Goal: Task Accomplishment & Management: Complete application form

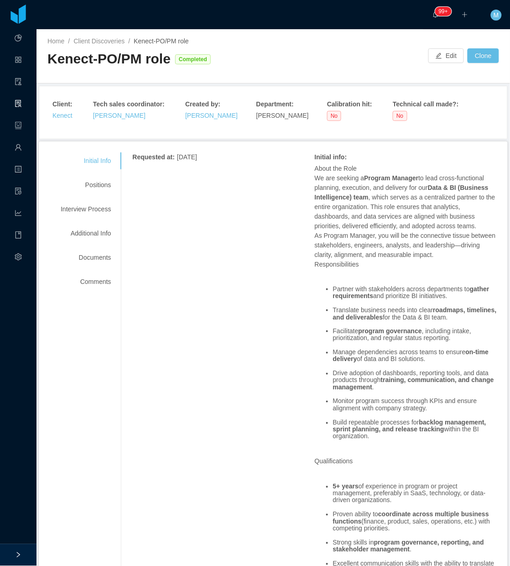
scroll to position [684, 0]
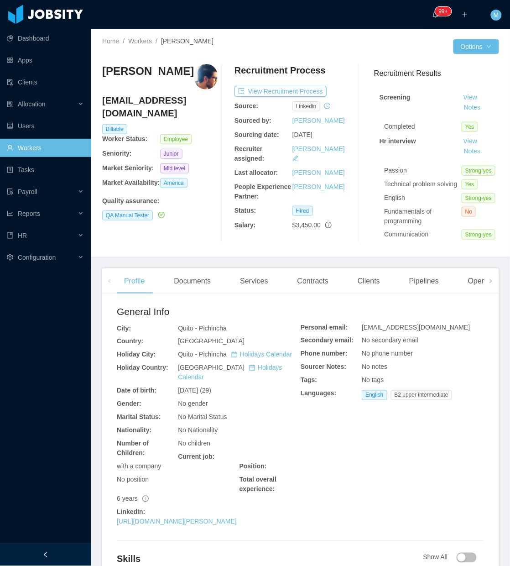
click at [55, 549] on div at bounding box center [45, 555] width 91 height 22
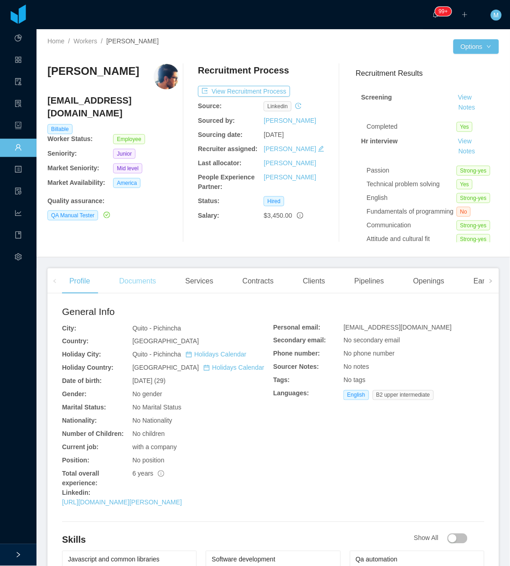
click at [133, 281] on div "Documents" at bounding box center [138, 281] width 52 height 26
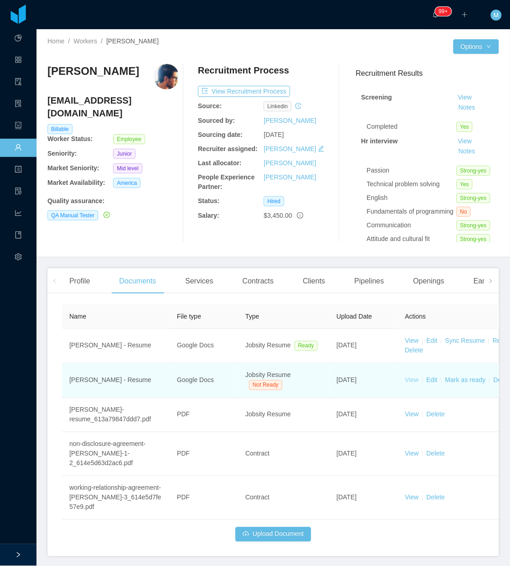
click at [407, 379] on link "View" at bounding box center [412, 379] width 14 height 7
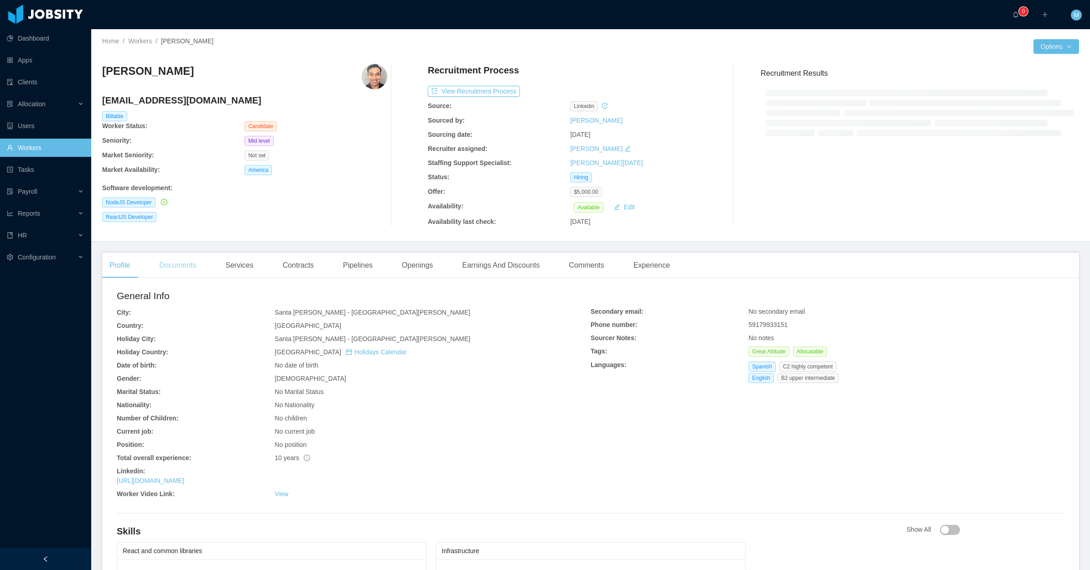
click at [181, 218] on div "ReactJS Developer" at bounding box center [244, 217] width 285 height 10
click at [187, 262] on div "Documents" at bounding box center [178, 266] width 52 height 26
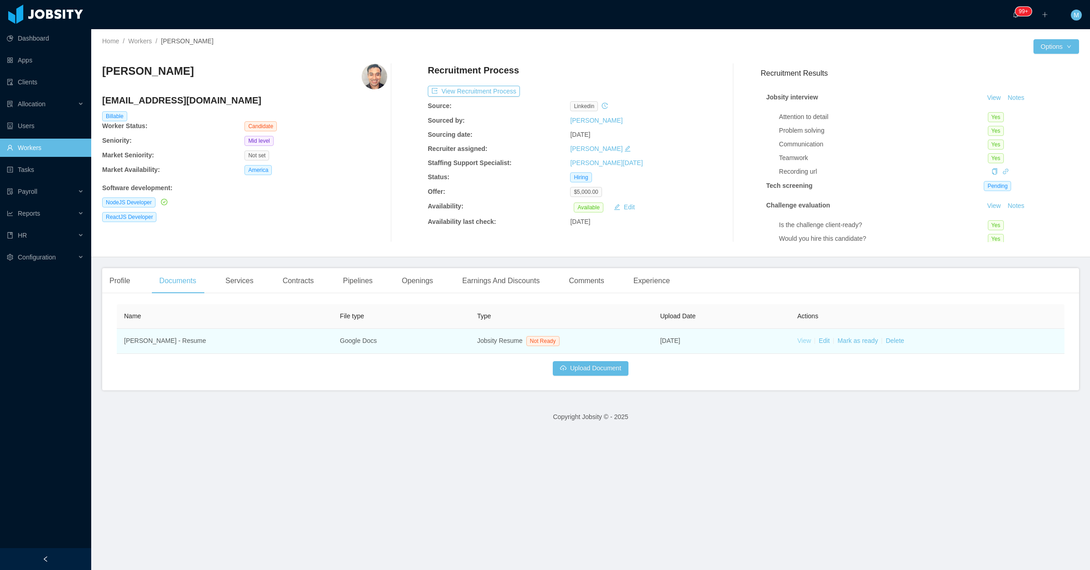
click at [802, 341] on link "View" at bounding box center [804, 340] width 14 height 7
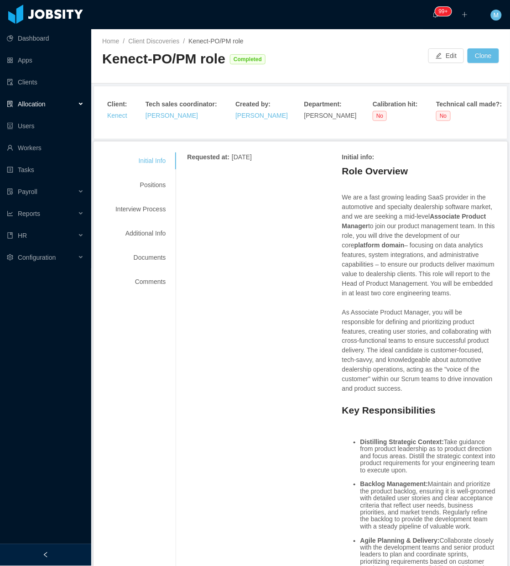
drag, startPoint x: 61, startPoint y: 557, endPoint x: 56, endPoint y: 549, distance: 9.0
click at [60, 557] on div at bounding box center [45, 555] width 91 height 22
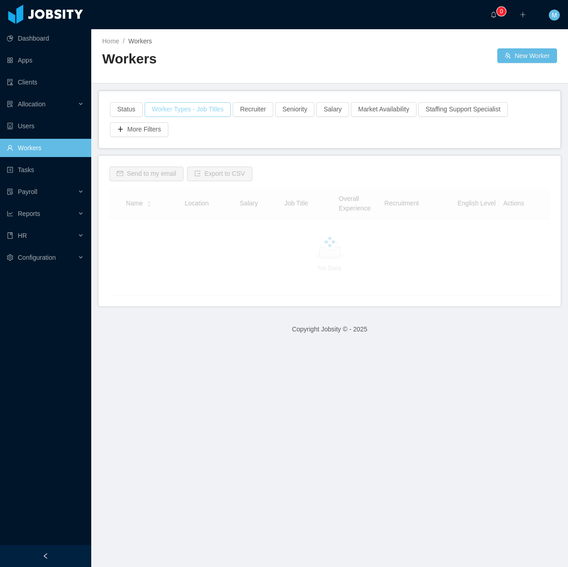
click at [176, 111] on div "Status Worker Types - Job Titles Recruiter Seniority Salary Market Availability…" at bounding box center [329, 119] width 461 height 57
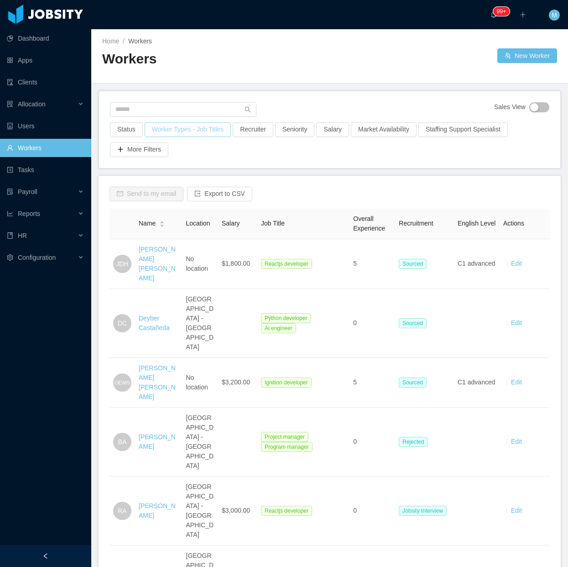
click at [177, 131] on button "Worker Types - Job Titles" at bounding box center [188, 129] width 86 height 15
click at [140, 202] on div "Job Titles" at bounding box center [185, 206] width 122 height 9
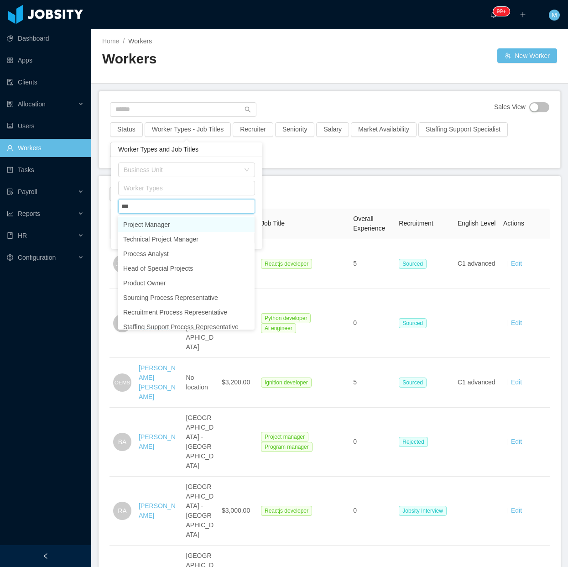
type input "****"
click at [153, 226] on li "Project Manager" at bounding box center [186, 224] width 137 height 15
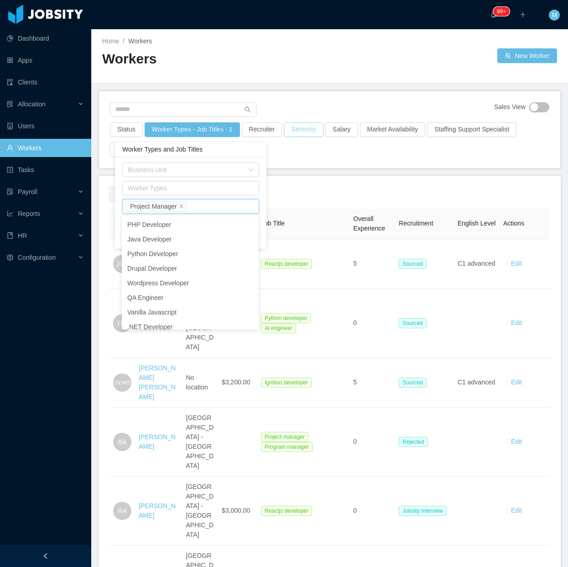
click at [310, 106] on div "Sales View Status Worker Types - Job Titles · 1 Recruiter Seniority Salary Mark…" at bounding box center [329, 129] width 461 height 77
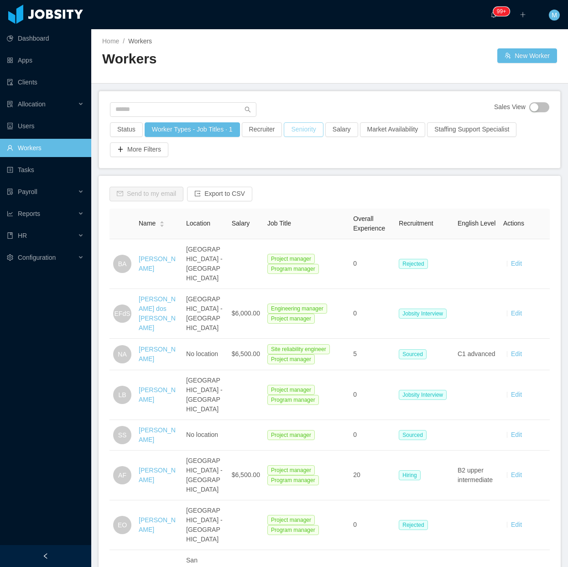
click at [292, 127] on button "Seniority" at bounding box center [303, 129] width 39 height 15
click at [317, 99] on div "Sales View Status Worker Types - Job Titles · 1 Recruiter Seniority Salary Mark…" at bounding box center [329, 129] width 461 height 77
click at [337, 131] on button "Salary" at bounding box center [341, 129] width 33 height 15
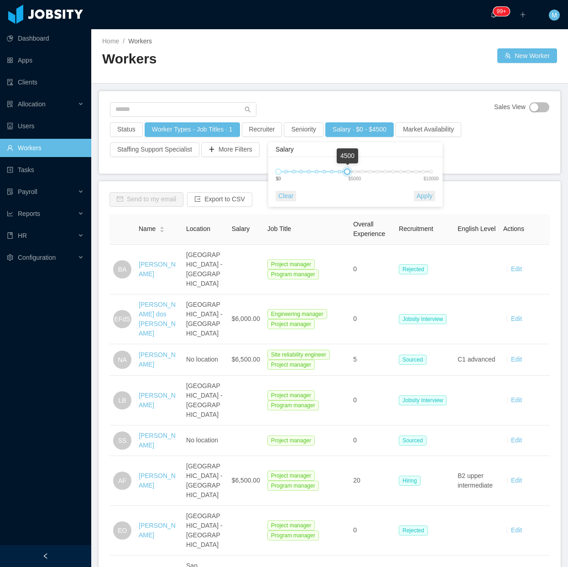
drag, startPoint x: 413, startPoint y: 172, endPoint x: 346, endPoint y: 172, distance: 67.1
click at [346, 172] on div at bounding box center [347, 171] width 6 height 6
click at [419, 194] on button "Apply" at bounding box center [424, 196] width 21 height 10
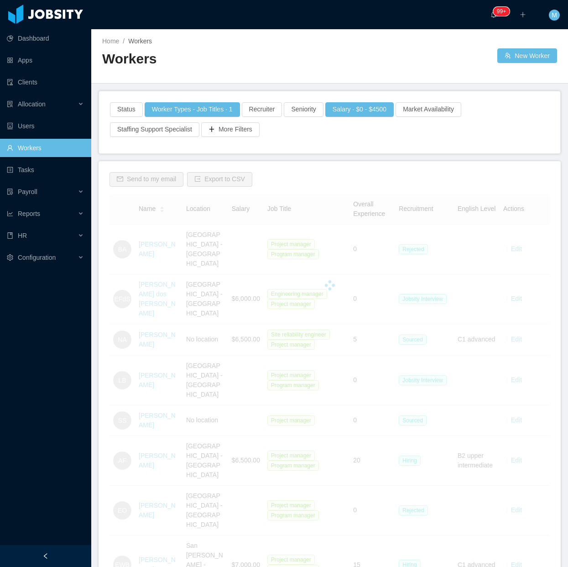
click at [370, 82] on div "Home / Workers / Workers New Worker" at bounding box center [329, 56] width 477 height 54
click at [308, 111] on button "Seniority" at bounding box center [303, 109] width 39 height 15
click at [291, 151] on div "Seniorities" at bounding box center [299, 149] width 122 height 9
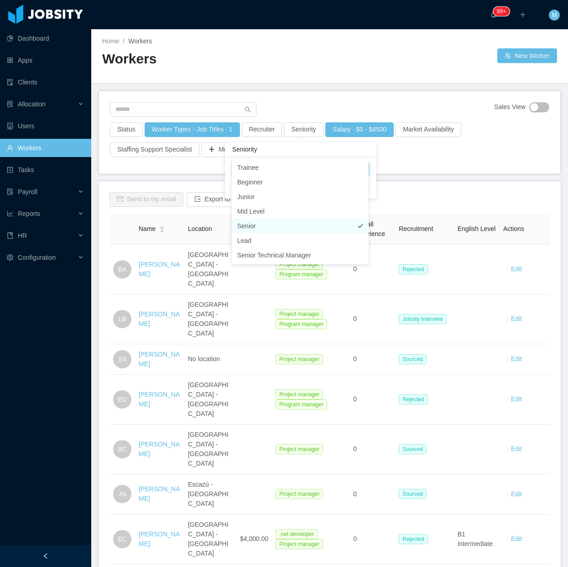
click at [258, 226] on li "Senior" at bounding box center [300, 226] width 137 height 15
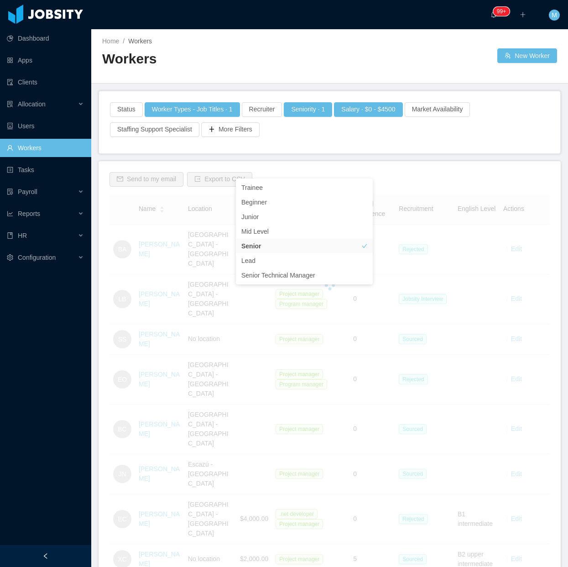
click at [432, 109] on button "Market Availability" at bounding box center [438, 109] width 66 height 15
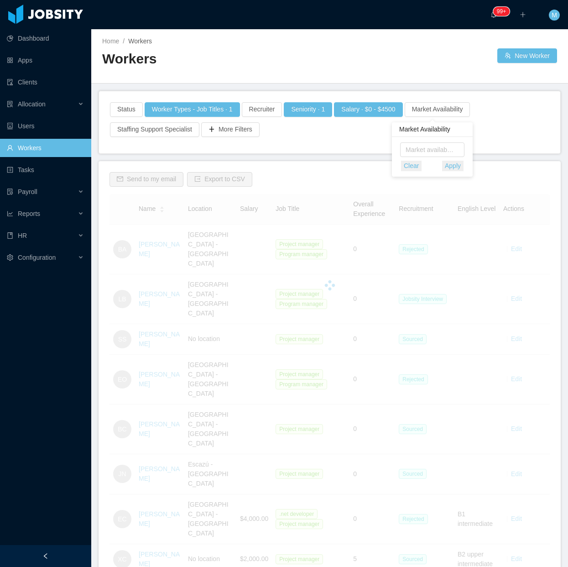
drag, startPoint x: 379, startPoint y: 75, endPoint x: 217, endPoint y: 97, distance: 163.4
click at [378, 75] on div at bounding box center [329, 75] width 455 height 0
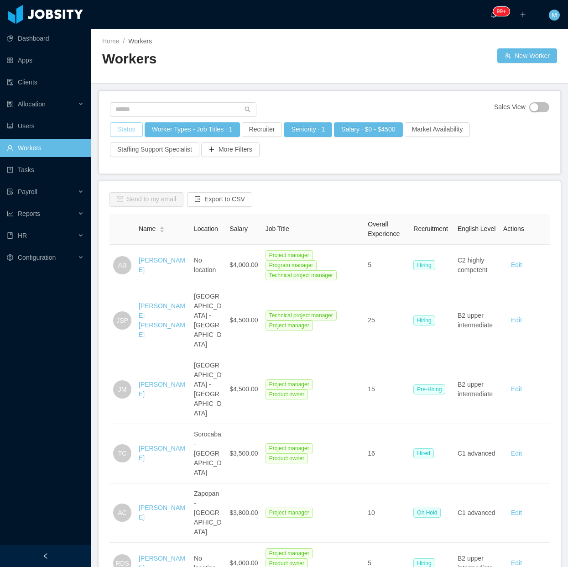
click at [128, 128] on button "Status" at bounding box center [126, 129] width 33 height 15
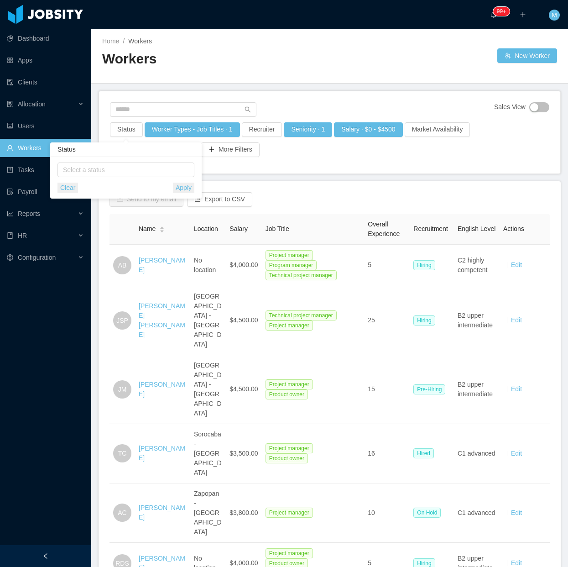
drag, startPoint x: 287, startPoint y: 85, endPoint x: 272, endPoint y: 90, distance: 16.3
click at [286, 85] on main "Home / Workers / Workers New Worker Sales View Status Worker Types - Job Titles…" at bounding box center [329, 297] width 477 height 537
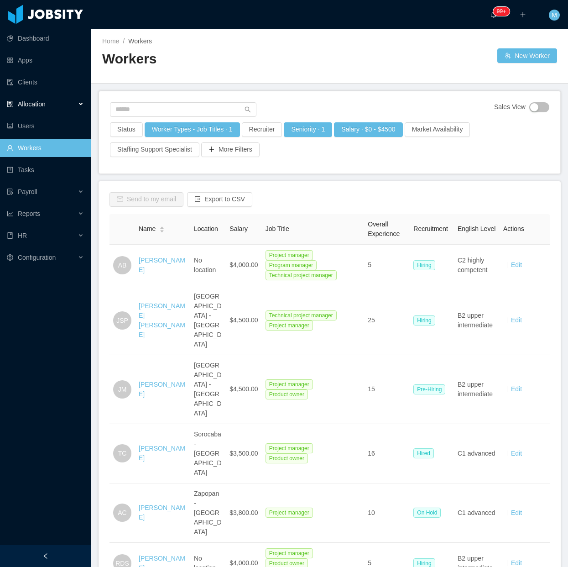
click at [80, 100] on div "Allocation" at bounding box center [45, 104] width 91 height 18
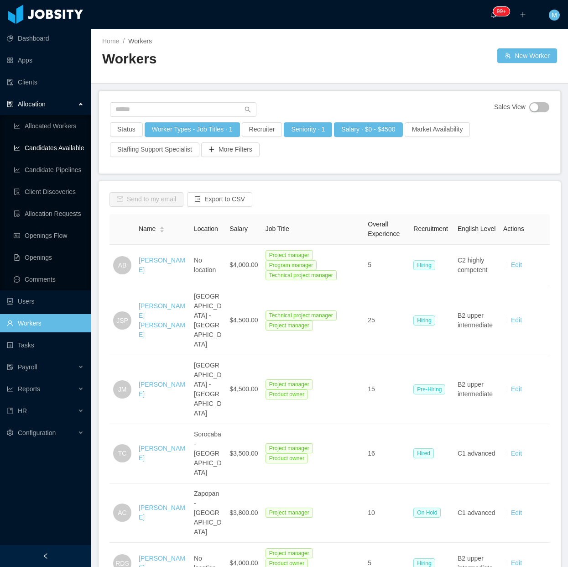
click at [56, 141] on link "Candidates Available" at bounding box center [49, 148] width 70 height 18
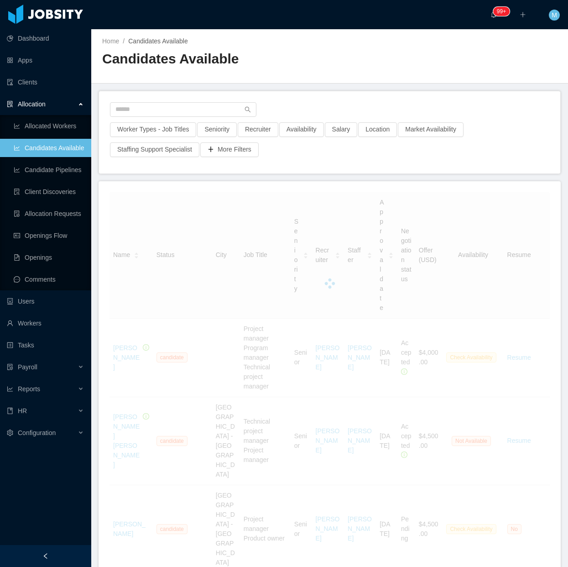
click at [53, 553] on div at bounding box center [45, 556] width 91 height 22
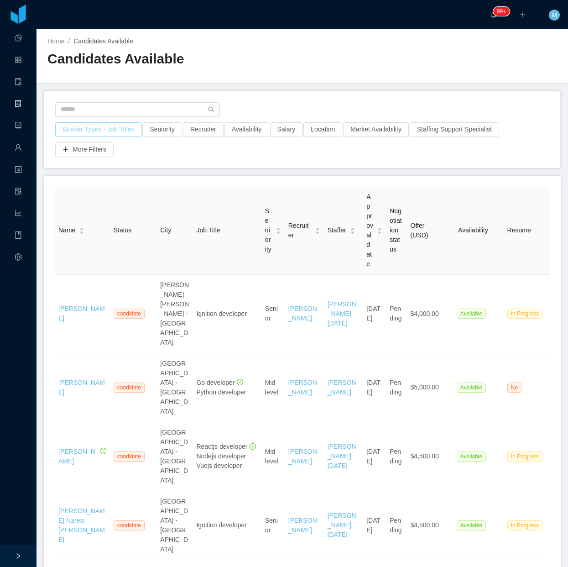
click at [87, 129] on button "Worker Types - Job Titles" at bounding box center [98, 129] width 86 height 15
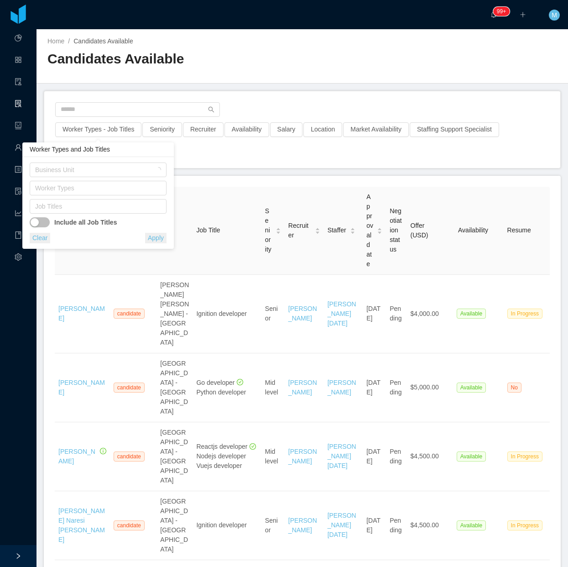
click at [94, 197] on div "Worker Types" at bounding box center [98, 190] width 137 height 18
click at [308, 72] on div "Home / Candidates Available / Candidates Available" at bounding box center [301, 56] width 531 height 54
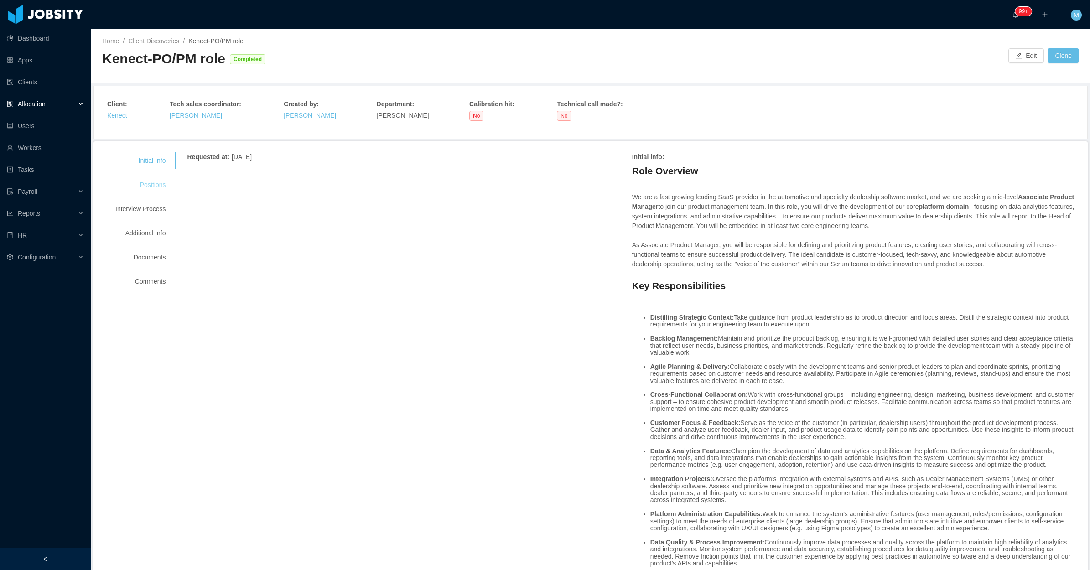
click at [156, 182] on div "Positions" at bounding box center [140, 185] width 72 height 17
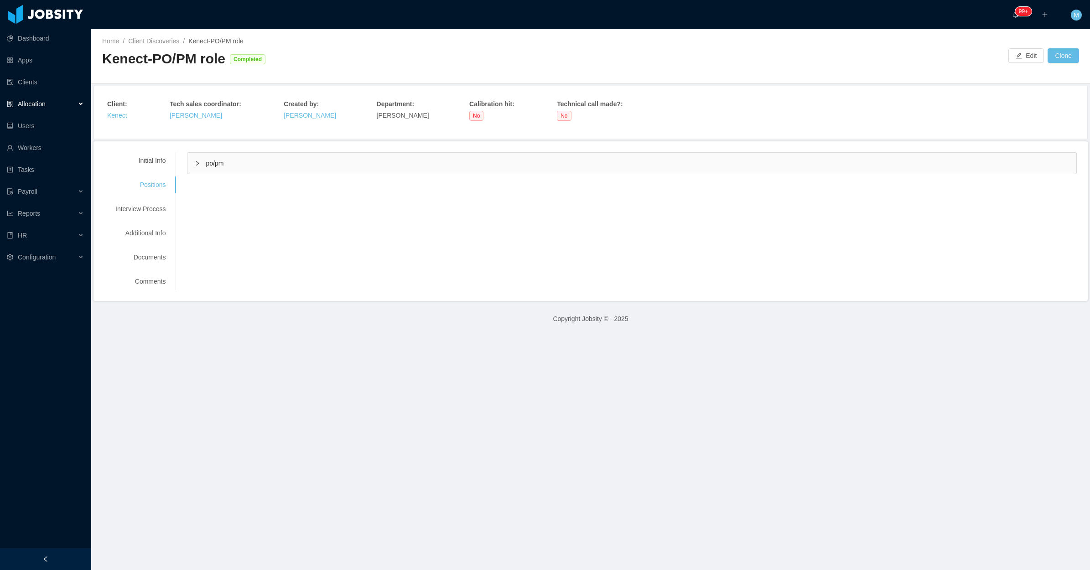
drag, startPoint x: 200, startPoint y: 169, endPoint x: 185, endPoint y: 172, distance: 14.9
click at [199, 169] on div "po/pm" at bounding box center [631, 163] width 889 height 21
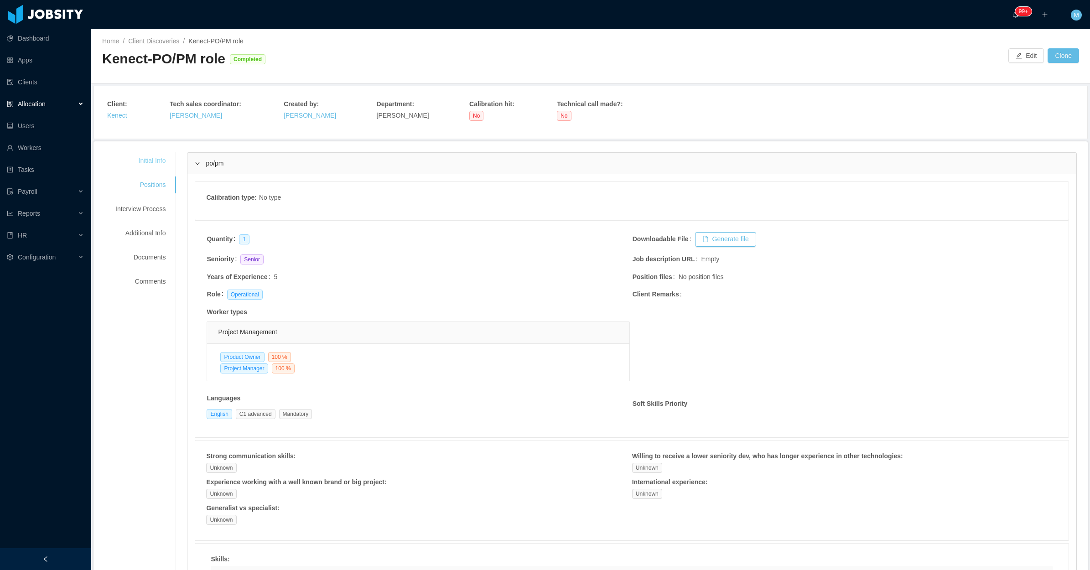
click at [154, 159] on div "Initial Info" at bounding box center [140, 160] width 72 height 17
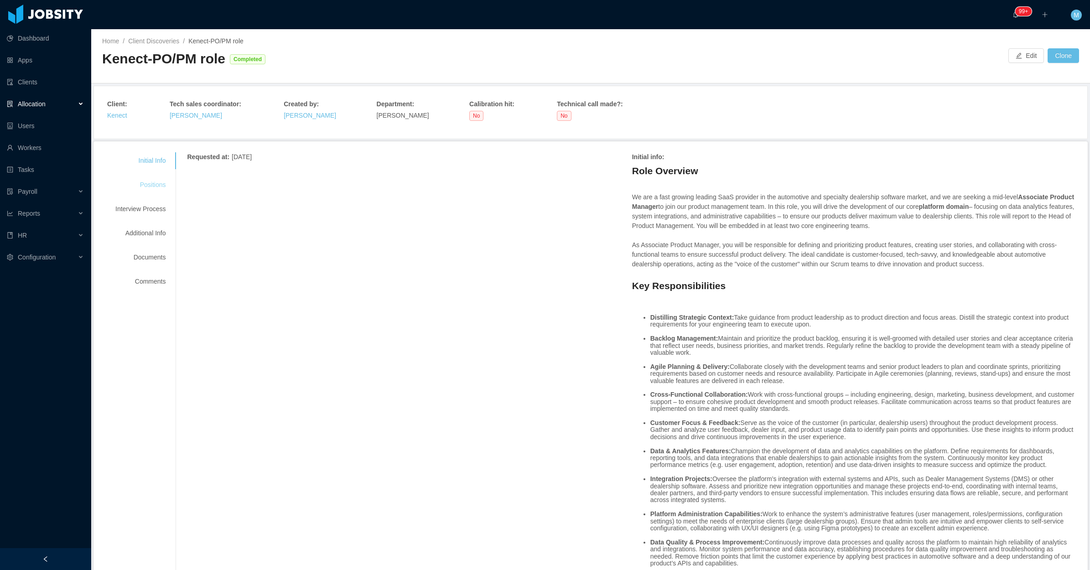
click at [155, 186] on div "Positions" at bounding box center [140, 185] width 72 height 17
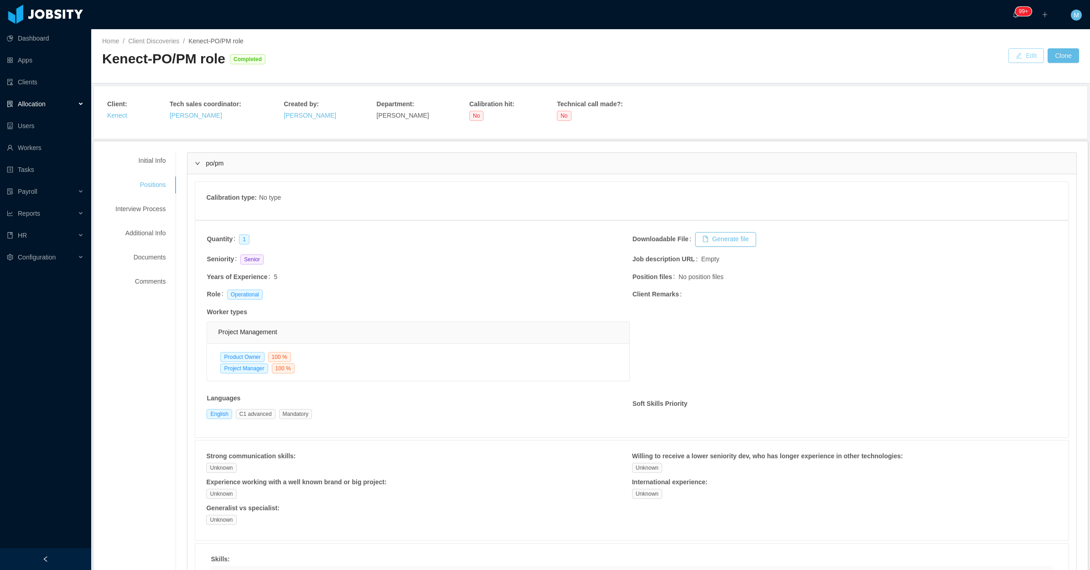
click at [1014, 59] on button "Edit" at bounding box center [1027, 55] width 36 height 15
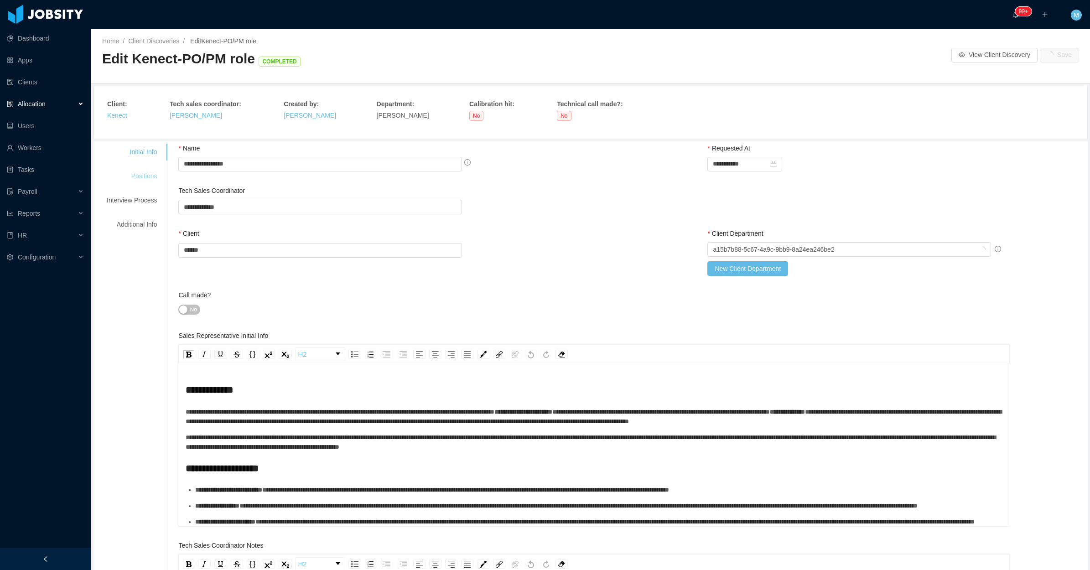
click at [151, 182] on div "Positions" at bounding box center [132, 176] width 72 height 17
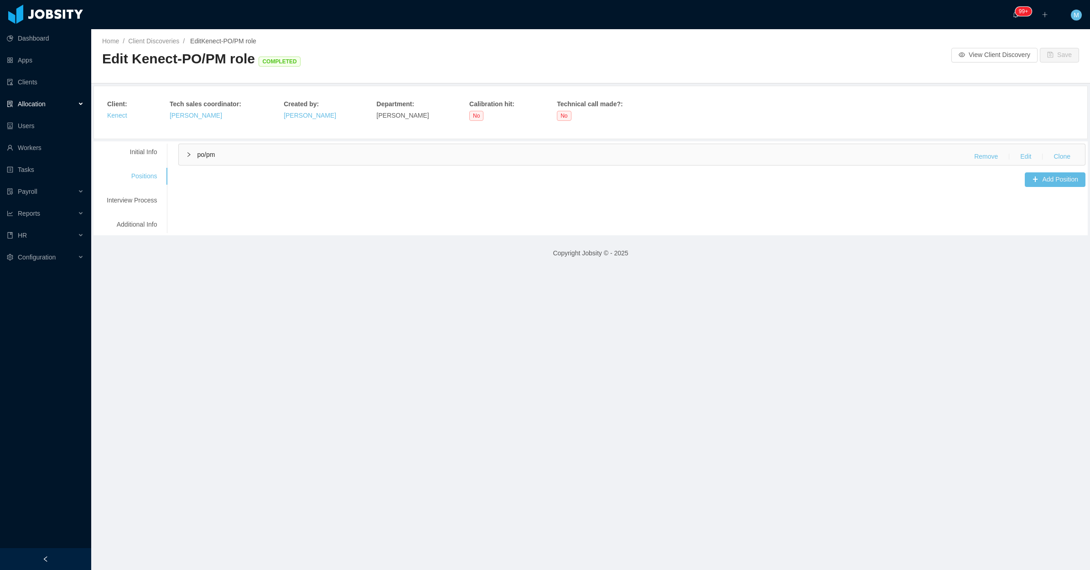
click at [204, 161] on div "po/pm Remove Edit Clone" at bounding box center [632, 154] width 906 height 21
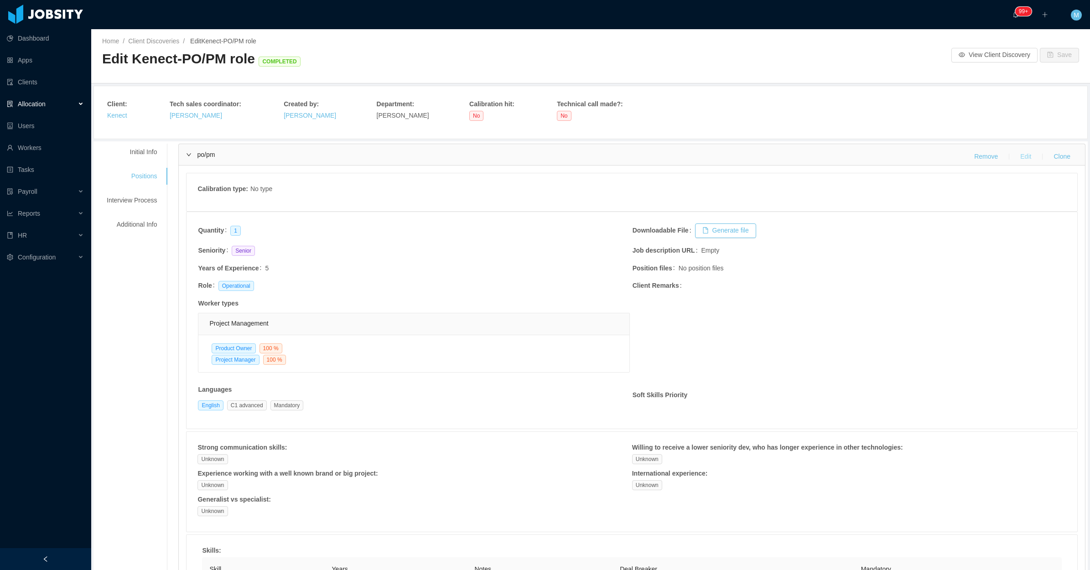
click at [1013, 155] on button "Edit" at bounding box center [1026, 157] width 26 height 15
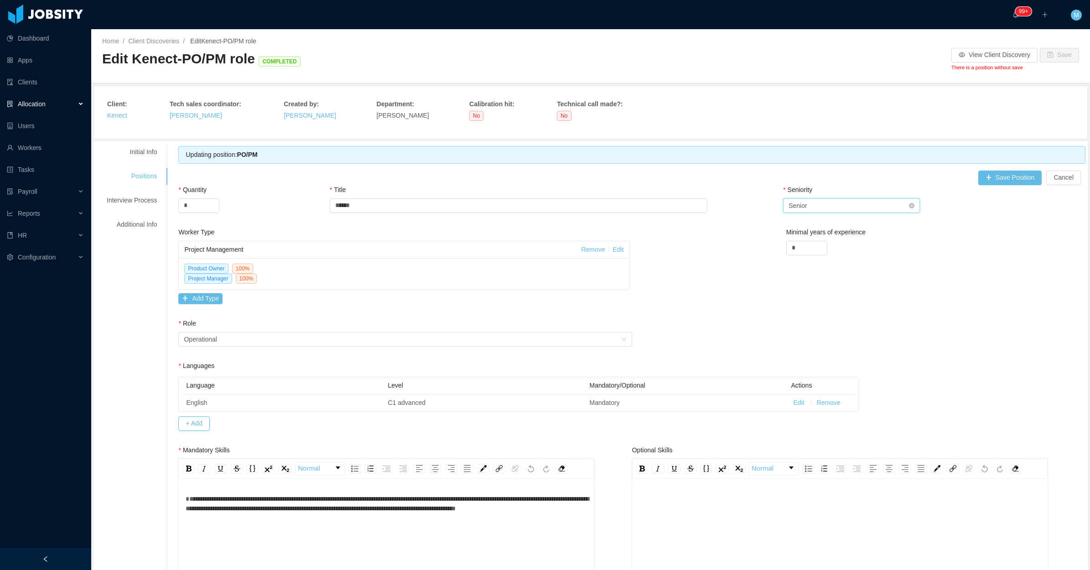
click at [812, 210] on div "Select Seniority Senior" at bounding box center [849, 206] width 120 height 14
drag, startPoint x: 806, startPoint y: 268, endPoint x: 798, endPoint y: 263, distance: 9.2
click at [806, 268] on li "Mid Level" at bounding box center [845, 267] width 137 height 15
drag, startPoint x: 784, startPoint y: 249, endPoint x: 739, endPoint y: 255, distance: 45.2
click at [761, 251] on div "Worker Type Project Management Remove Edit Product Owner 100 % Project Manager …" at bounding box center [632, 273] width 912 height 91
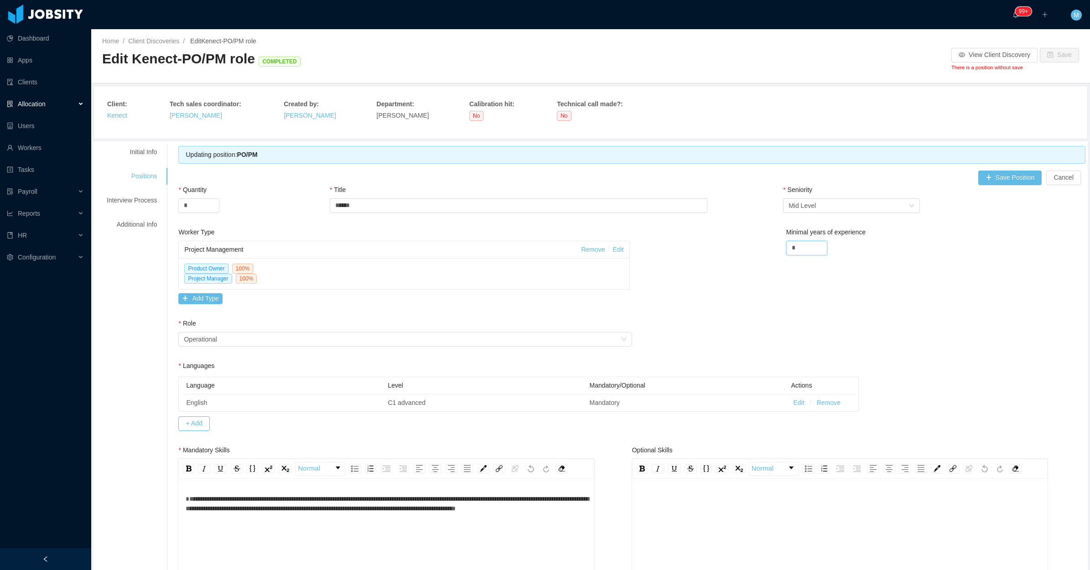
type input "*"
click at [731, 246] on div "Worker Type Project Management Remove Edit Product Owner 100 % Project Manager …" at bounding box center [632, 273] width 912 height 91
click at [146, 153] on div "Initial Info" at bounding box center [132, 152] width 72 height 17
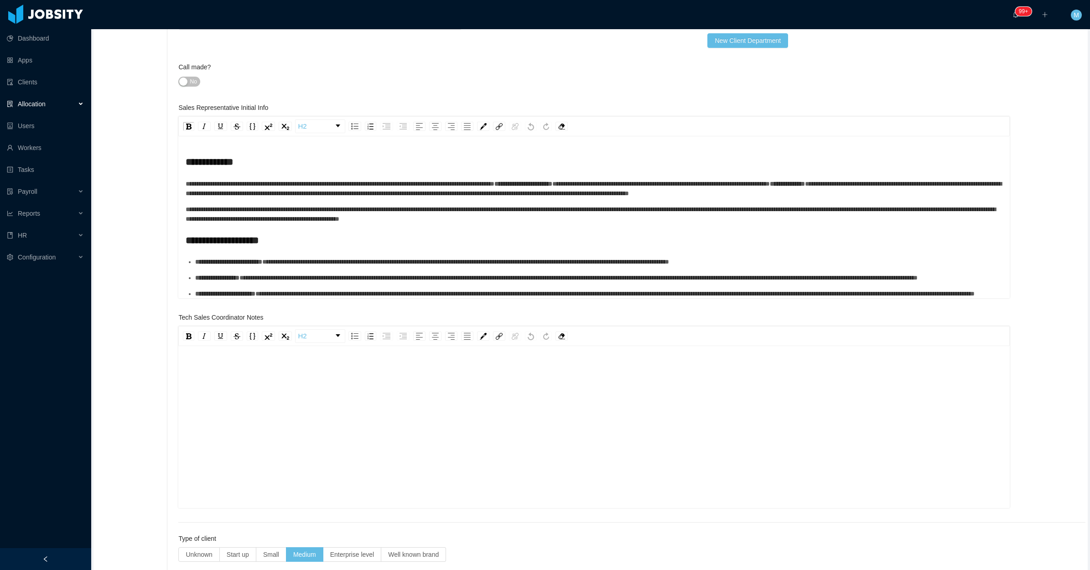
click at [571, 224] on div "**********" at bounding box center [594, 214] width 817 height 19
drag, startPoint x: 652, startPoint y: 183, endPoint x: 569, endPoint y: 186, distance: 83.1
click at [569, 186] on div "**********" at bounding box center [594, 188] width 817 height 19
copy div "**********"
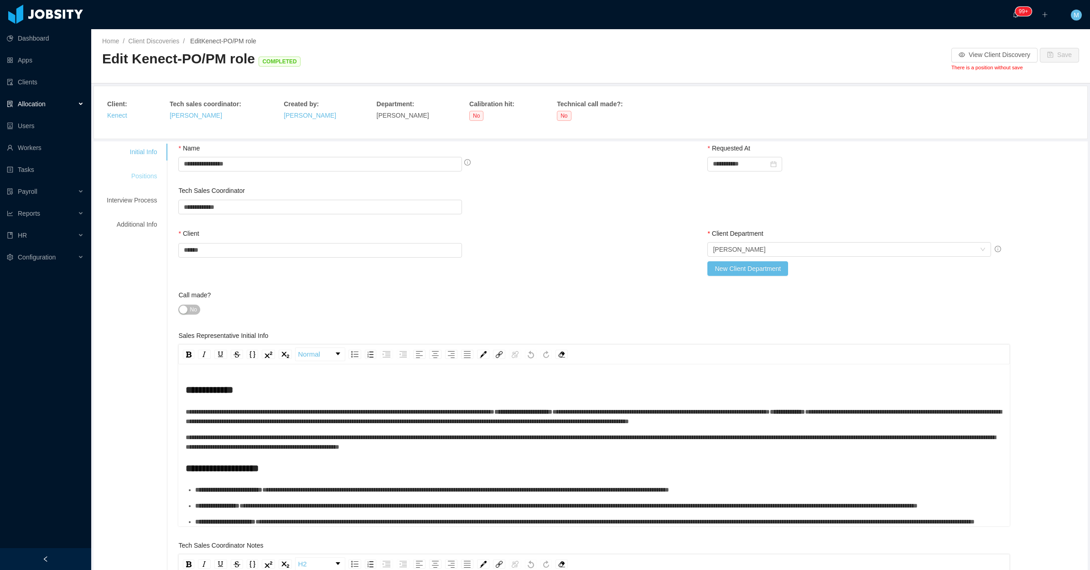
click at [128, 177] on div "Positions" at bounding box center [132, 176] width 72 height 17
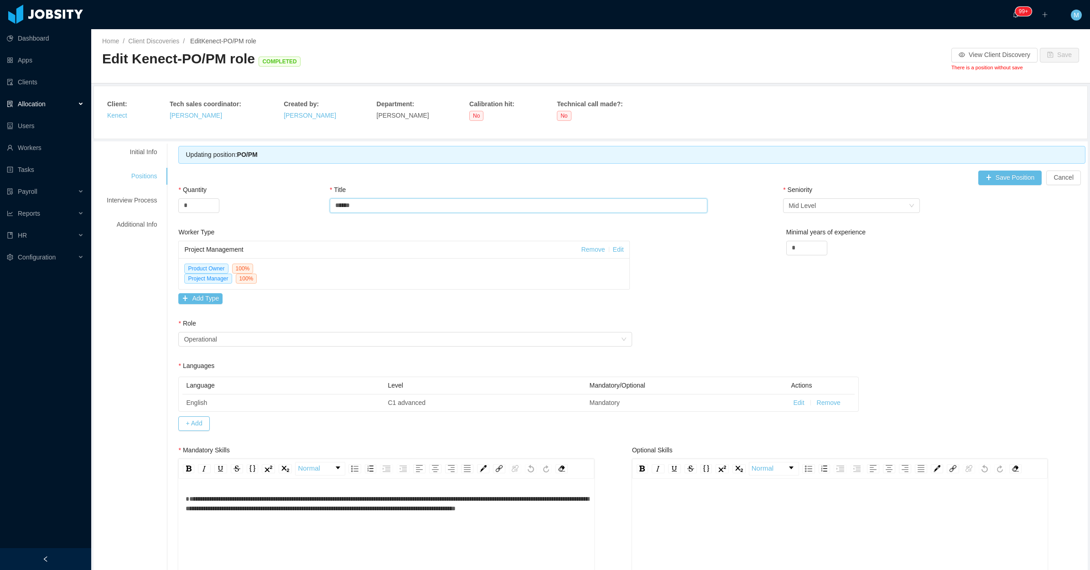
drag, startPoint x: 367, startPoint y: 201, endPoint x: 312, endPoint y: 202, distance: 55.7
click at [312, 202] on div "Quantity * Title ***** Seniority Select Seniority Mid Level" at bounding box center [631, 206] width 907 height 42
paste input "**********"
type input "**********"
click at [613, 249] on link "Edit" at bounding box center [618, 249] width 11 height 7
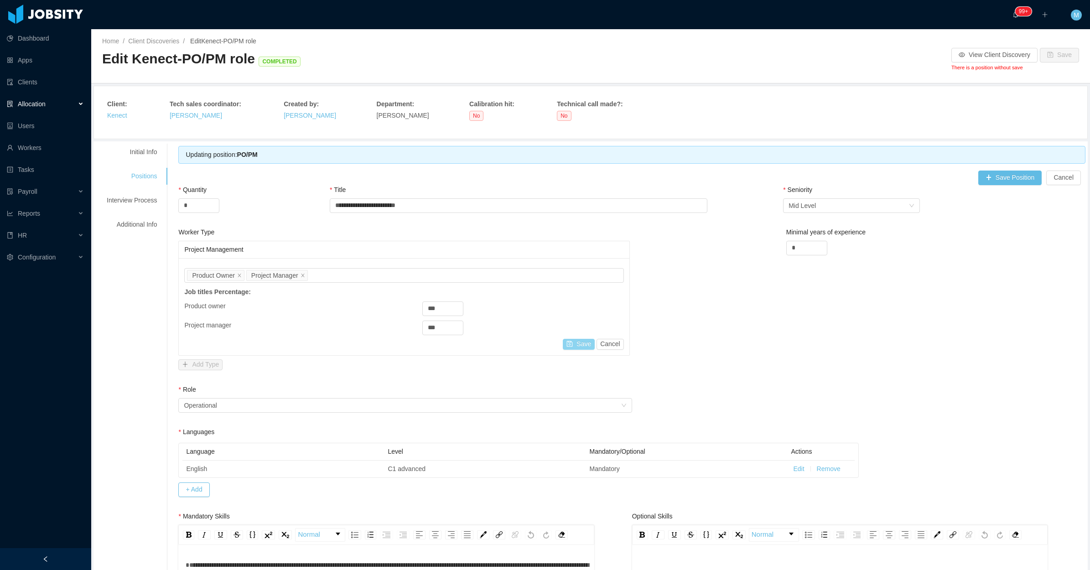
click at [571, 347] on button "Save" at bounding box center [579, 344] width 32 height 11
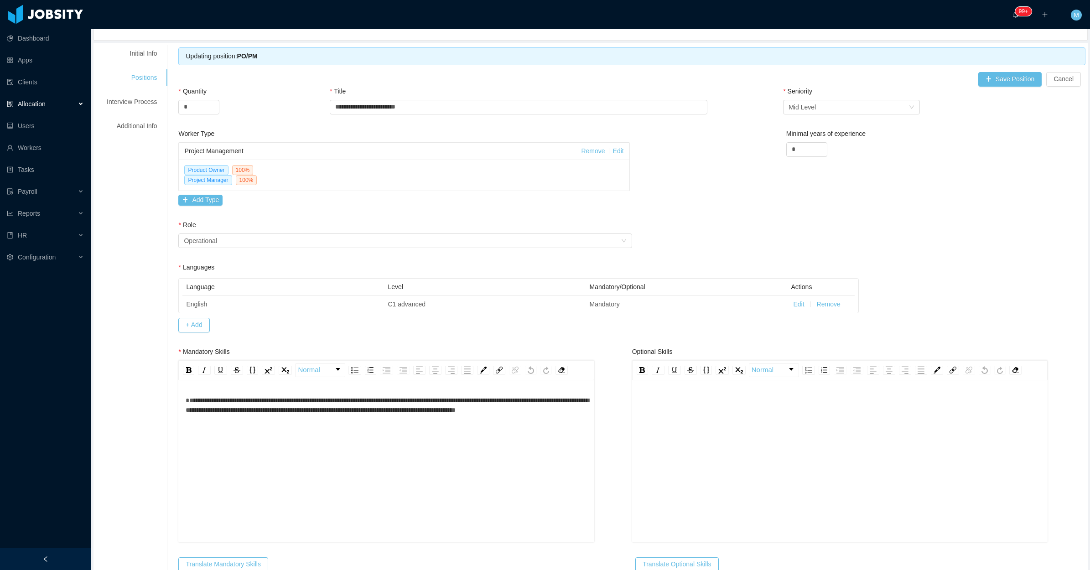
scroll to position [114, 0]
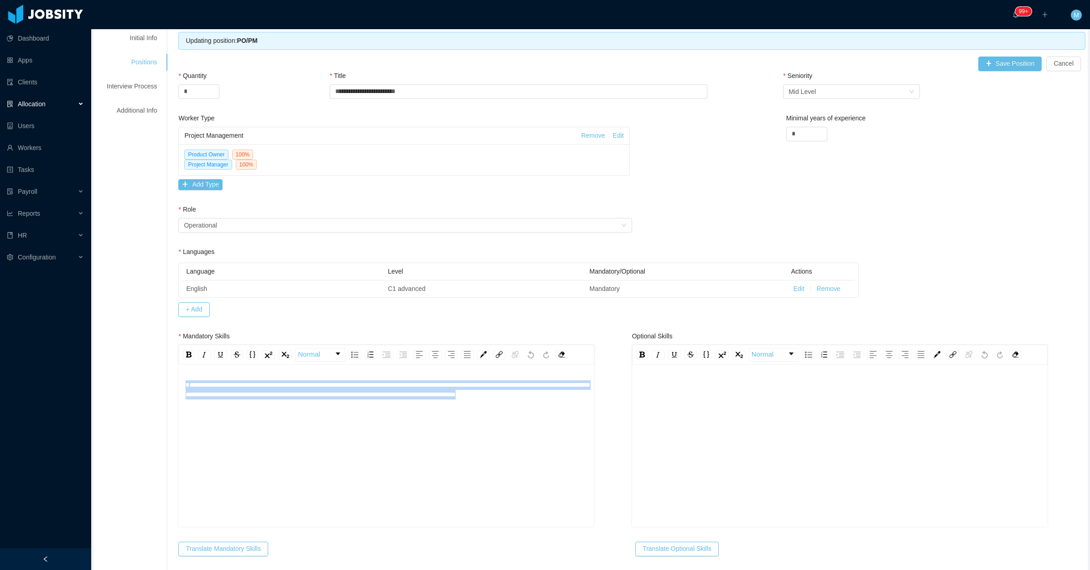
drag, startPoint x: 258, startPoint y: 430, endPoint x: 170, endPoint y: 380, distance: 101.3
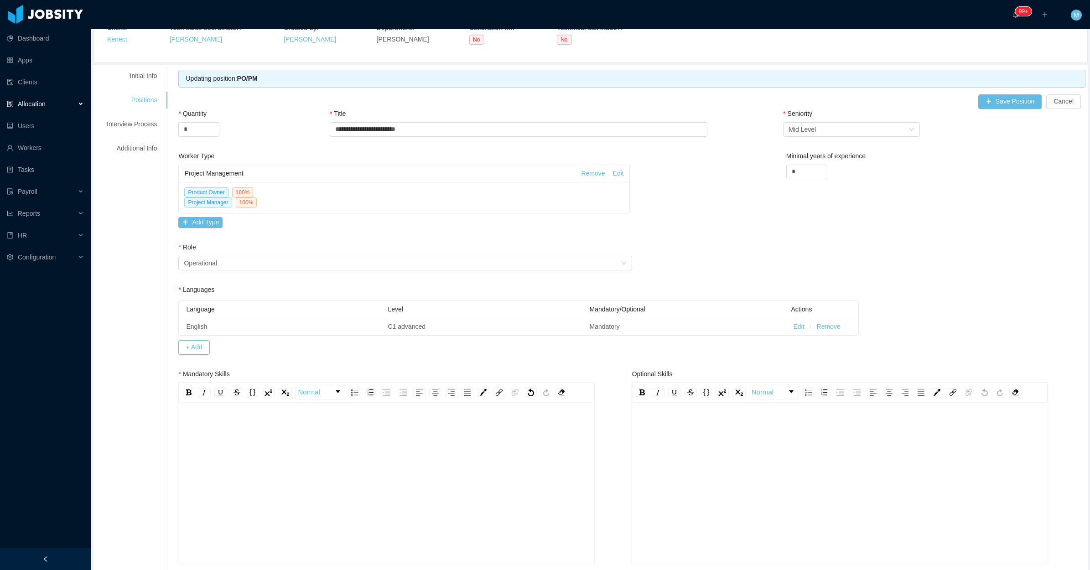
scroll to position [0, 0]
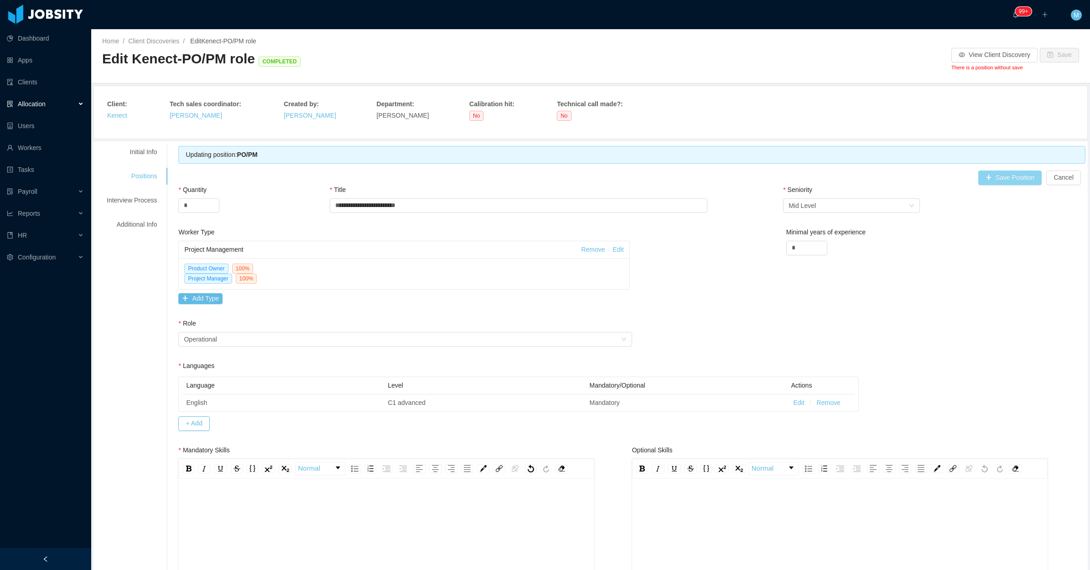
click at [1009, 183] on button "Save Position" at bounding box center [1011, 178] width 64 height 15
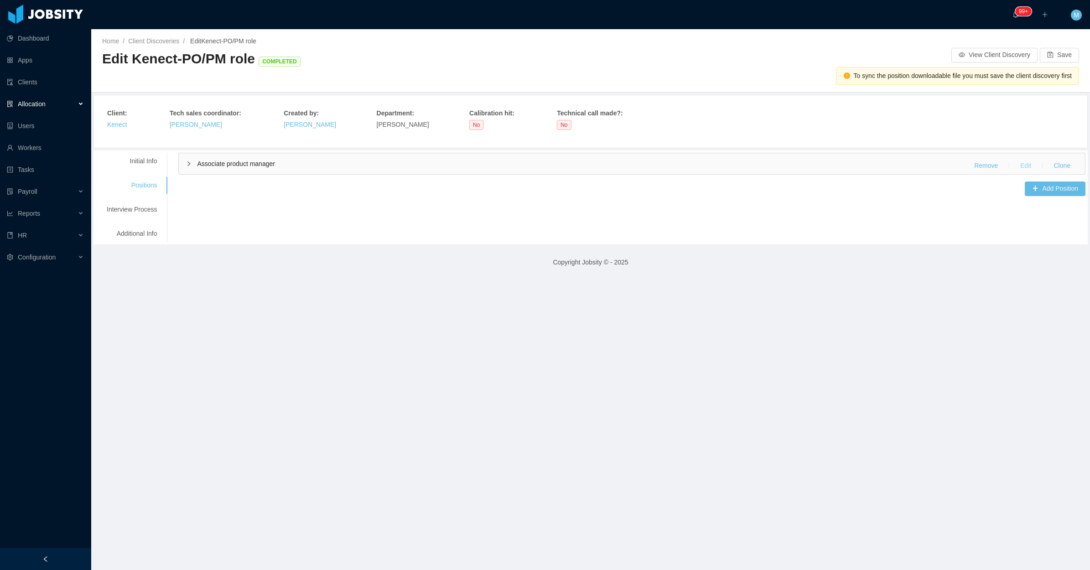
click at [1014, 161] on button "Edit" at bounding box center [1026, 166] width 26 height 15
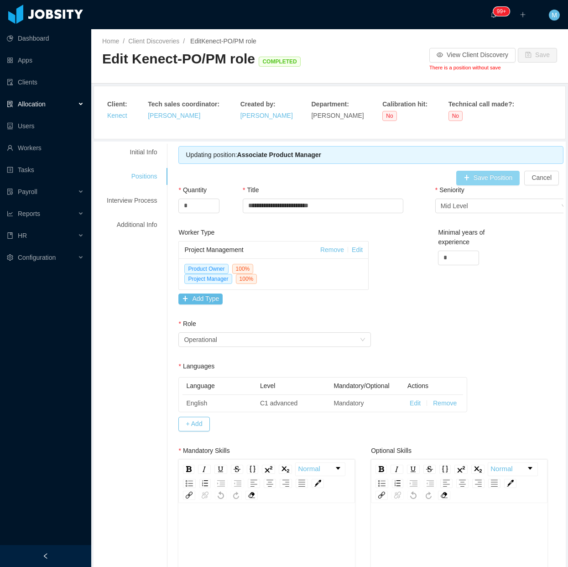
click at [487, 178] on button "Save Position" at bounding box center [488, 178] width 64 height 15
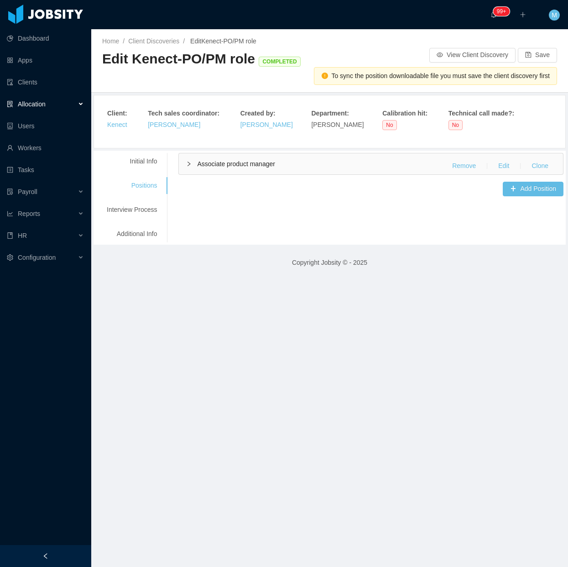
drag, startPoint x: 202, startPoint y: 168, endPoint x: 293, endPoint y: 168, distance: 91.7
click at [202, 167] on span "Associate product manager" at bounding box center [236, 163] width 78 height 7
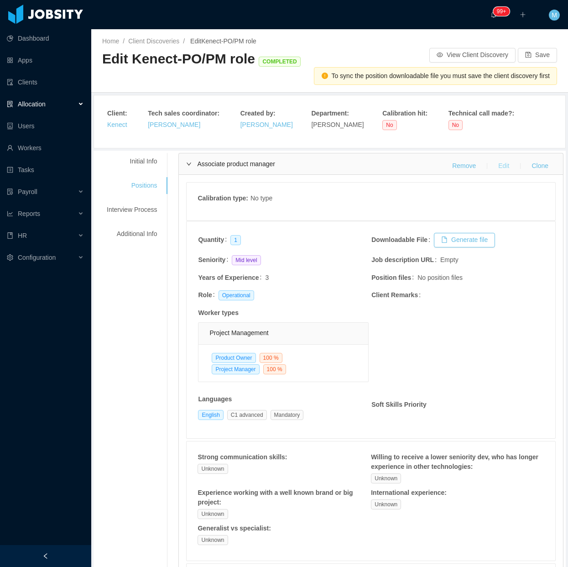
click at [491, 166] on button "Edit" at bounding box center [504, 166] width 26 height 15
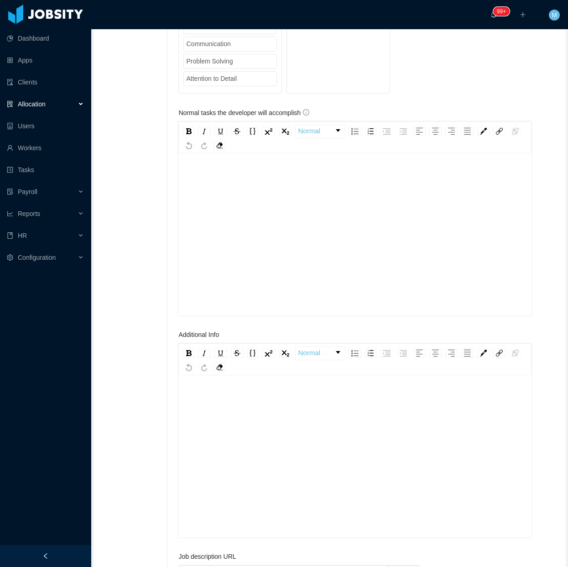
scroll to position [20, 0]
click at [223, 424] on div "rdw-editor" at bounding box center [355, 451] width 338 height 160
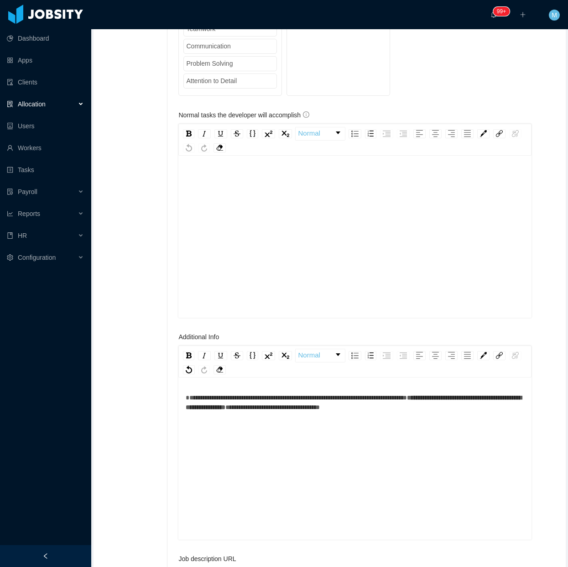
scroll to position [741, 0]
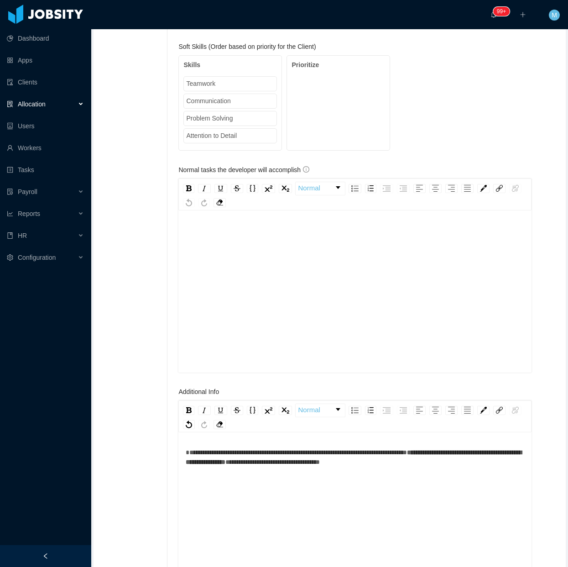
click at [186, 453] on span "**********" at bounding box center [296, 452] width 221 height 6
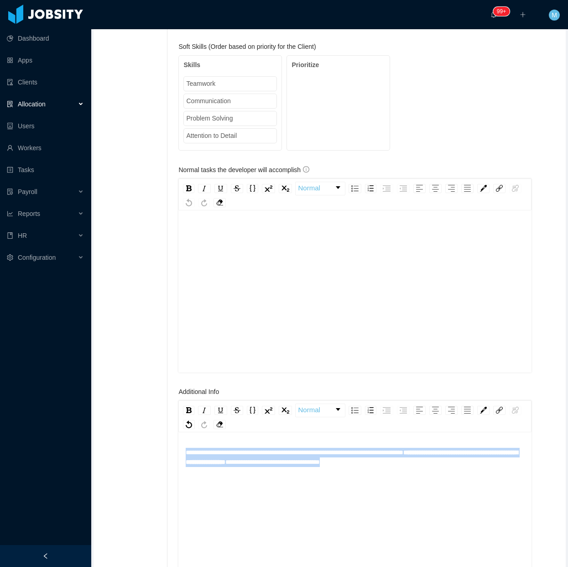
drag, startPoint x: 493, startPoint y: 466, endPoint x: 141, endPoint y: 457, distance: 351.8
click at [141, 457] on div "**********" at bounding box center [330, 253] width 468 height 1702
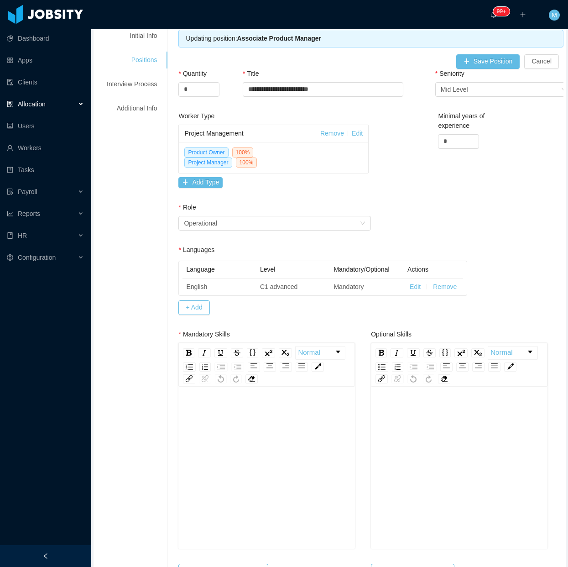
scroll to position [114, 0]
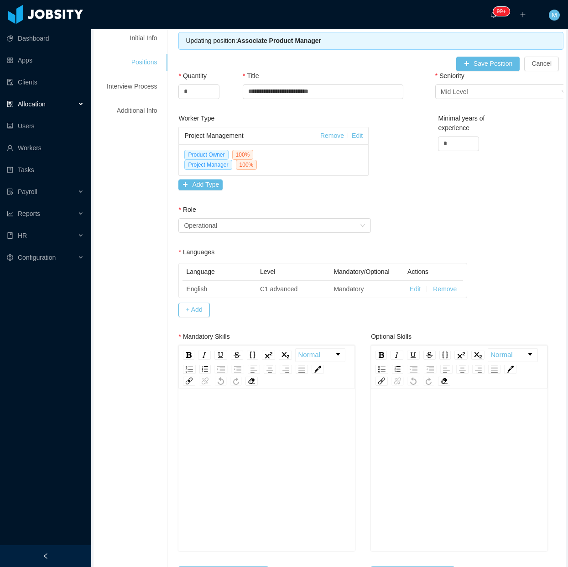
click at [210, 454] on div "rdw-editor" at bounding box center [267, 465] width 162 height 160
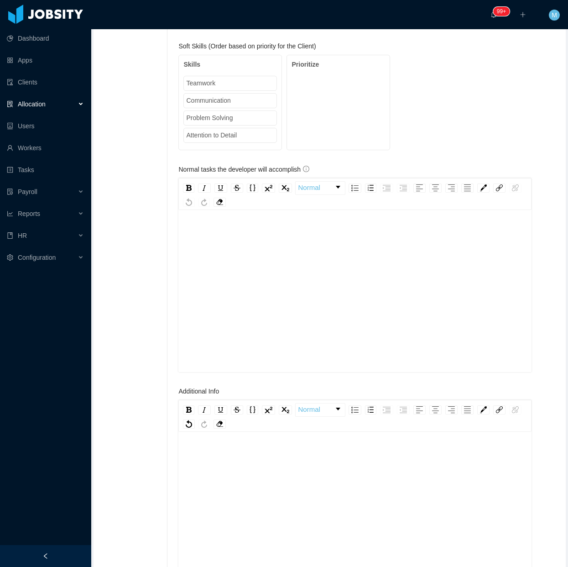
scroll to position [855, 0]
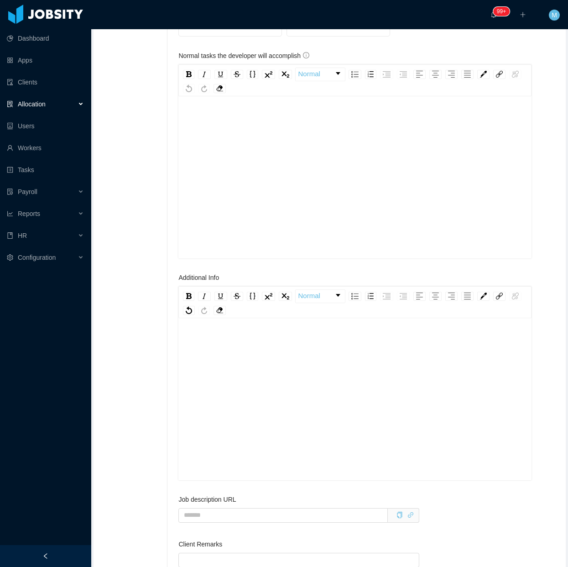
click at [227, 384] on div "rdw-editor" at bounding box center [355, 413] width 338 height 160
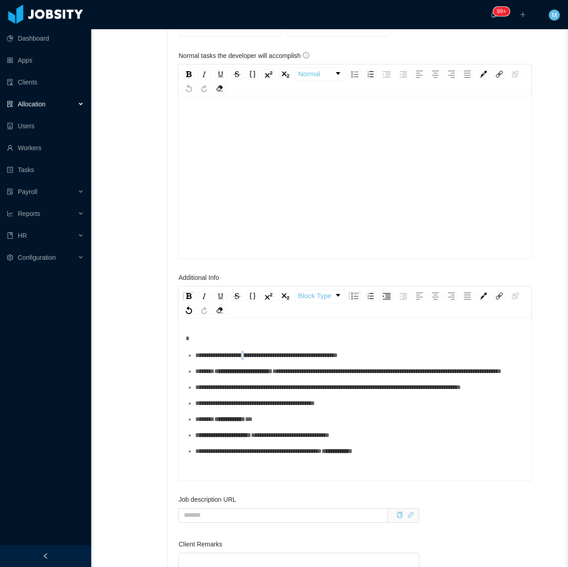
click at [255, 358] on span "**********" at bounding box center [266, 355] width 142 height 6
click at [245, 360] on div "**********" at bounding box center [359, 355] width 329 height 10
click at [239, 376] on div "**********" at bounding box center [359, 371] width 329 height 10
click at [247, 392] on div "**********" at bounding box center [359, 387] width 329 height 10
click at [236, 408] on div "**********" at bounding box center [359, 403] width 329 height 10
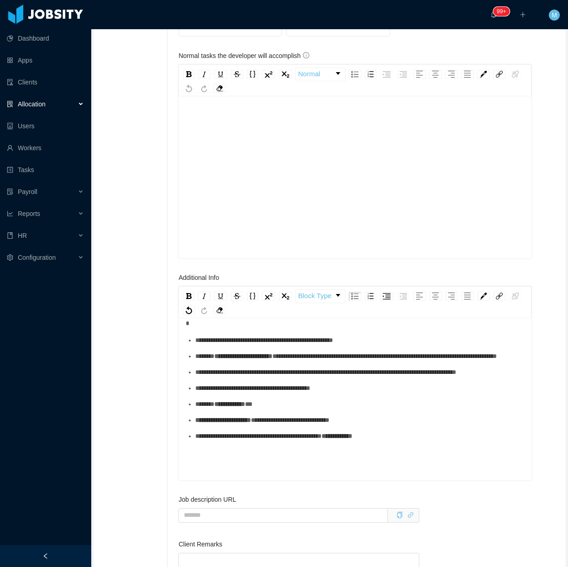
scroll to position [20, 0]
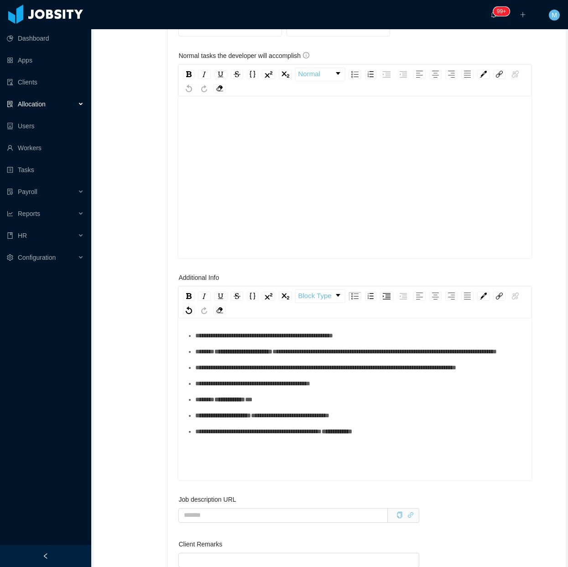
click at [247, 404] on div "**********" at bounding box center [359, 400] width 329 height 10
click at [247, 420] on div "**********" at bounding box center [359, 416] width 329 height 10
click at [254, 473] on div "**********" at bounding box center [355, 394] width 338 height 160
click at [263, 175] on div "rdw-editor" at bounding box center [355, 172] width 338 height 160
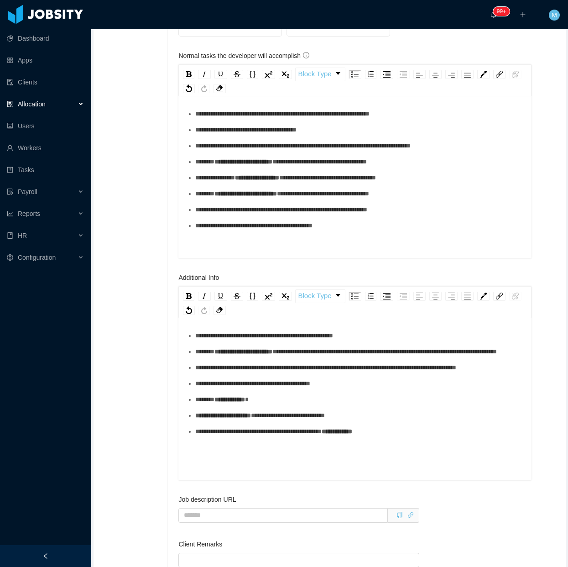
click at [240, 135] on div "**********" at bounding box center [359, 130] width 329 height 10
click at [233, 119] on div "**********" at bounding box center [359, 114] width 329 height 10
click at [219, 151] on div "**********" at bounding box center [359, 146] width 329 height 10
click at [226, 167] on div "**********" at bounding box center [359, 162] width 329 height 10
click at [235, 182] on div "**********" at bounding box center [359, 178] width 329 height 10
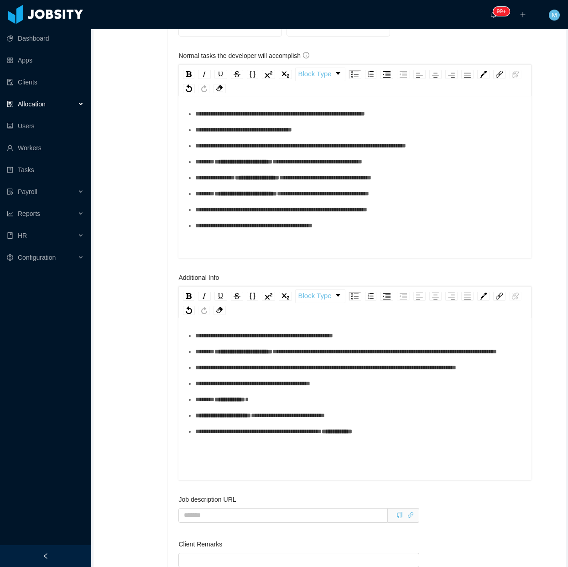
click at [245, 214] on ul "**********" at bounding box center [355, 169] width 338 height 121
click at [247, 198] on div "**********" at bounding box center [359, 194] width 329 height 10
click at [203, 197] on span "*******" at bounding box center [204, 193] width 19 height 6
click at [207, 192] on span "********" at bounding box center [205, 193] width 21 height 6
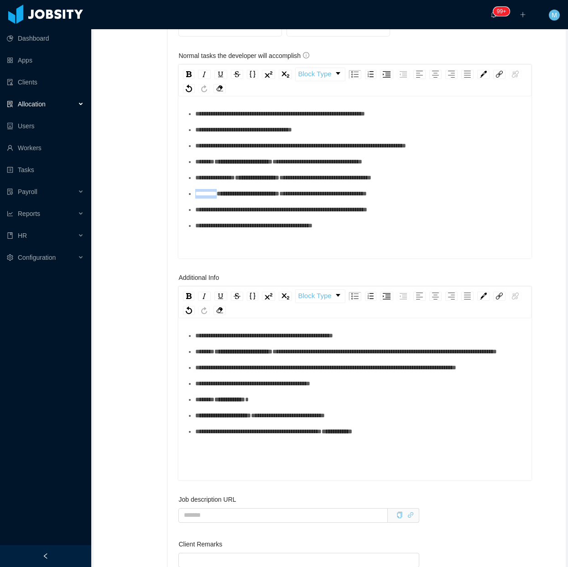
click at [207, 192] on span "********" at bounding box center [205, 193] width 21 height 6
click at [243, 229] on ul "**********" at bounding box center [355, 169] width 338 height 121
click at [249, 214] on div "**********" at bounding box center [359, 210] width 329 height 10
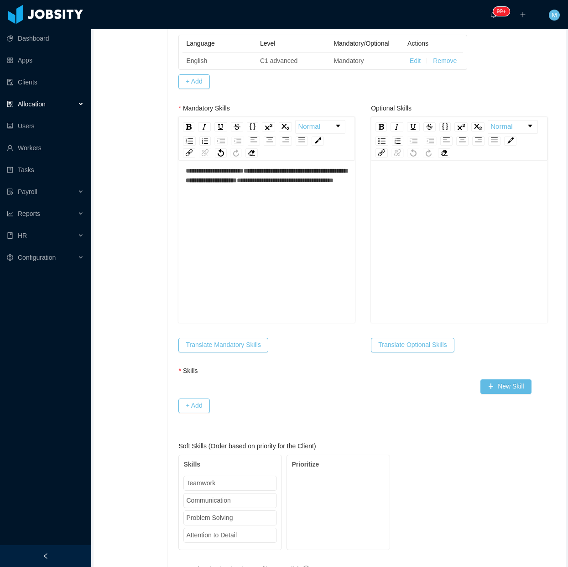
scroll to position [171, 0]
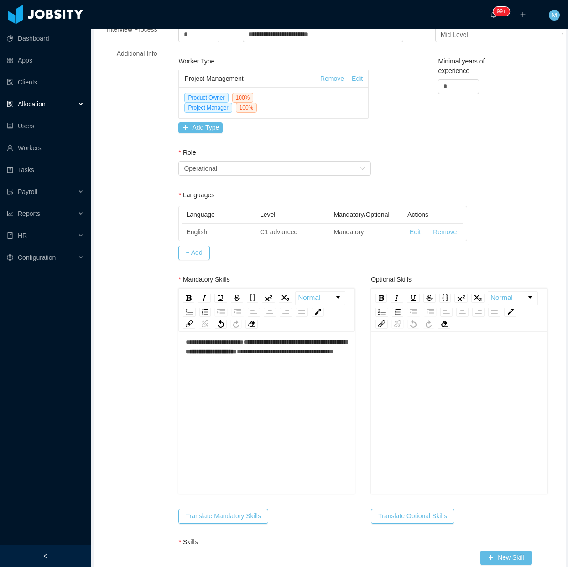
click at [248, 412] on div "**********" at bounding box center [267, 408] width 162 height 160
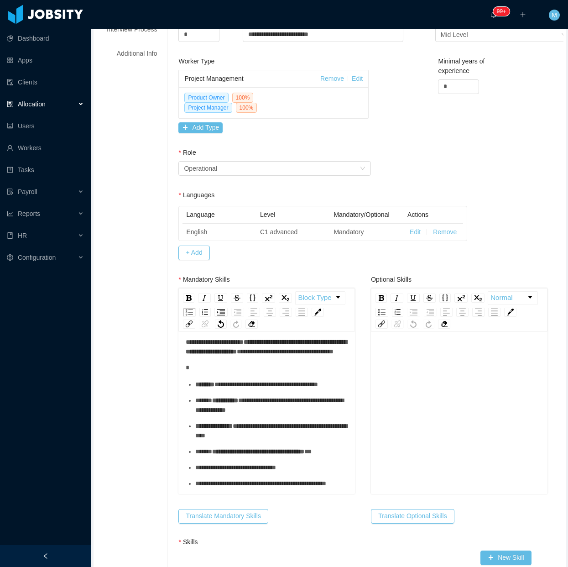
click at [248, 389] on div "**********" at bounding box center [271, 385] width 153 height 10
click at [227, 395] on div "**********" at bounding box center [271, 404] width 153 height 19
click at [229, 421] on div "**********" at bounding box center [271, 430] width 153 height 19
click at [222, 446] on div "**********" at bounding box center [271, 451] width 153 height 10
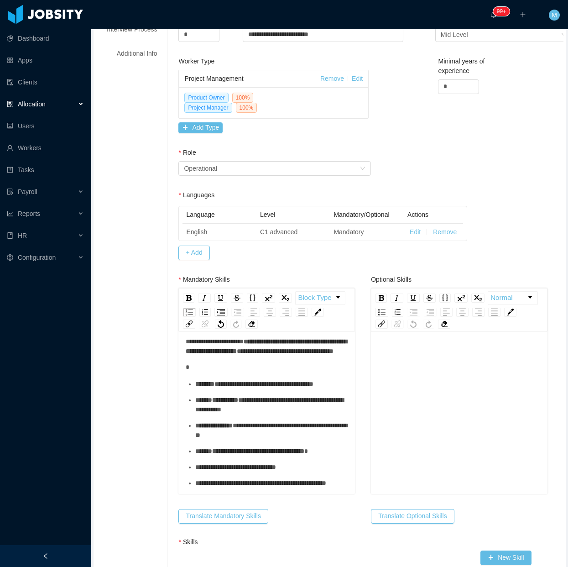
scroll to position [177, 0]
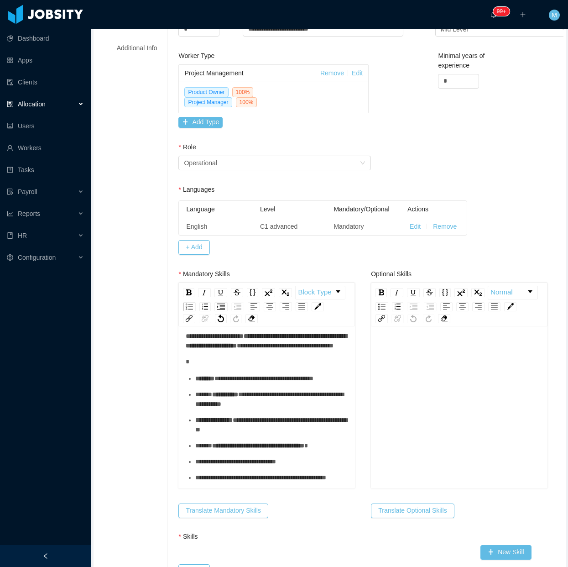
click at [215, 461] on div "**********" at bounding box center [271, 462] width 153 height 10
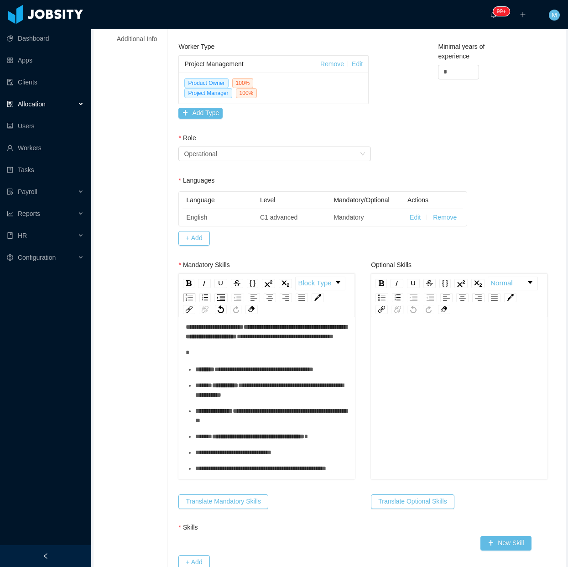
click at [442, 380] on div "rdw-editor" at bounding box center [459, 413] width 162 height 160
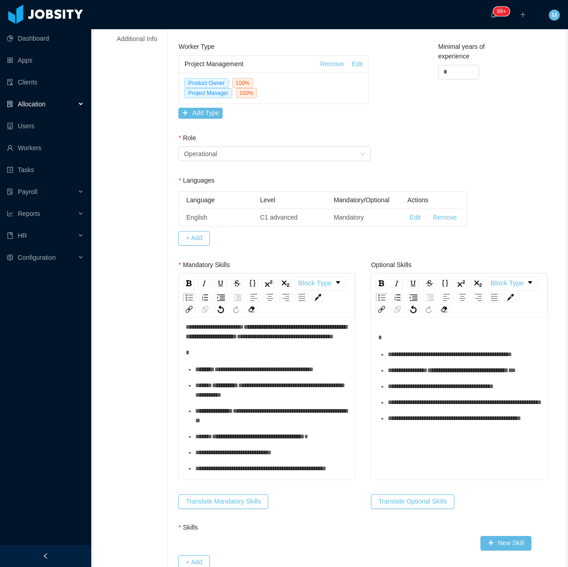
click at [404, 380] on ul "**********" at bounding box center [459, 385] width 162 height 73
click at [402, 359] on div "**********" at bounding box center [464, 354] width 153 height 10
click at [405, 375] on div "**********" at bounding box center [464, 370] width 153 height 10
click at [401, 391] on div "**********" at bounding box center [464, 386] width 153 height 10
click at [396, 407] on div "**********" at bounding box center [464, 402] width 153 height 10
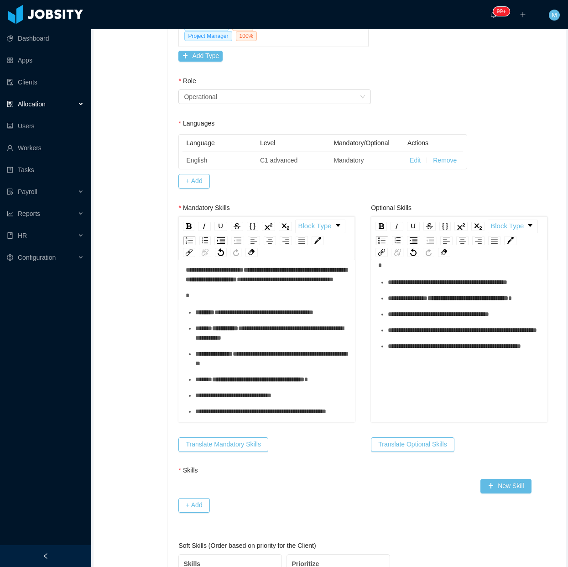
scroll to position [20, 0]
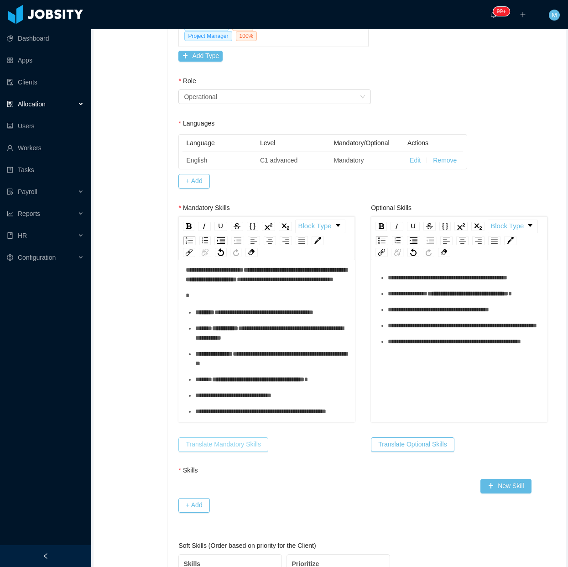
click at [212, 444] on button "Translate Mandatory Skills" at bounding box center [222, 444] width 89 height 15
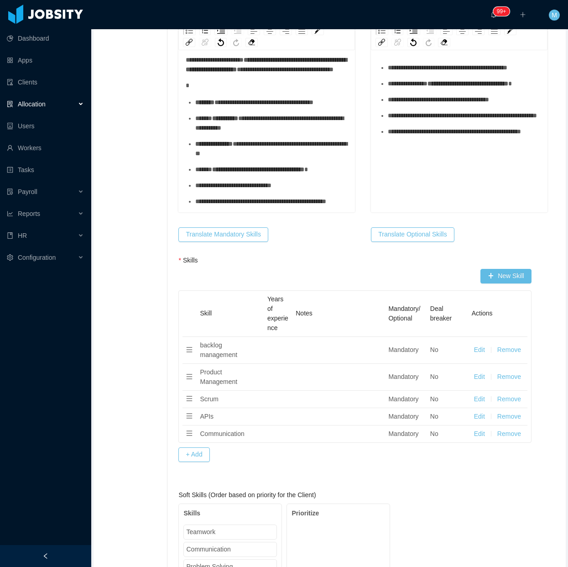
scroll to position [471, 0]
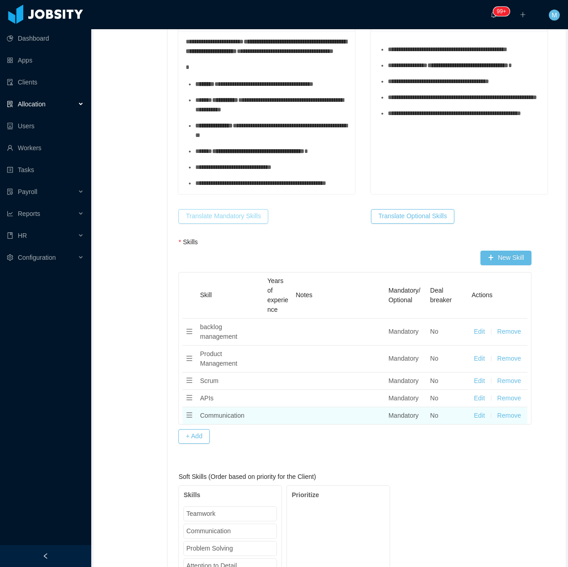
click at [505, 418] on button "Remove" at bounding box center [509, 416] width 24 height 10
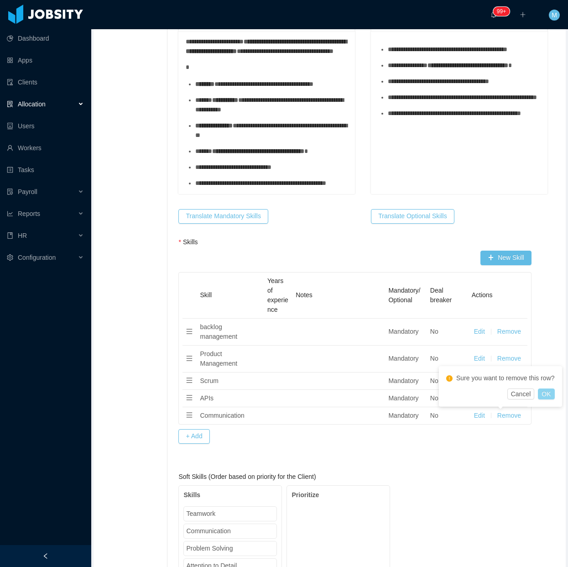
click at [552, 391] on button "OK" at bounding box center [546, 393] width 16 height 11
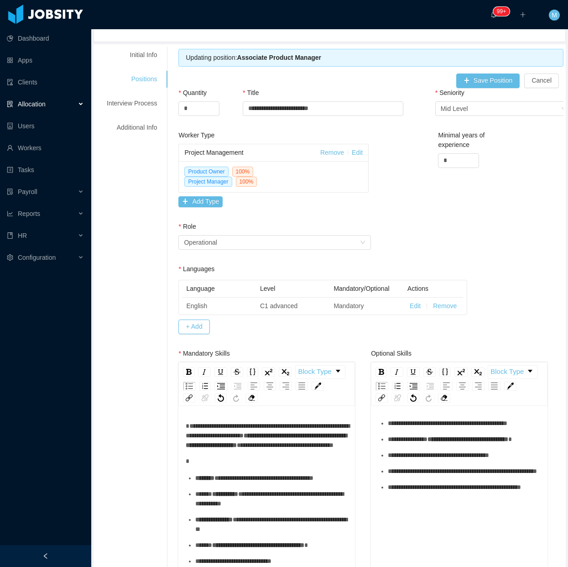
scroll to position [0, 0]
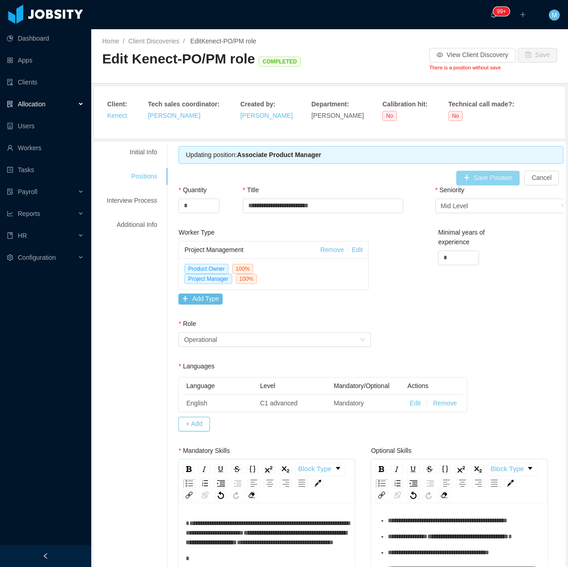
click at [484, 178] on button "Save Position" at bounding box center [488, 178] width 64 height 15
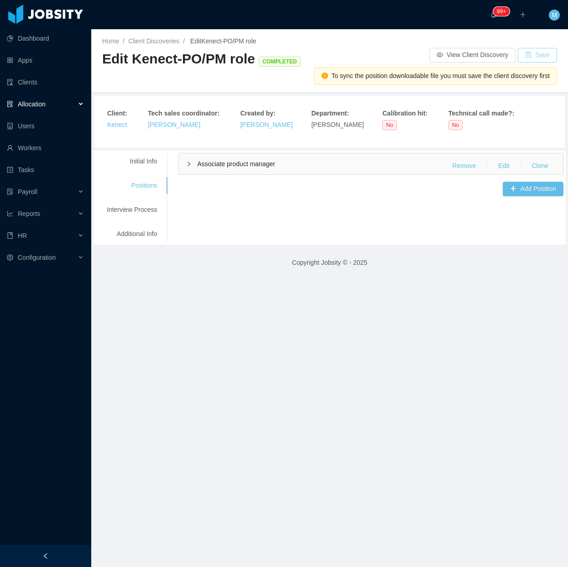
drag, startPoint x: 525, startPoint y: 51, endPoint x: 503, endPoint y: 75, distance: 32.3
click at [525, 51] on button "Save" at bounding box center [537, 55] width 39 height 15
click at [135, 211] on div "Interview Process" at bounding box center [132, 209] width 72 height 17
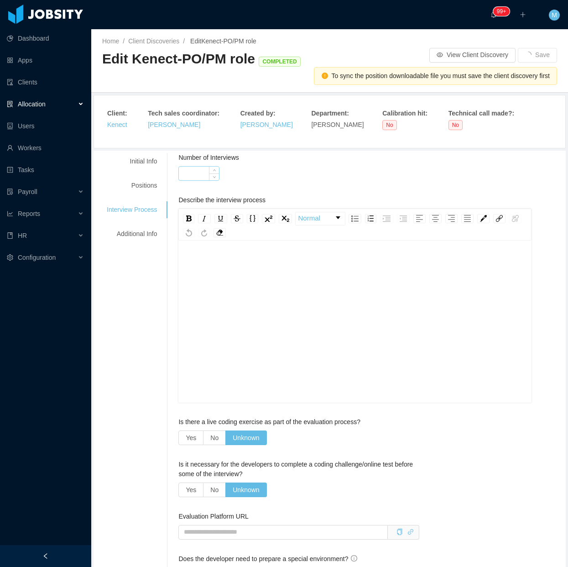
click at [197, 175] on input "Number of Interviews" at bounding box center [199, 174] width 40 height 14
type input "*"
click at [282, 259] on div "rdw-editor" at bounding box center [355, 261] width 338 height 10
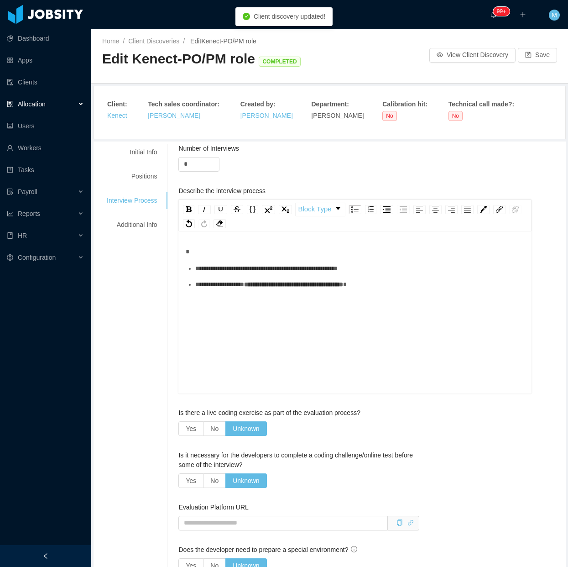
click at [203, 273] on div "**********" at bounding box center [359, 269] width 329 height 10
click at [135, 226] on div "Additional Info" at bounding box center [132, 224] width 72 height 17
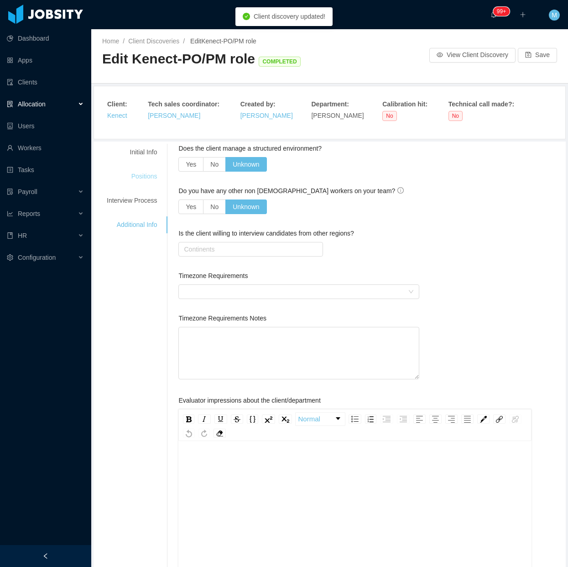
click at [137, 179] on div "Positions" at bounding box center [132, 176] width 72 height 17
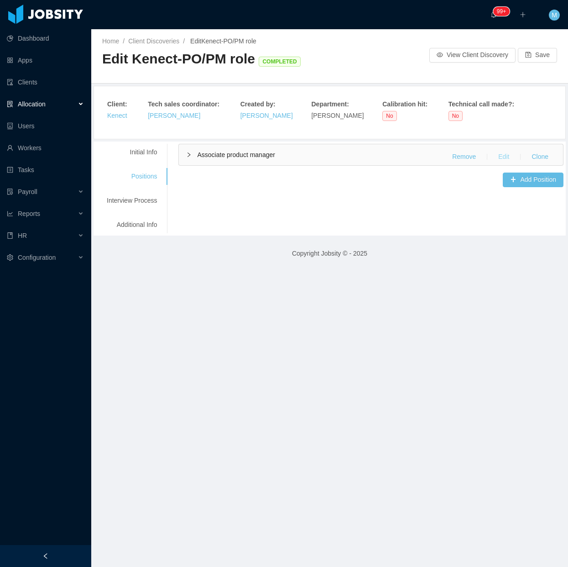
click at [498, 156] on button "Edit" at bounding box center [504, 157] width 26 height 15
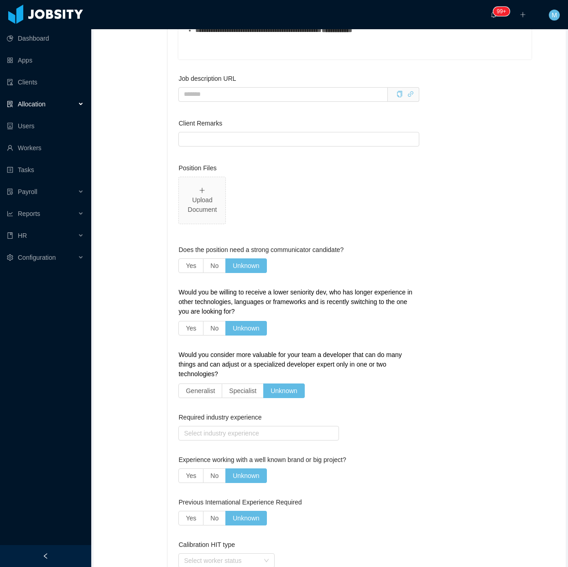
scroll to position [1426, 0]
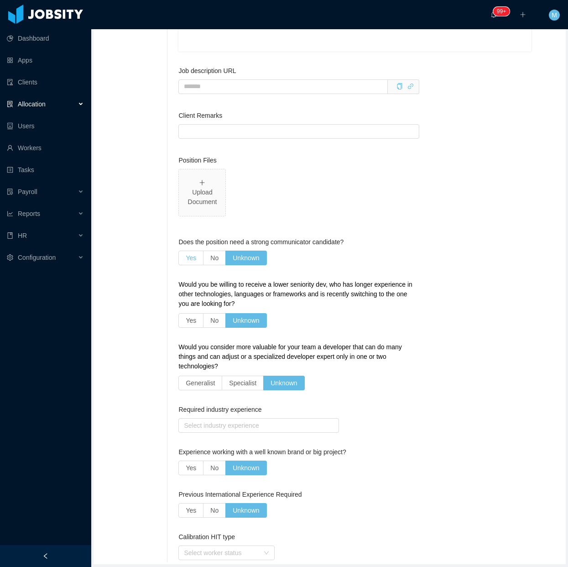
click at [187, 261] on span "Yes" at bounding box center [191, 257] width 10 height 7
click at [215, 323] on span "No" at bounding box center [214, 320] width 8 height 7
click at [240, 386] on span "Specialist" at bounding box center [242, 382] width 27 height 7
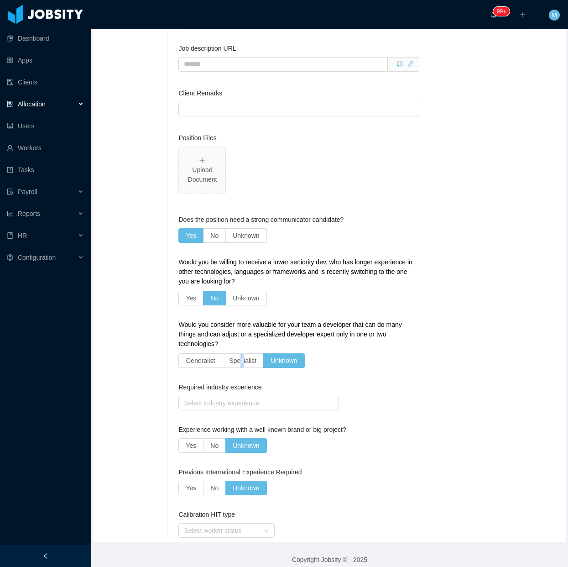
scroll to position [1487, 0]
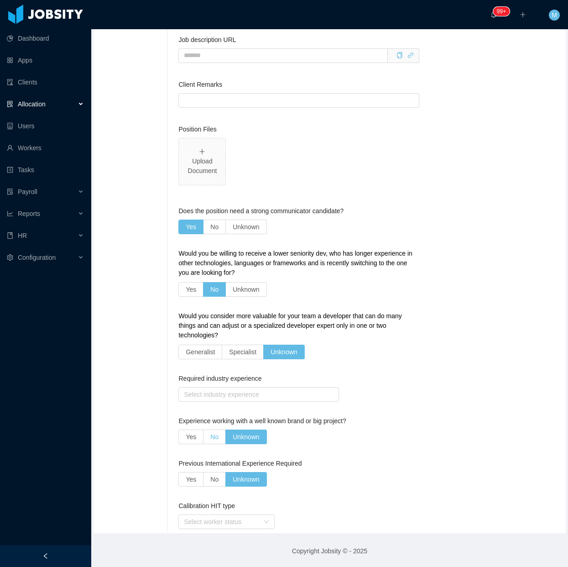
click at [206, 437] on label "No" at bounding box center [214, 436] width 22 height 15
click at [206, 479] on label "No" at bounding box center [214, 479] width 22 height 15
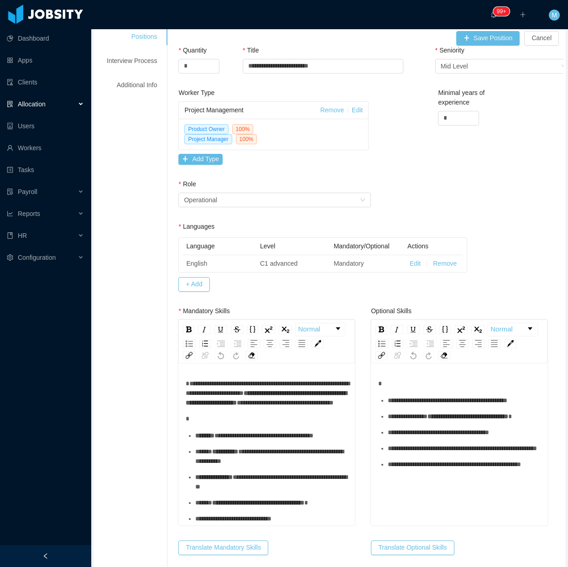
scroll to position [0, 0]
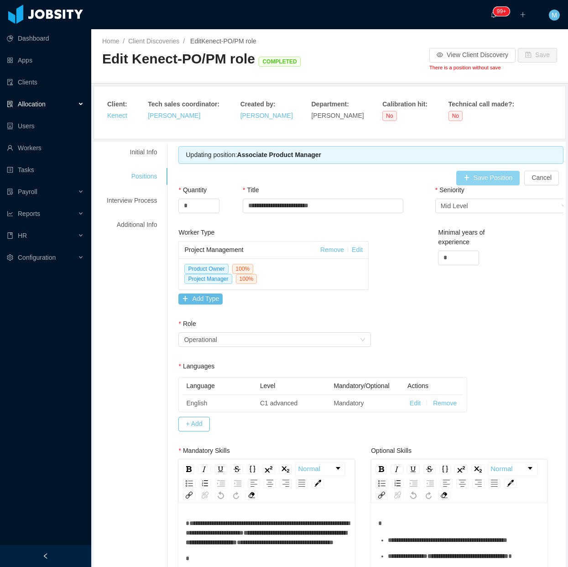
click at [473, 182] on button "Save Position" at bounding box center [488, 178] width 64 height 15
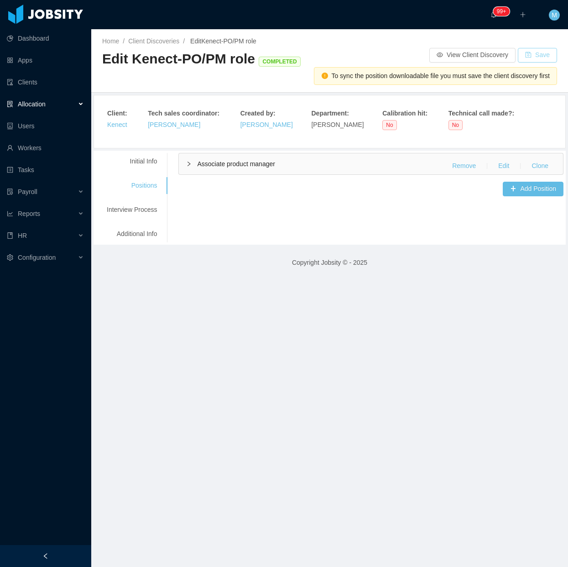
click at [533, 57] on button "Save" at bounding box center [537, 55] width 39 height 15
click at [498, 166] on button "Edit" at bounding box center [504, 166] width 26 height 15
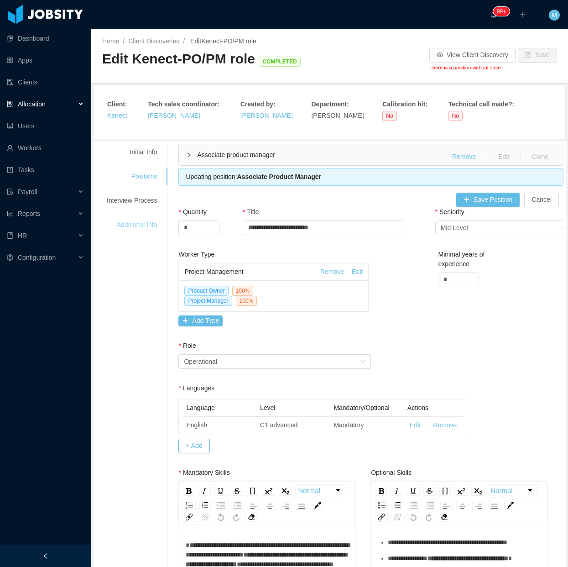
drag, startPoint x: 151, startPoint y: 226, endPoint x: 145, endPoint y: 217, distance: 11.4
click at [151, 226] on div "Additional Info" at bounding box center [132, 224] width 72 height 17
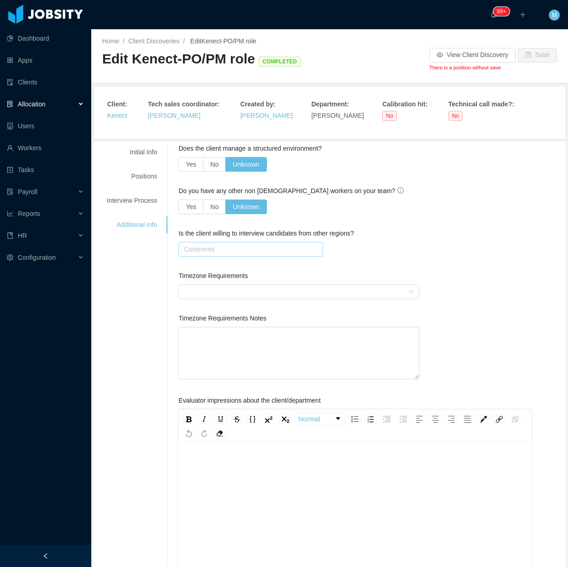
click at [218, 248] on div "Continents" at bounding box center [248, 249] width 129 height 9
click at [208, 281] on li "South America" at bounding box center [248, 282] width 142 height 15
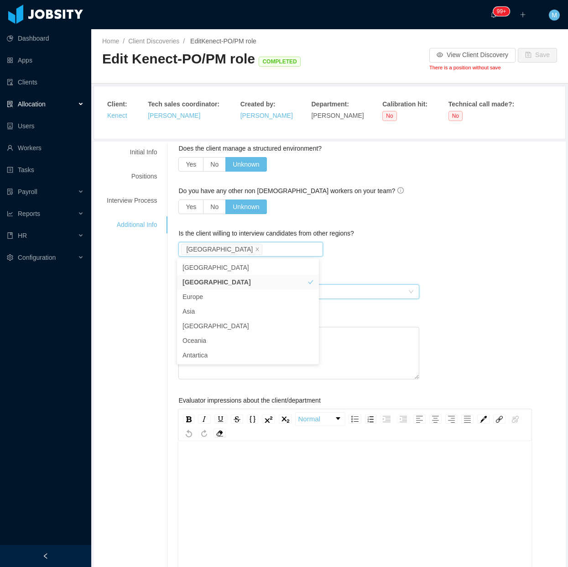
click at [338, 290] on div at bounding box center [296, 292] width 224 height 14
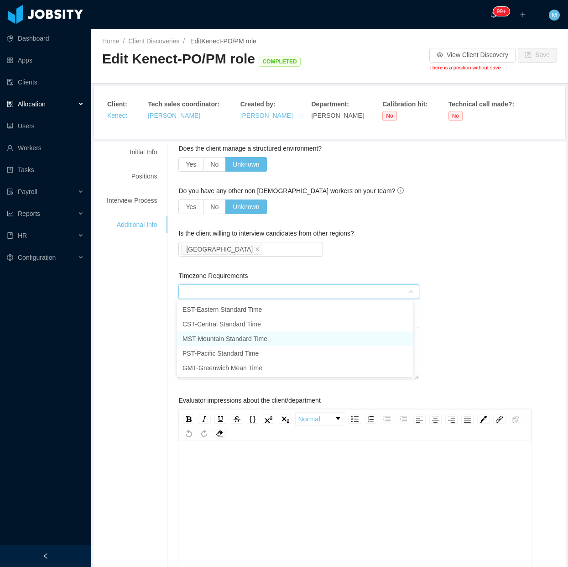
click at [276, 333] on li "MST - Mountain Standard Time" at bounding box center [295, 338] width 236 height 15
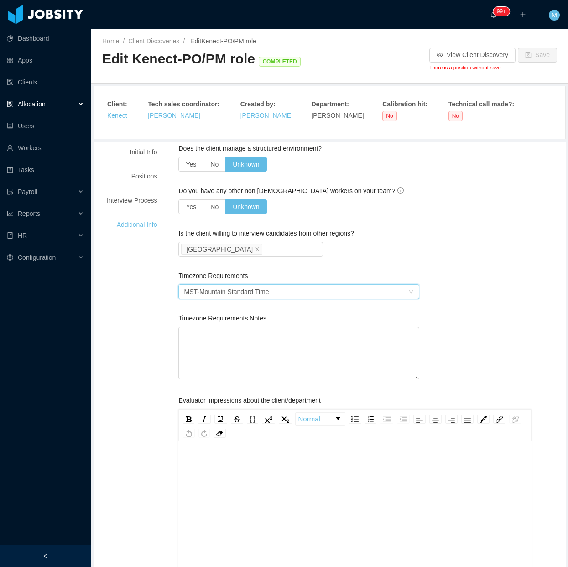
click at [379, 261] on div "Is the client willing to interview candidates from other regions? Continents So…" at bounding box center [298, 250] width 240 height 42
click at [213, 345] on textarea "Timezone Requirements Notes" at bounding box center [298, 353] width 240 height 53
type textarea "*"
type textarea "**"
type textarea "****"
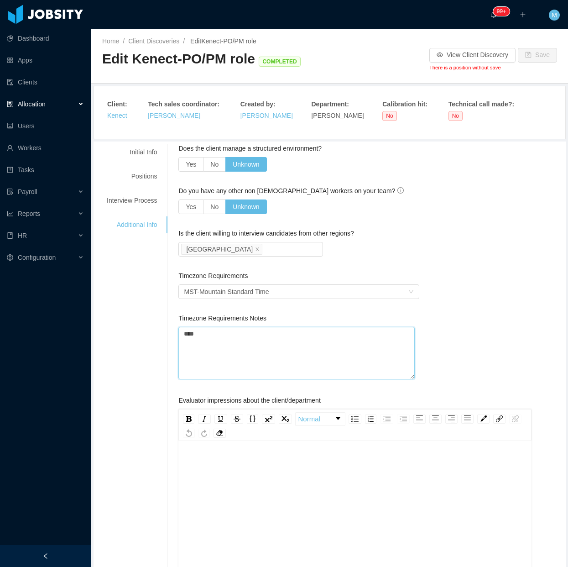
type textarea "*****"
type textarea "******"
type textarea "********"
type textarea "*********"
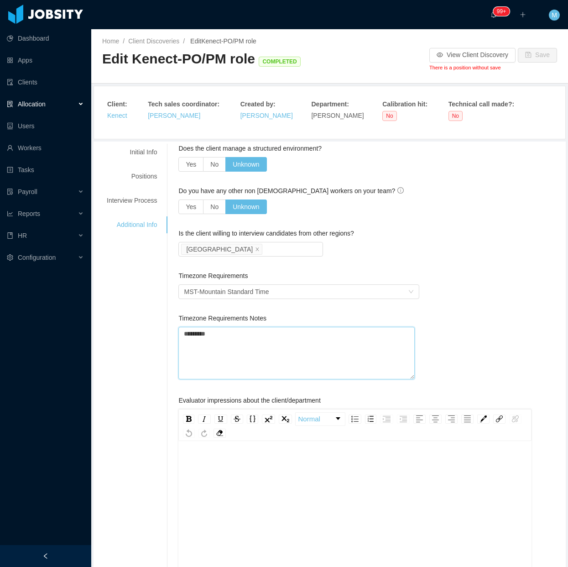
type textarea "*********"
type textarea "**********"
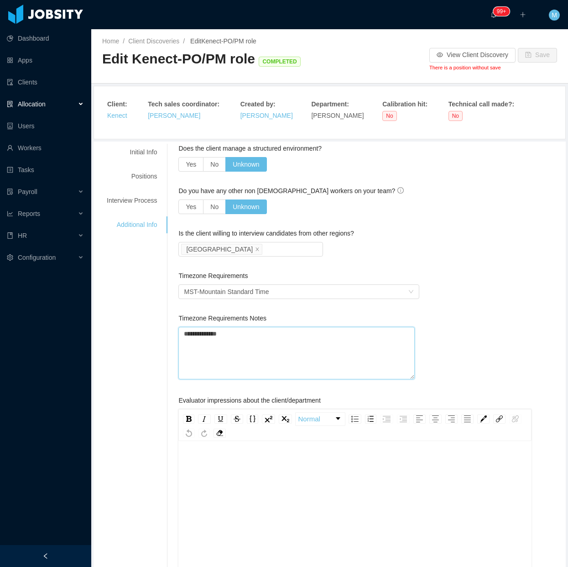
type textarea "**********"
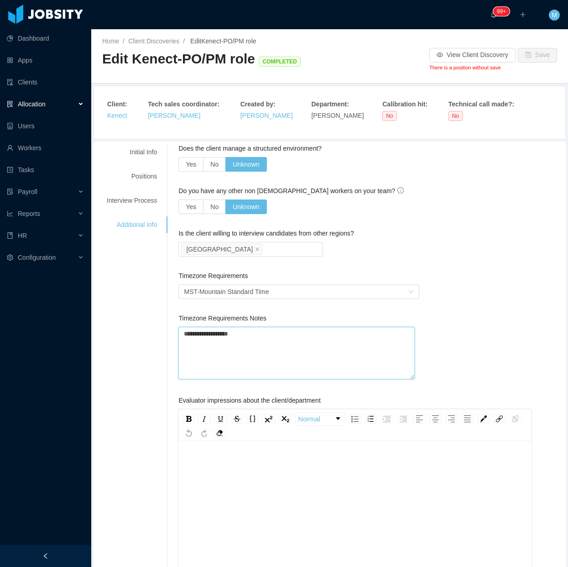
type textarea "**********"
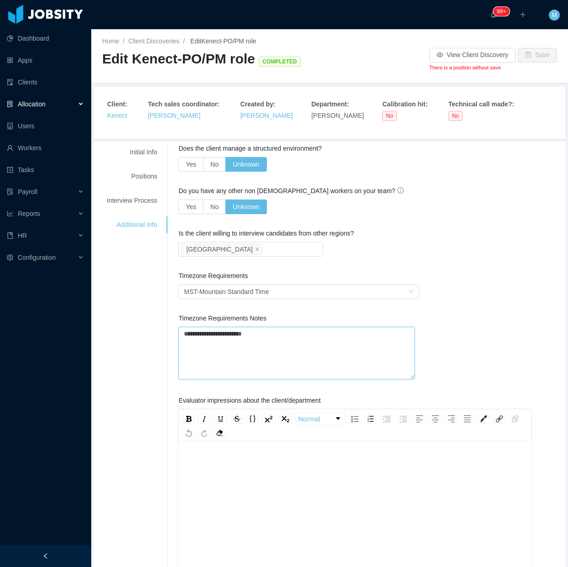
type textarea "**********"
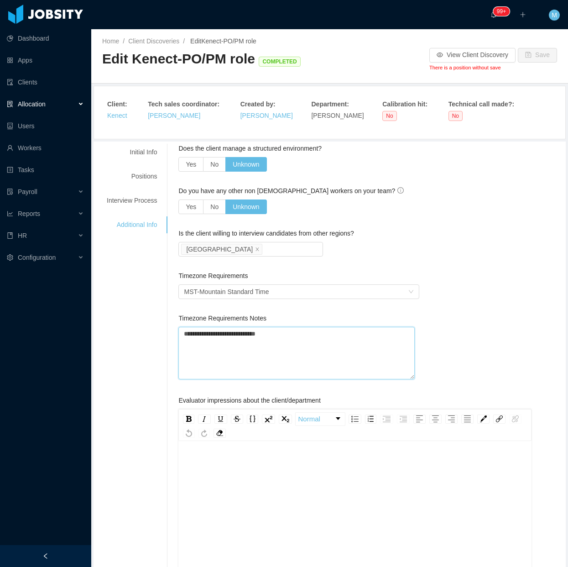
type textarea "**********"
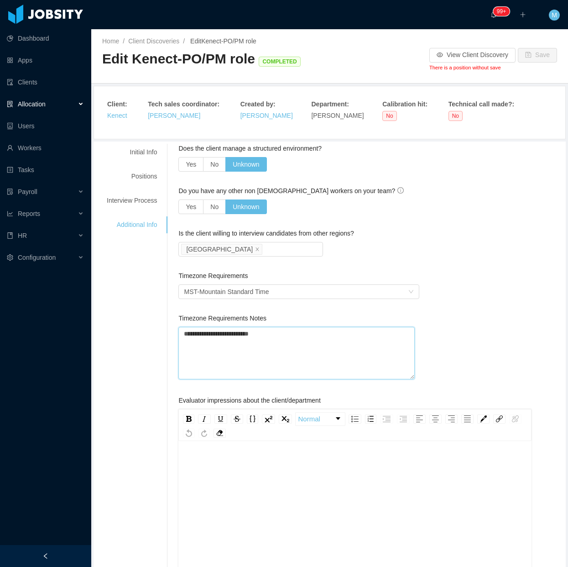
type textarea "**********"
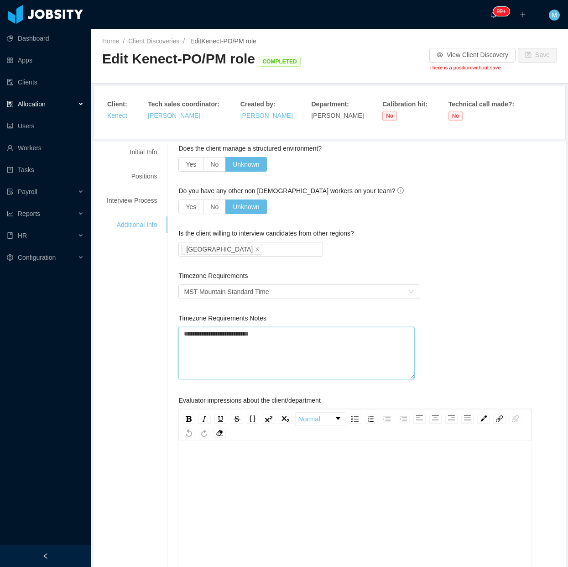
type textarea "**********"
click at [140, 199] on div "Interview Process" at bounding box center [132, 200] width 72 height 17
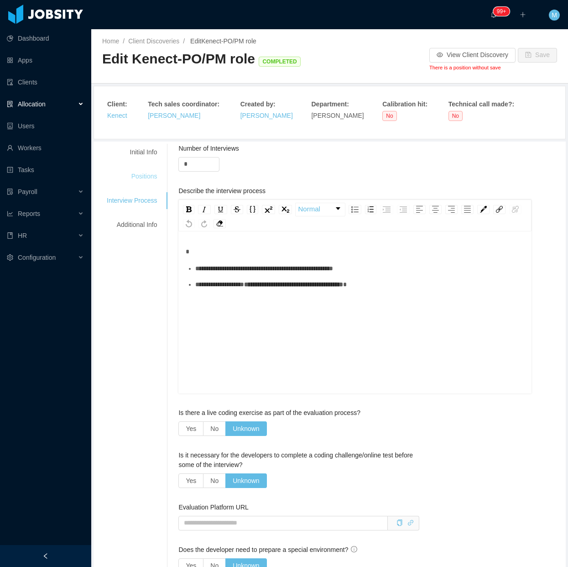
click at [156, 174] on div "Positions" at bounding box center [132, 176] width 72 height 17
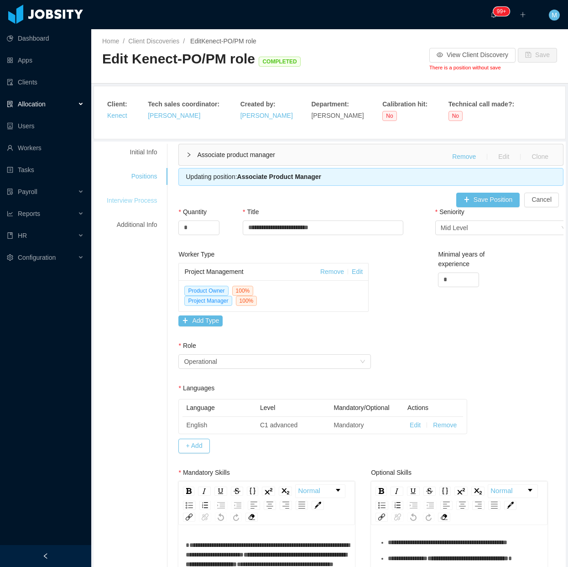
click at [144, 197] on div "Interview Process" at bounding box center [132, 200] width 72 height 17
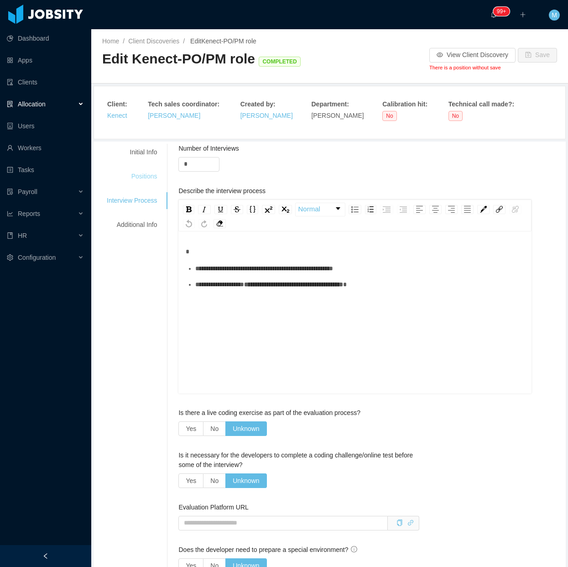
click at [140, 176] on div "Positions" at bounding box center [132, 176] width 72 height 17
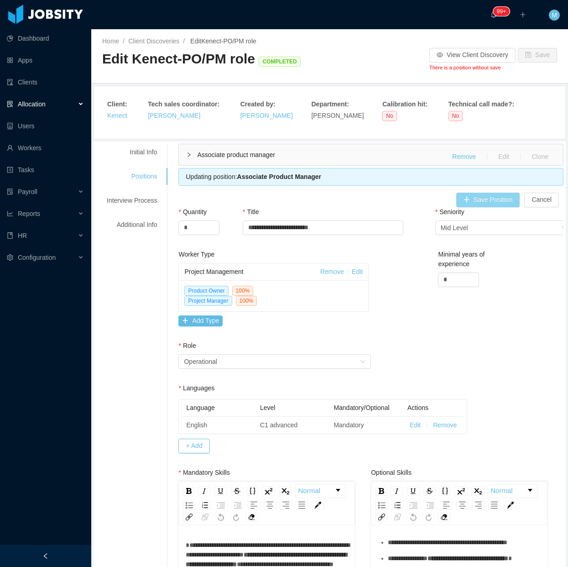
click at [479, 198] on button "Save Position" at bounding box center [488, 200] width 64 height 15
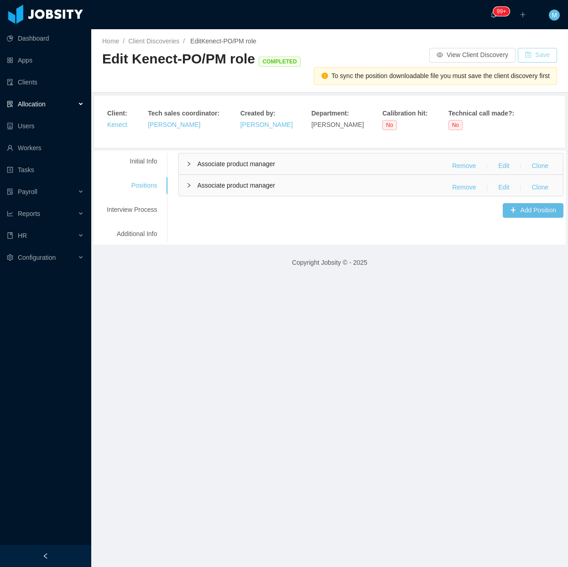
click at [534, 56] on button "Save" at bounding box center [537, 55] width 39 height 15
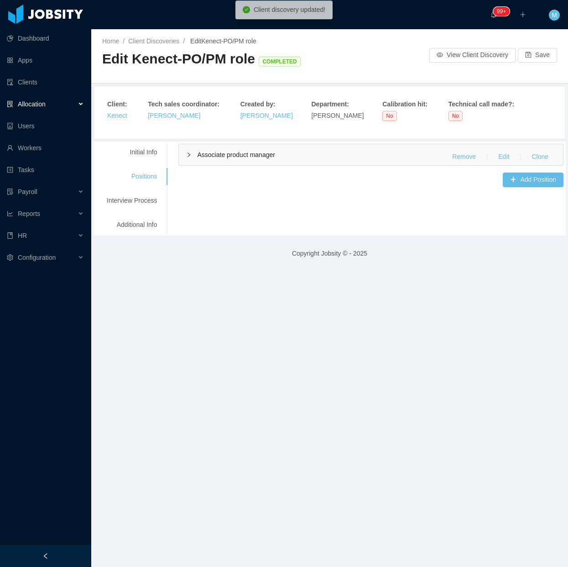
click at [341, 414] on main "**********" at bounding box center [329, 297] width 477 height 537
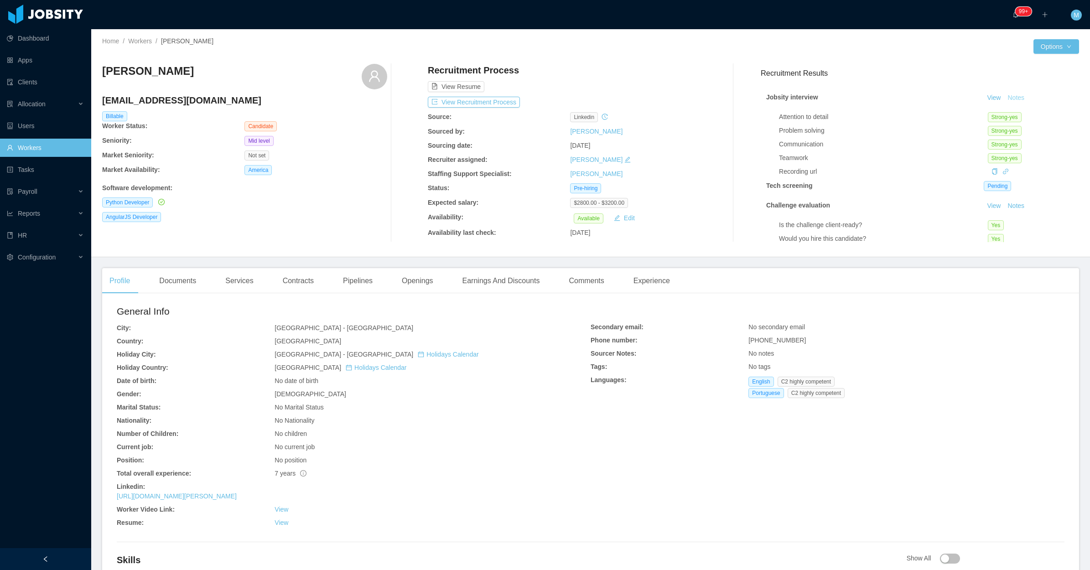
click at [1004, 97] on button "Notes" at bounding box center [1016, 98] width 24 height 11
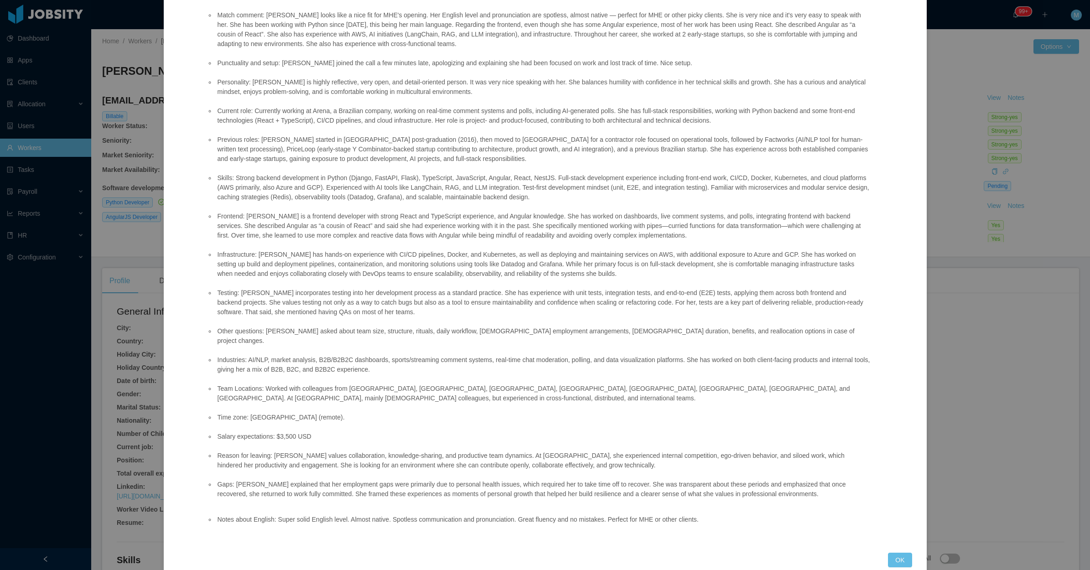
drag, startPoint x: 896, startPoint y: 535, endPoint x: 527, endPoint y: 474, distance: 374.5
click at [895, 553] on button "OK" at bounding box center [900, 560] width 24 height 15
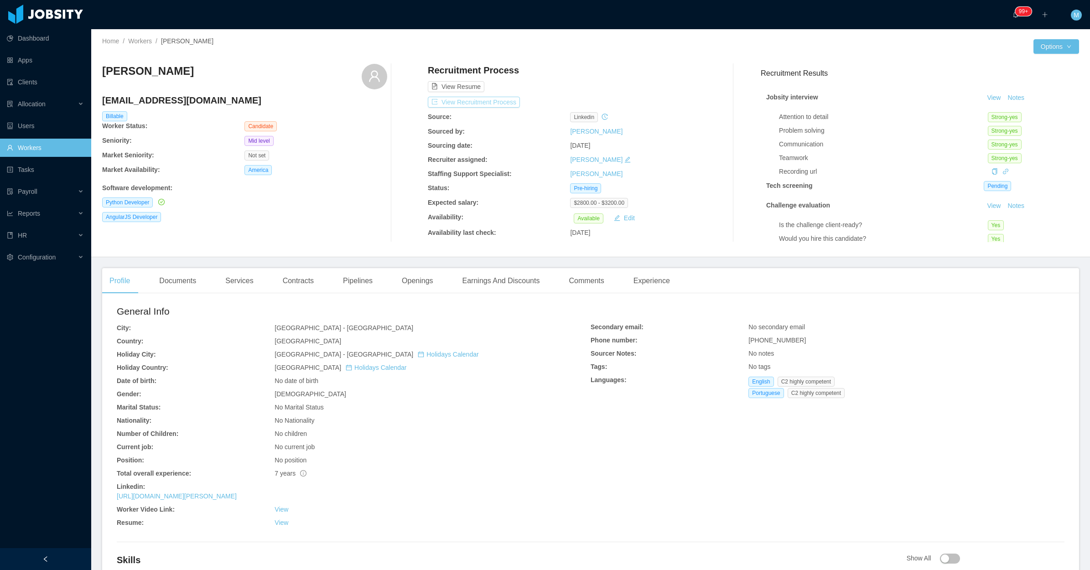
click at [511, 105] on button "View Recruitment Process" at bounding box center [474, 102] width 92 height 11
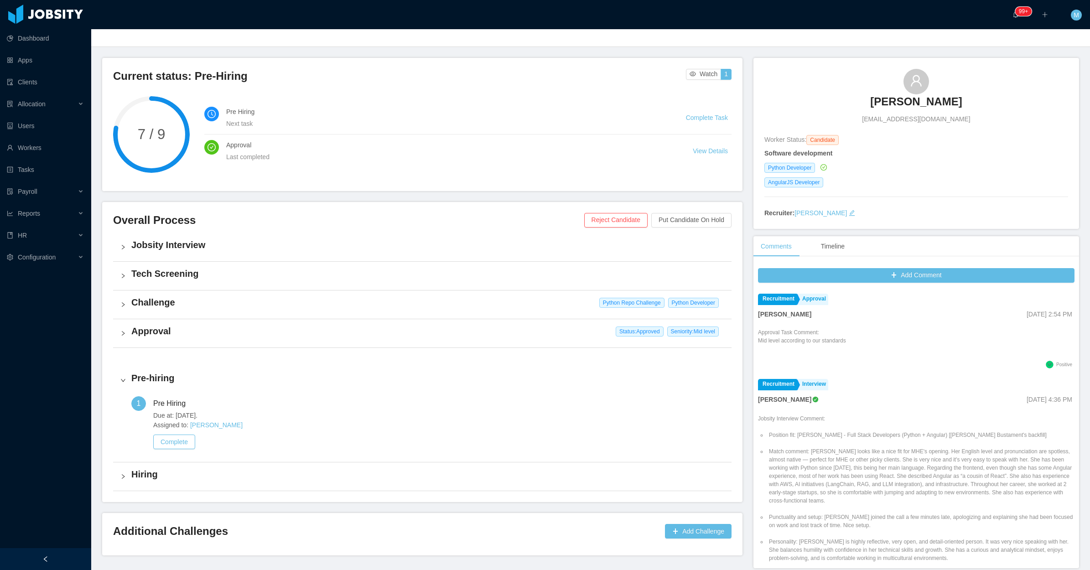
scroll to position [78, 0]
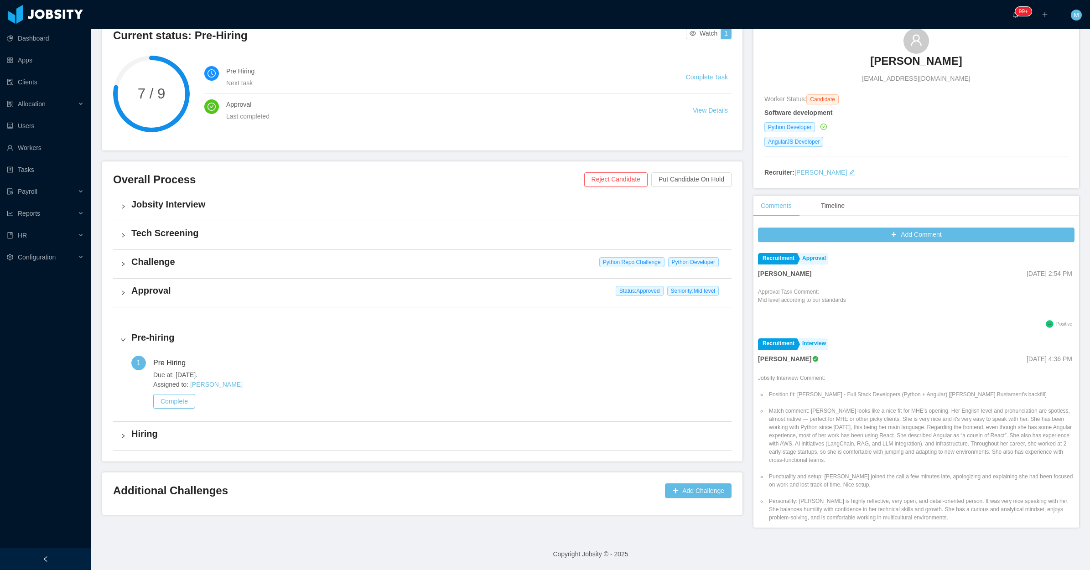
click at [133, 262] on h4 "Challenge" at bounding box center [427, 261] width 593 height 13
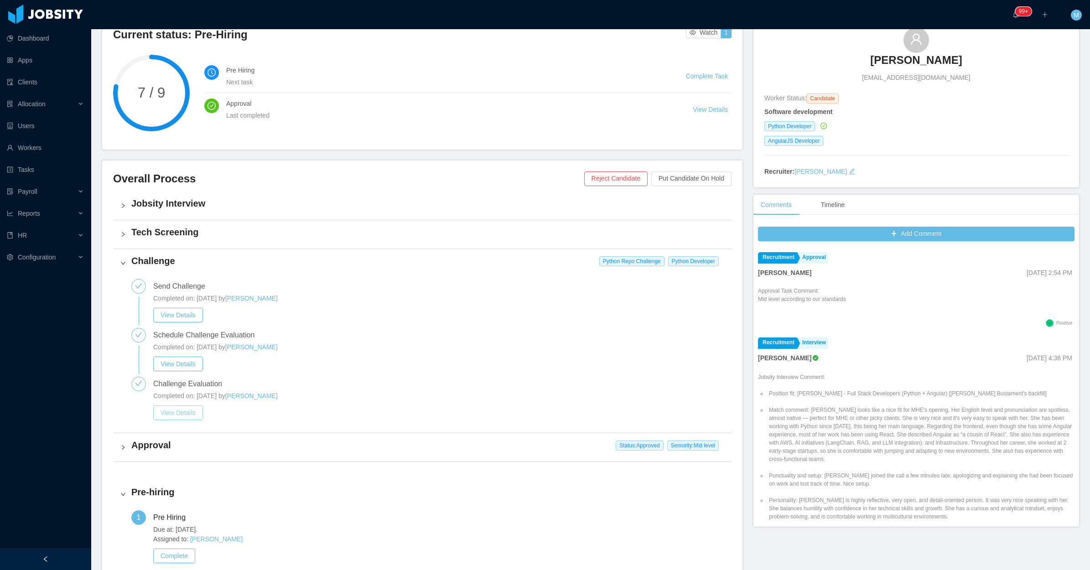
click at [176, 416] on button "View Details" at bounding box center [178, 413] width 50 height 15
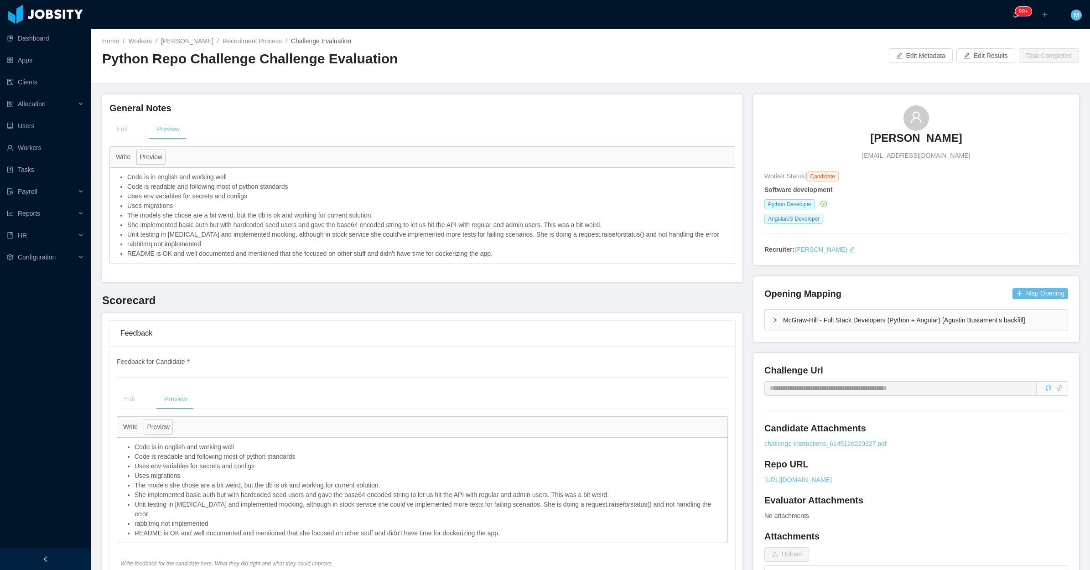
scroll to position [114, 0]
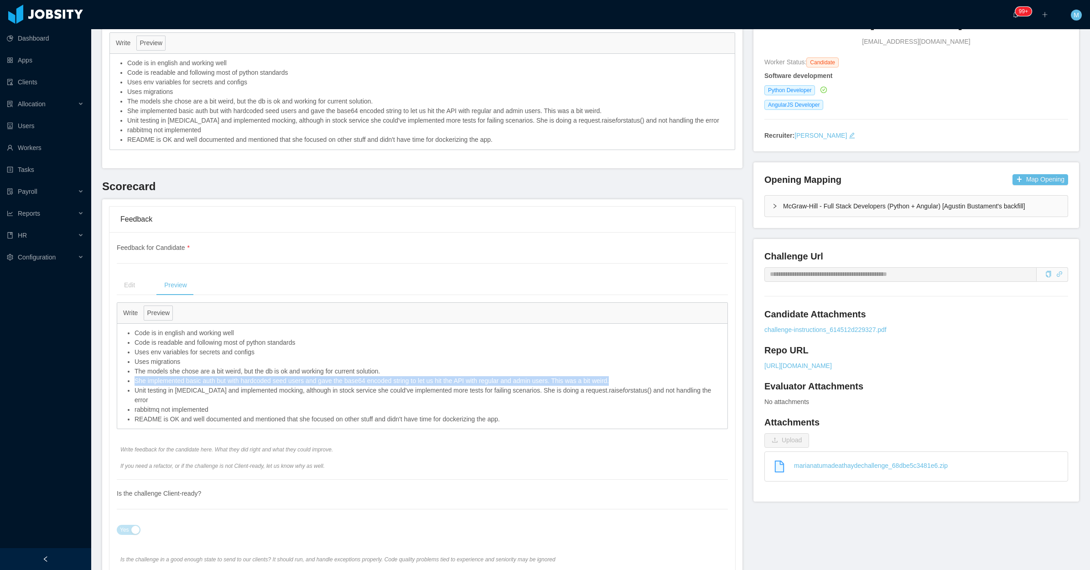
drag, startPoint x: 614, startPoint y: 381, endPoint x: 133, endPoint y: 381, distance: 481.7
click at [133, 381] on ul "Code is in english and working well Code is readable and following most of pyth…" at bounding box center [422, 376] width 601 height 96
drag, startPoint x: 133, startPoint y: 381, endPoint x: 178, endPoint y: 401, distance: 50.0
click at [178, 405] on li "rabbitmq not implemented" at bounding box center [429, 410] width 588 height 10
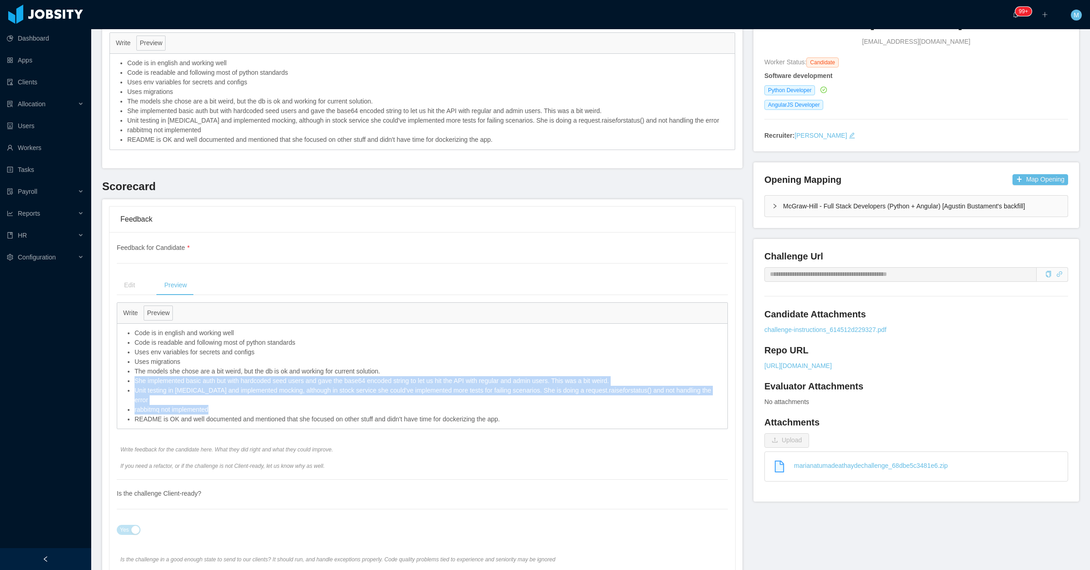
drag, startPoint x: 178, startPoint y: 401, endPoint x: 127, endPoint y: 386, distance: 53.8
click at [127, 386] on ul "Code is in english and working well Code is readable and following most of pyth…" at bounding box center [422, 376] width 601 height 96
copy ul "She implemented basic auth but with hardcoded seed users and gave the base64 en…"
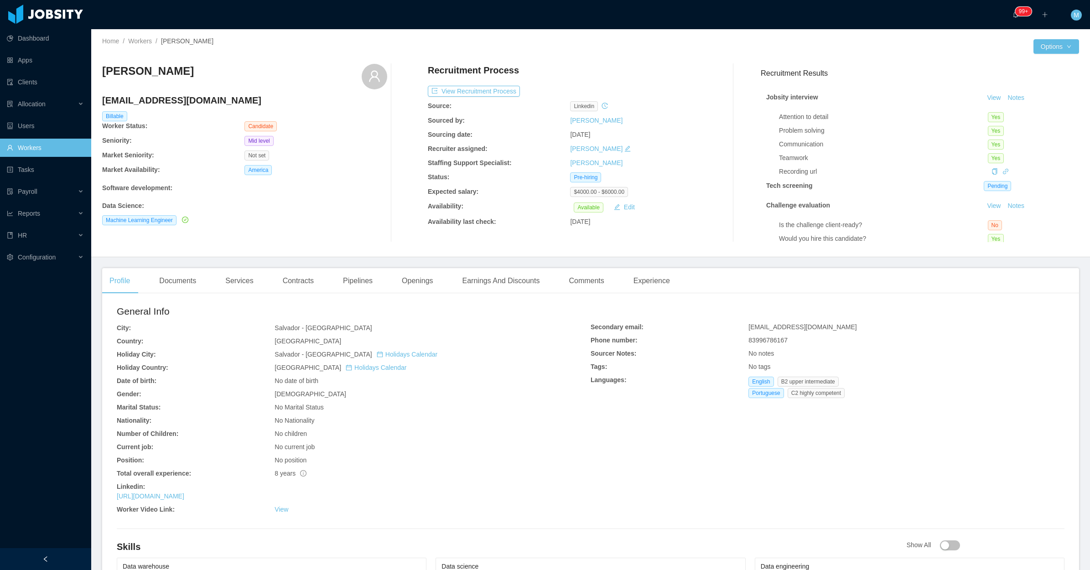
click at [1007, 92] on div "Jobsity interview View Notes Attention to detail Yes Problem solving Yes Commun…" at bounding box center [920, 190] width 318 height 215
click at [1004, 97] on button "Notes" at bounding box center [1016, 98] width 24 height 11
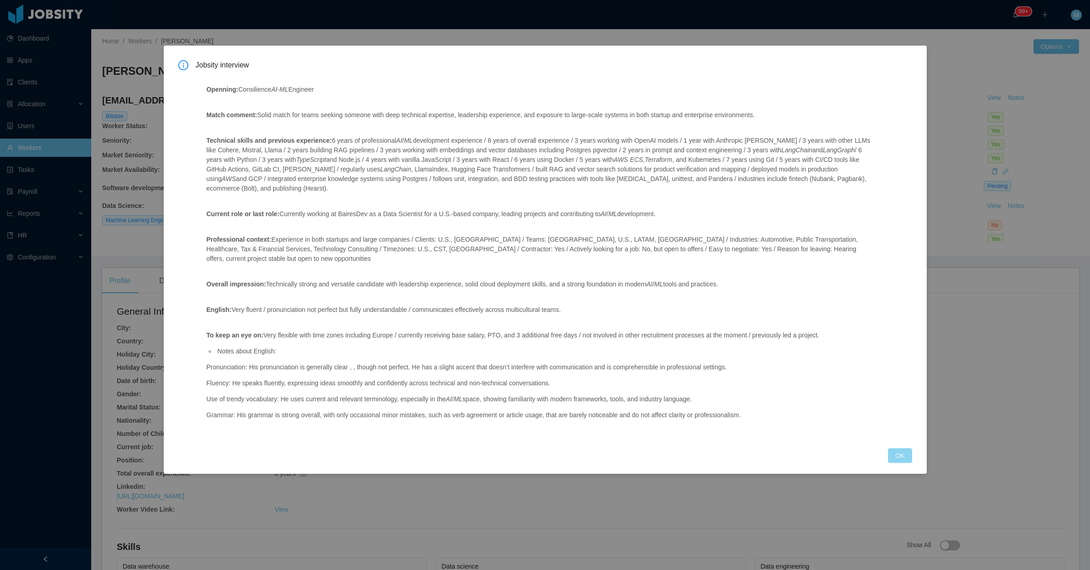
click at [909, 448] on button "OK" at bounding box center [900, 455] width 24 height 15
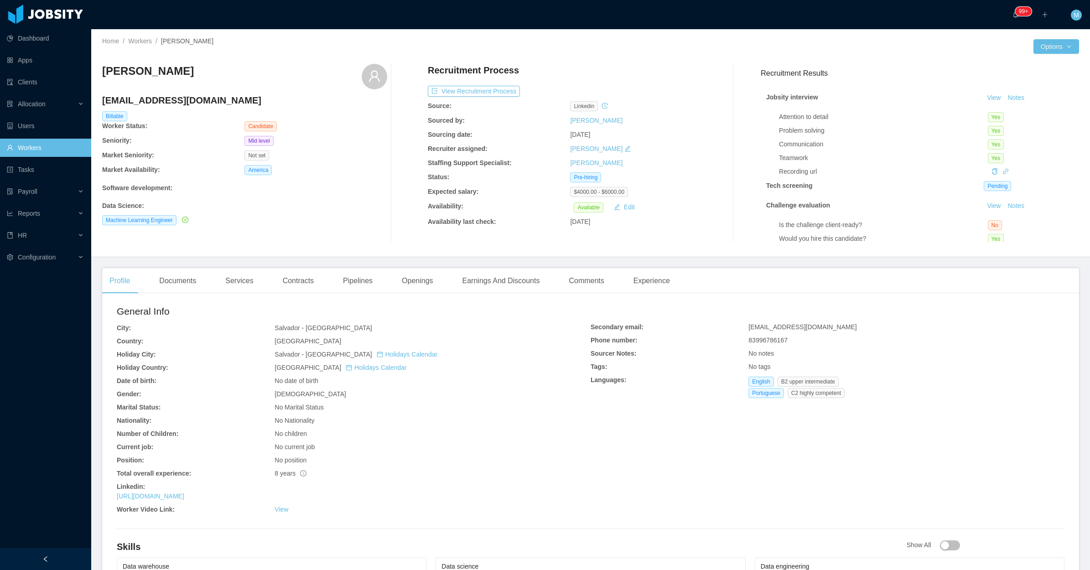
click at [680, 276] on div "Profile Documents Services Contracts Pipelines Openings Earnings And Discounts …" at bounding box center [590, 281] width 977 height 26
click at [661, 277] on div "Experience" at bounding box center [651, 281] width 51 height 26
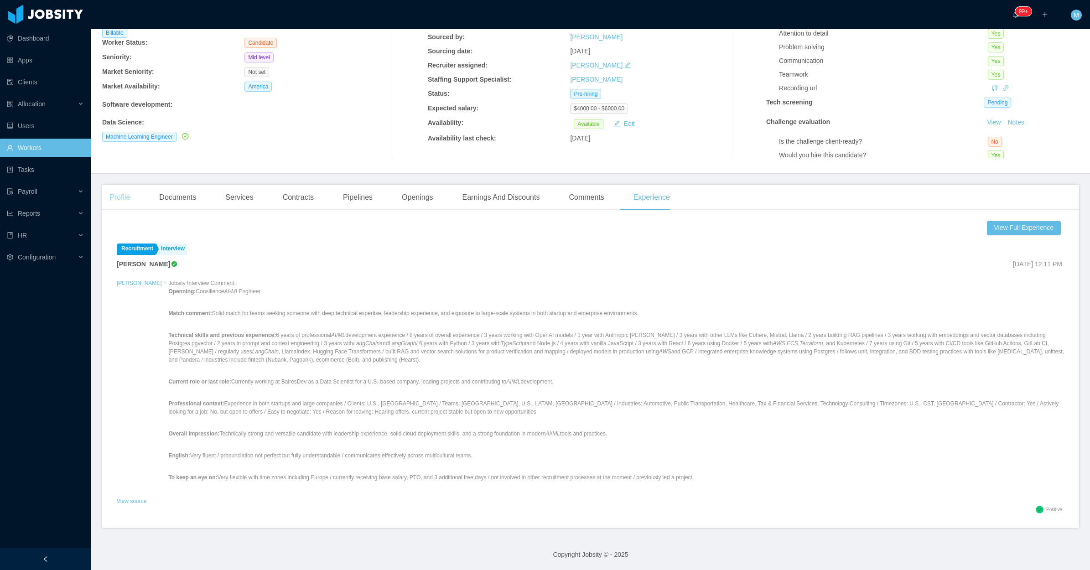
click at [119, 199] on div "Profile" at bounding box center [119, 198] width 35 height 26
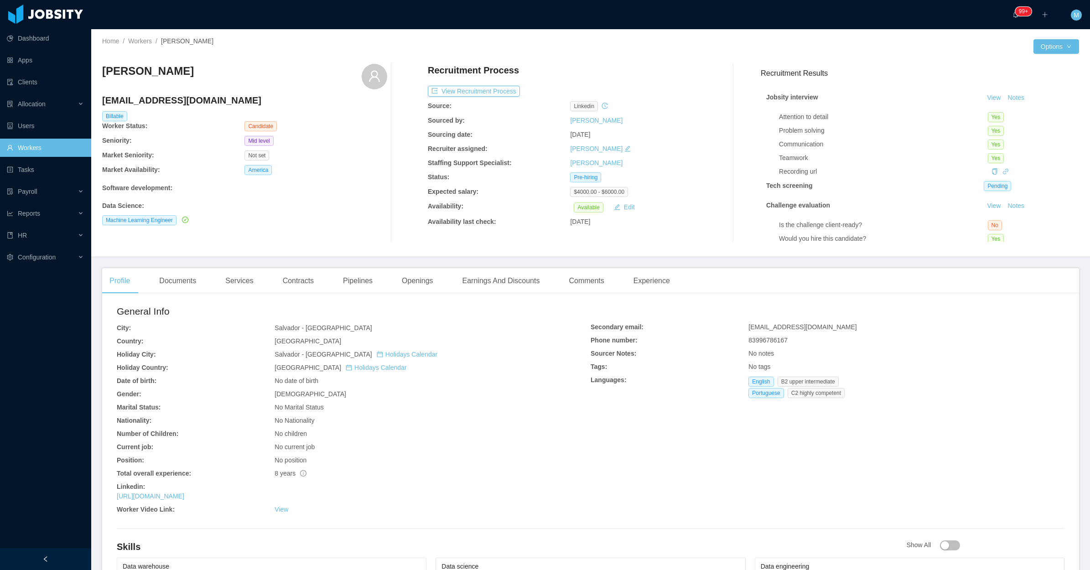
drag, startPoint x: 142, startPoint y: 73, endPoint x: 102, endPoint y: 77, distance: 40.7
click at [102, 77] on div "[PERSON_NAME]" at bounding box center [244, 77] width 285 height 26
copy h3 "[PERSON_NAME]"
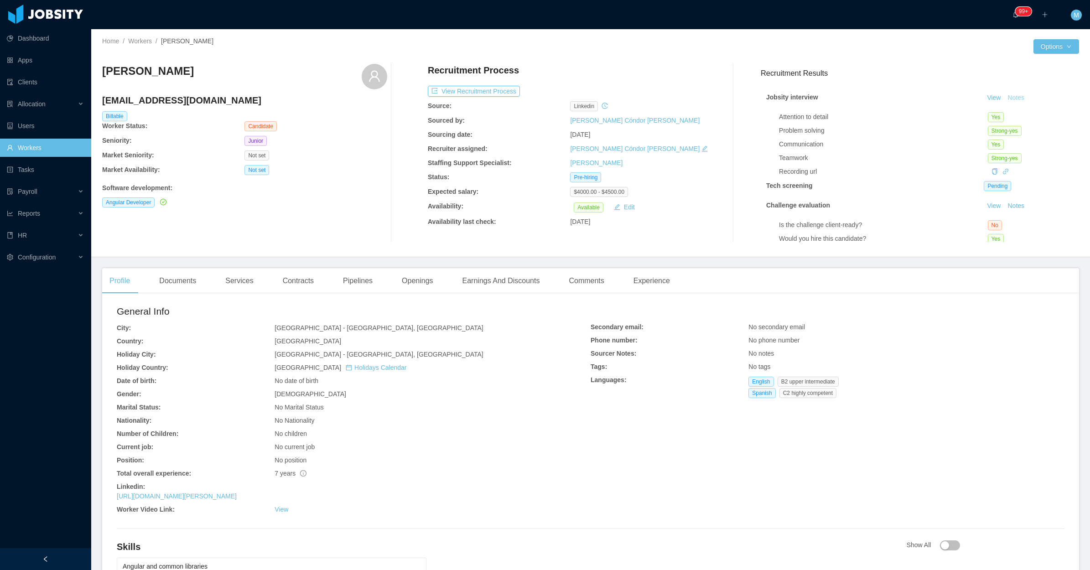
click at [1004, 99] on button "Notes" at bounding box center [1016, 98] width 24 height 11
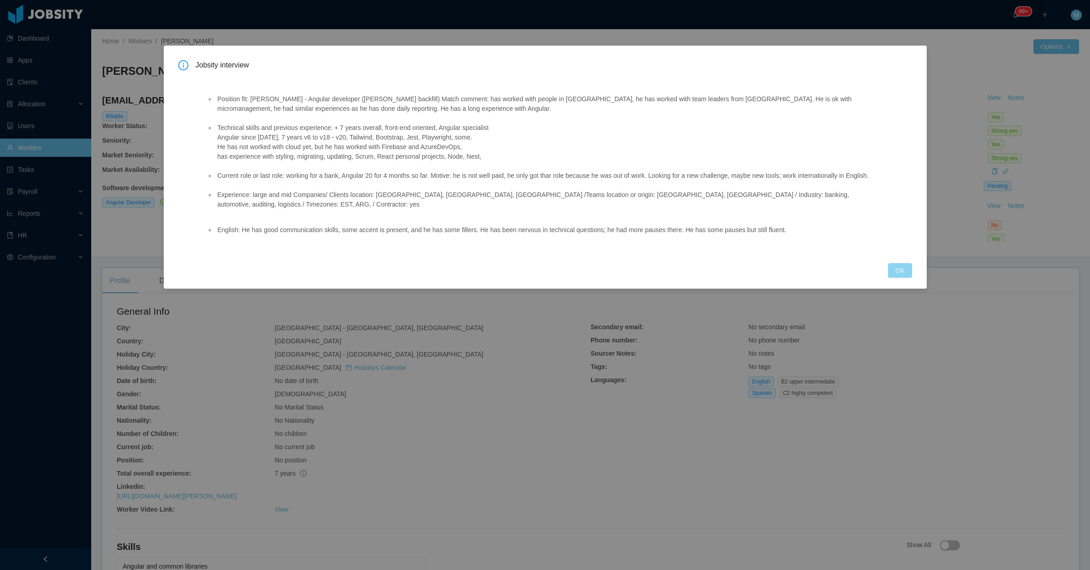
click at [891, 265] on button "OK" at bounding box center [900, 270] width 24 height 15
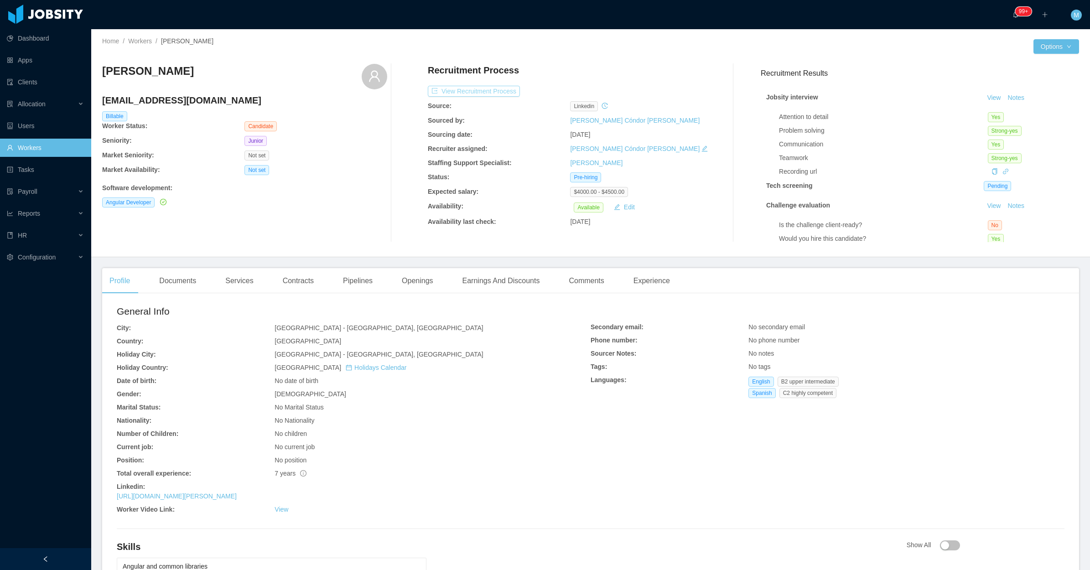
click at [509, 94] on button "View Recruitment Process" at bounding box center [474, 91] width 92 height 11
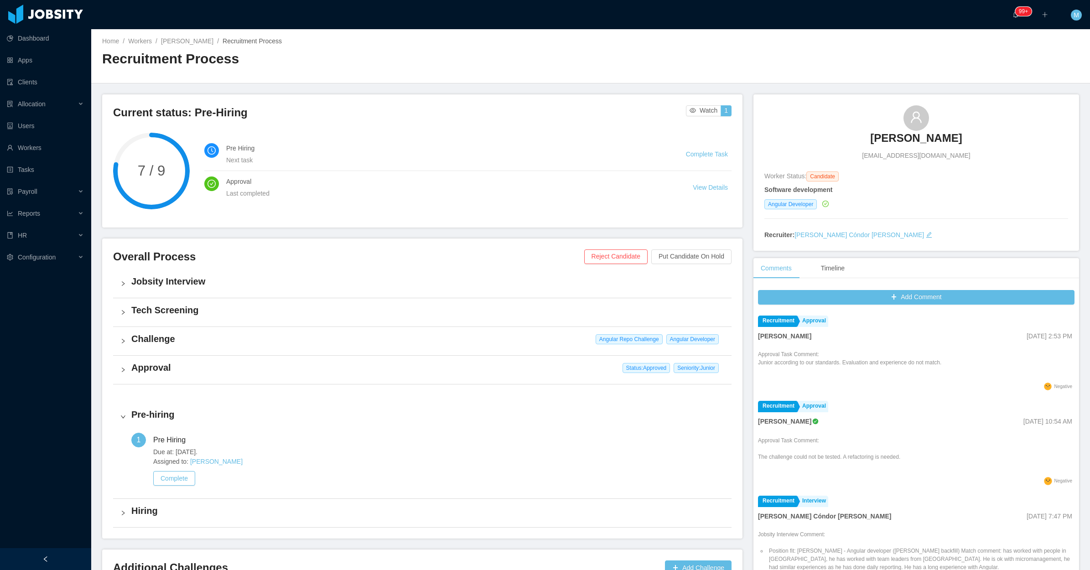
click at [158, 341] on h4 "Challenge" at bounding box center [427, 339] width 593 height 13
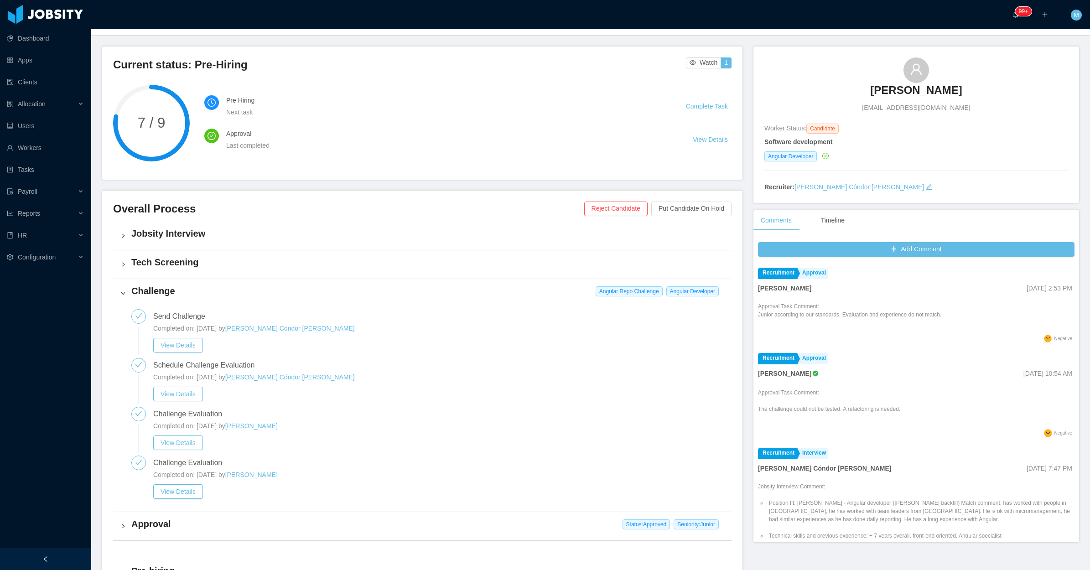
scroll to position [114, 0]
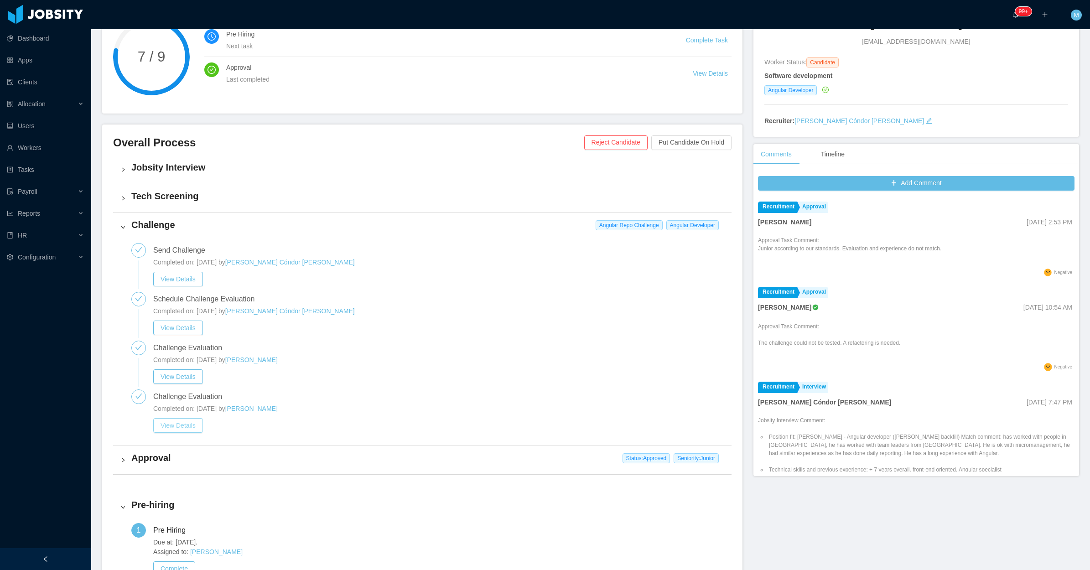
click at [167, 431] on button "View Details" at bounding box center [178, 425] width 50 height 15
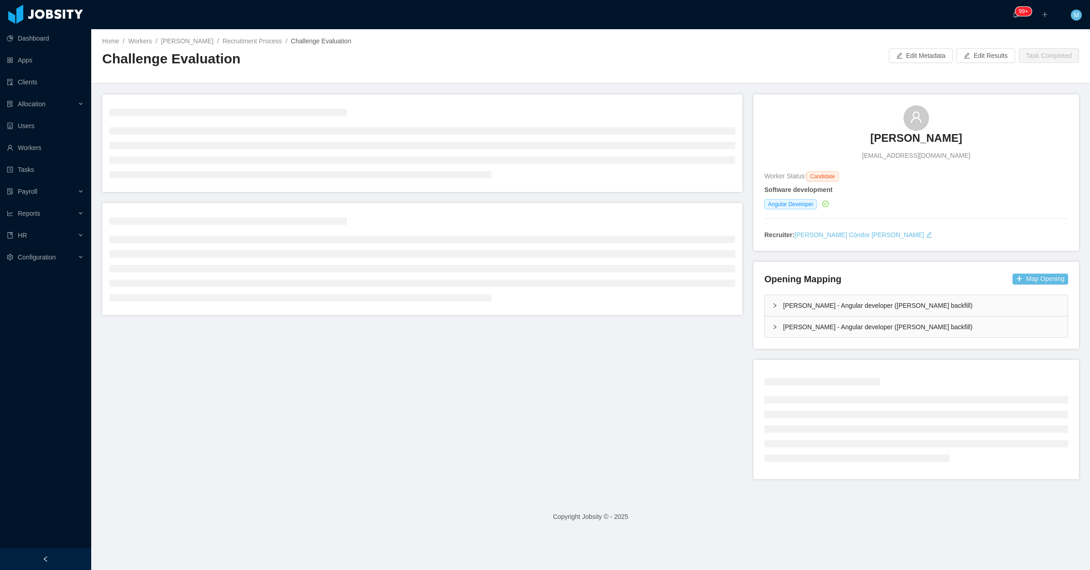
click at [72, 559] on div at bounding box center [45, 559] width 91 height 22
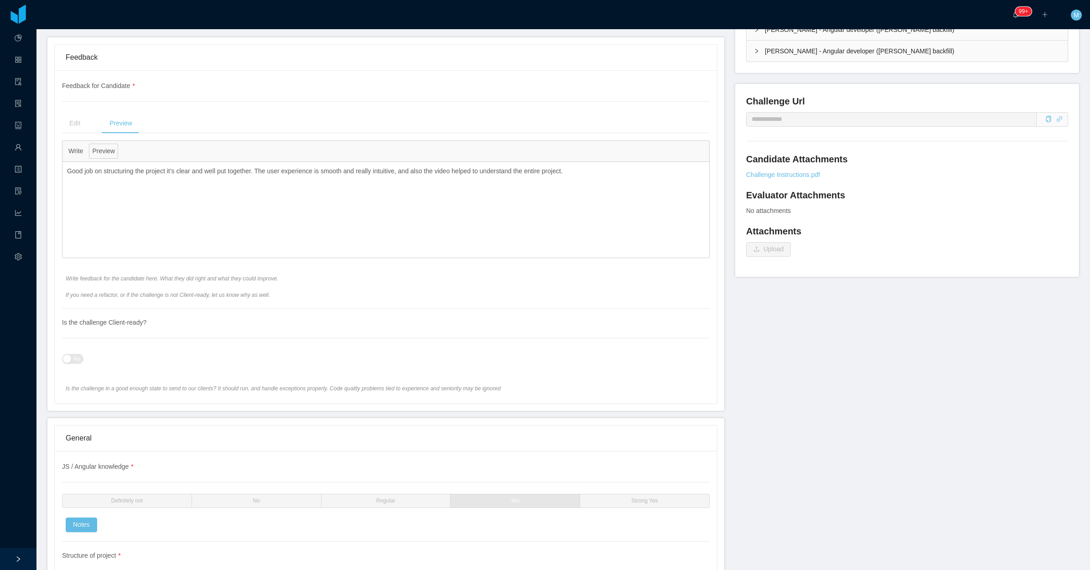
scroll to position [57, 0]
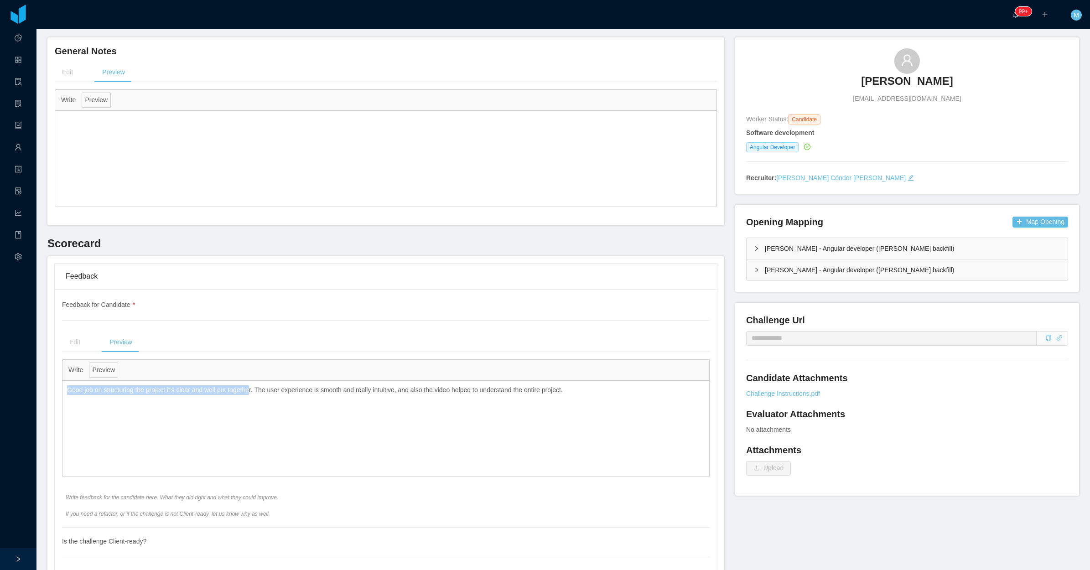
drag, startPoint x: 253, startPoint y: 391, endPoint x: 65, endPoint y: 388, distance: 188.0
click at [65, 388] on div "Good job on structuring the project it’s clear and well put together. The user …" at bounding box center [385, 390] width 647 height 19
click at [220, 411] on div "Good job on structuring the project it’s clear and well put together. The user …" at bounding box center [385, 429] width 647 height 96
drag, startPoint x: 253, startPoint y: 391, endPoint x: 55, endPoint y: 397, distance: 198.5
click at [55, 397] on div "**********" at bounding box center [386, 455] width 662 height 333
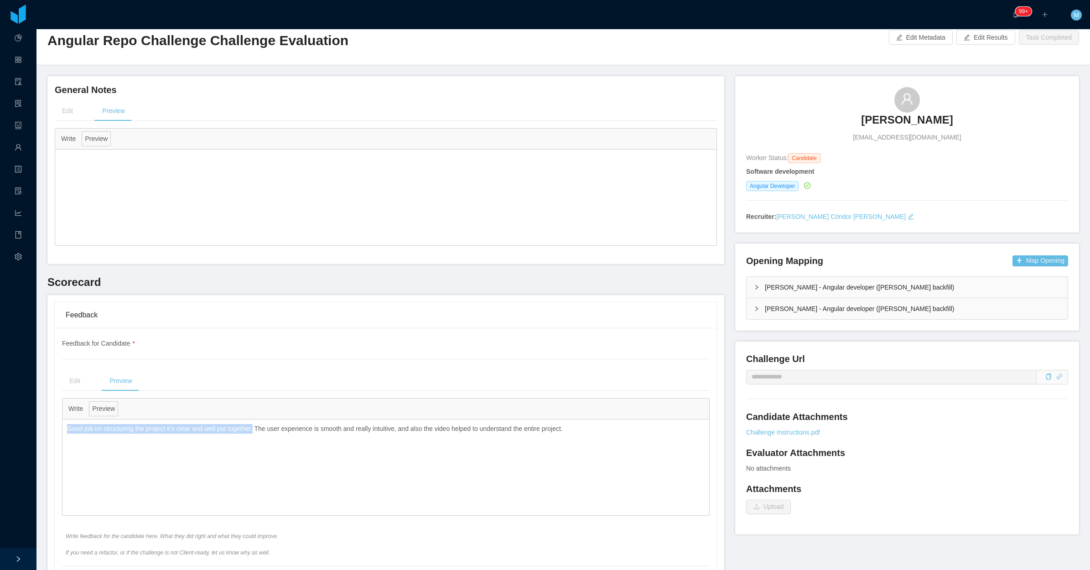
scroll to position [0, 0]
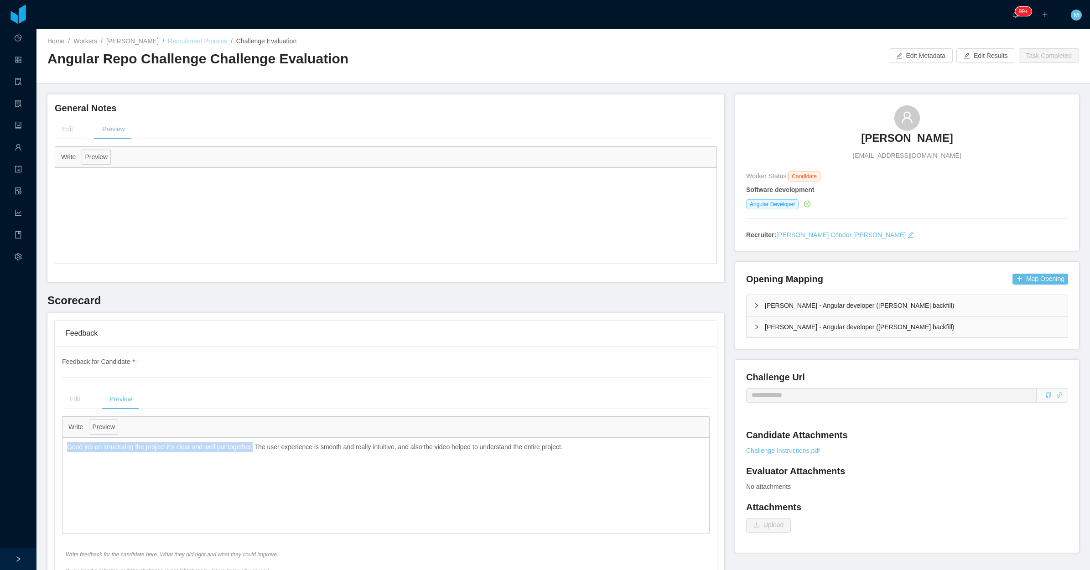
click at [187, 39] on link "Recruitment Process" at bounding box center [197, 40] width 59 height 7
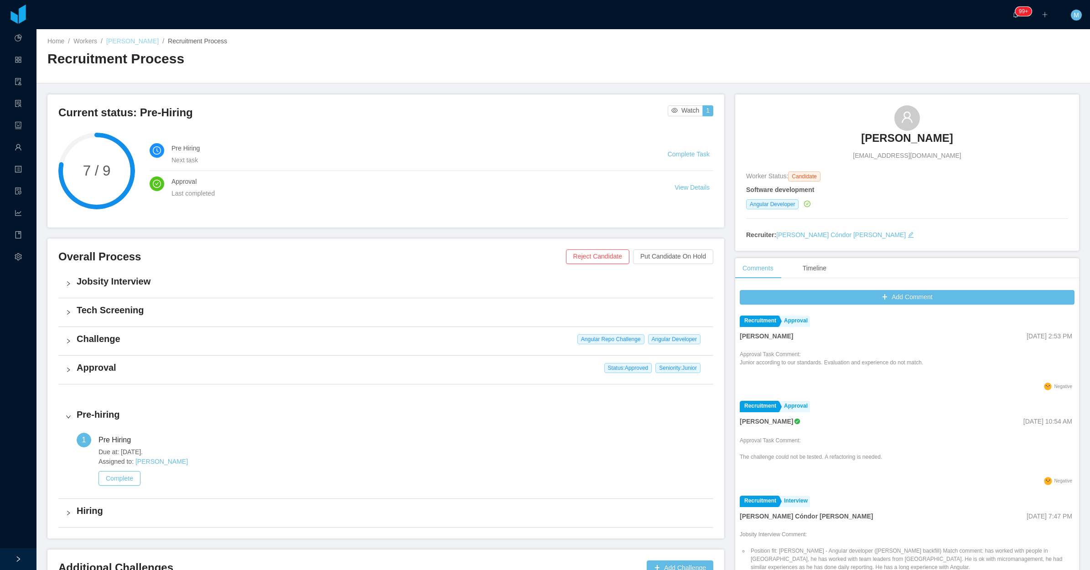
click at [129, 42] on link "Guido Perman" at bounding box center [132, 40] width 52 height 7
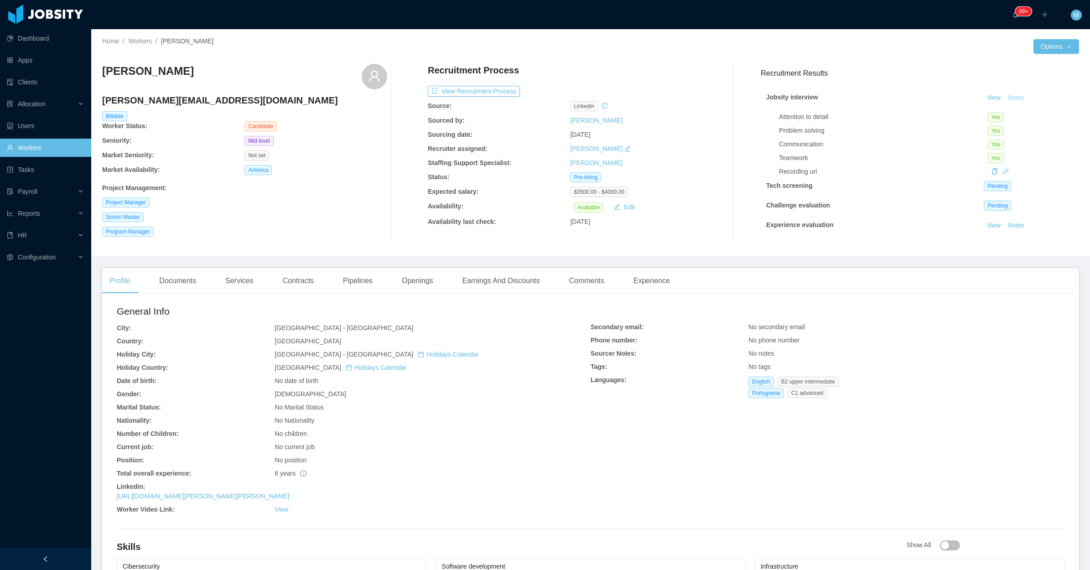
click at [1004, 99] on button "Notes" at bounding box center [1016, 98] width 24 height 11
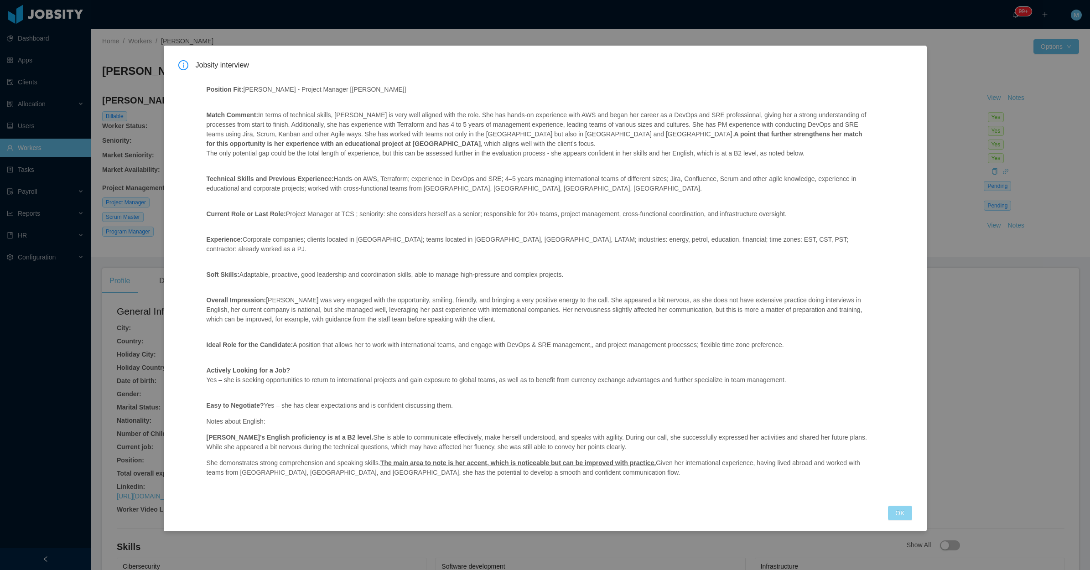
click at [906, 506] on button "OK" at bounding box center [900, 513] width 24 height 15
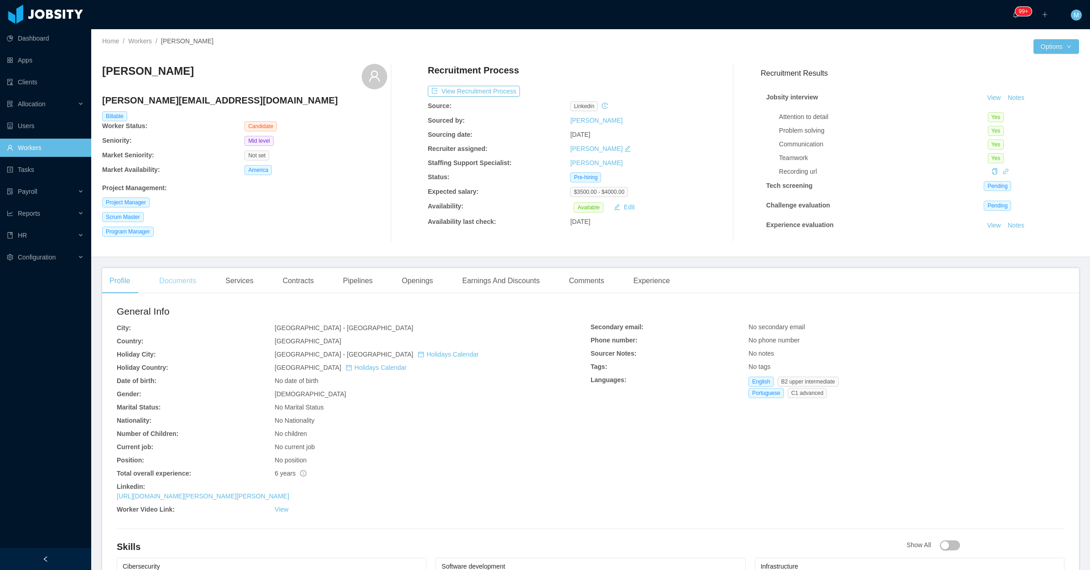
click at [183, 288] on div "Documents" at bounding box center [178, 281] width 52 height 26
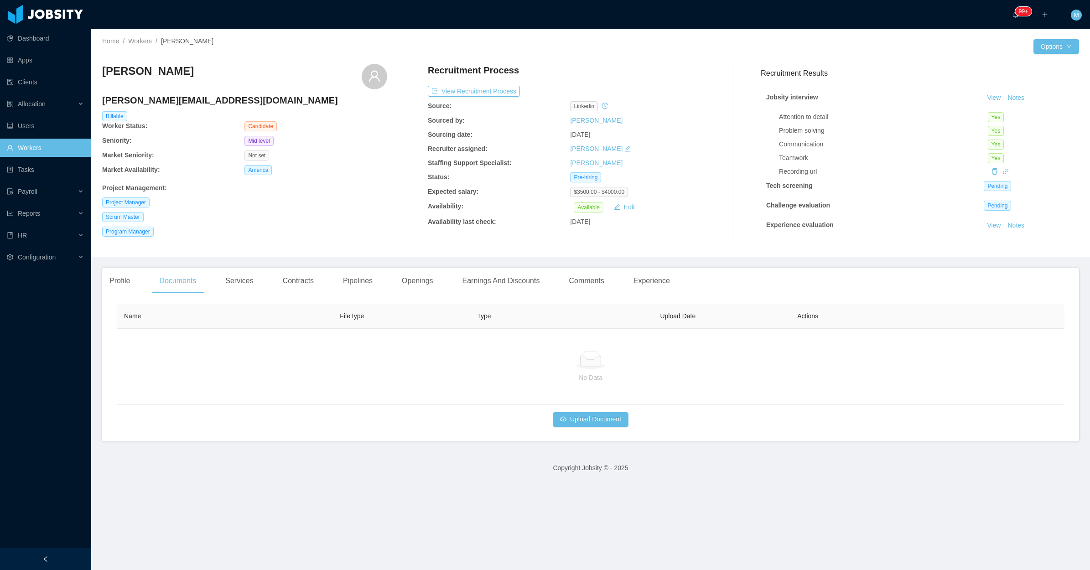
drag, startPoint x: 144, startPoint y: 290, endPoint x: 138, endPoint y: 289, distance: 5.6
click at [143, 290] on div "Profile Documents Services Contracts Pipelines Openings Earnings And Discounts …" at bounding box center [389, 281] width 575 height 26
click at [124, 288] on div "Profile" at bounding box center [119, 281] width 35 height 26
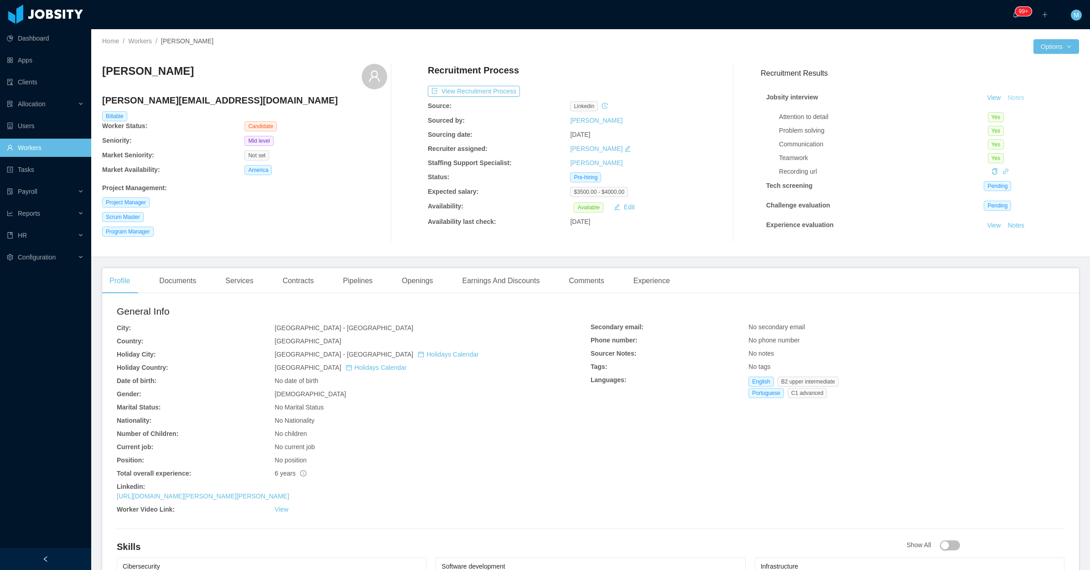
drag, startPoint x: 1014, startPoint y: 97, endPoint x: 1009, endPoint y: 97, distance: 5.0
click at [1009, 97] on button "Notes" at bounding box center [1016, 98] width 24 height 11
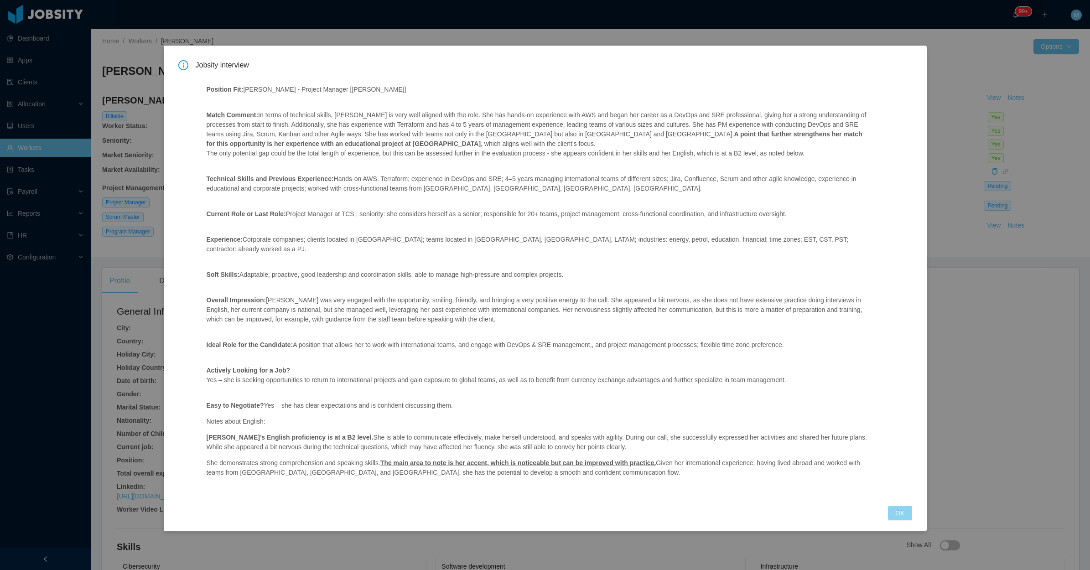
click at [899, 506] on button "OK" at bounding box center [900, 513] width 24 height 15
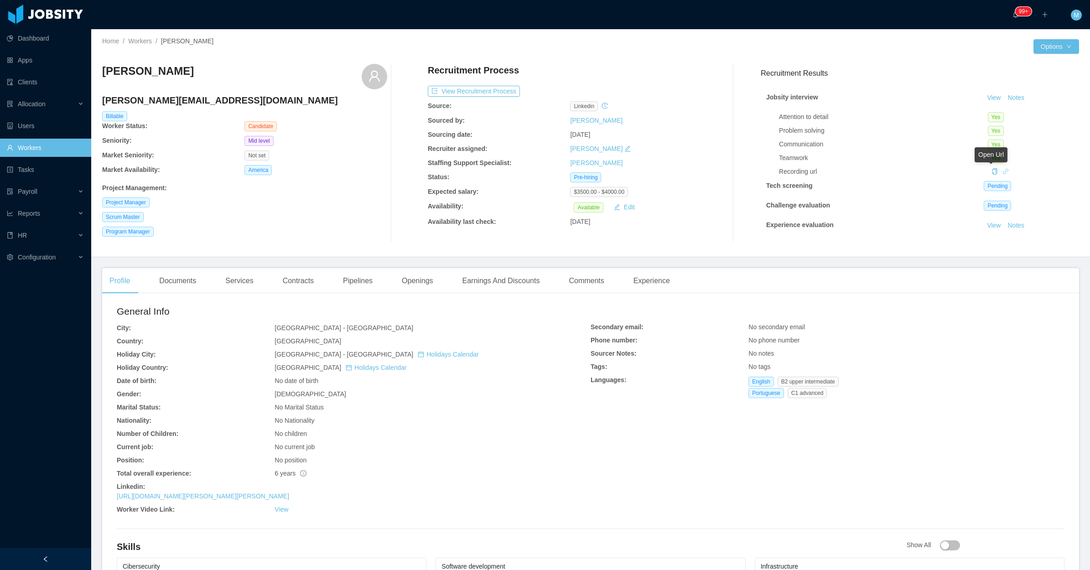
click at [1003, 172] on icon "icon: link" at bounding box center [1006, 171] width 6 height 6
click at [409, 276] on div "Openings" at bounding box center [418, 281] width 46 height 26
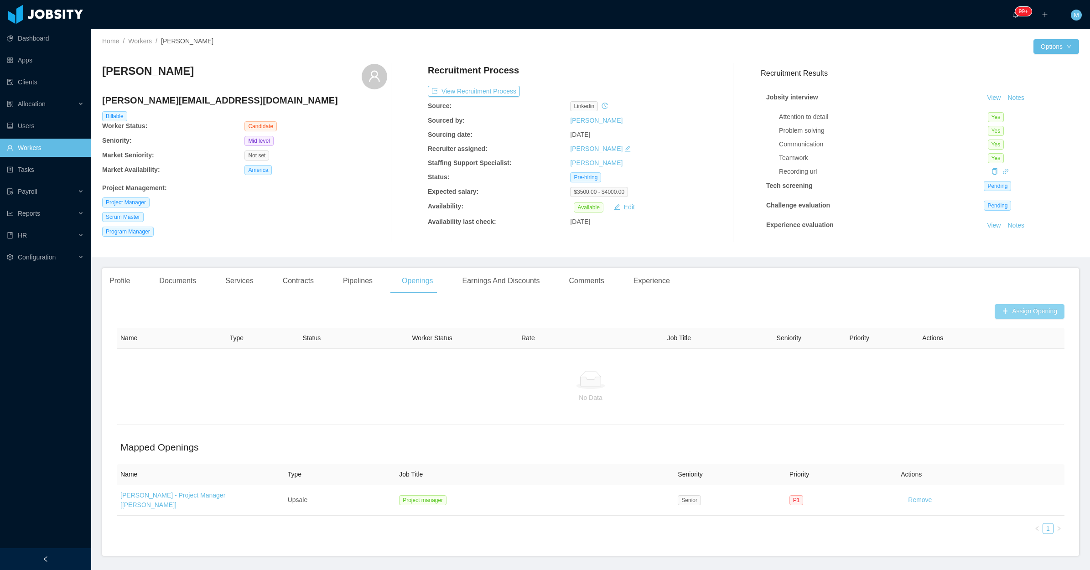
click at [1013, 313] on button "Assign Opening" at bounding box center [1030, 311] width 70 height 15
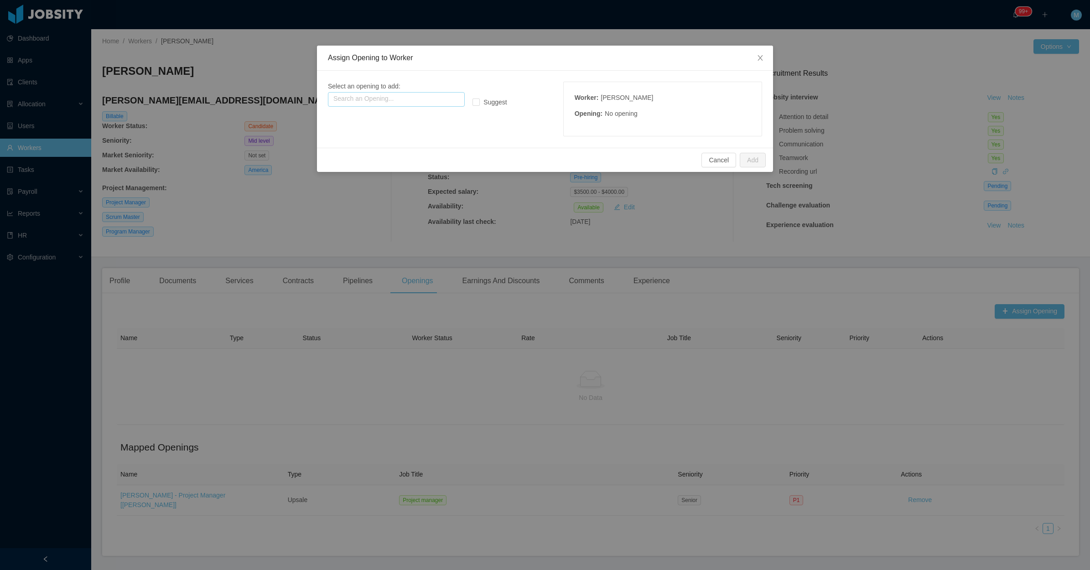
click at [415, 94] on input "text" at bounding box center [396, 99] width 137 height 15
click at [406, 130] on p "Type: Upsale" at bounding box center [396, 127] width 126 height 10
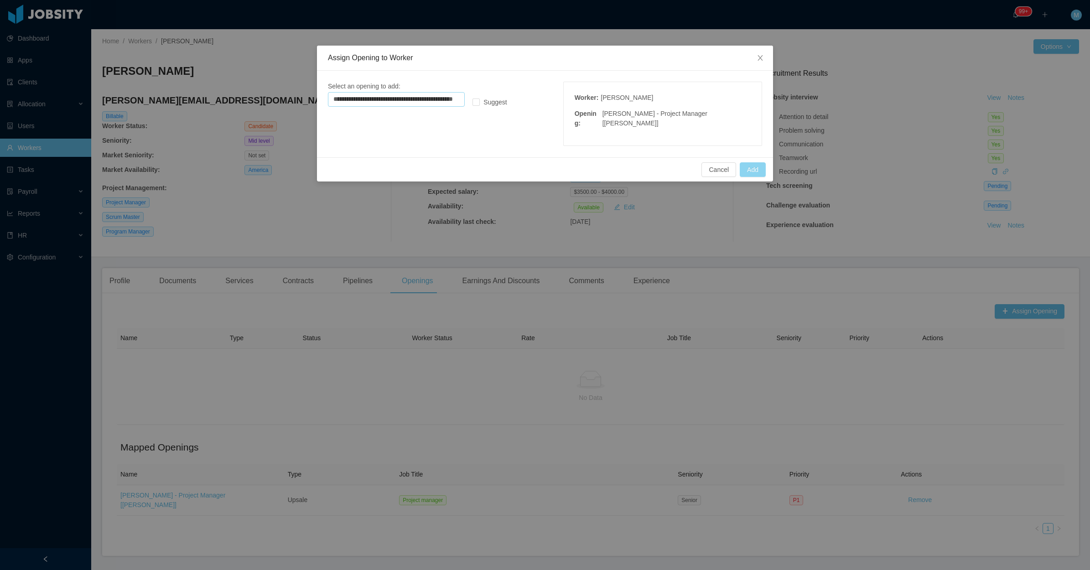
type input "**********"
click at [749, 169] on button "Add" at bounding box center [753, 169] width 26 height 15
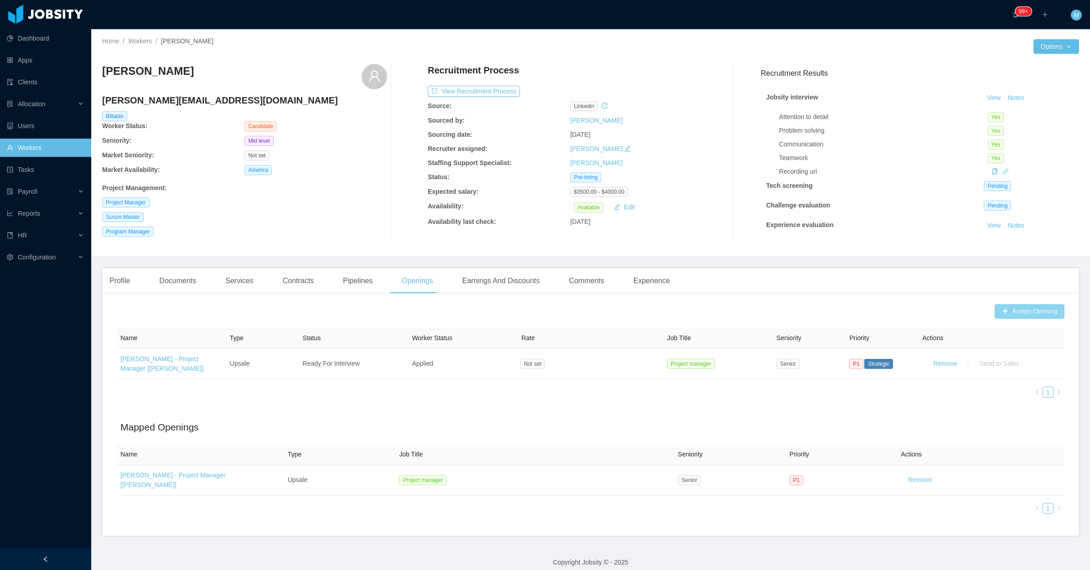
click at [995, 308] on button "Assign Opening" at bounding box center [1030, 311] width 70 height 15
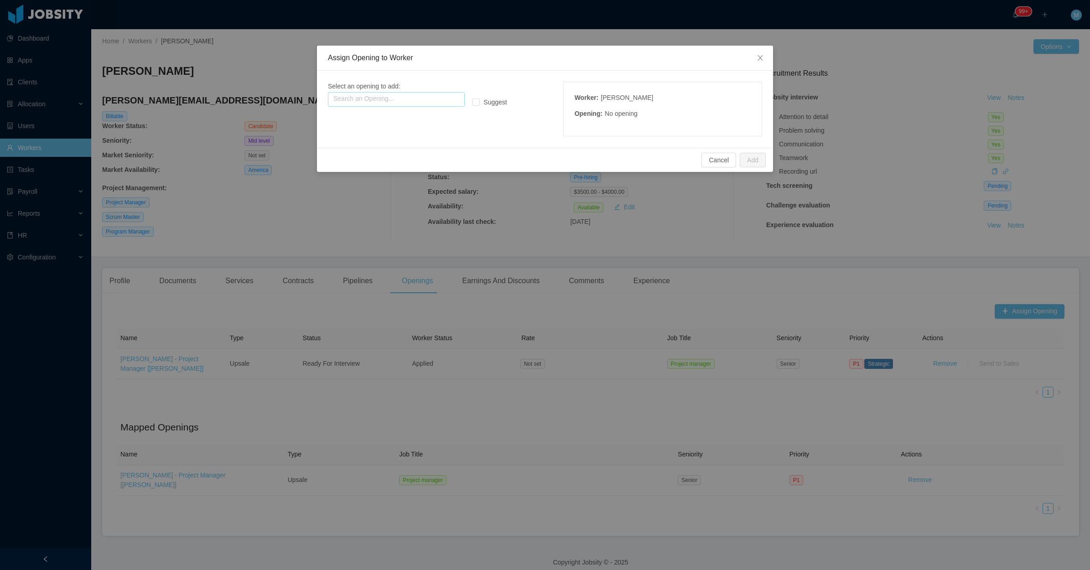
click at [348, 100] on input "text" at bounding box center [396, 99] width 137 height 15
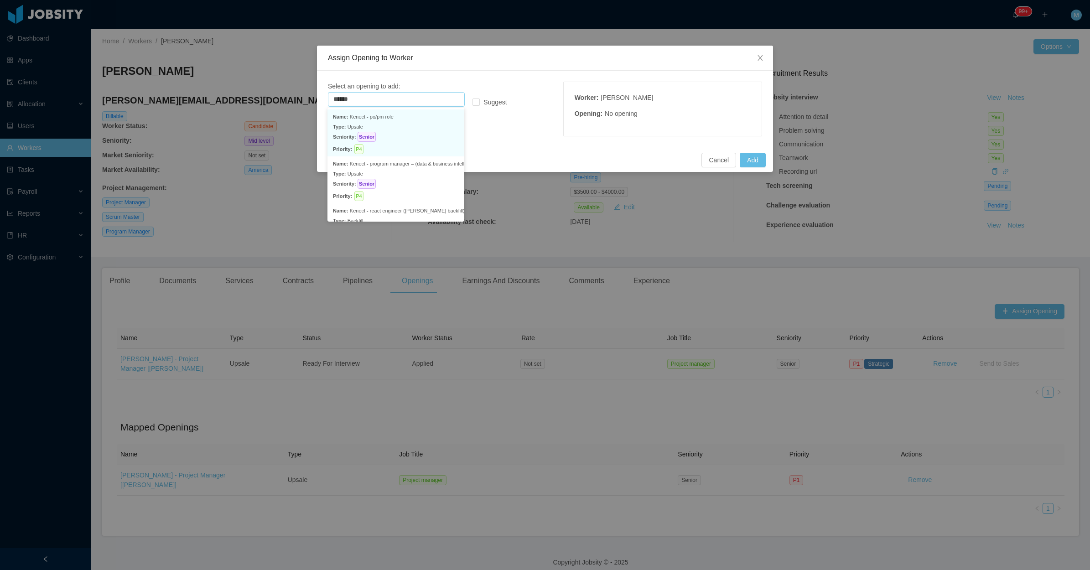
click at [384, 134] on p "Seniority: Senior" at bounding box center [396, 137] width 126 height 10
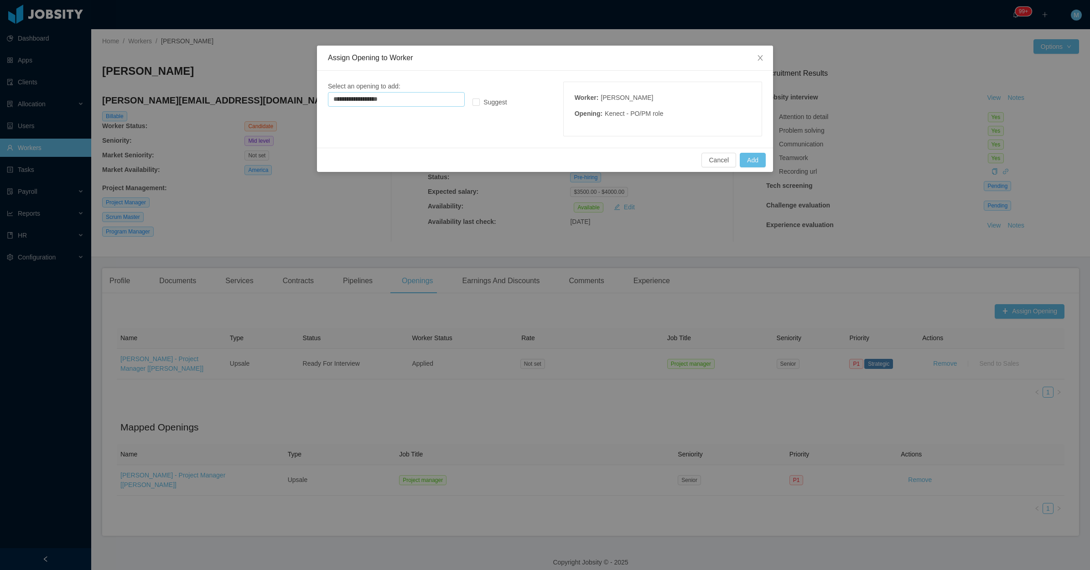
type input "**********"
click at [765, 151] on div "Cancel Add" at bounding box center [545, 160] width 456 height 24
click at [746, 161] on button "Add" at bounding box center [753, 160] width 26 height 15
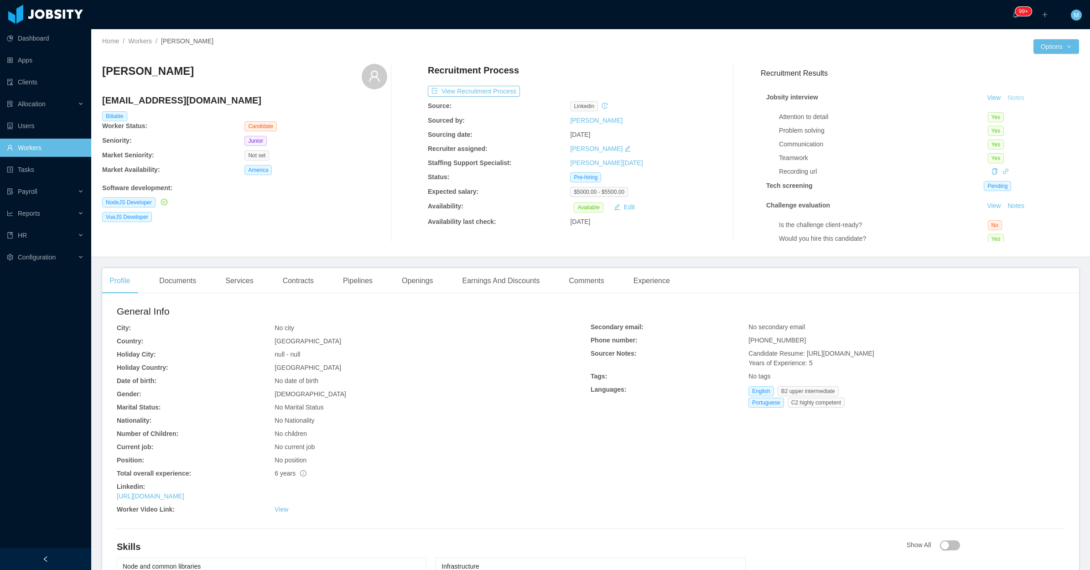
click at [1005, 94] on button "Notes" at bounding box center [1016, 98] width 24 height 11
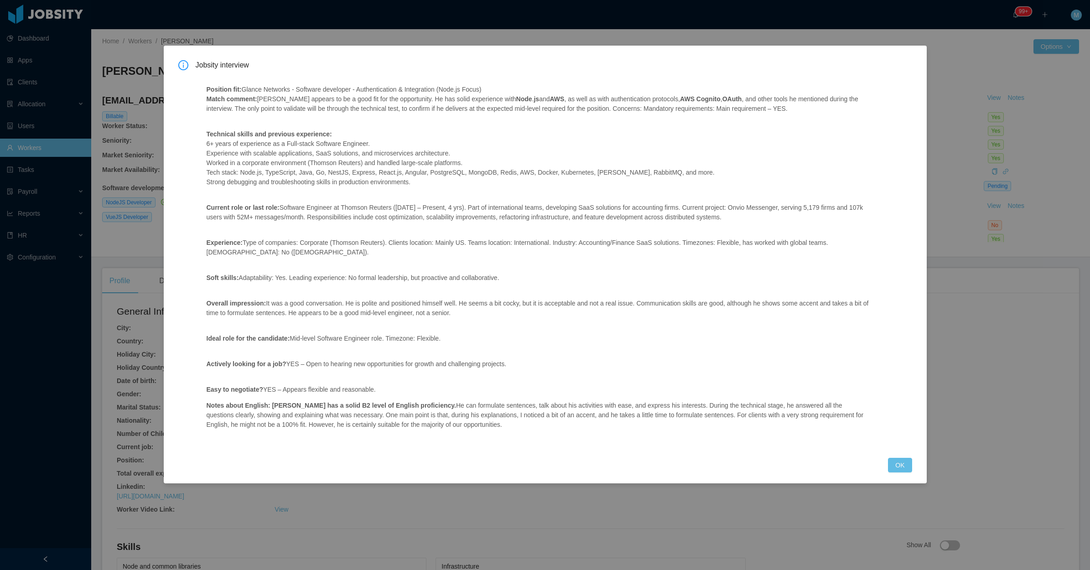
click at [900, 474] on div "Jobsity interview Position fit: Glance Networks - Software developer - Authenti…" at bounding box center [545, 265] width 763 height 438
click at [897, 467] on button "OK" at bounding box center [900, 465] width 24 height 15
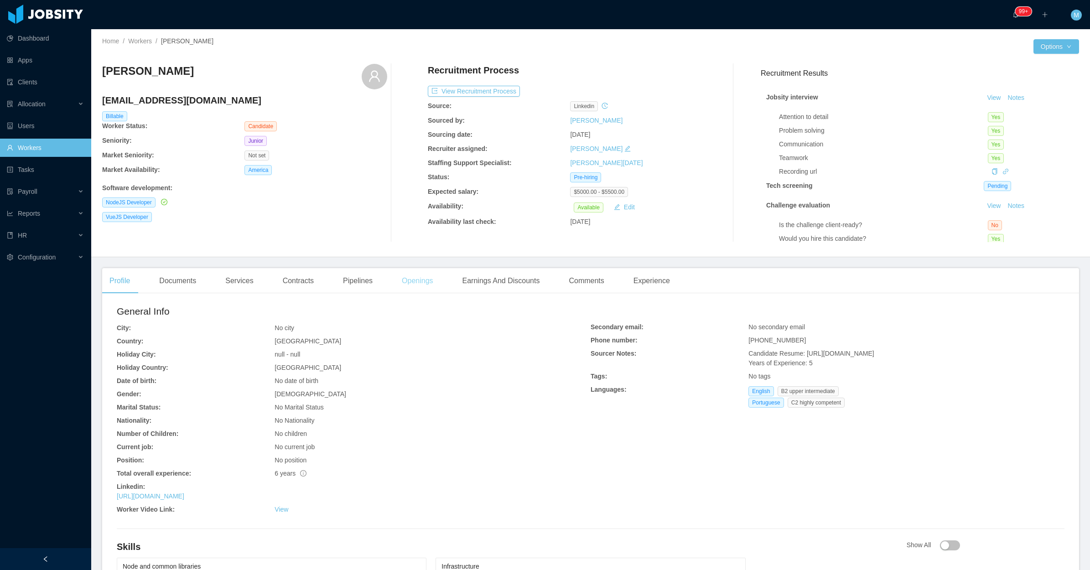
click at [416, 283] on div "Openings" at bounding box center [418, 281] width 46 height 26
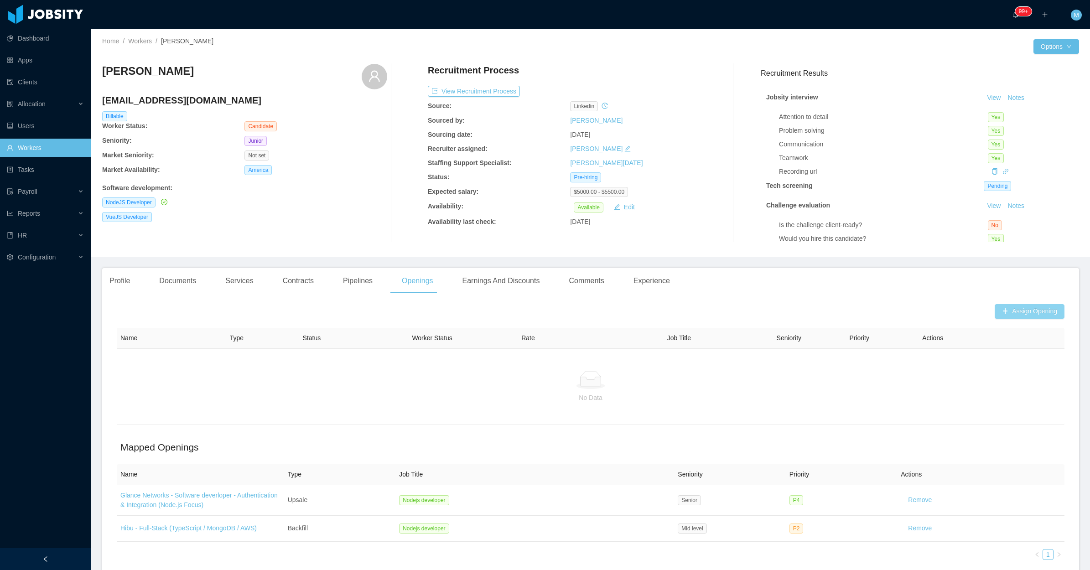
click at [1016, 318] on button "Assign Opening" at bounding box center [1030, 311] width 70 height 15
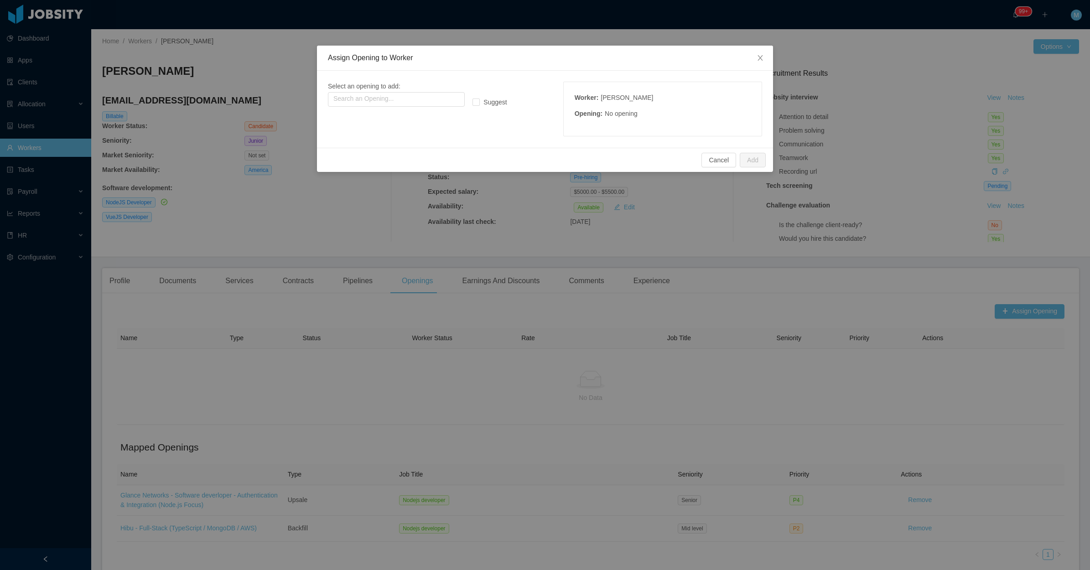
click at [415, 106] on div at bounding box center [396, 99] width 137 height 16
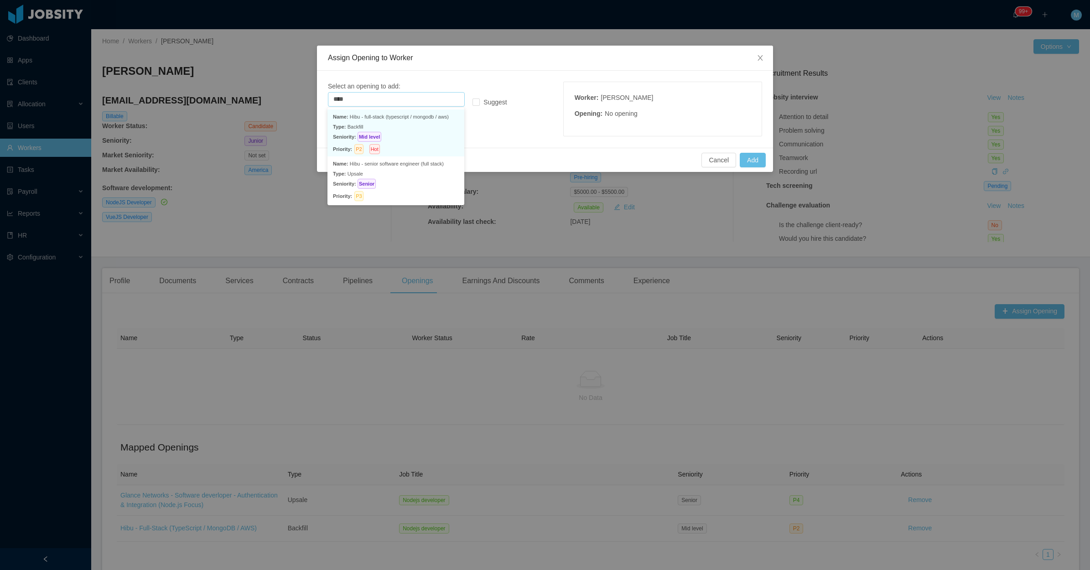
click at [420, 133] on p "Seniority: Mid level" at bounding box center [396, 137] width 126 height 10
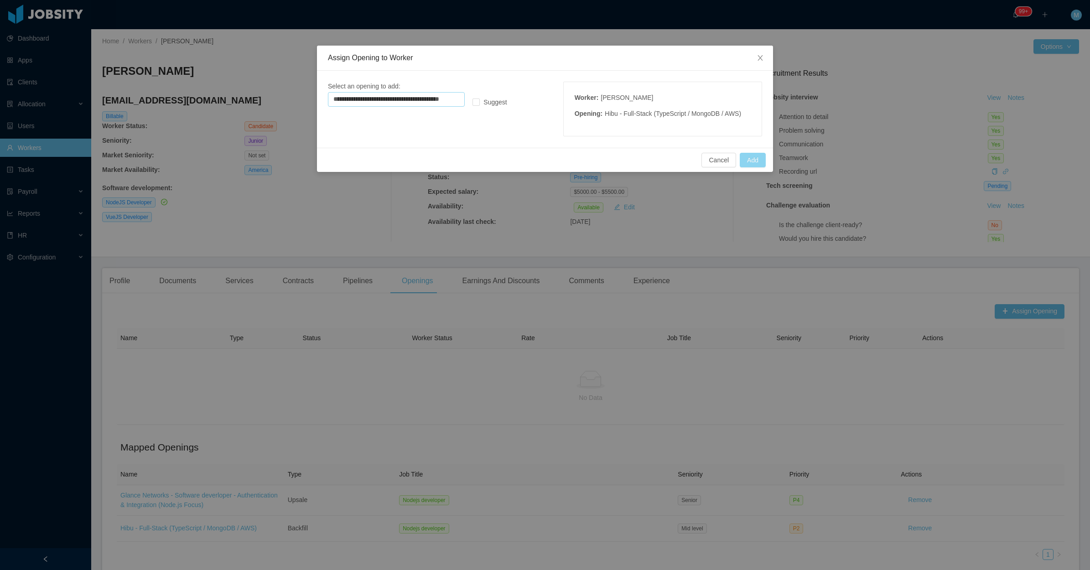
type input "**********"
click at [747, 161] on button "Add" at bounding box center [753, 160] width 26 height 15
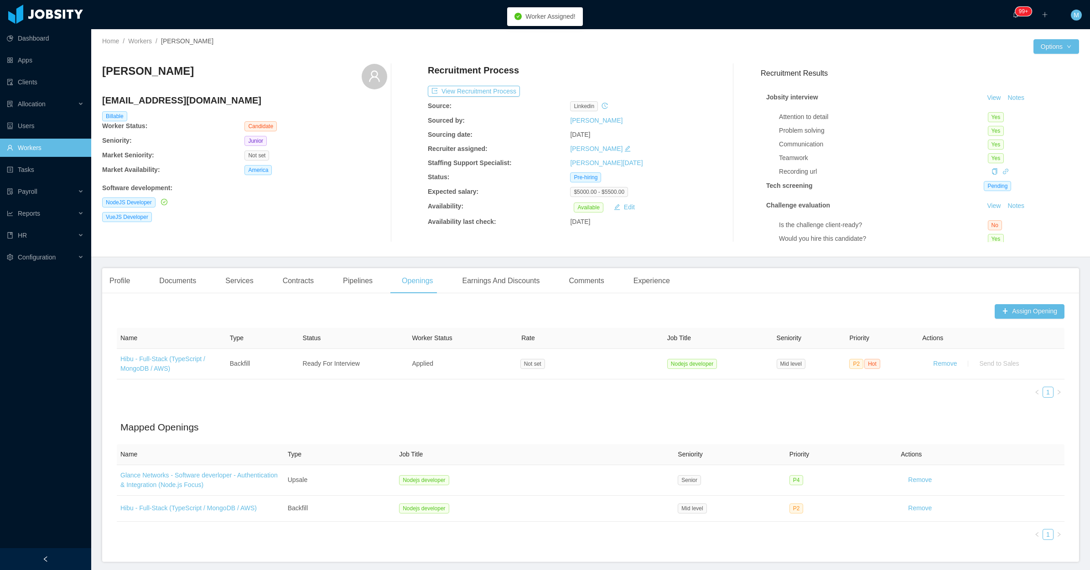
click at [467, 98] on div "Recruitment Process View Recruitment Process Source: linkedin Sourced by: Migue…" at bounding box center [570, 153] width 285 height 178
click at [471, 97] on div "Recruitment Process View Recruitment Process Source: linkedin Sourced by: Migue…" at bounding box center [570, 153] width 285 height 178
click at [470, 94] on button "View Recruitment Process" at bounding box center [474, 91] width 92 height 11
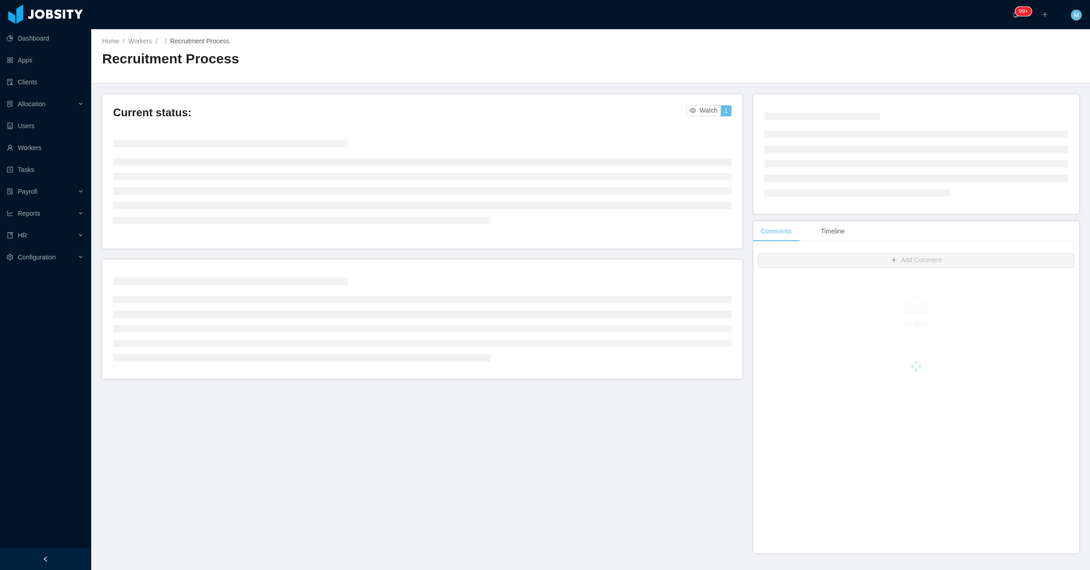
click at [54, 564] on div at bounding box center [45, 559] width 91 height 22
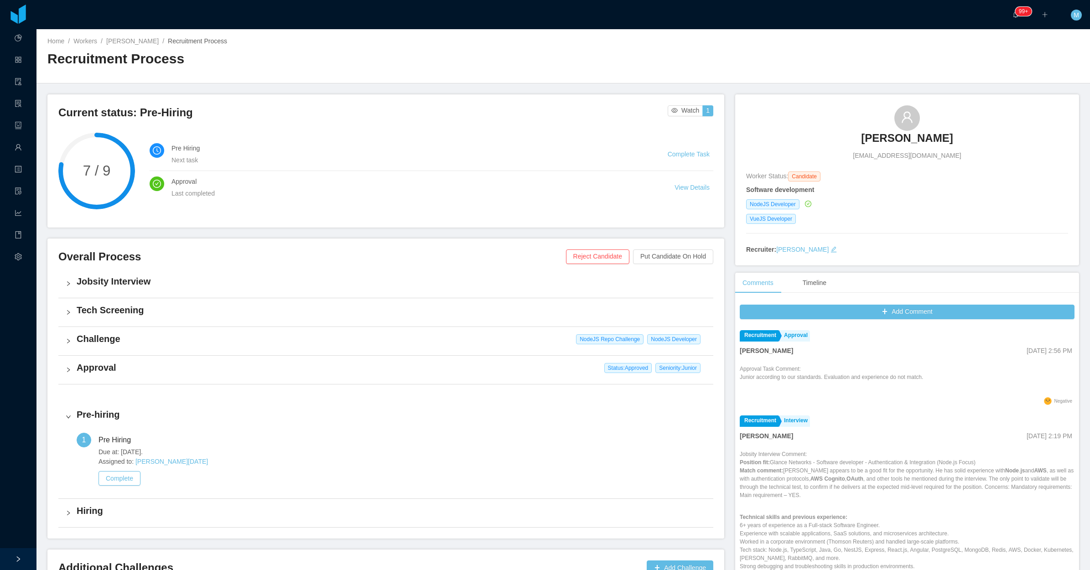
click at [65, 336] on div "Challenge NodeJS Repo Challenge NodeJS Developer" at bounding box center [385, 341] width 655 height 28
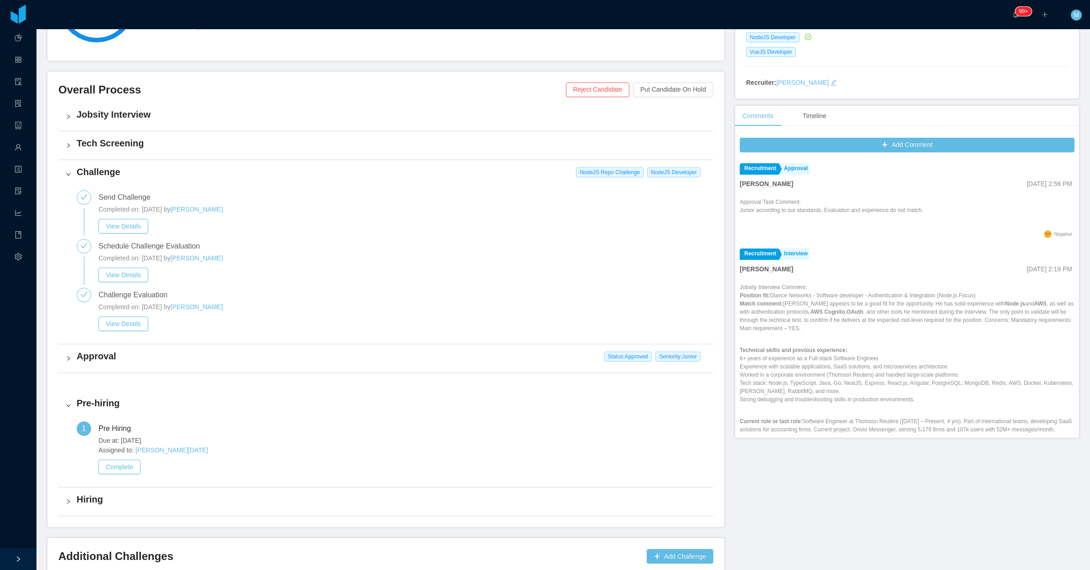
scroll to position [171, 0]
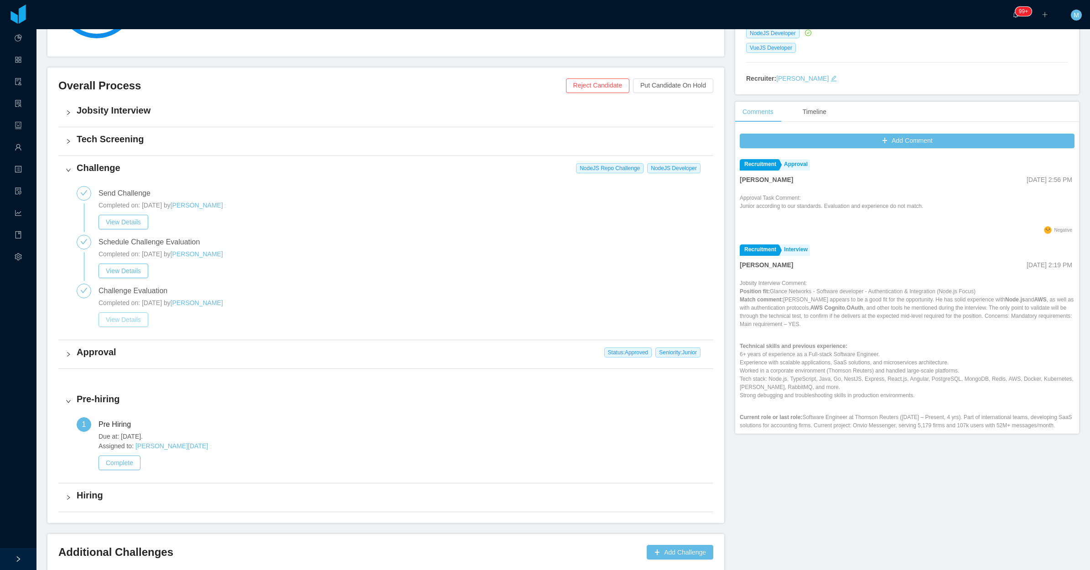
click at [110, 317] on button "View Details" at bounding box center [124, 319] width 50 height 15
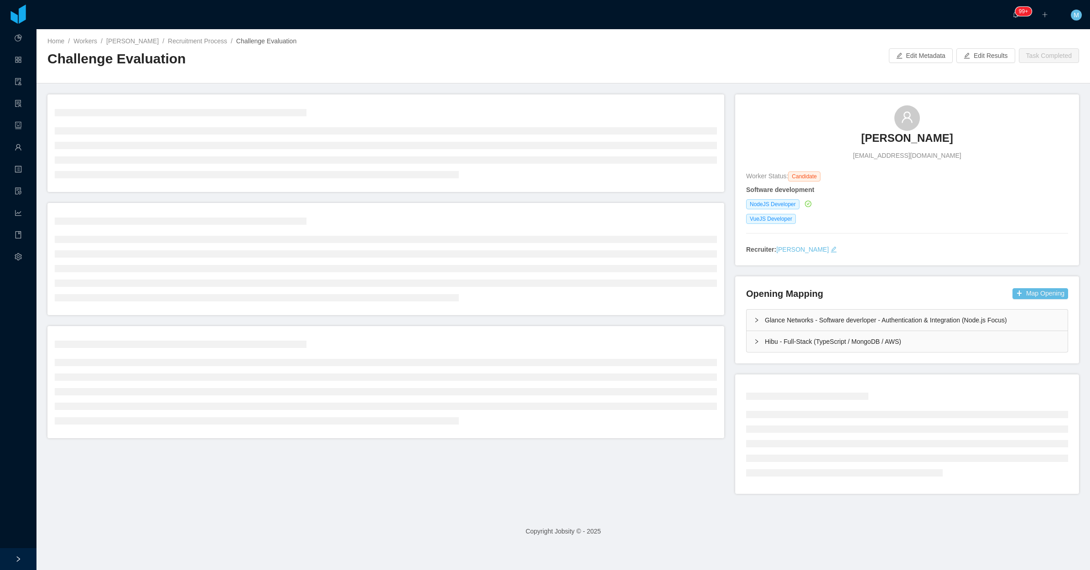
click at [563, 66] on div "Home / Workers / Gabriel Carvalho / Recruitment Process / Challenge Evaluation …" at bounding box center [563, 56] width 1054 height 54
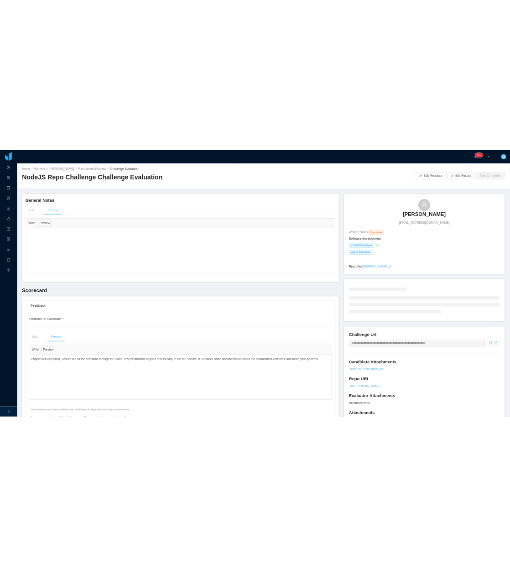
scroll to position [114, 0]
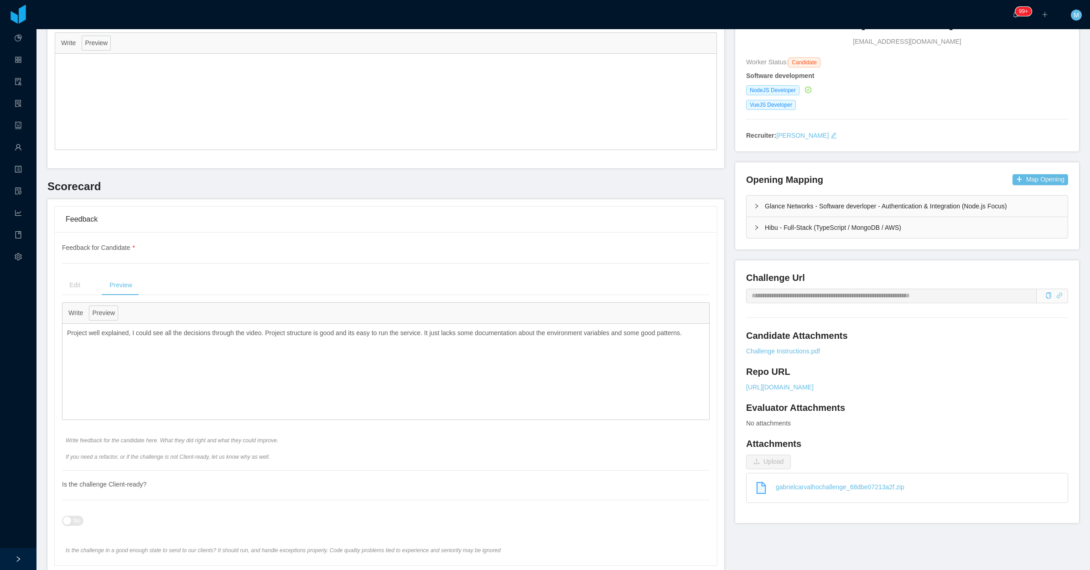
click at [609, 338] on p "Project well explained, I could see all the decisions through the video. Projec…" at bounding box center [386, 333] width 638 height 10
drag, startPoint x: 687, startPoint y: 336, endPoint x: 422, endPoint y: 333, distance: 265.5
click at [422, 333] on p "Project well explained, I could see all the decisions through the video. Projec…" at bounding box center [386, 333] width 638 height 10
copy p "It just lacks some documentation about the environment variables and some good …"
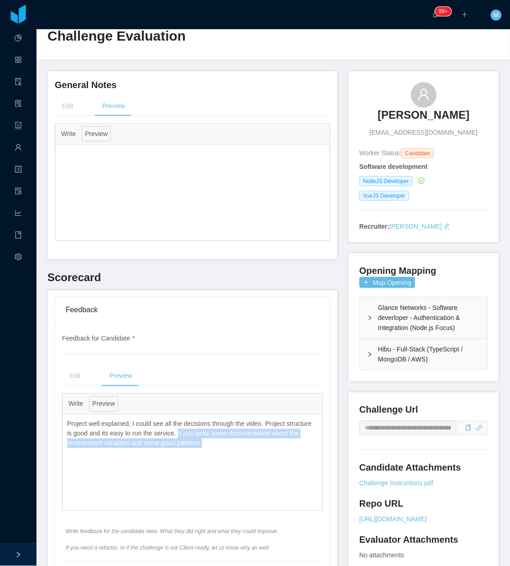
scroll to position [0, 0]
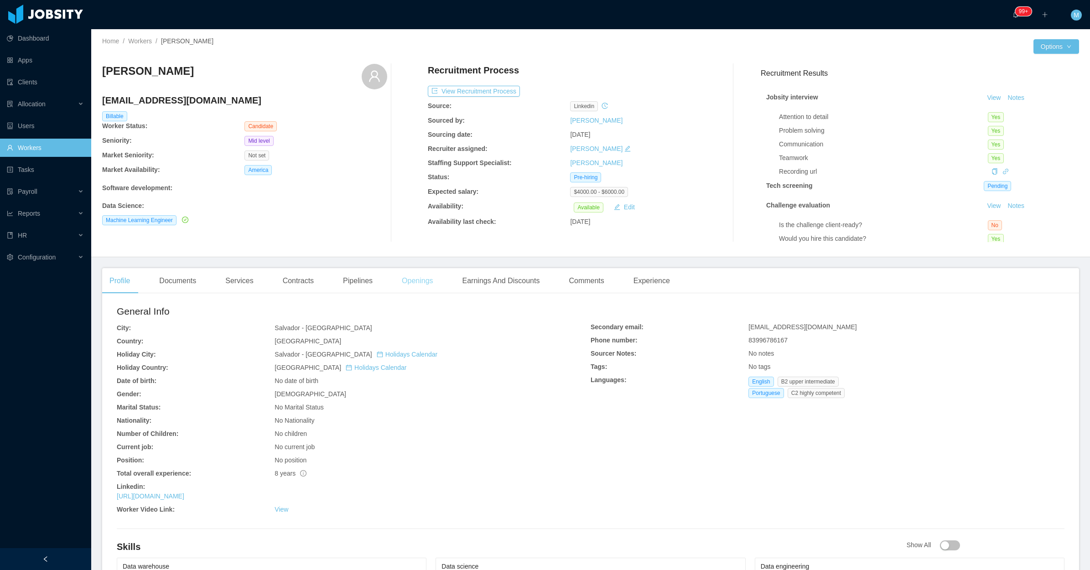
click at [421, 280] on div "Openings" at bounding box center [418, 281] width 46 height 26
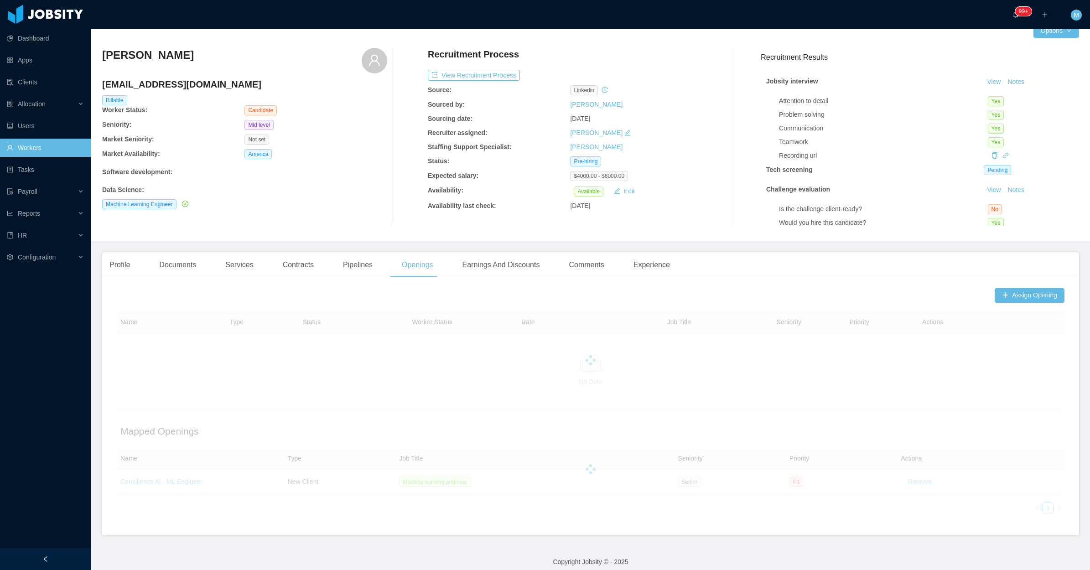
scroll to position [24, 0]
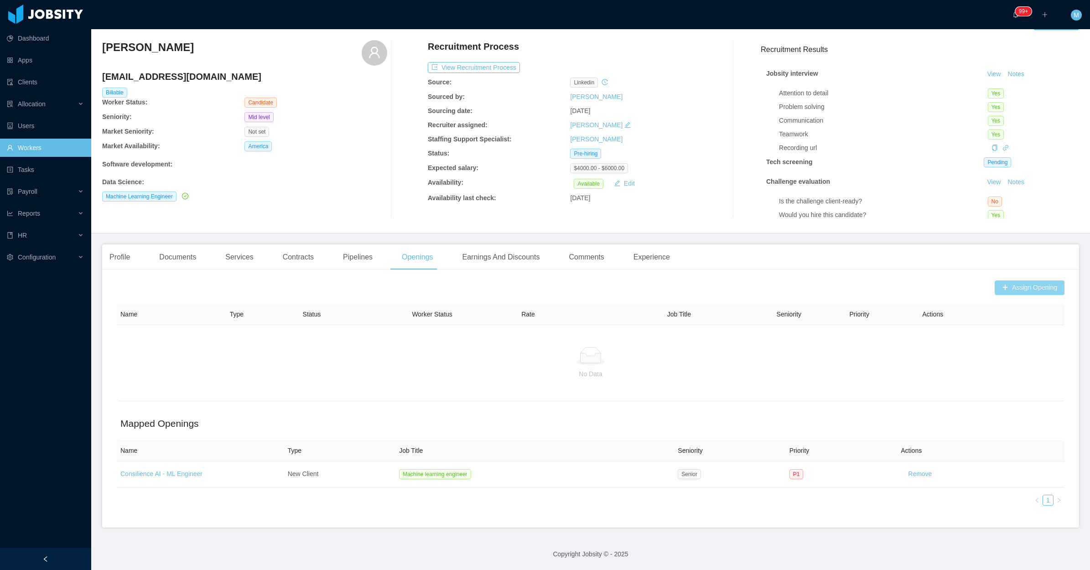
click at [1007, 286] on button "Assign Opening" at bounding box center [1030, 288] width 70 height 15
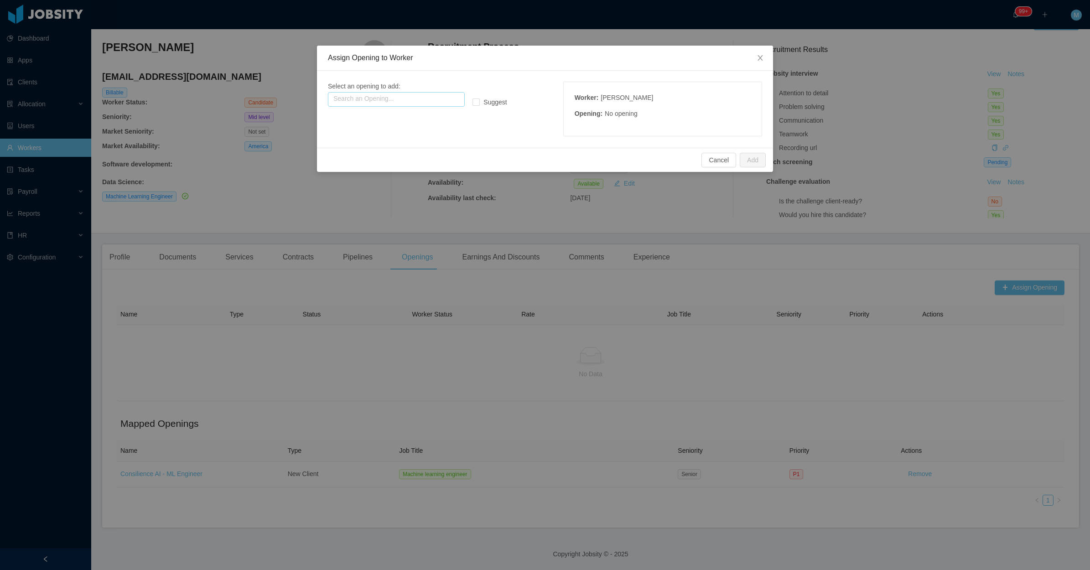
click at [365, 97] on input "text" at bounding box center [396, 99] width 137 height 15
click at [397, 118] on p "Name: Consilience ai - ml engineer" at bounding box center [396, 117] width 126 height 10
type input "**********"
drag, startPoint x: 759, startPoint y: 158, endPoint x: 710, endPoint y: 141, distance: 51.8
click at [756, 160] on button "Add" at bounding box center [753, 160] width 26 height 15
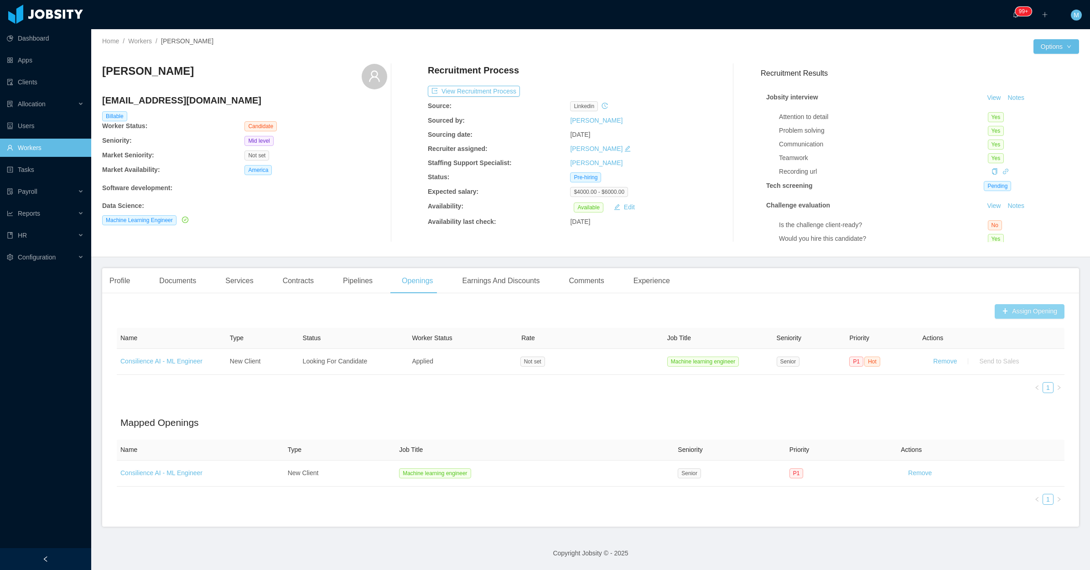
scroll to position [8, 0]
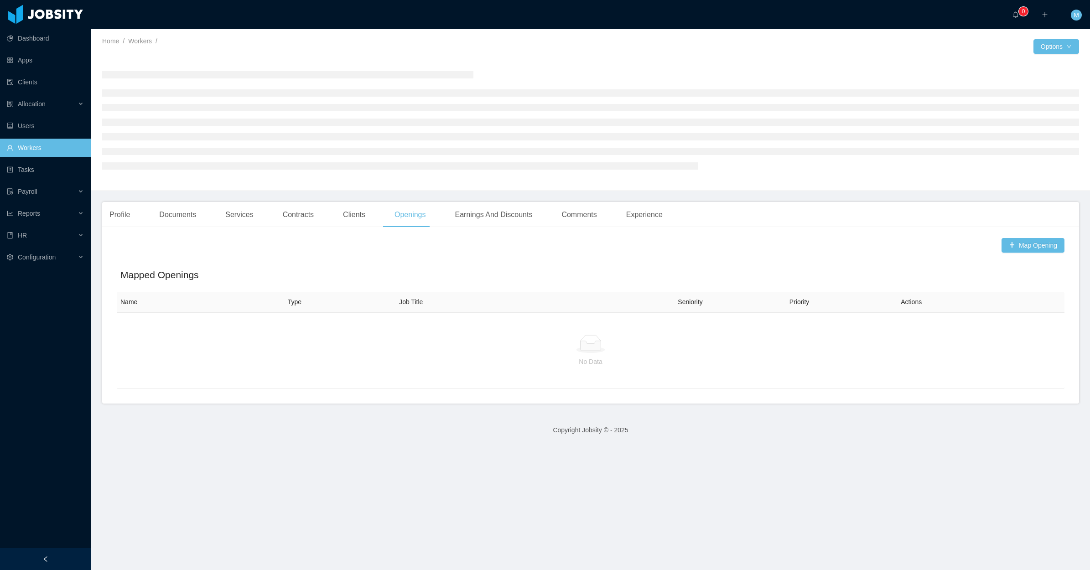
drag, startPoint x: 966, startPoint y: 58, endPoint x: 531, endPoint y: 14, distance: 436.5
click at [512, 59] on div at bounding box center [590, 120] width 977 height 127
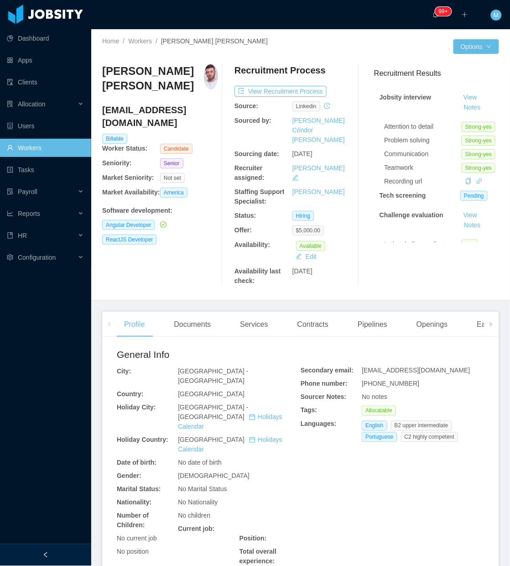
click at [76, 553] on div at bounding box center [45, 555] width 91 height 22
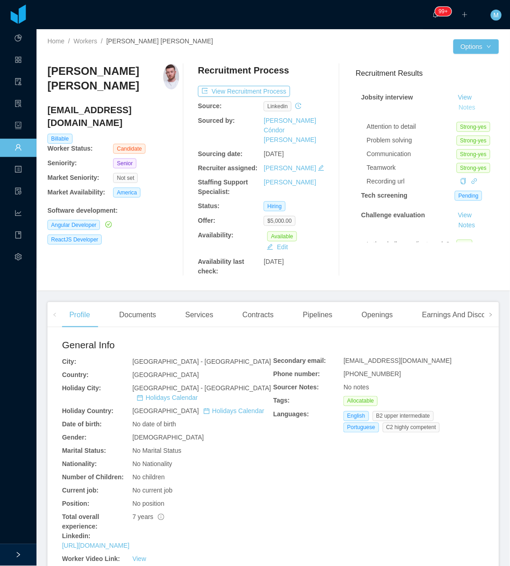
click at [456, 105] on button "Notes" at bounding box center [467, 107] width 24 height 11
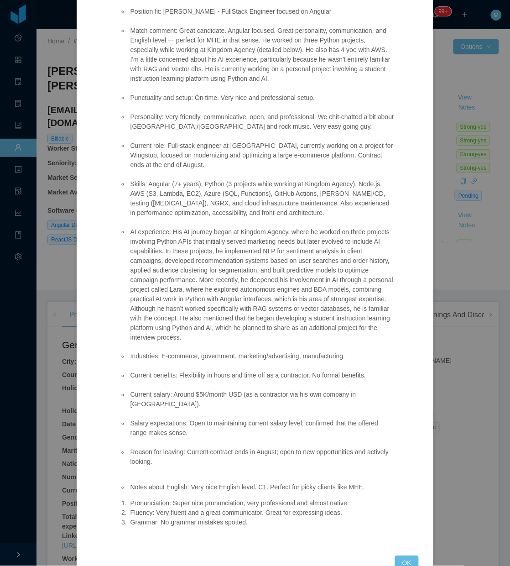
scroll to position [104, 0]
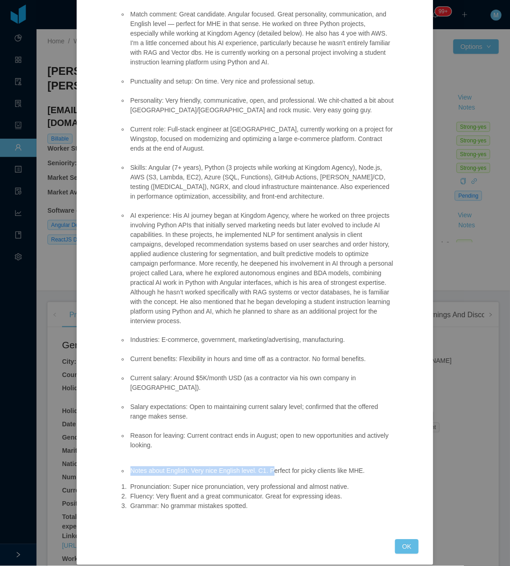
drag, startPoint x: 127, startPoint y: 462, endPoint x: 268, endPoint y: 458, distance: 141.5
click at [268, 466] on li "Notes about English: Very nice English level. C1. Perfect for picky clients lik…" at bounding box center [262, 471] width 266 height 10
drag, startPoint x: 268, startPoint y: 458, endPoint x: 176, endPoint y: 438, distance: 94.9
click at [178, 438] on li "Reason for leaving: Current contract ends in August; open to new opportunities …" at bounding box center [262, 440] width 266 height 19
drag, startPoint x: 161, startPoint y: 441, endPoint x: 125, endPoint y: 422, distance: 40.0
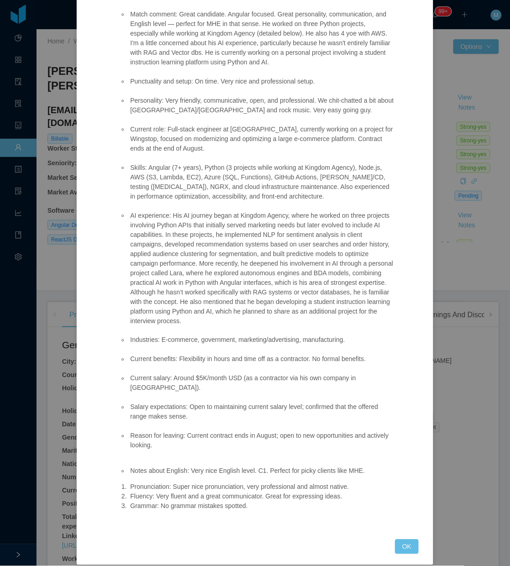
click at [125, 422] on ul "Position fit: McGraw-Hill - FullStack Engineer focused on Angular Match comment…" at bounding box center [258, 220] width 276 height 479
copy li "R"
click at [400, 539] on button "OK" at bounding box center [407, 546] width 24 height 15
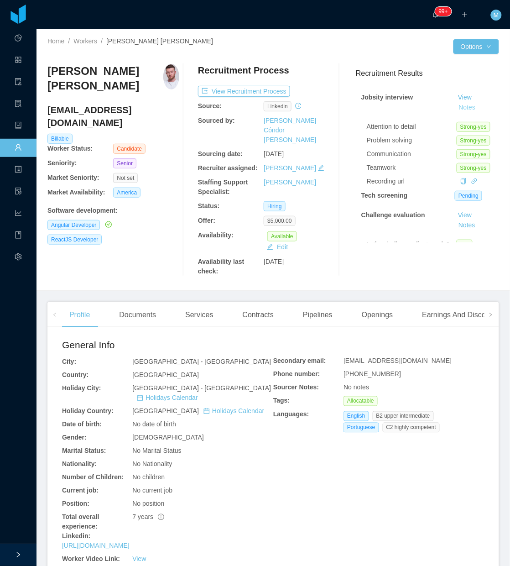
scroll to position [58, 0]
click at [488, 309] on span at bounding box center [490, 314] width 5 height 11
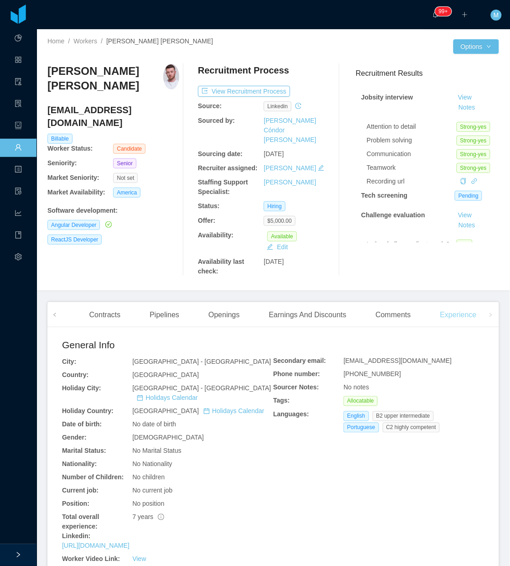
click at [459, 302] on div "Experience" at bounding box center [458, 315] width 51 height 26
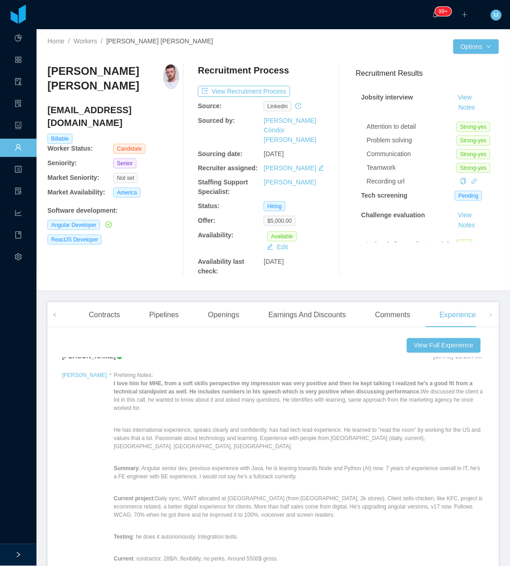
scroll to position [570, 0]
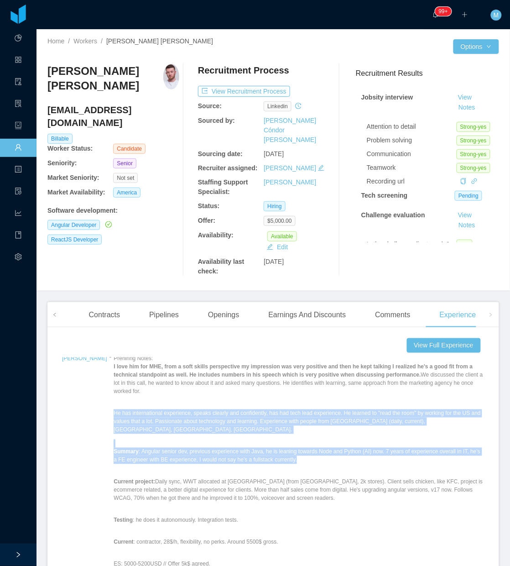
drag, startPoint x: 85, startPoint y: 375, endPoint x: 350, endPoint y: 423, distance: 269.7
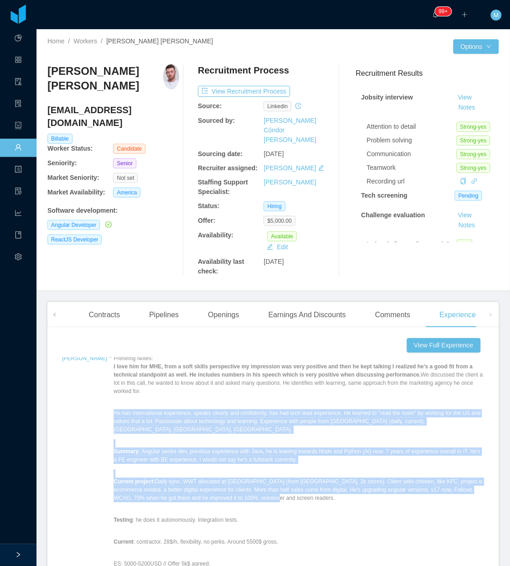
drag, startPoint x: 237, startPoint y: 458, endPoint x: 85, endPoint y: 379, distance: 171.8
copy div "He has international experience, speaks clearly and confidently, has had tech l…"
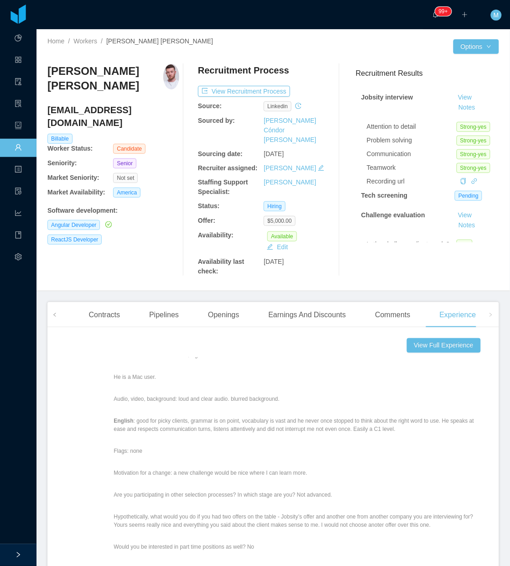
scroll to position [798, 0]
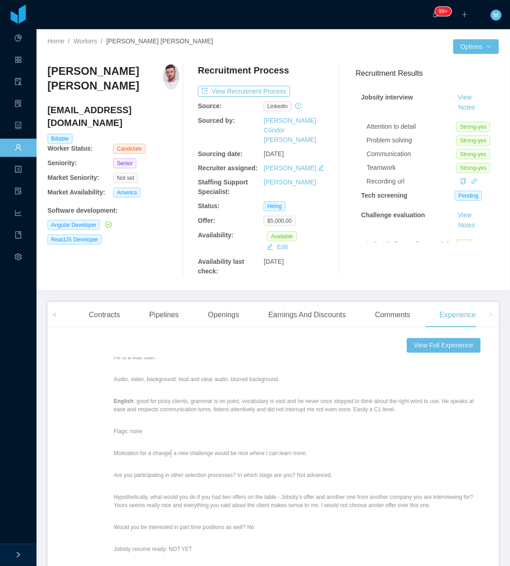
click at [144, 449] on p "Motivation for a change: a new challenge would be nice where I can learn more." at bounding box center [299, 453] width 371 height 8
drag, startPoint x: 144, startPoint y: 411, endPoint x: 85, endPoint y: 406, distance: 59.1
click at [114, 449] on p "Motivation for a change: a new challenge would be nice where I can learn more." at bounding box center [299, 453] width 371 height 8
copy p "Motivation for a change: a new challenge would be nice where I can learn more."
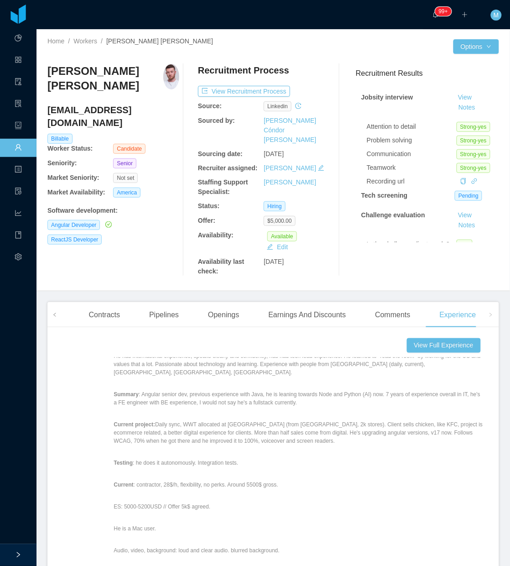
scroll to position [570, 0]
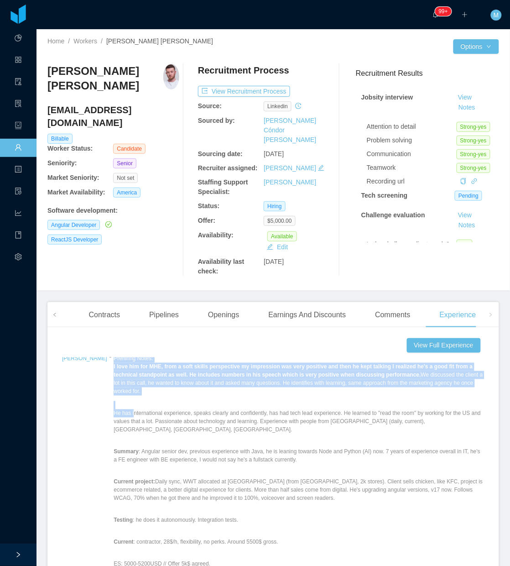
drag, startPoint x: 83, startPoint y: 373, endPoint x: 105, endPoint y: 379, distance: 22.7
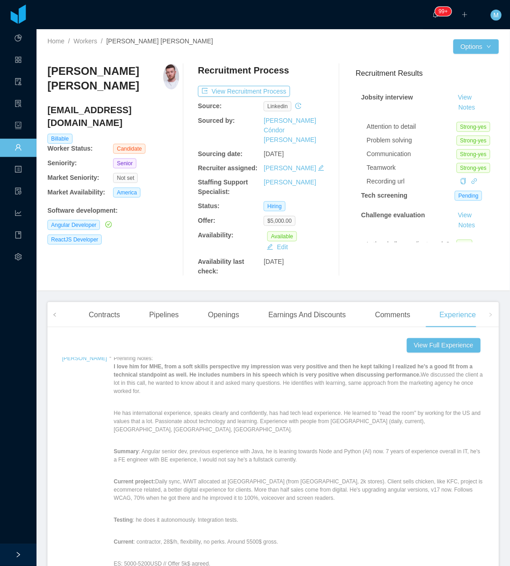
drag, startPoint x: 105, startPoint y: 379, endPoint x: 98, endPoint y: 396, distance: 18.0
click at [114, 448] on strong "Summary" at bounding box center [126, 451] width 25 height 6
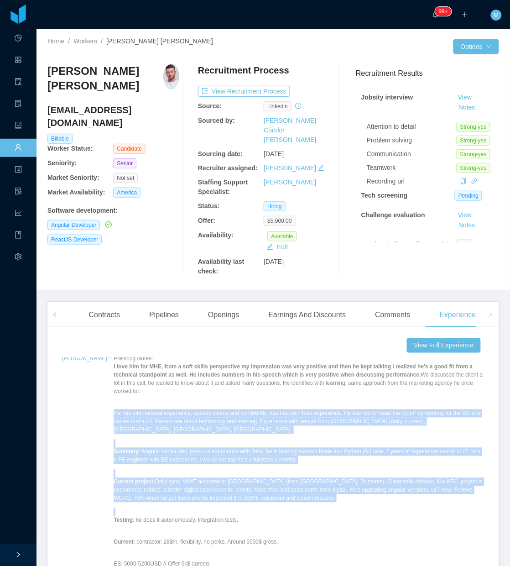
drag, startPoint x: 85, startPoint y: 435, endPoint x: 241, endPoint y: 487, distance: 164.2
copy div "He has international experience, speaks clearly and confidently, has had tech l…"
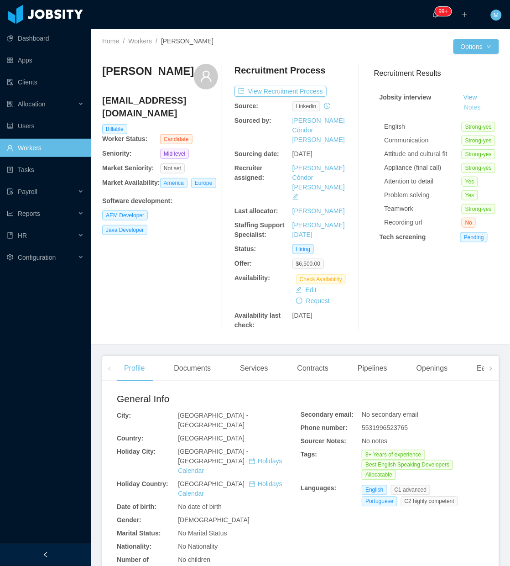
click at [462, 108] on button "Notes" at bounding box center [472, 107] width 24 height 11
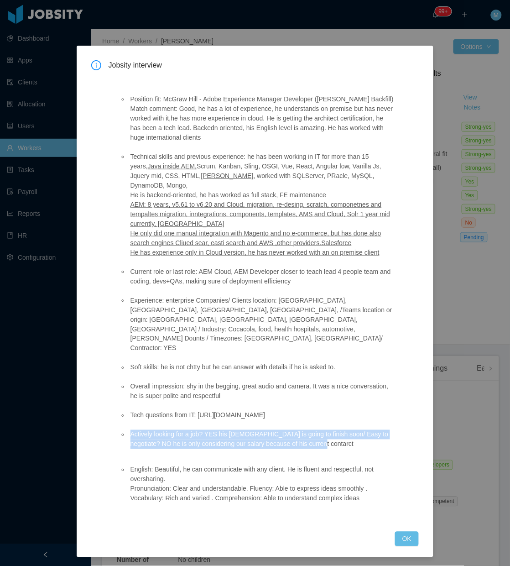
drag, startPoint x: 313, startPoint y: 419, endPoint x: 131, endPoint y: 402, distance: 182.8
click at [131, 430] on li "Actively looking for a job? YES his [DEMOGRAPHIC_DATA] is going to finish soon/…" at bounding box center [262, 439] width 266 height 19
copy li "Actively looking for a job? YES his [DEMOGRAPHIC_DATA] is going to finish soon/…"
click at [410, 531] on button "OK" at bounding box center [407, 538] width 24 height 15
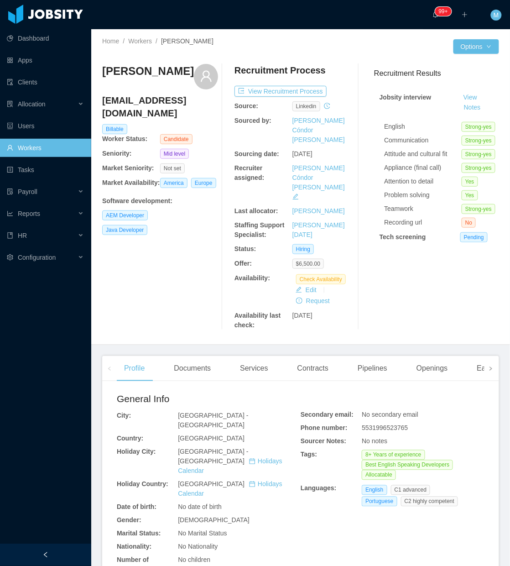
click at [487, 356] on span at bounding box center [491, 368] width 15 height 25
click at [457, 356] on div "Experience" at bounding box center [458, 369] width 51 height 26
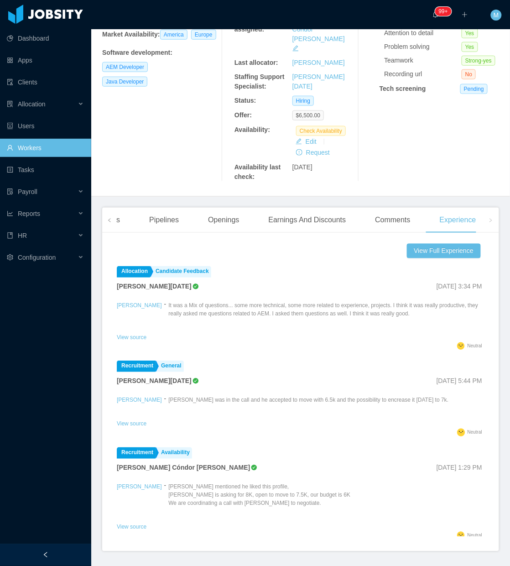
scroll to position [121, 0]
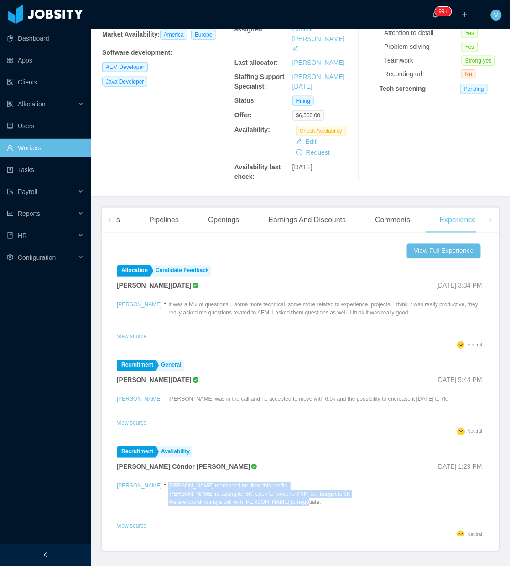
drag, startPoint x: 155, startPoint y: 447, endPoint x: 228, endPoint y: 457, distance: 73.7
click at [286, 482] on p "[PERSON_NAME] mentioned he liked this profile, [PERSON_NAME] is asking for 8K, …" at bounding box center [259, 494] width 182 height 25
copy p "[PERSON_NAME] mentioned he liked this profile, [PERSON_NAME] is asking for 8K, …"
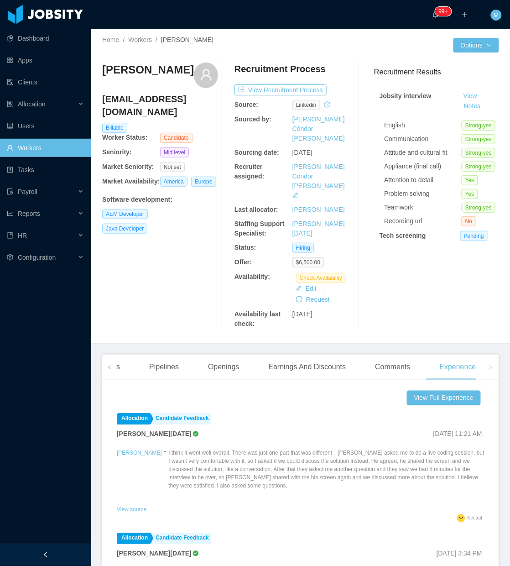
scroll to position [0, 0]
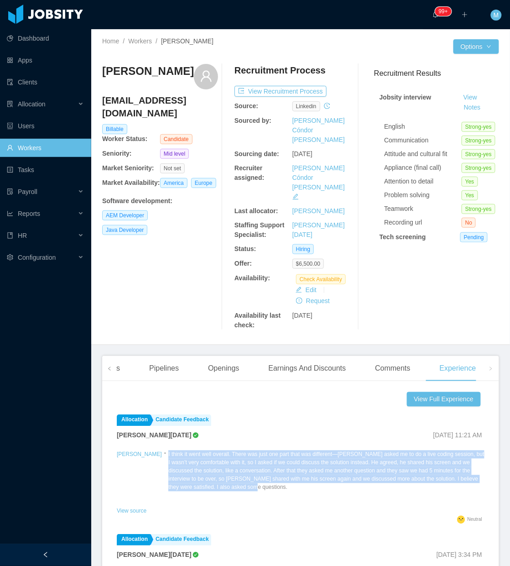
drag, startPoint x: 432, startPoint y: 450, endPoint x: 138, endPoint y: 427, distance: 294.7
click at [138, 448] on div "[PERSON_NAME] - I think it went well overall. There was just one part that was …" at bounding box center [301, 476] width 368 height 57
copy p "I think it went well overall. There was just one part that was different—[PERSO…"
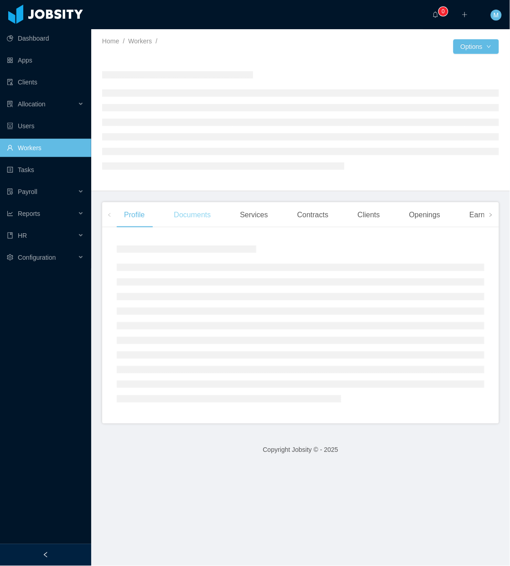
click at [207, 213] on div "Documents" at bounding box center [193, 215] width 52 height 26
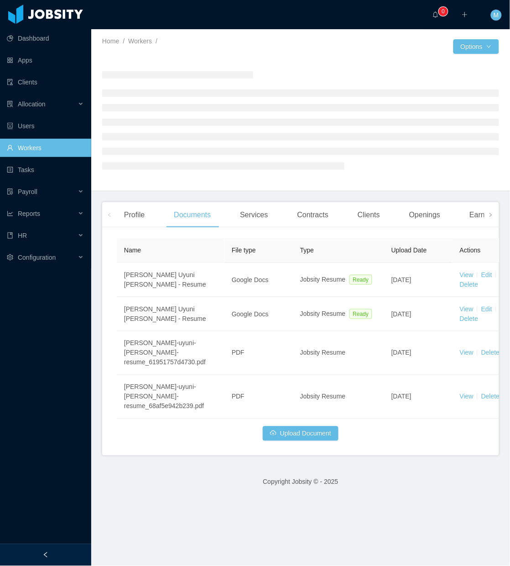
click at [52, 552] on div at bounding box center [45, 555] width 91 height 22
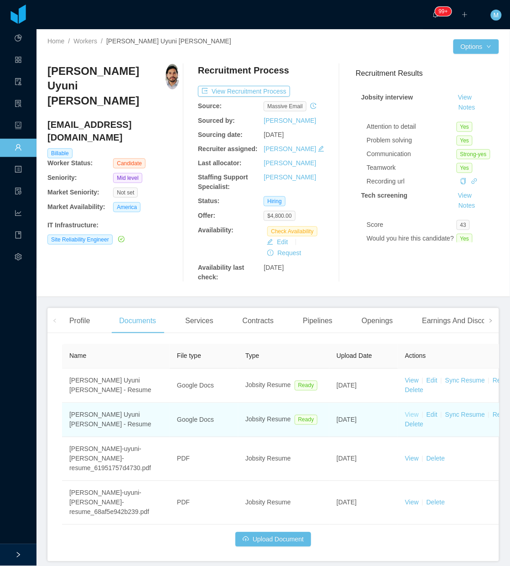
click at [411, 412] on link "View" at bounding box center [412, 414] width 14 height 7
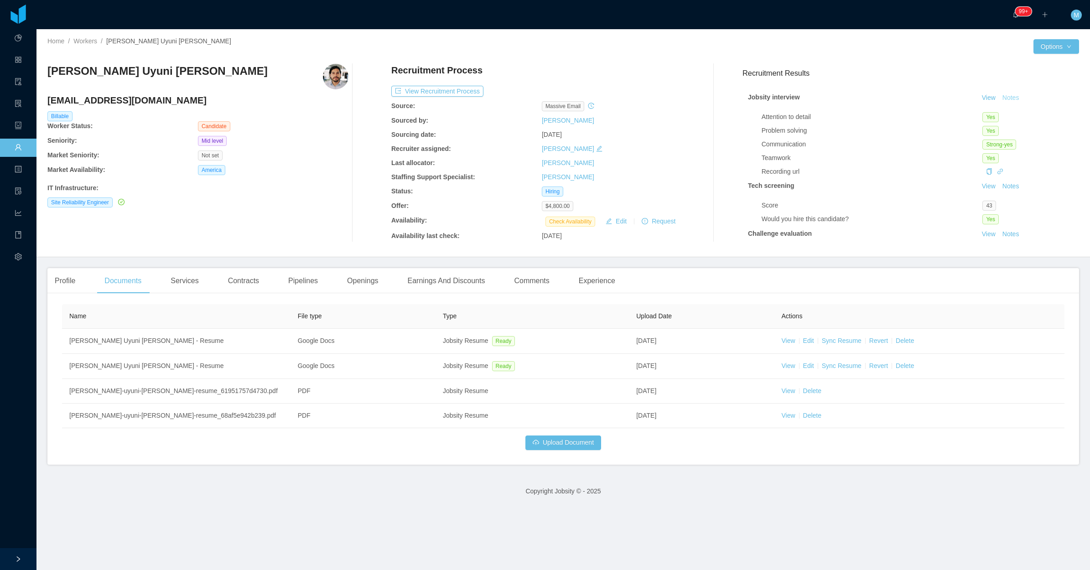
click at [510, 96] on button "Notes" at bounding box center [1011, 98] width 24 height 11
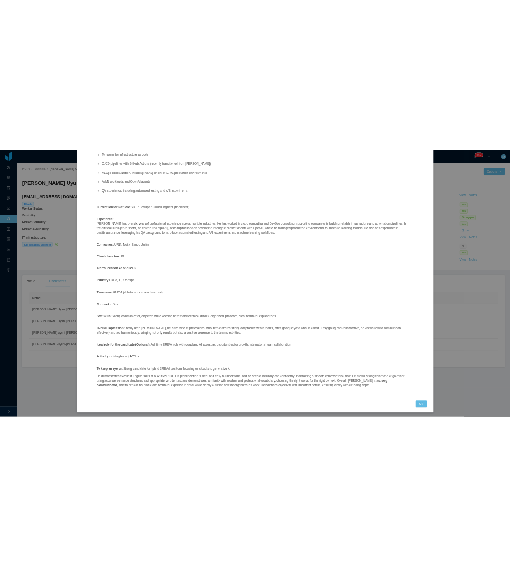
scroll to position [224, 0]
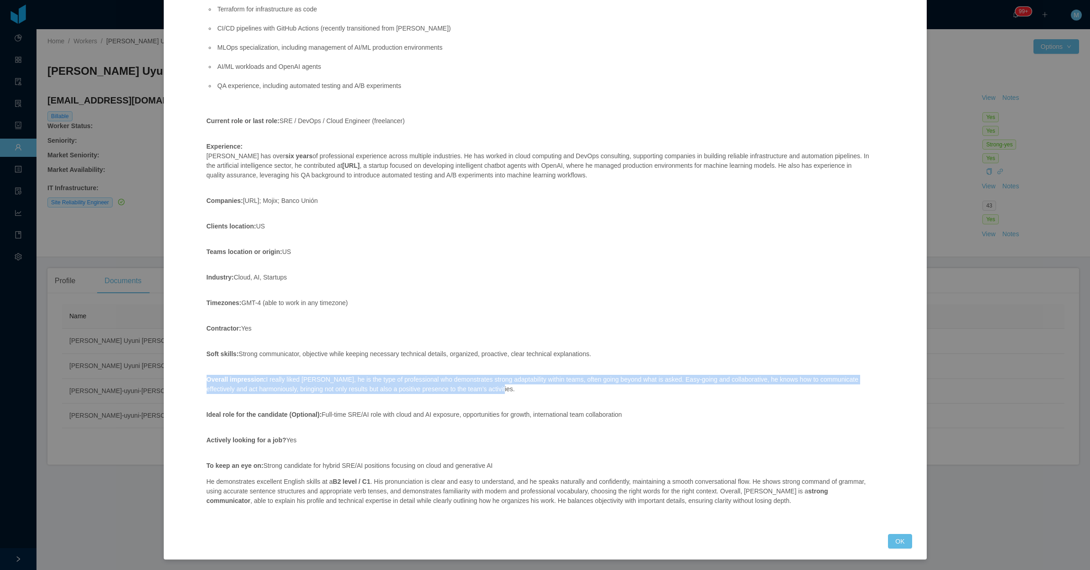
drag, startPoint x: 452, startPoint y: 379, endPoint x: 201, endPoint y: 377, distance: 250.5
click at [199, 375] on div "Position fit: Site Reliability Engineer with AI focus – Mid level Match comment…" at bounding box center [539, 186] width 687 height 673
copy p "Overall impression: I really liked Mauricio, he is the type of professional who…"
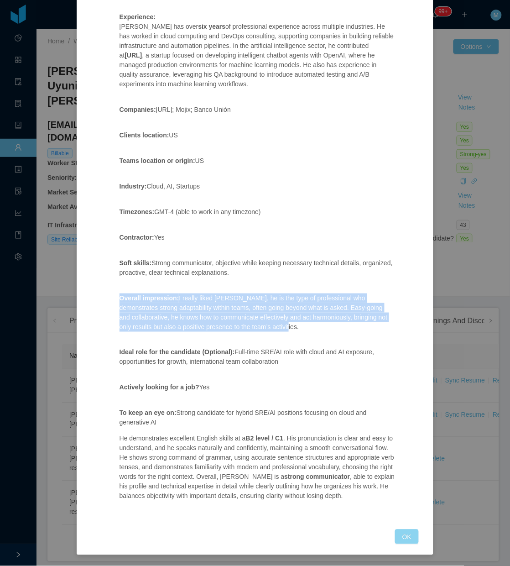
click at [411, 539] on button "OK" at bounding box center [407, 536] width 24 height 15
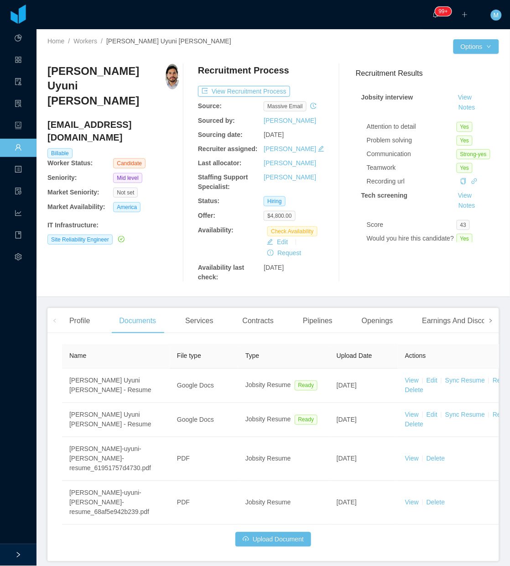
click at [484, 327] on span at bounding box center [491, 320] width 15 height 25
click at [454, 324] on div "Experience" at bounding box center [457, 321] width 51 height 26
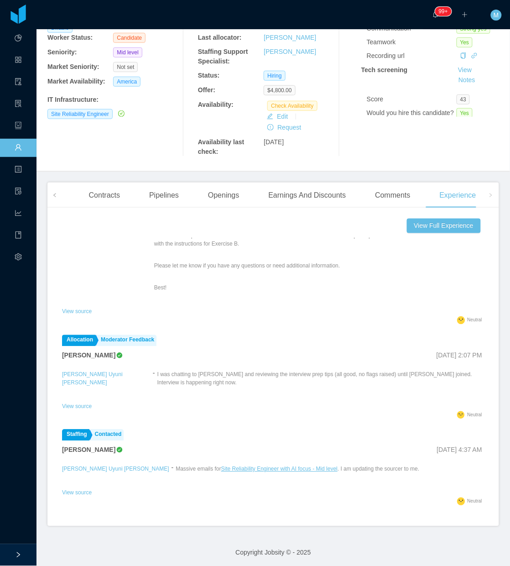
scroll to position [129, 0]
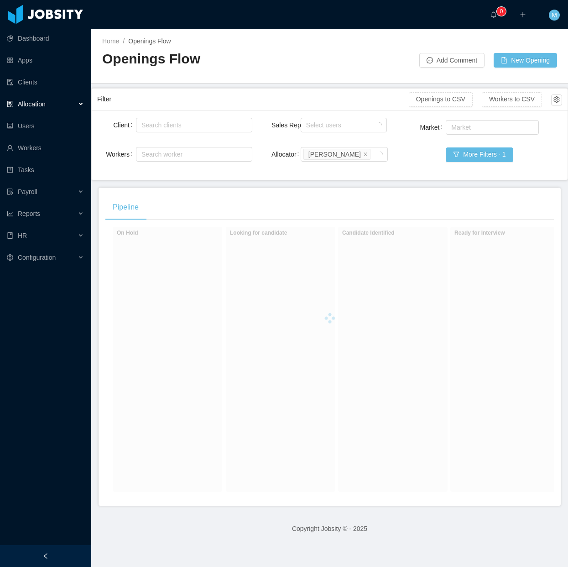
click at [47, 555] on icon "icon: left" at bounding box center [45, 555] width 6 height 6
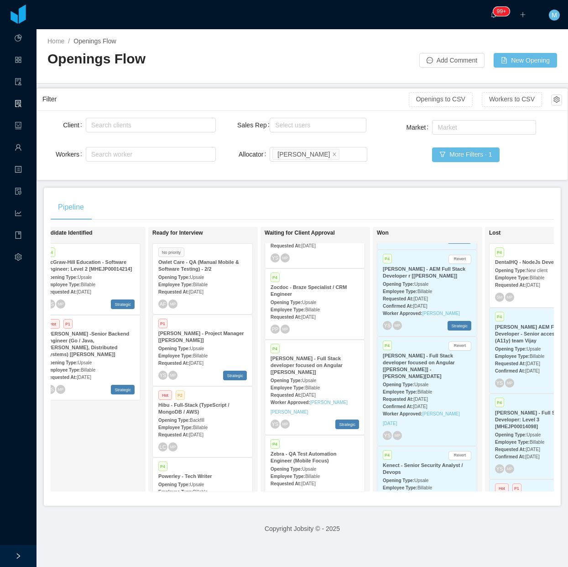
scroll to position [114, 0]
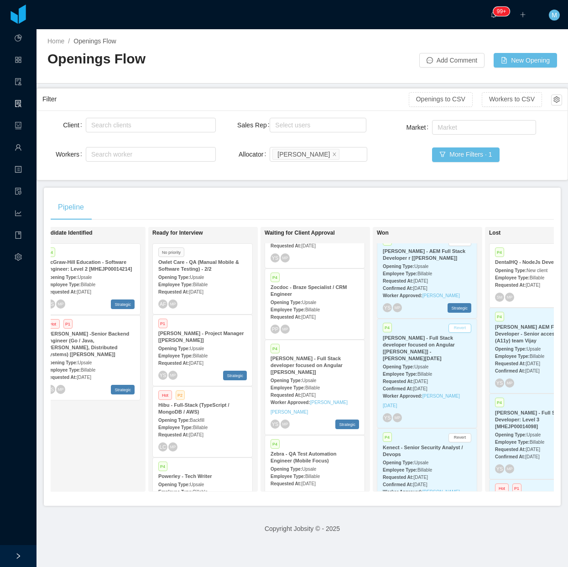
click at [458, 328] on button "Revert" at bounding box center [459, 327] width 23 height 9
click at [507, 305] on button "Yes" at bounding box center [507, 304] width 18 height 11
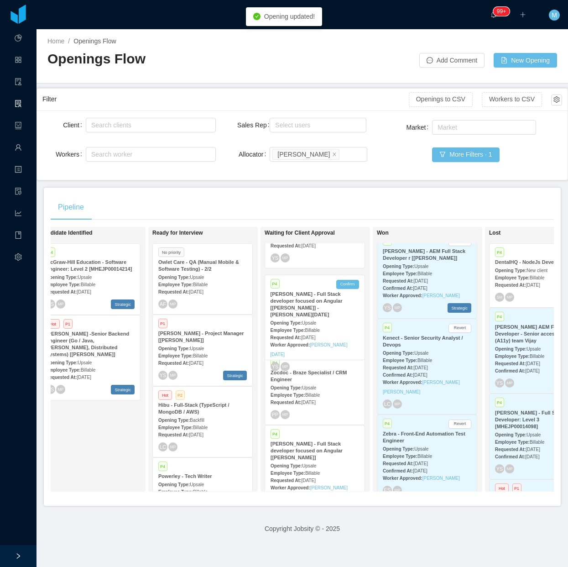
drag, startPoint x: 437, startPoint y: 356, endPoint x: 324, endPoint y: 312, distance: 120.9
click at [324, 312] on div "On Hold Looking for candidate P3 McGraw-Hill Education - Data Scientist: Level …" at bounding box center [302, 363] width 503 height 272
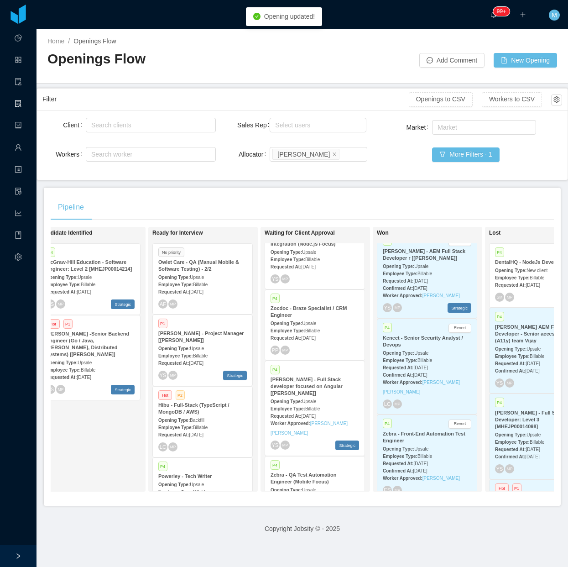
scroll to position [487, 0]
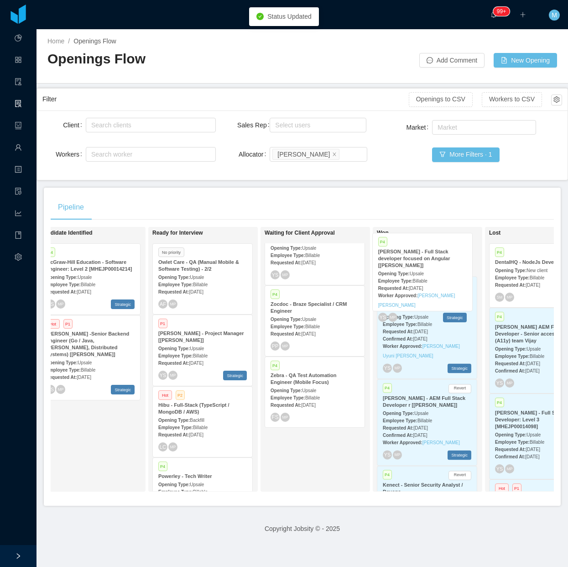
drag, startPoint x: 308, startPoint y: 409, endPoint x: 416, endPoint y: 303, distance: 150.7
click at [416, 303] on div "On Hold Looking for candidate P3 McGraw-Hill Education - Data Scientist: Level …" at bounding box center [302, 363] width 503 height 272
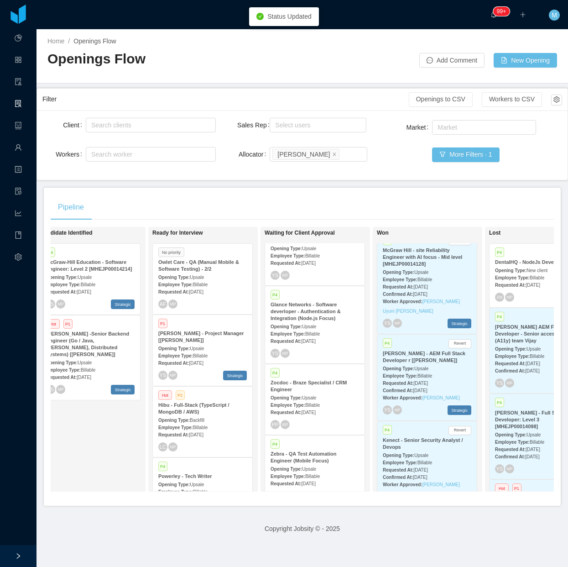
scroll to position [0, 0]
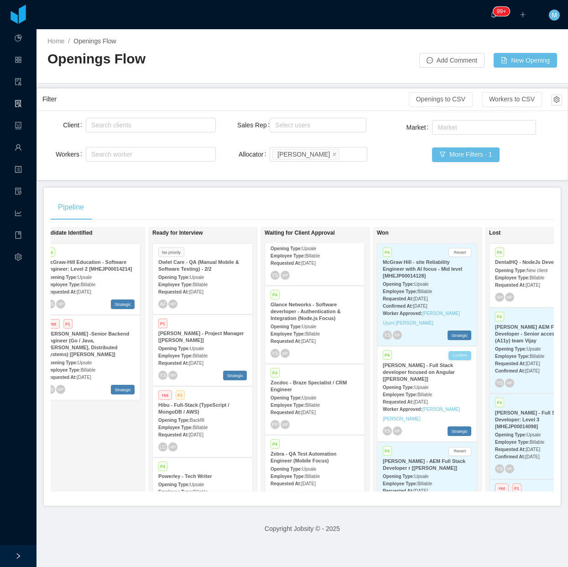
click at [461, 355] on button "Confirm" at bounding box center [459, 355] width 23 height 9
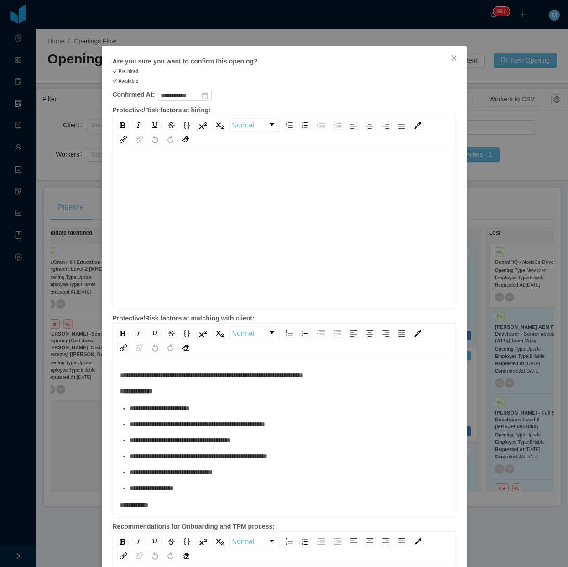
click at [302, 235] on div "rdw-editor" at bounding box center [284, 242] width 329 height 160
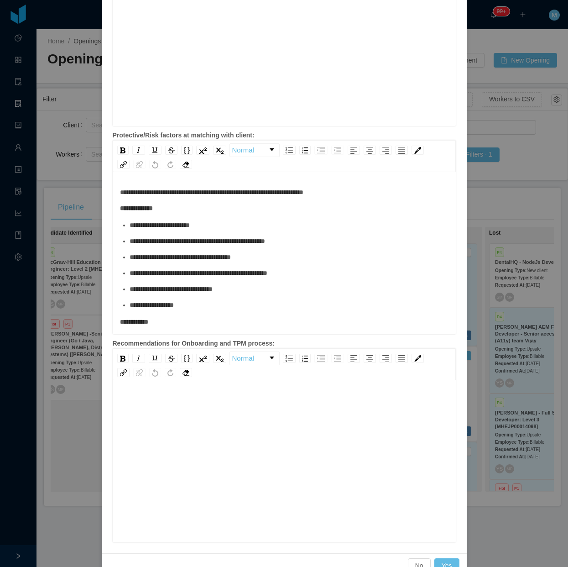
scroll to position [204, 0]
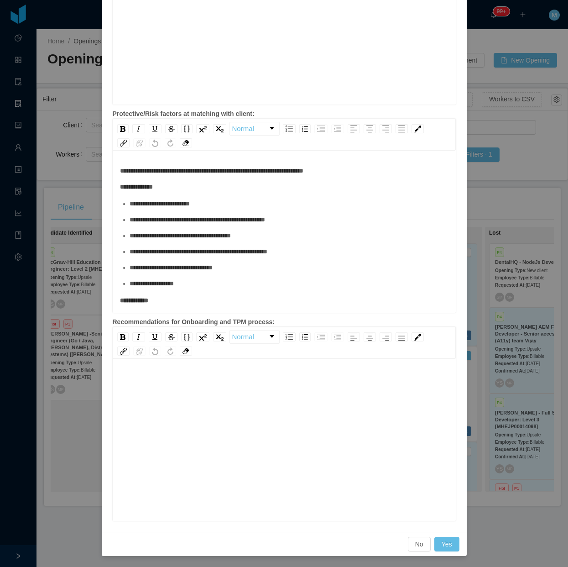
click at [249, 439] on div "rdw-editor" at bounding box center [284, 454] width 329 height 160
click at [441, 541] on button "Yes" at bounding box center [446, 543] width 25 height 15
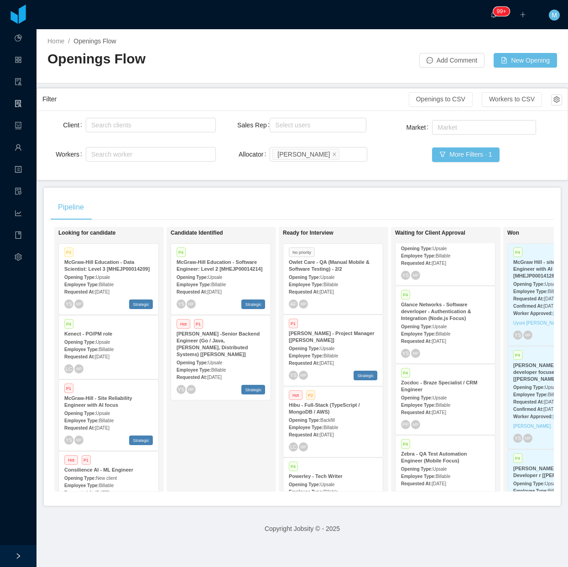
scroll to position [0, 115]
click at [312, 206] on div "Pipeline" at bounding box center [302, 207] width 503 height 26
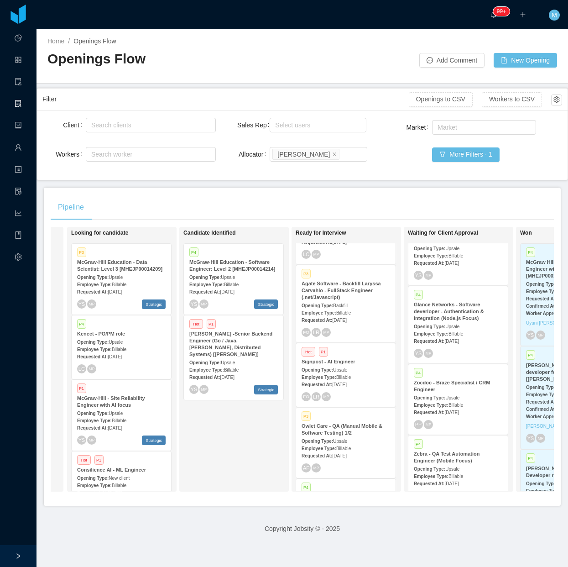
scroll to position [228, 0]
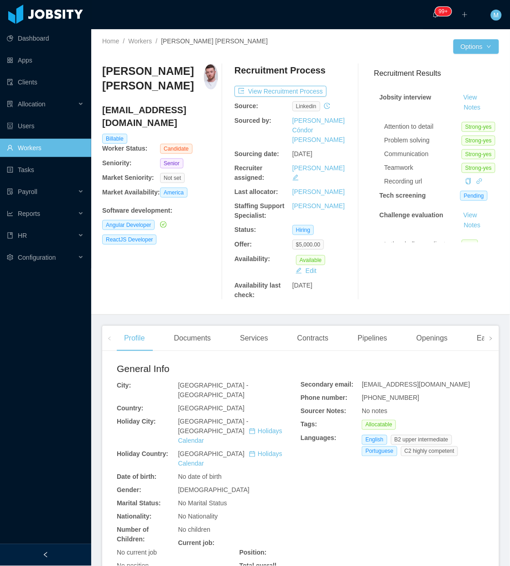
click at [52, 550] on div at bounding box center [45, 555] width 91 height 22
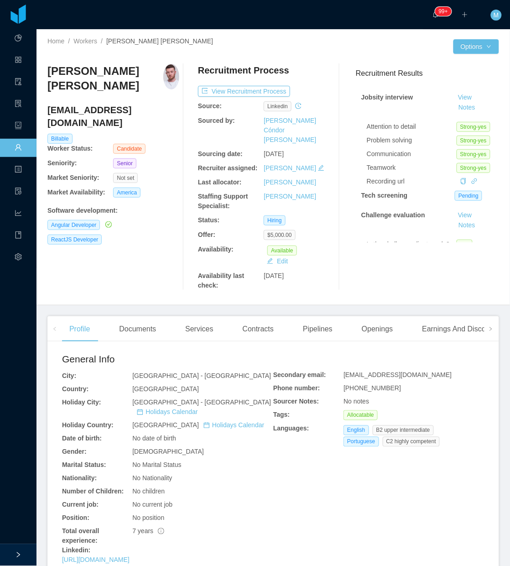
click at [118, 255] on div "[PERSON_NAME] [PERSON_NAME] [EMAIL_ADDRESS][DOMAIN_NAME] Billable Worker Status…" at bounding box center [113, 177] width 132 height 226
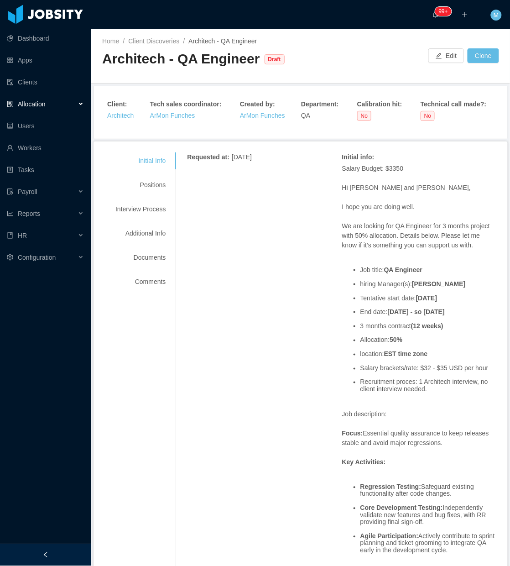
drag, startPoint x: 52, startPoint y: 550, endPoint x: 52, endPoint y: 533, distance: 16.9
click at [53, 550] on div at bounding box center [45, 555] width 91 height 22
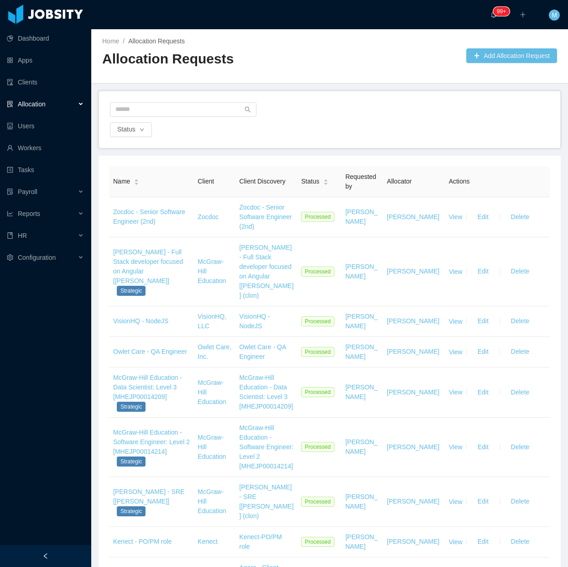
click at [334, 99] on div "Status" at bounding box center [329, 119] width 461 height 57
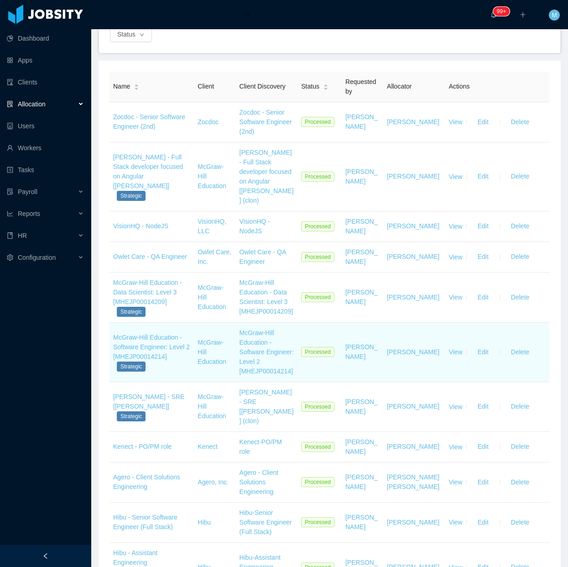
scroll to position [114, 0]
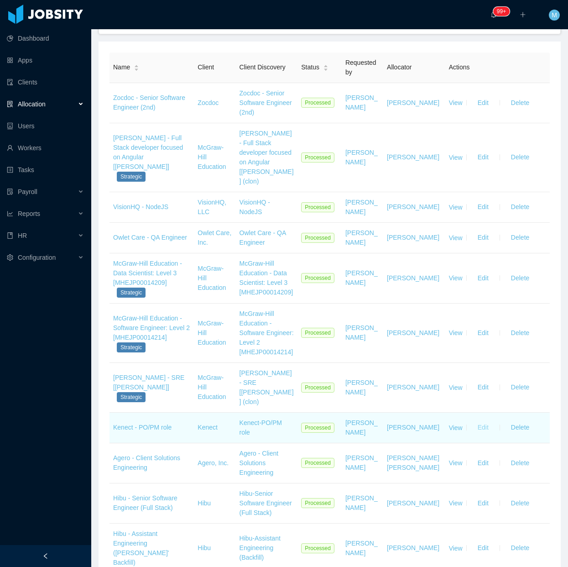
click at [478, 420] on button "Edit" at bounding box center [483, 427] width 26 height 15
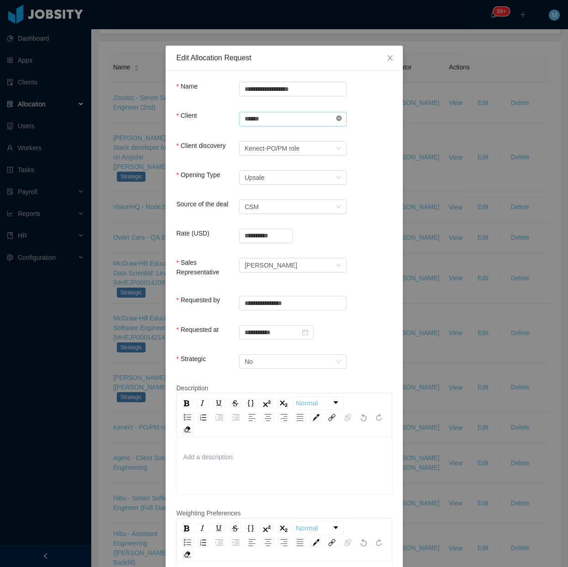
click at [336, 117] on icon "icon: close-circle" at bounding box center [338, 117] width 5 height 5
click at [317, 119] on input "text" at bounding box center [293, 119] width 108 height 15
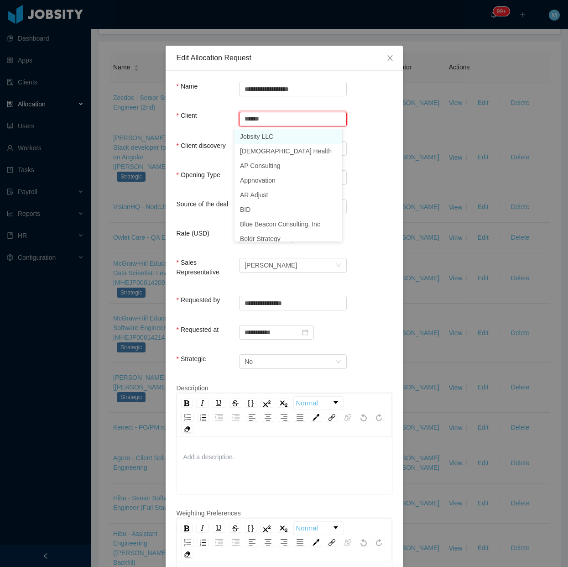
click at [258, 134] on li "Jobsity LLC" at bounding box center [288, 136] width 108 height 15
type input "**********"
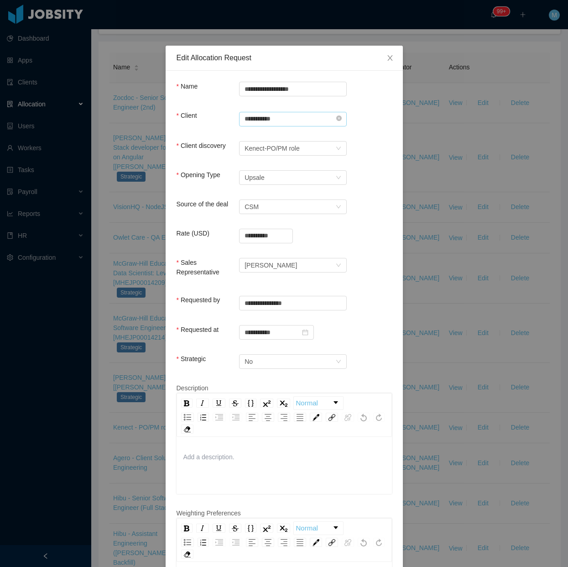
drag, startPoint x: 306, startPoint y: 116, endPoint x: 241, endPoint y: 119, distance: 65.3
click at [241, 119] on input "**********" at bounding box center [293, 119] width 108 height 15
drag, startPoint x: 255, startPoint y: 137, endPoint x: 283, endPoint y: 165, distance: 39.4
click at [256, 137] on li "Kenect" at bounding box center [288, 136] width 108 height 15
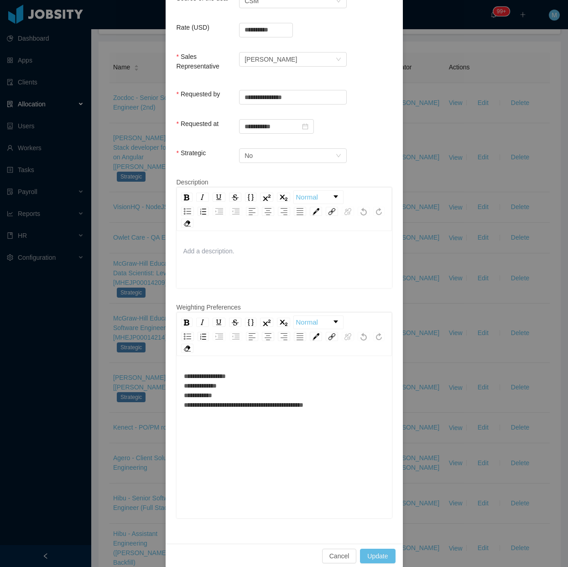
scroll to position [208, 0]
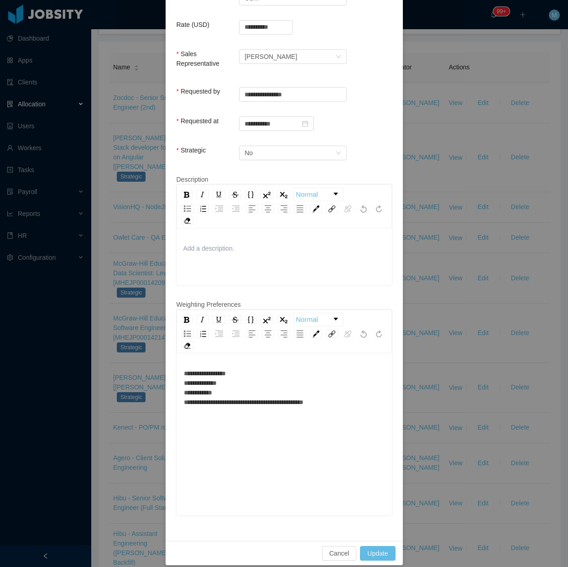
type input "******"
drag, startPoint x: 252, startPoint y: 389, endPoint x: 265, endPoint y: 378, distance: 16.5
click at [254, 388] on span "**********" at bounding box center [244, 387] width 120 height 35
click at [270, 358] on div "**********" at bounding box center [284, 435] width 215 height 160
click at [245, 369] on div "**********" at bounding box center [284, 388] width 201 height 38
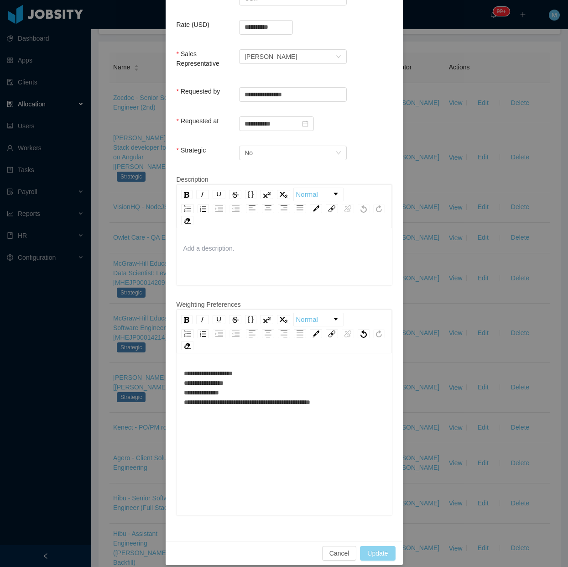
click at [367, 546] on button "Update" at bounding box center [377, 553] width 35 height 15
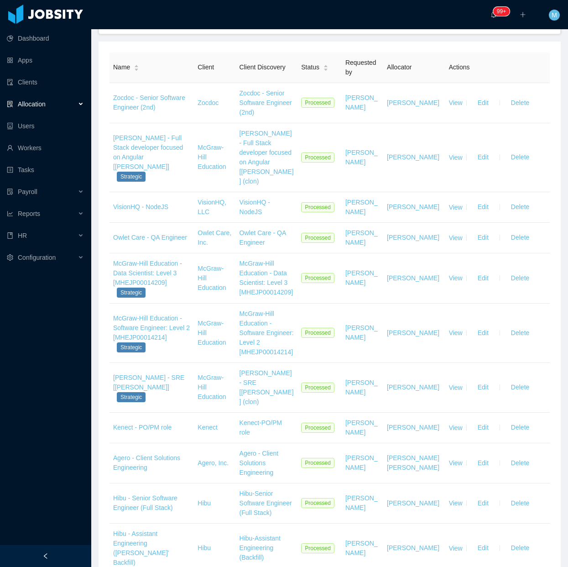
click at [47, 556] on icon "icon: left" at bounding box center [45, 555] width 6 height 6
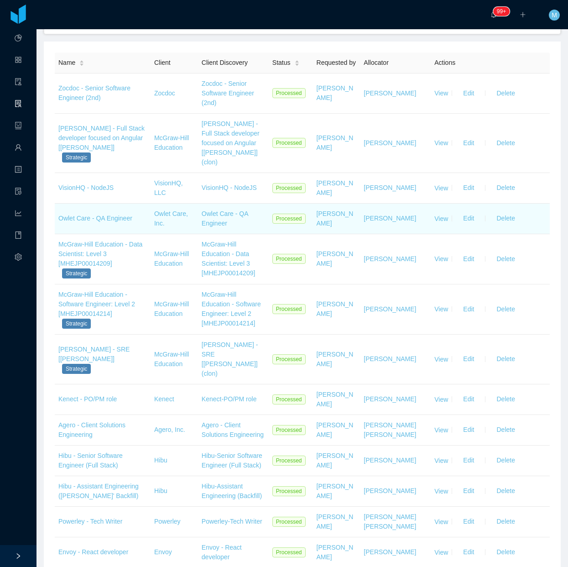
scroll to position [0, 0]
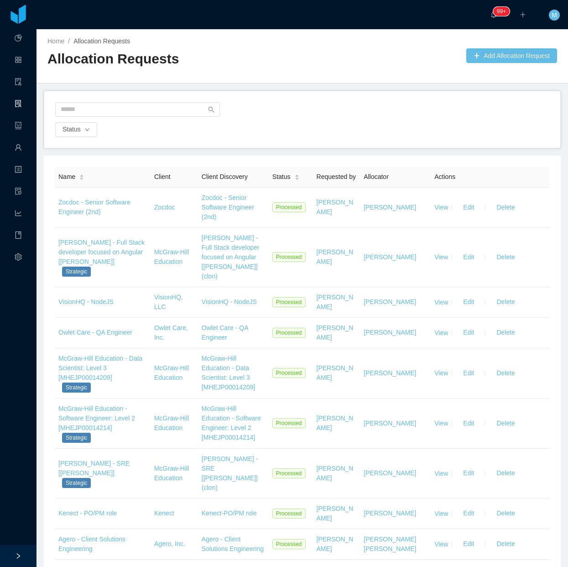
click at [379, 119] on div at bounding box center [302, 112] width 494 height 20
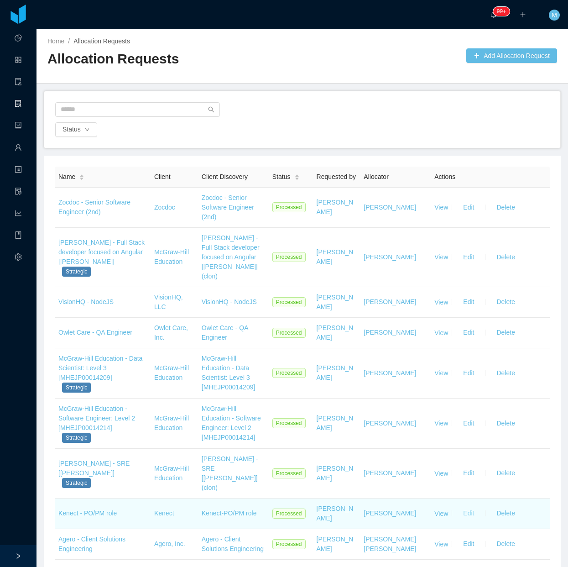
click at [461, 506] on button "Edit" at bounding box center [469, 513] width 26 height 15
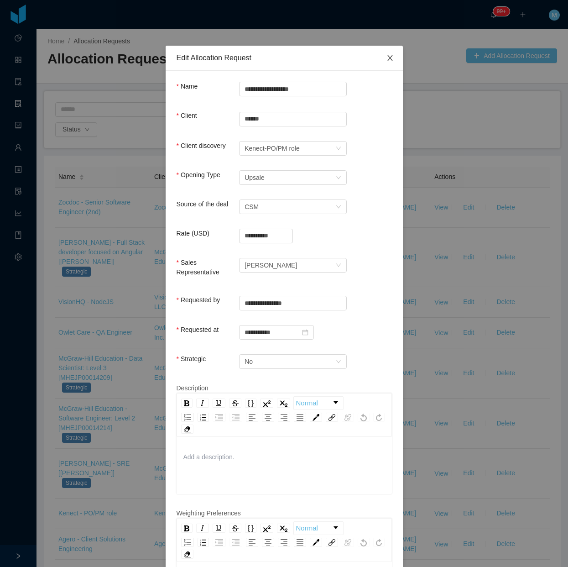
click at [386, 60] on icon "icon: close" at bounding box center [389, 57] width 7 height 7
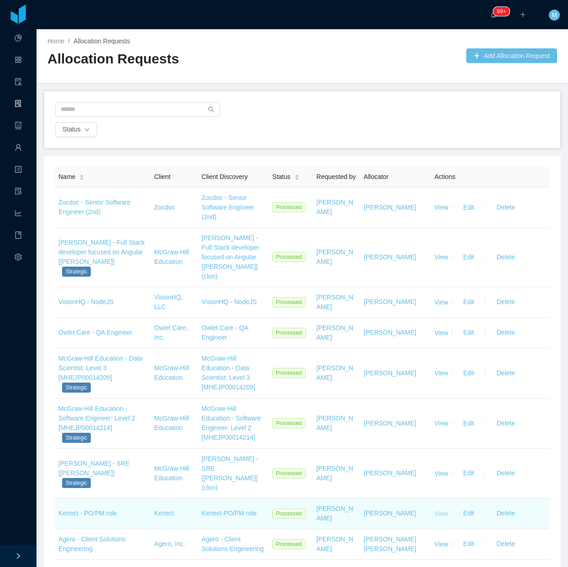
click at [435, 509] on link "View" at bounding box center [441, 512] width 14 height 7
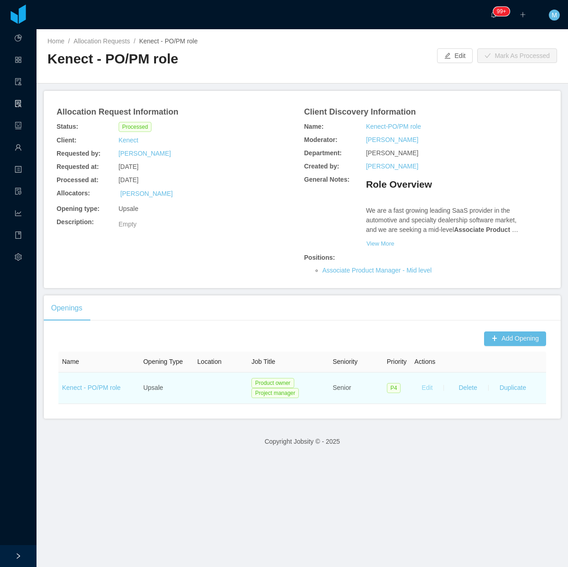
click at [420, 395] on button "Edit" at bounding box center [427, 387] width 26 height 15
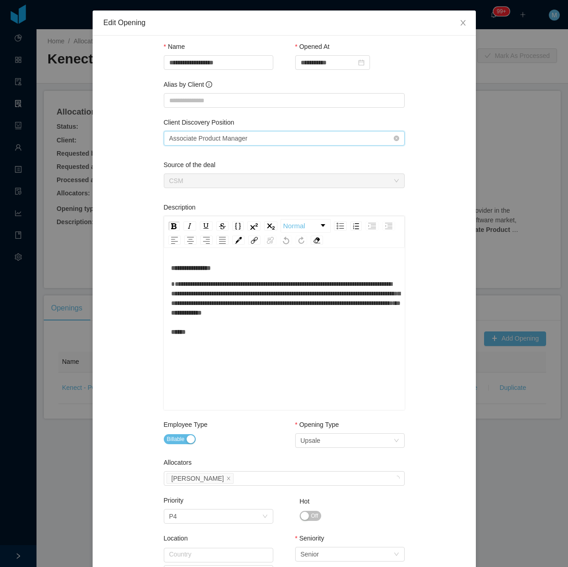
click at [367, 133] on div "Select one Associate Product Manager" at bounding box center [281, 138] width 224 height 14
click at [297, 151] on li "Associate Product Manager" at bounding box center [279, 156] width 241 height 15
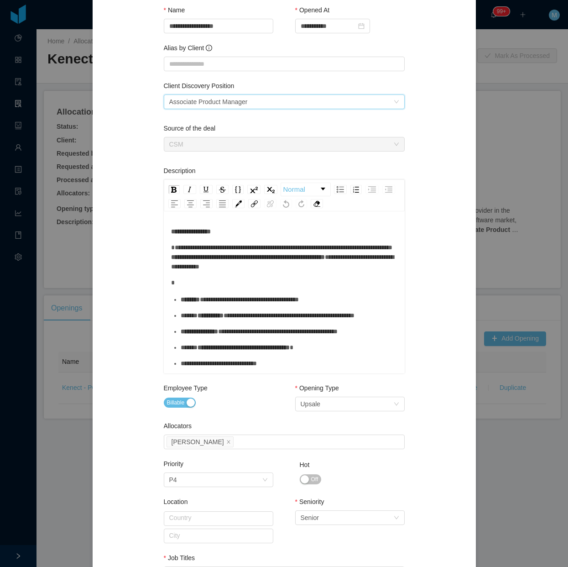
scroll to position [57, 0]
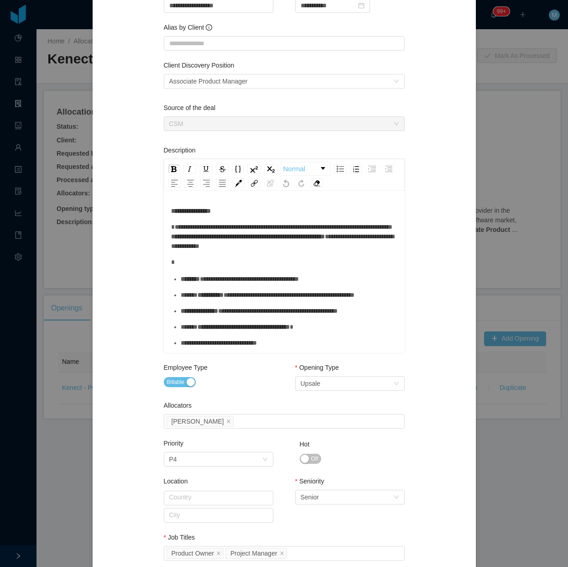
click at [208, 267] on div "rdw-editor" at bounding box center [284, 262] width 227 height 10
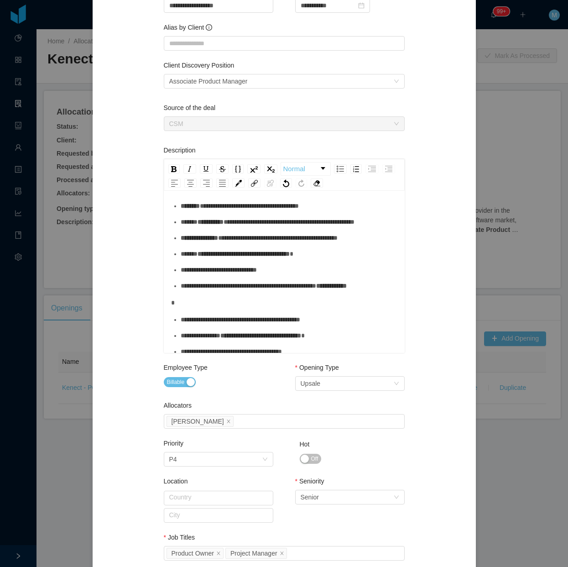
scroll to position [114, 0]
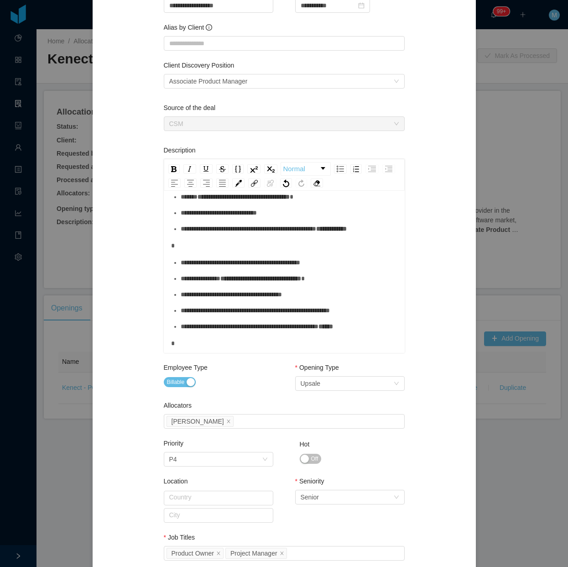
click at [255, 277] on div "**********" at bounding box center [284, 304] width 227 height 424
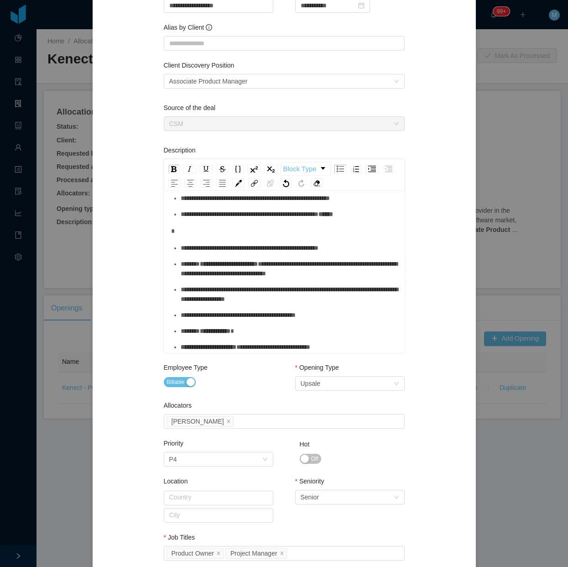
scroll to position [228, 0]
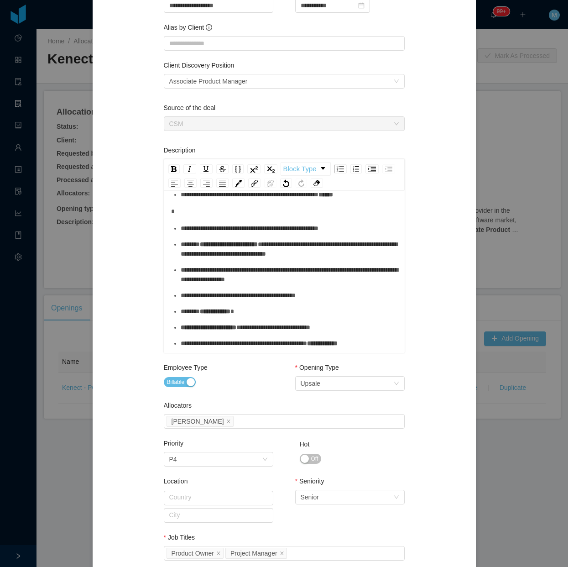
click at [202, 216] on div "rdw-editor" at bounding box center [284, 212] width 227 height 10
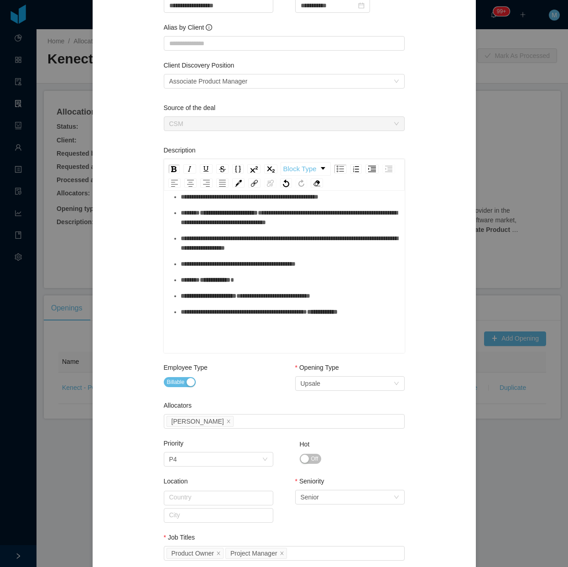
scroll to position [308, 0]
click at [272, 320] on div "**********" at bounding box center [289, 321] width 217 height 29
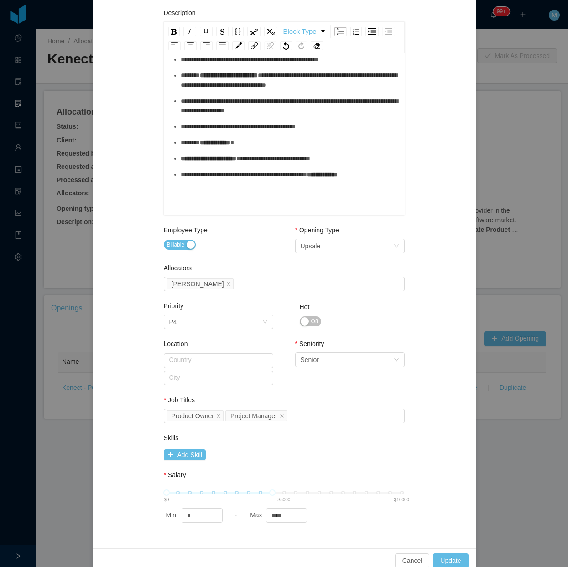
scroll to position [199, 0]
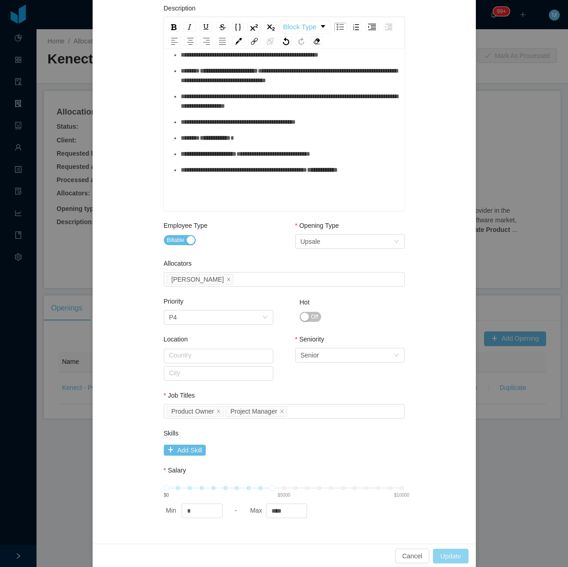
click at [458, 560] on button "Update" at bounding box center [450, 555] width 35 height 15
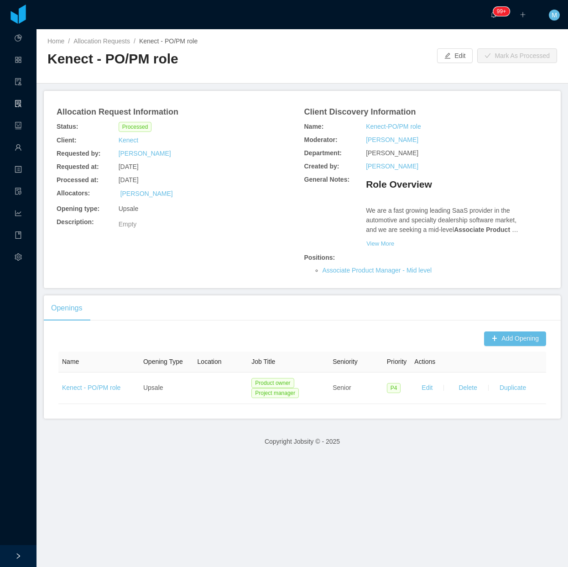
click at [239, 254] on div "Allocation Request Information Status: Processed Client: Kenect Requested by: B…" at bounding box center [302, 189] width 495 height 175
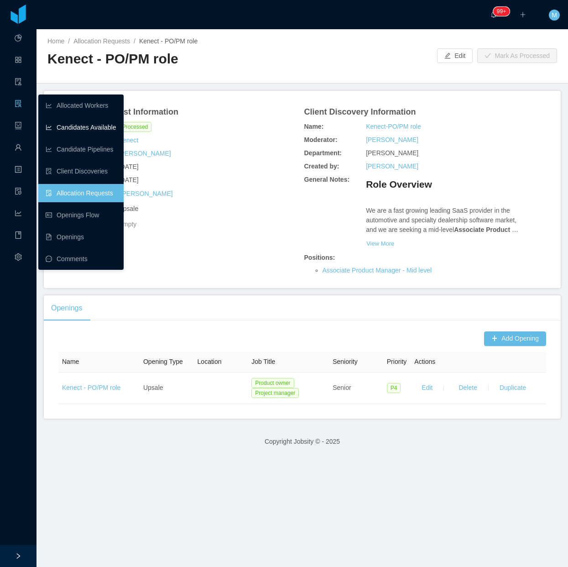
click at [85, 122] on link "Candidates Available" at bounding box center [81, 127] width 71 height 18
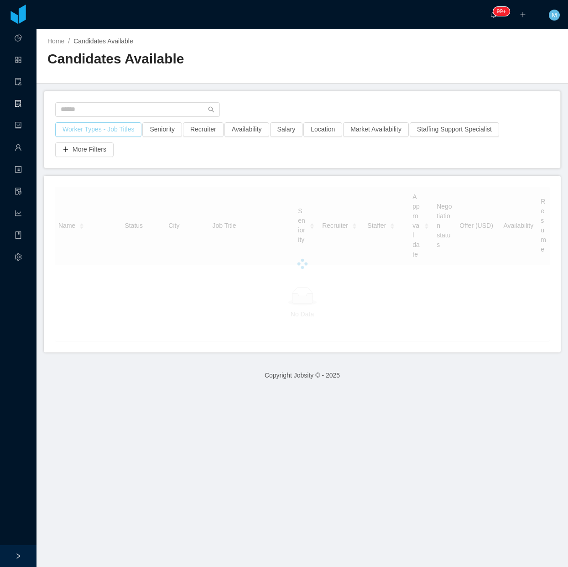
click at [109, 131] on button "Worker Types - Job Titles" at bounding box center [98, 129] width 86 height 15
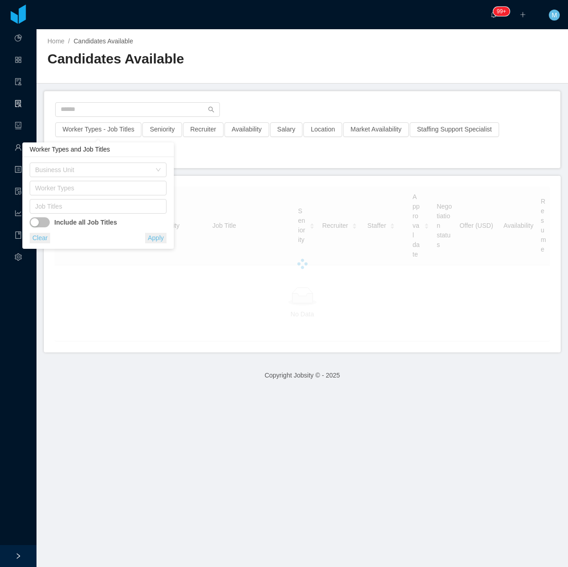
click at [83, 197] on div "Worker Types" at bounding box center [98, 190] width 137 height 18
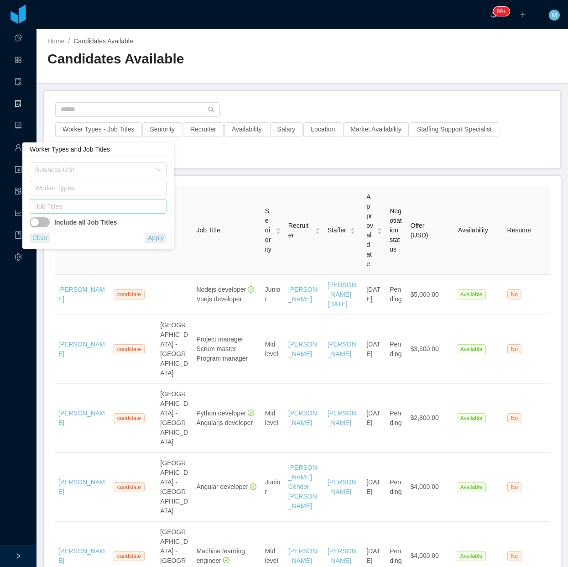
click at [83, 203] on div "Job Titles" at bounding box center [96, 206] width 122 height 9
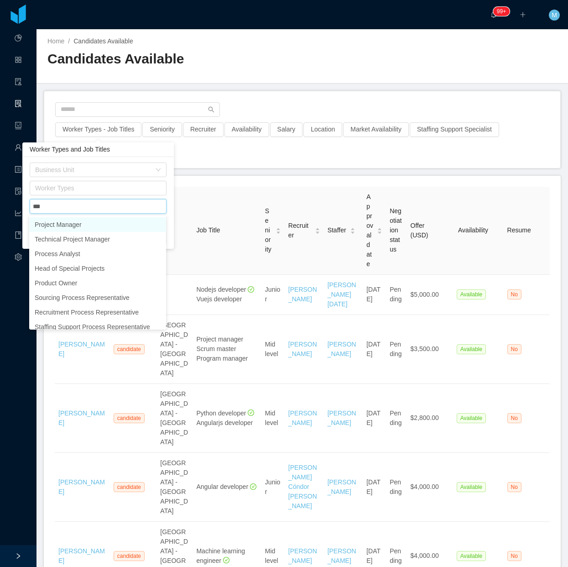
type input "****"
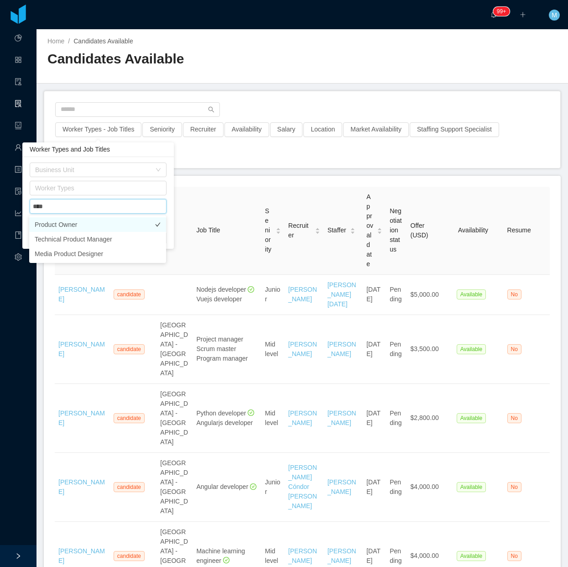
click at [113, 228] on li "Product Owner" at bounding box center [97, 224] width 137 height 15
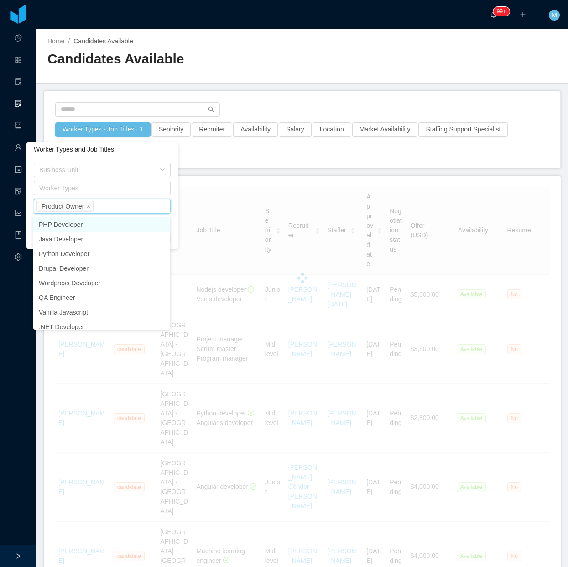
click at [248, 169] on main "Home / Candidates Available / Candidates Available Worker Types - Job Titles · …" at bounding box center [301, 297] width 531 height 537
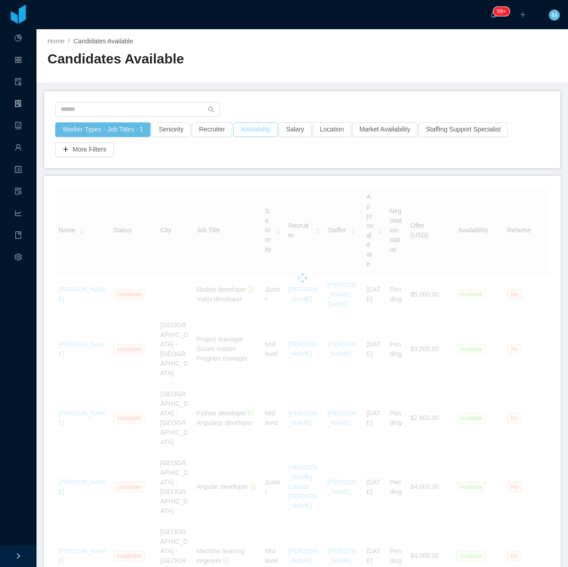
click at [250, 136] on button "Availability" at bounding box center [255, 129] width 45 height 15
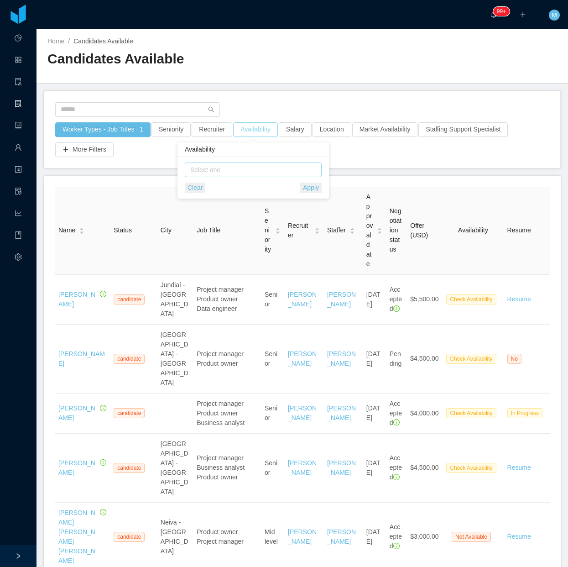
click at [249, 170] on div "Select one" at bounding box center [251, 169] width 122 height 9
click at [210, 188] on li "Available" at bounding box center [252, 187] width 137 height 15
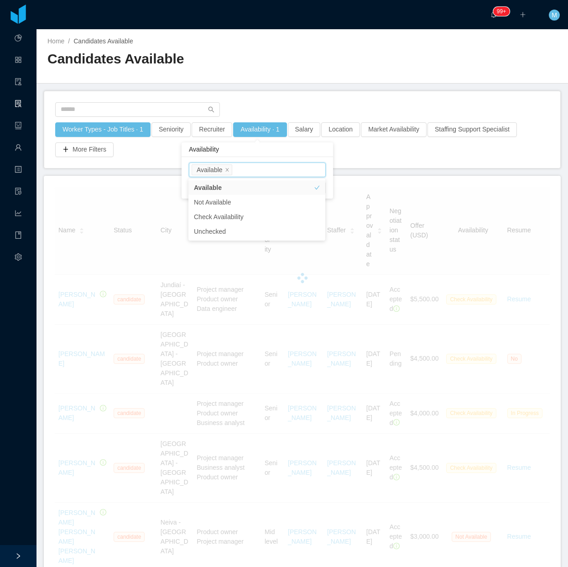
click at [281, 102] on div at bounding box center [302, 112] width 494 height 20
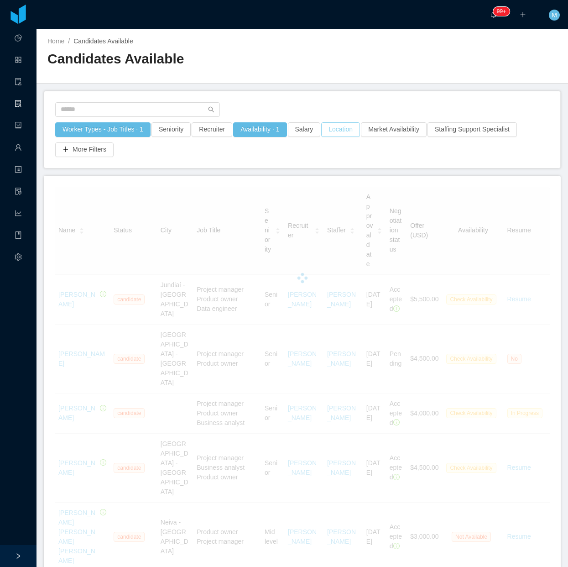
drag, startPoint x: 327, startPoint y: 131, endPoint x: 330, endPoint y: 135, distance: 5.2
click at [327, 131] on button "Location" at bounding box center [340, 129] width 39 height 15
drag, startPoint x: 328, startPoint y: 106, endPoint x: 309, endPoint y: 119, distance: 22.4
click at [327, 106] on div at bounding box center [302, 112] width 494 height 20
click at [303, 130] on button "Salary" at bounding box center [304, 129] width 33 height 15
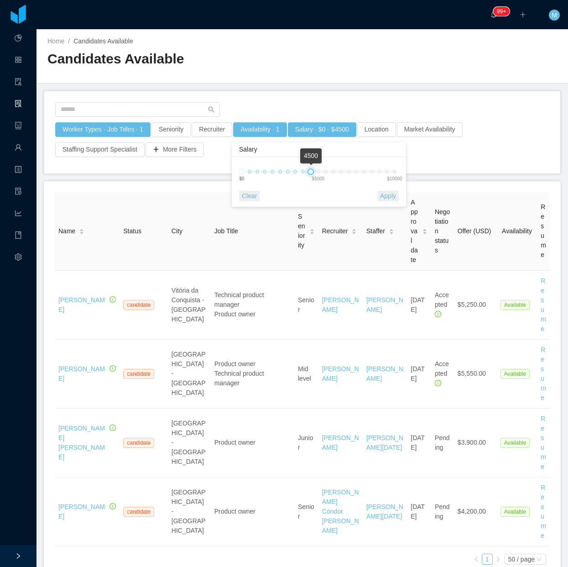
drag, startPoint x: 377, startPoint y: 170, endPoint x: 308, endPoint y: 176, distance: 69.2
click at [308, 176] on div "0 4500 $0 $5000 $10000" at bounding box center [315, 175] width 162 height 34
click at [381, 198] on button "Apply" at bounding box center [387, 196] width 21 height 10
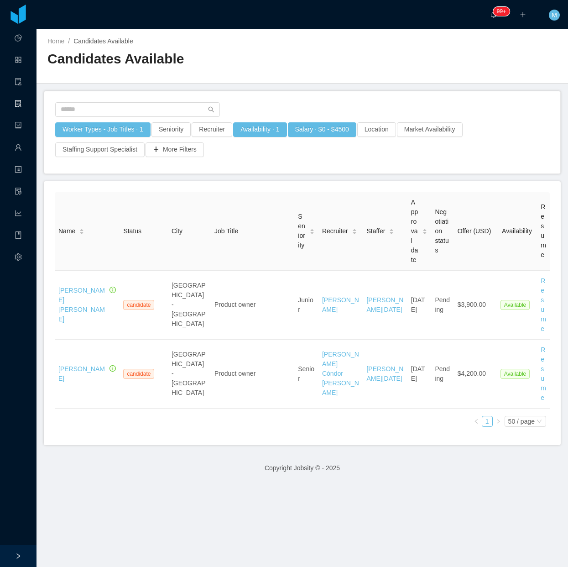
click at [137, 445] on div "Name Status City Job Title Seniority Recruiter Staffer Approval date Negotiatio…" at bounding box center [302, 313] width 517 height 264
click at [256, 126] on button "Availability · 1" at bounding box center [259, 129] width 53 height 15
click at [249, 169] on div "Select one Available" at bounding box center [256, 170] width 129 height 14
click at [239, 216] on li "Check Availability" at bounding box center [256, 216] width 137 height 15
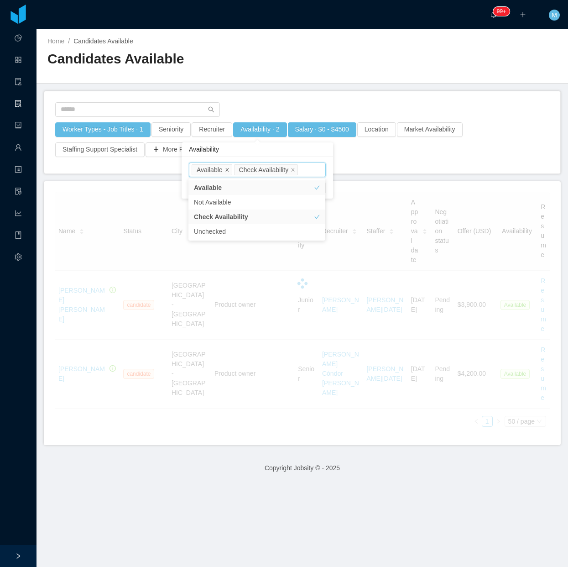
click at [227, 171] on icon "icon: close" at bounding box center [227, 169] width 5 height 5
click at [265, 85] on main "Home / Candidates Available / Candidates Available Worker Types - Job Titles · …" at bounding box center [301, 297] width 531 height 537
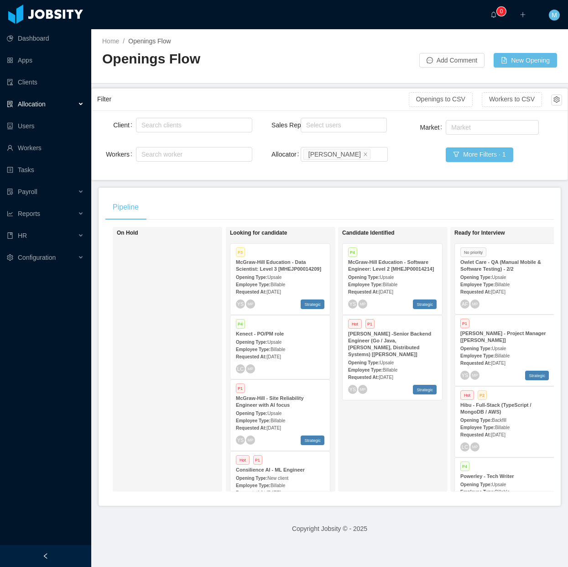
click at [68, 550] on div at bounding box center [45, 556] width 91 height 22
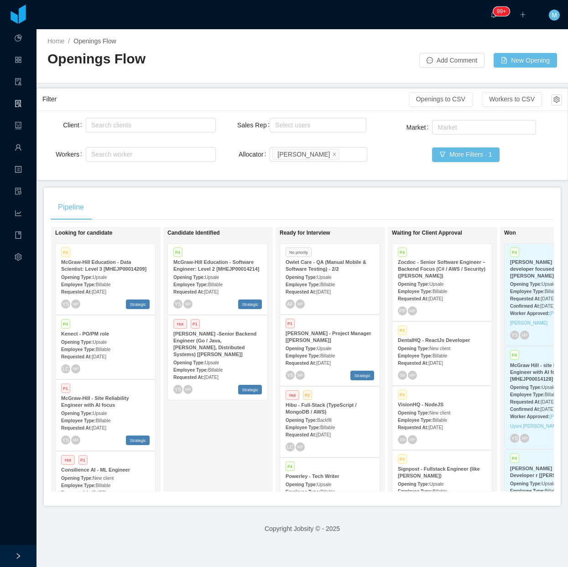
scroll to position [0, 117]
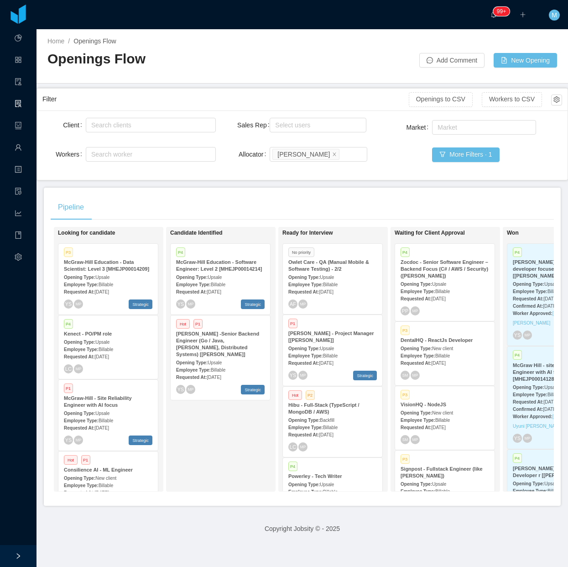
click at [352, 197] on div "Pipeline" at bounding box center [302, 207] width 503 height 26
click at [359, 186] on main "Home / Openings Flow / Openings Flow Add Comment New Opening Filter Openings to…" at bounding box center [301, 297] width 531 height 537
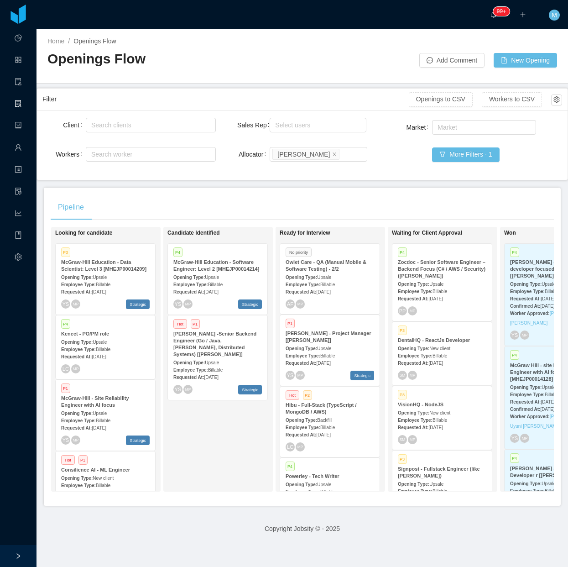
scroll to position [0, 115]
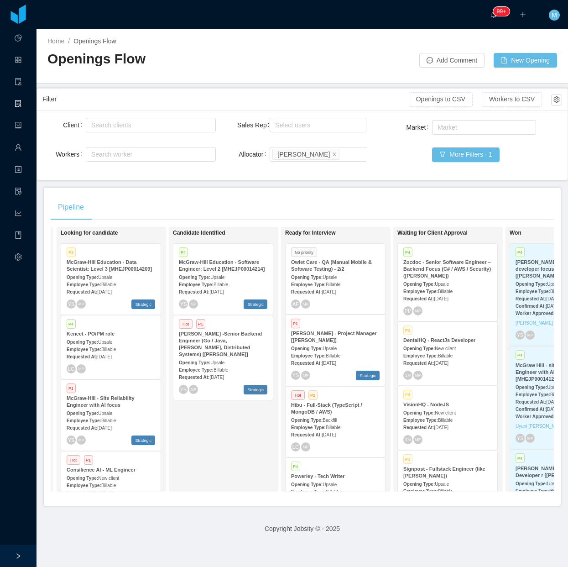
click at [304, 199] on div "Pipeline" at bounding box center [302, 207] width 503 height 26
click at [235, 357] on div "Opening Type: Upsale" at bounding box center [223, 362] width 89 height 10
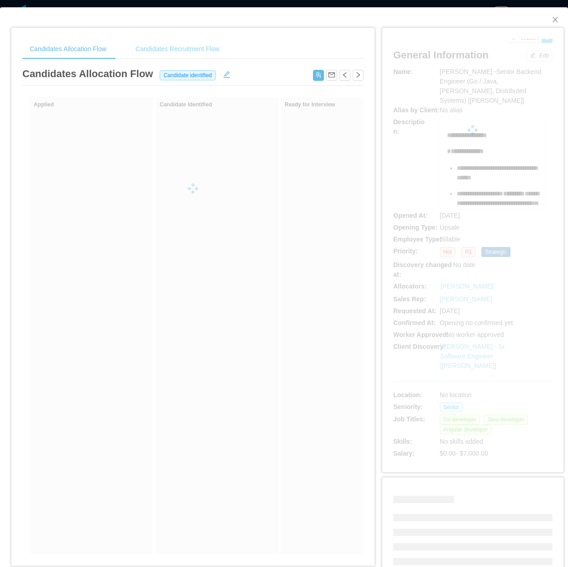
click at [193, 43] on div "Candidates Recruitment Flow" at bounding box center [177, 49] width 99 height 21
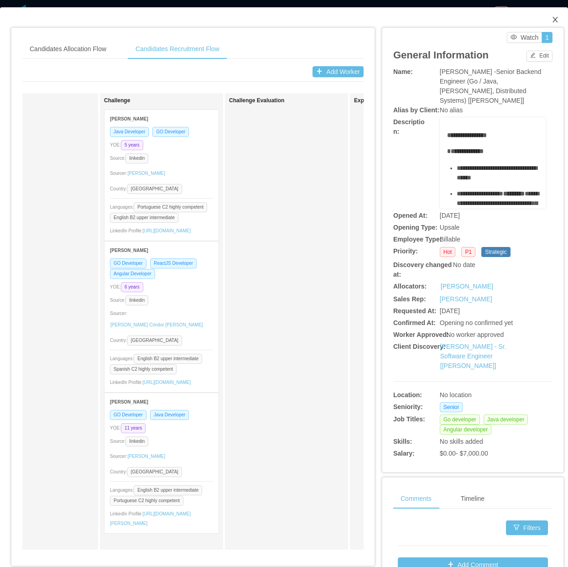
drag, startPoint x: 548, startPoint y: 17, endPoint x: 542, endPoint y: 21, distance: 7.0
click at [552, 17] on icon "icon: close" at bounding box center [555, 19] width 7 height 7
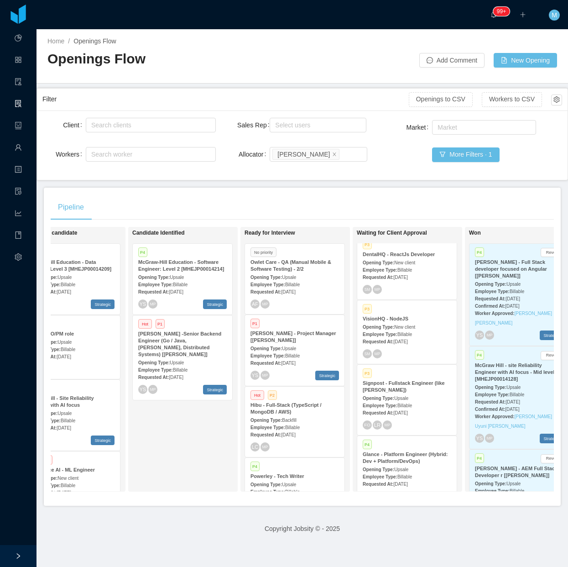
scroll to position [114, 0]
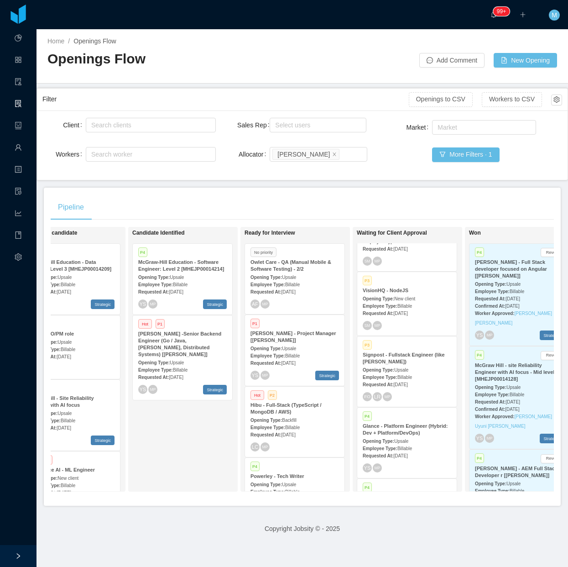
click at [197, 461] on div "Candidate Identified P4 McGraw-Hill Education - Software Engineer: Level 2 [MHE…" at bounding box center [196, 359] width 128 height 256
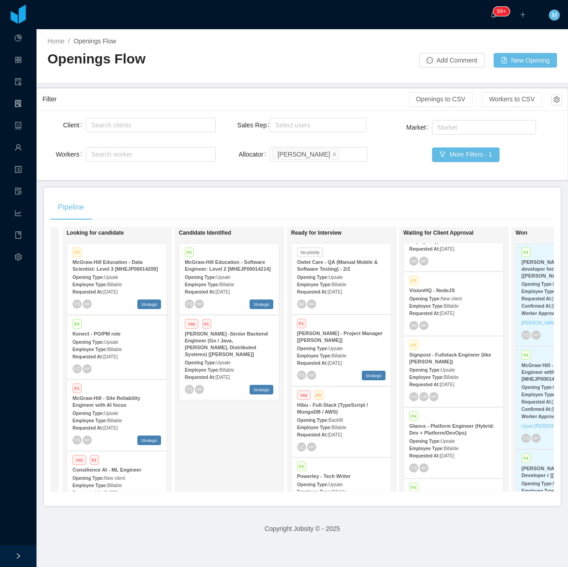
scroll to position [0, 106]
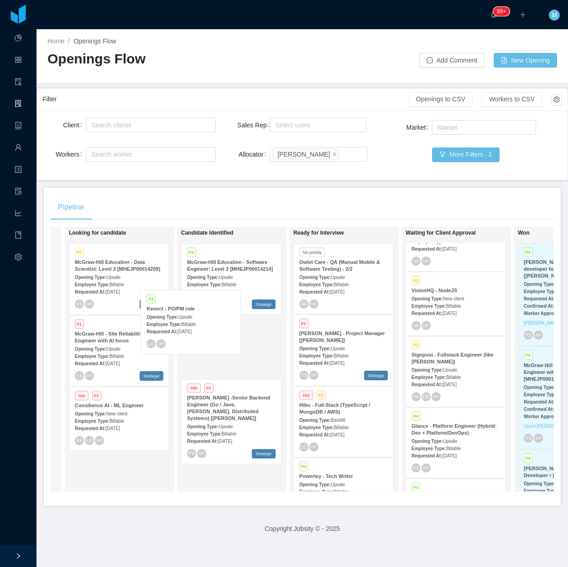
drag, startPoint x: 176, startPoint y: 336, endPoint x: 199, endPoint y: 308, distance: 36.0
click at [198, 308] on div "On Hold Looking for candidate P3 McGraw-Hill Education - Data Scientist: Level …" at bounding box center [302, 363] width 503 height 272
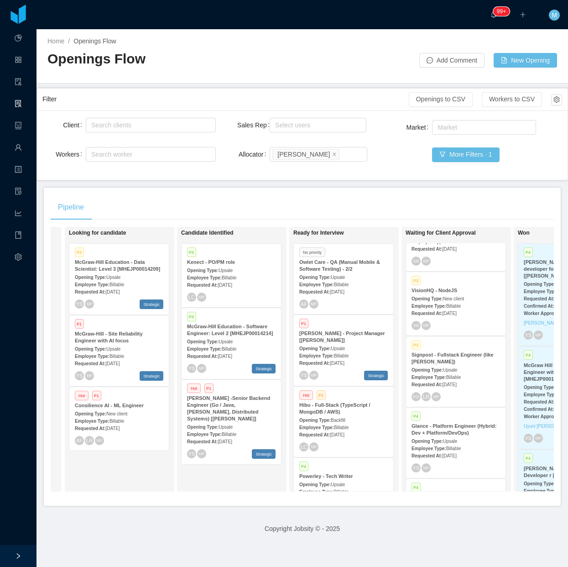
click at [236, 276] on div "Employee Type: Billable" at bounding box center [231, 277] width 89 height 10
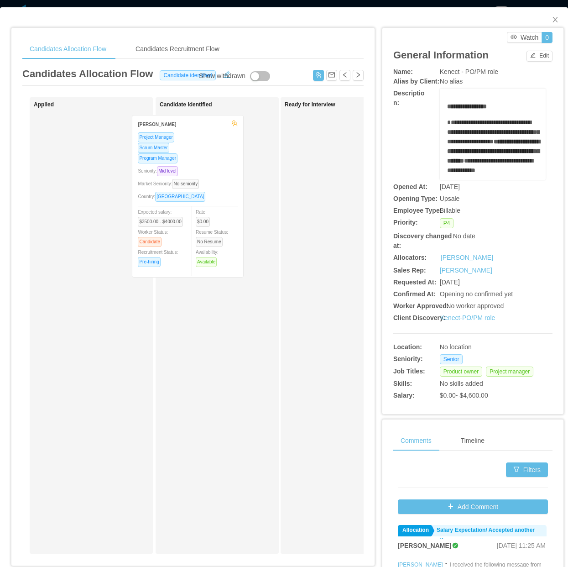
drag, startPoint x: 124, startPoint y: 217, endPoint x: 222, endPoint y: 218, distance: 98.1
click at [222, 218] on div "Applied Isabel Santos Project Manager Scrum Master Program Manager Seniority: M…" at bounding box center [192, 328] width 341 height 463
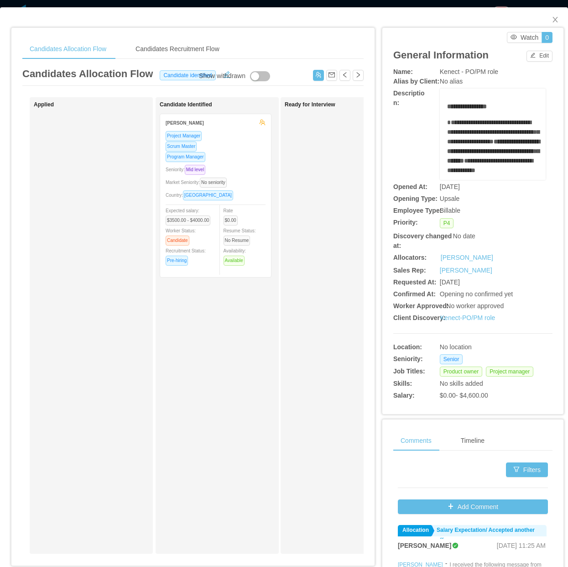
click at [242, 151] on div "Scrum Master" at bounding box center [216, 146] width 100 height 10
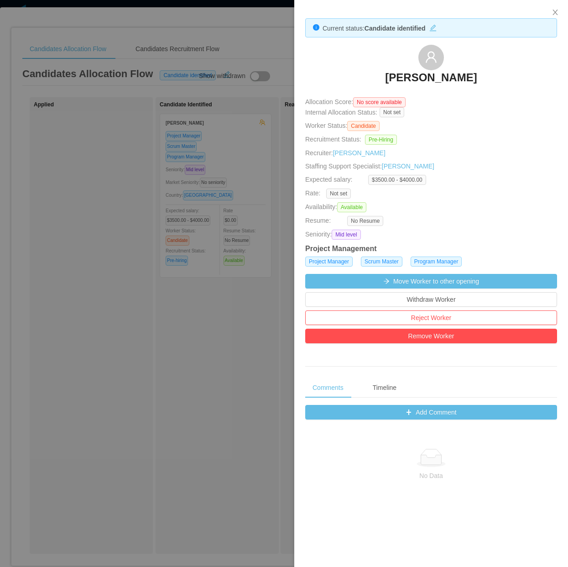
click at [167, 364] on div at bounding box center [284, 283] width 568 height 567
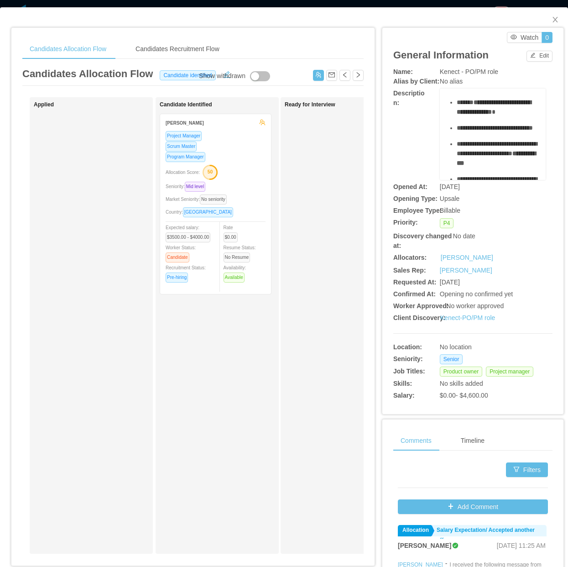
scroll to position [228, 0]
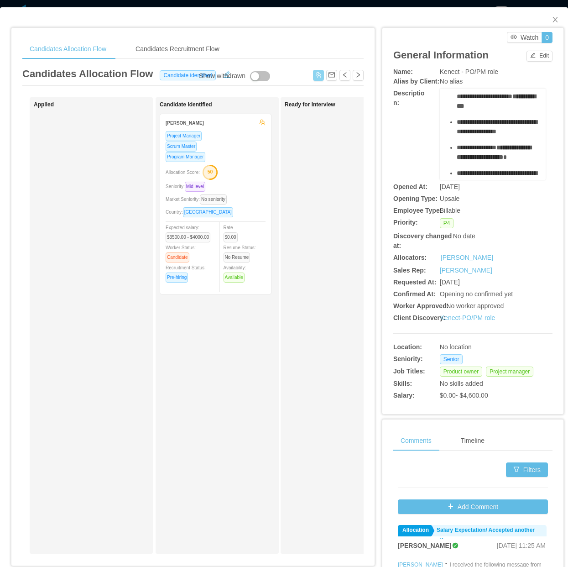
click at [313, 76] on button "button" at bounding box center [318, 75] width 11 height 11
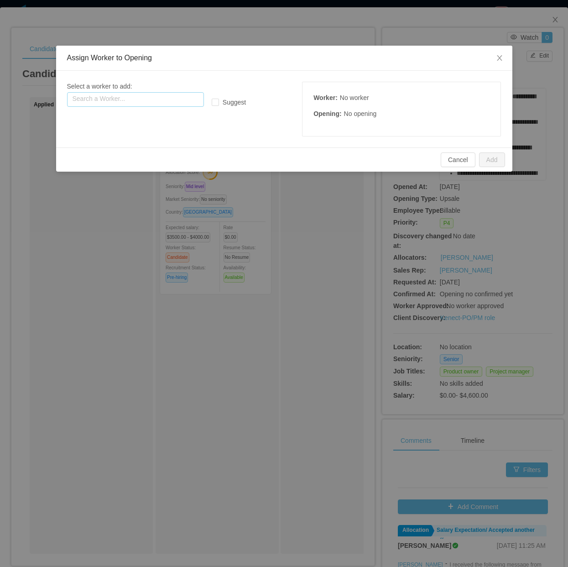
click at [156, 99] on input "text" at bounding box center [135, 99] width 137 height 15
paste input "**********"
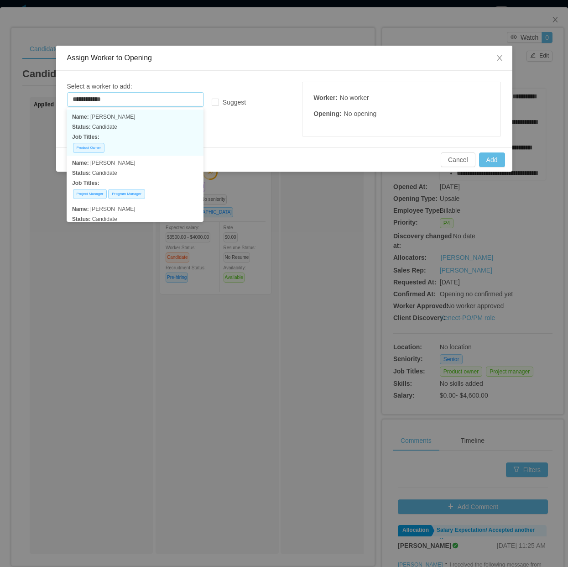
click at [146, 137] on p "Job Titles:" at bounding box center [135, 137] width 126 height 10
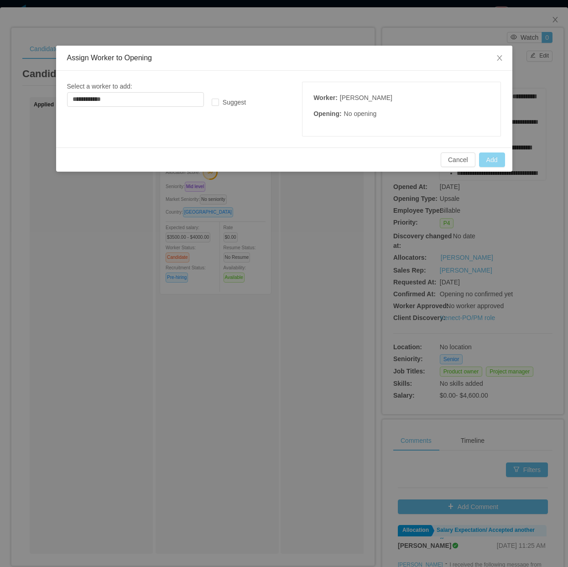
click at [485, 159] on button "Add" at bounding box center [492, 159] width 26 height 15
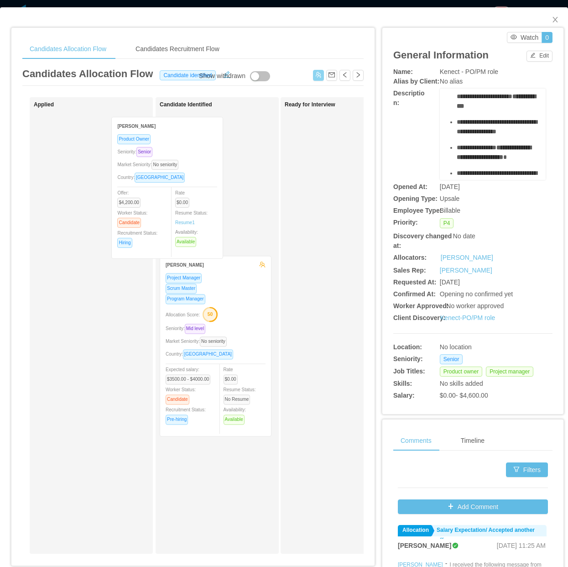
drag, startPoint x: 47, startPoint y: 206, endPoint x: 160, endPoint y: 206, distance: 113.1
click at [161, 210] on div "Applied Filipe Ramos Product Owner Seniority: Senior Market Seniority: No senio…" at bounding box center [192, 328] width 341 height 463
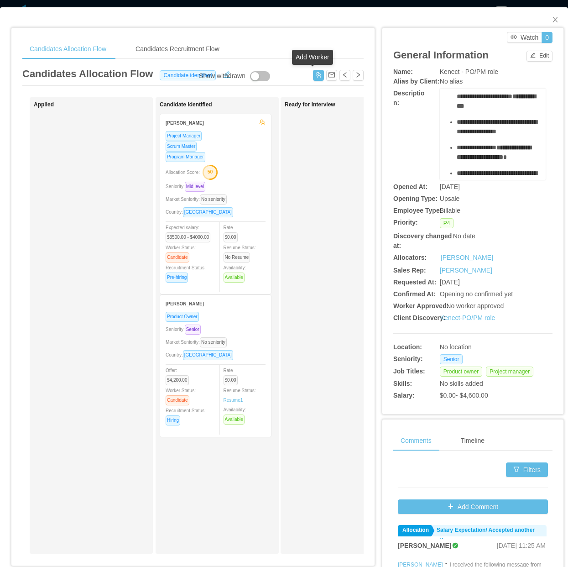
click at [306, 83] on div "Candidates Allocation Flow Candidate identified" at bounding box center [192, 76] width 341 height 20
click at [313, 79] on button "button" at bounding box center [318, 75] width 11 height 11
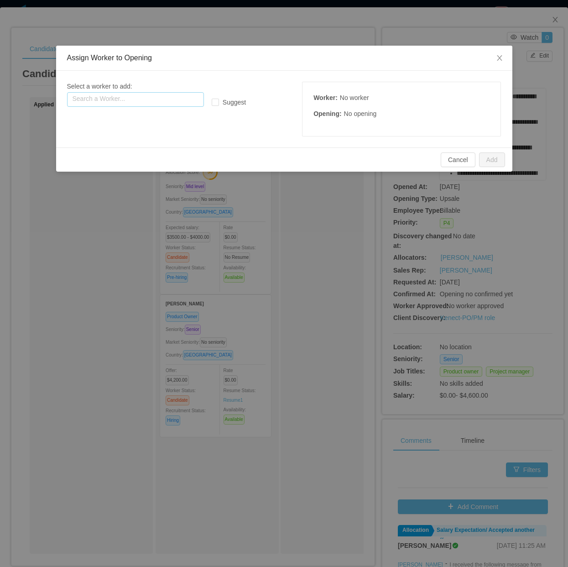
click at [151, 99] on input "text" at bounding box center [135, 99] width 137 height 15
paste input "**********"
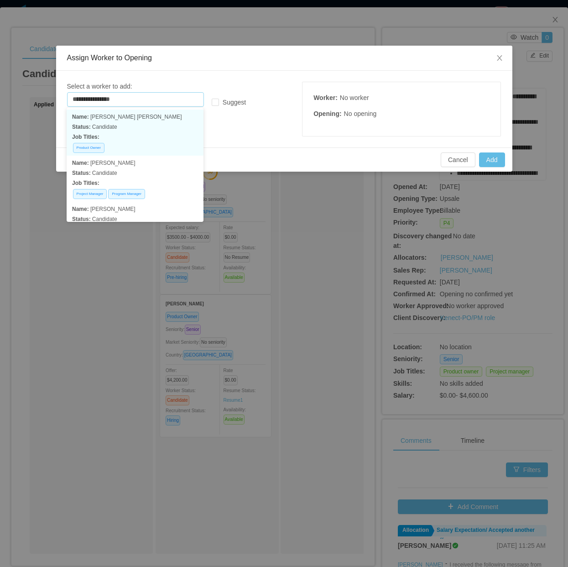
click at [138, 123] on p "Status: Candidate" at bounding box center [135, 127] width 126 height 10
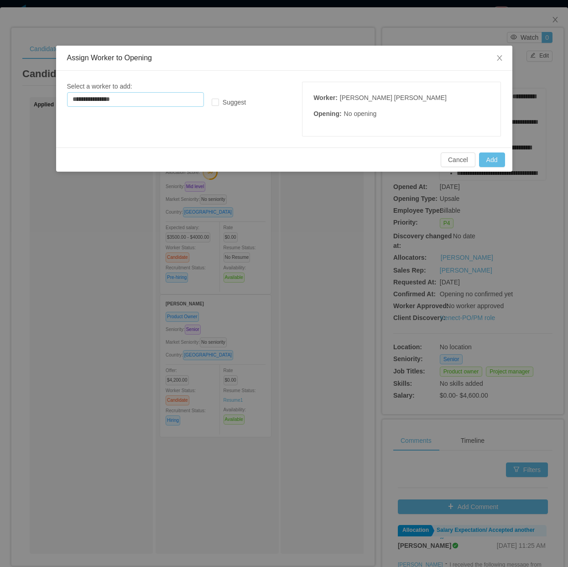
type input "**********"
click at [497, 162] on button "Add" at bounding box center [492, 159] width 26 height 15
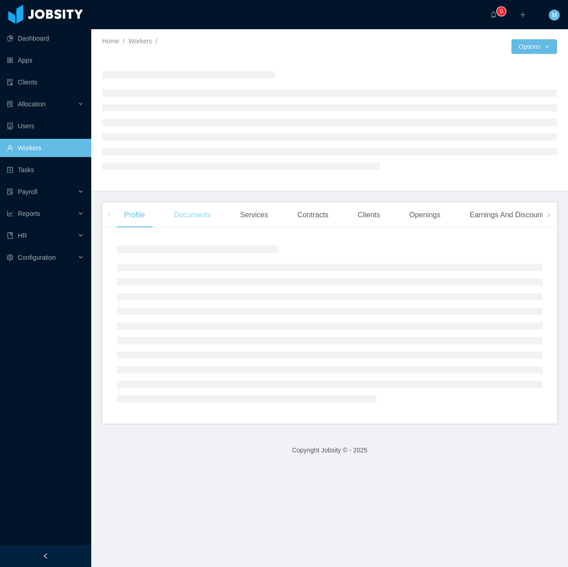
click at [185, 223] on div "Documents" at bounding box center [193, 215] width 52 height 26
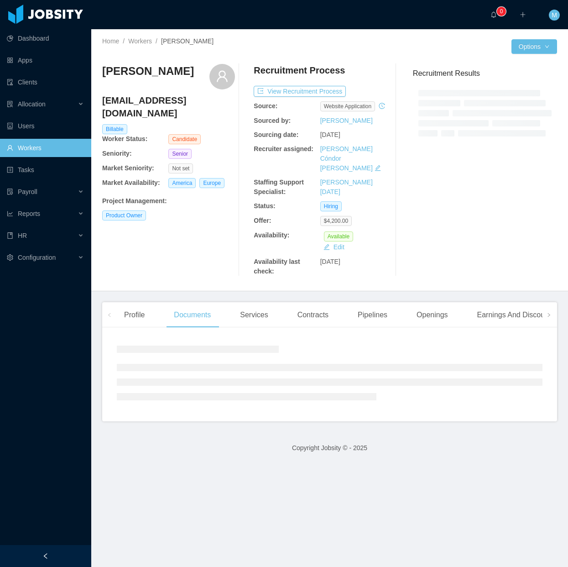
drag, startPoint x: 47, startPoint y: 557, endPoint x: 48, endPoint y: 537, distance: 19.7
click at [46, 557] on icon "icon: left" at bounding box center [45, 555] width 6 height 6
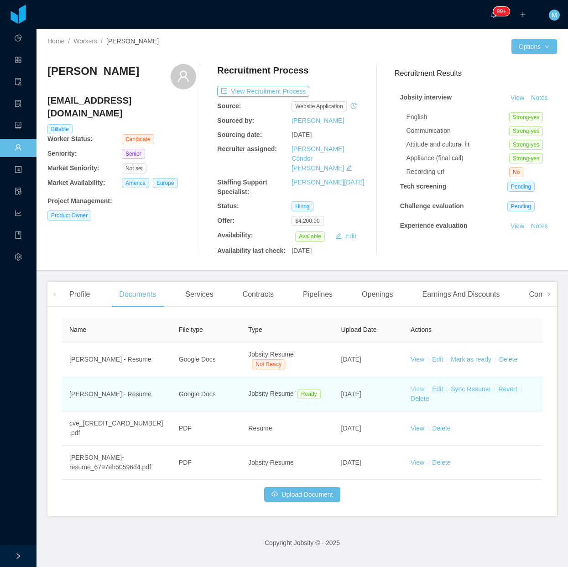
click at [412, 385] on link "View" at bounding box center [418, 388] width 14 height 7
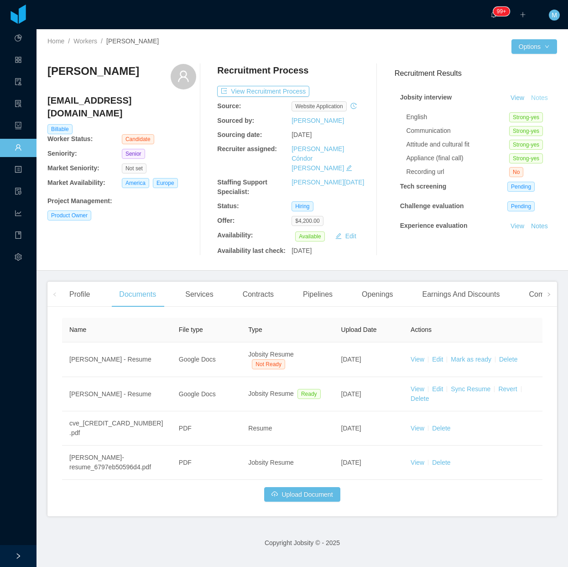
click at [527, 104] on button "Notes" at bounding box center [539, 98] width 24 height 11
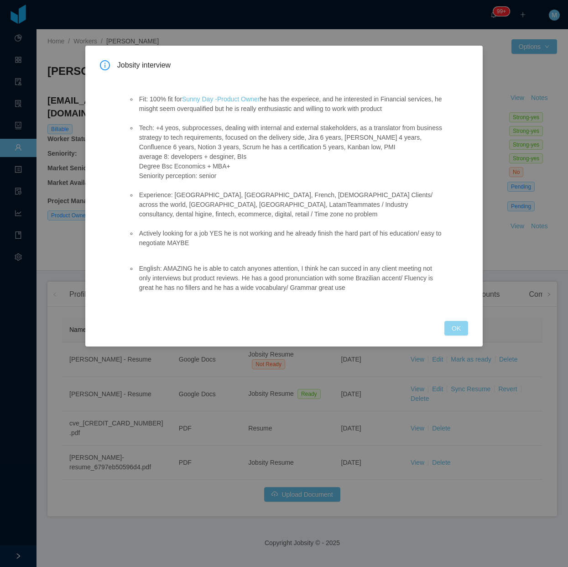
click at [449, 323] on button "OK" at bounding box center [456, 328] width 24 height 15
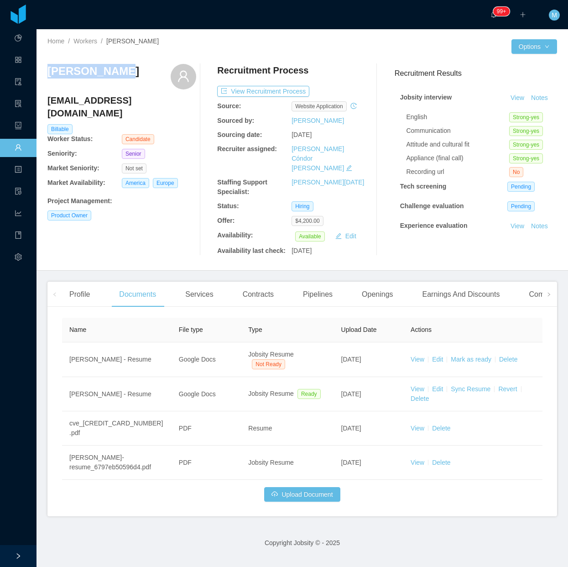
drag, startPoint x: 132, startPoint y: 72, endPoint x: 45, endPoint y: 74, distance: 87.6
click at [45, 74] on div "Home / Workers / [PERSON_NAME] / Options [PERSON_NAME] [PERSON_NAME][EMAIL_ADDR…" at bounding box center [301, 149] width 531 height 241
copy h3 "[PERSON_NAME]"
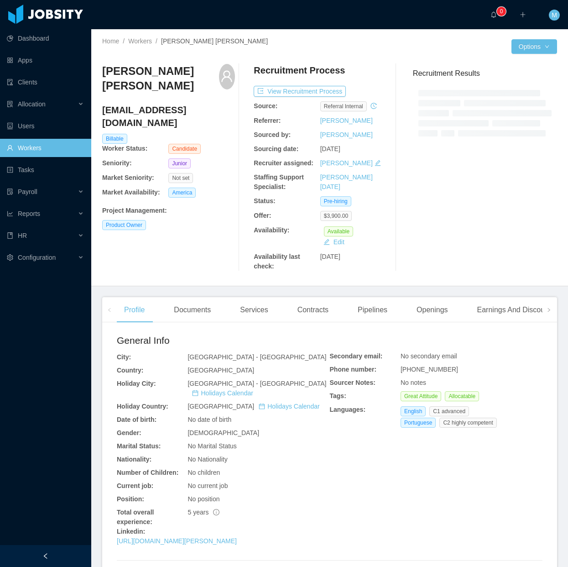
click at [187, 220] on div "[PERSON_NAME] [PERSON_NAME] [EMAIL_ADDRESS][DOMAIN_NAME] Billable Worker Status…" at bounding box center [168, 167] width 133 height 207
click at [198, 323] on div "Documents" at bounding box center [193, 310] width 52 height 26
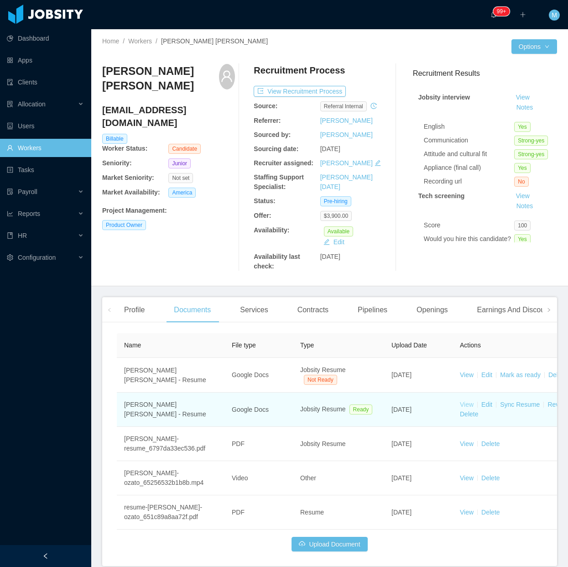
click at [463, 408] on link "View" at bounding box center [467, 404] width 14 height 7
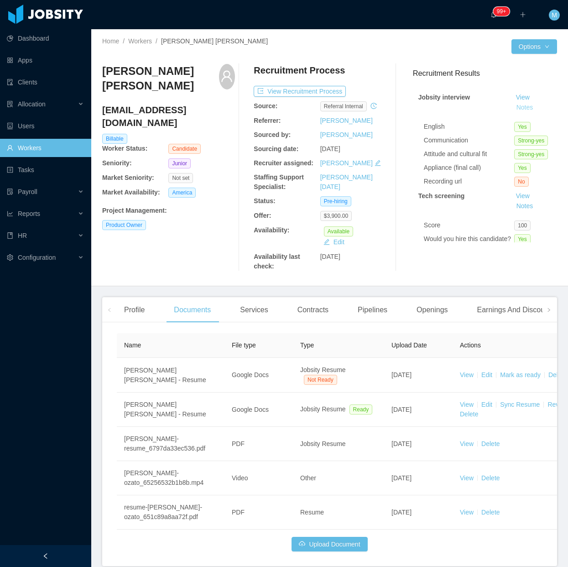
click at [513, 102] on button "Notes" at bounding box center [525, 107] width 24 height 11
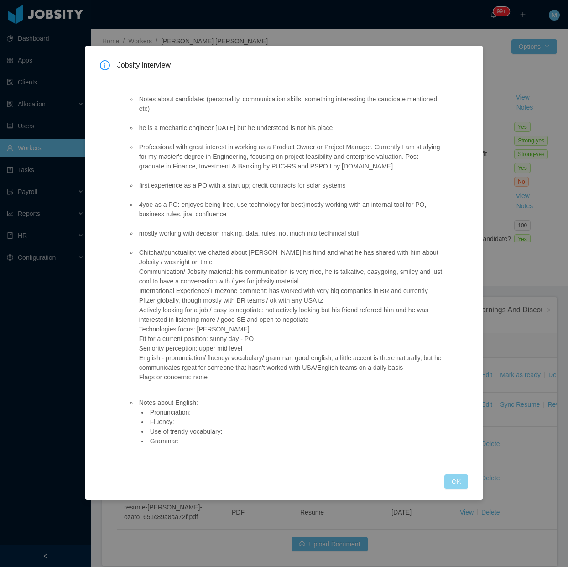
click at [453, 484] on button "OK" at bounding box center [456, 481] width 24 height 15
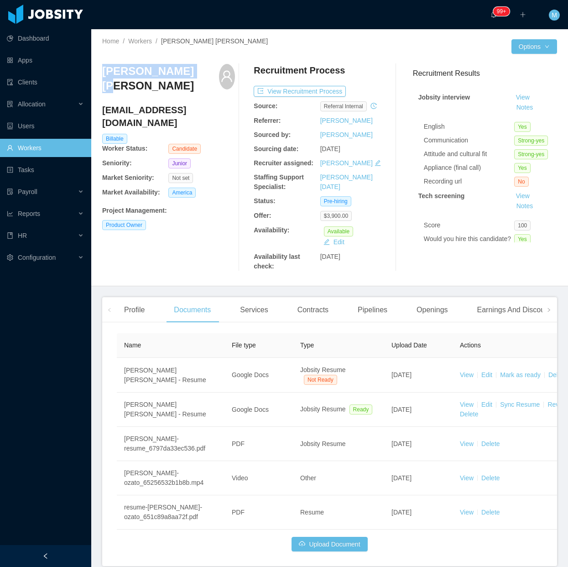
drag, startPoint x: 186, startPoint y: 76, endPoint x: 102, endPoint y: 74, distance: 84.0
click at [102, 74] on div "Jorge Yuri Ozato" at bounding box center [168, 81] width 133 height 35
copy h3 "Jorge Yuri Ozato"
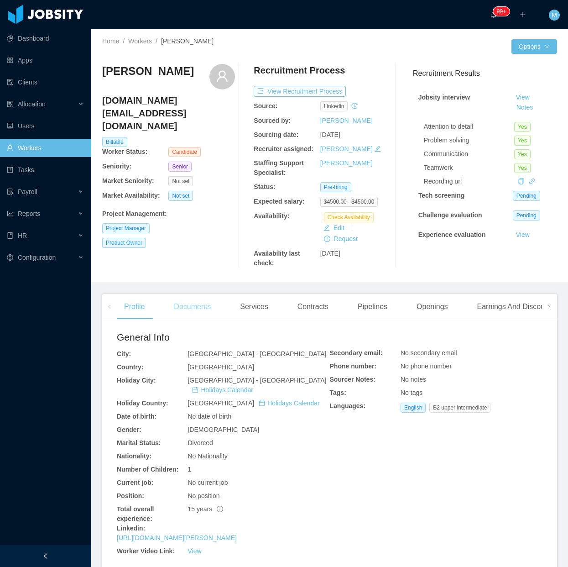
click at [196, 308] on div "Documents" at bounding box center [193, 307] width 52 height 26
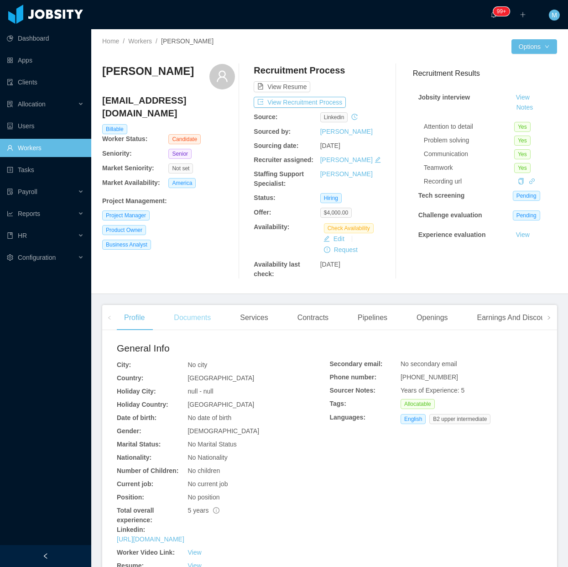
click at [203, 321] on div "Documents" at bounding box center [193, 318] width 52 height 26
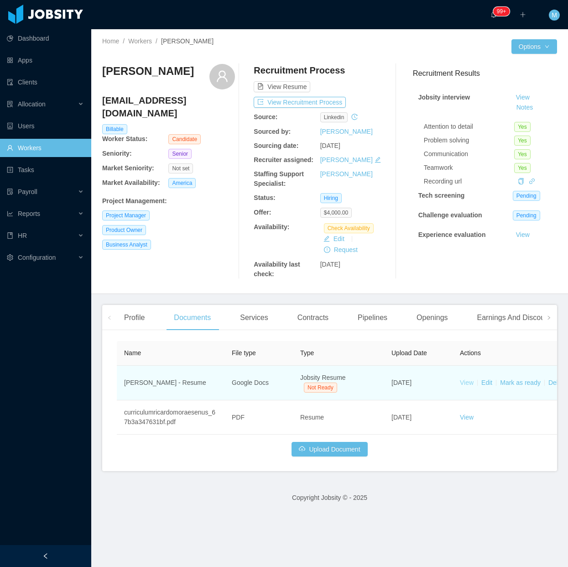
click at [462, 382] on link "View" at bounding box center [467, 382] width 14 height 7
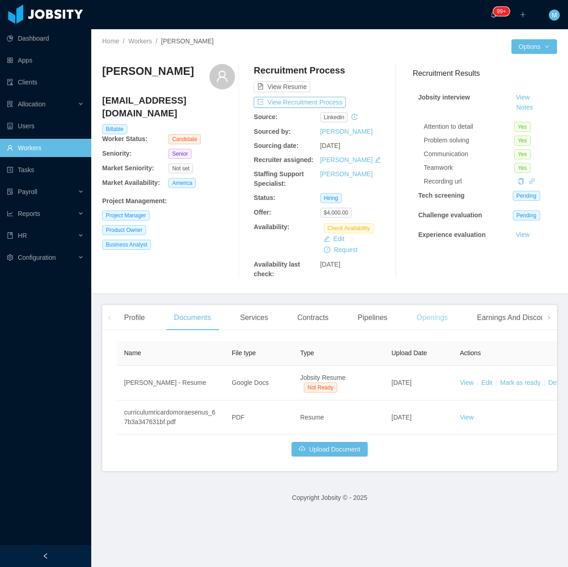
click at [433, 320] on div "Openings" at bounding box center [432, 318] width 46 height 26
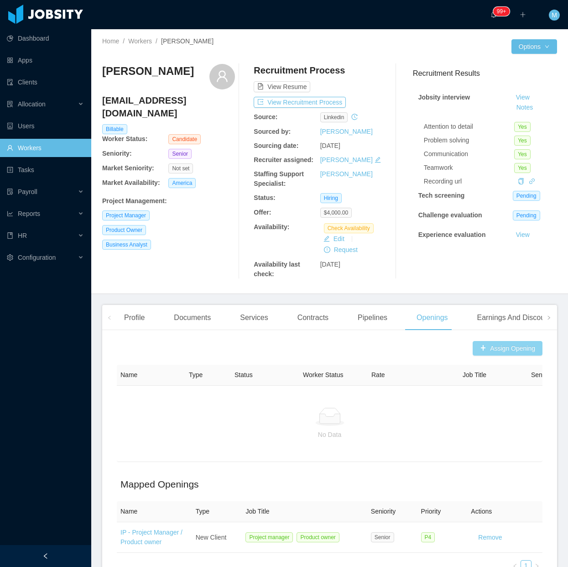
click at [494, 349] on button "Assign Opening" at bounding box center [508, 348] width 70 height 15
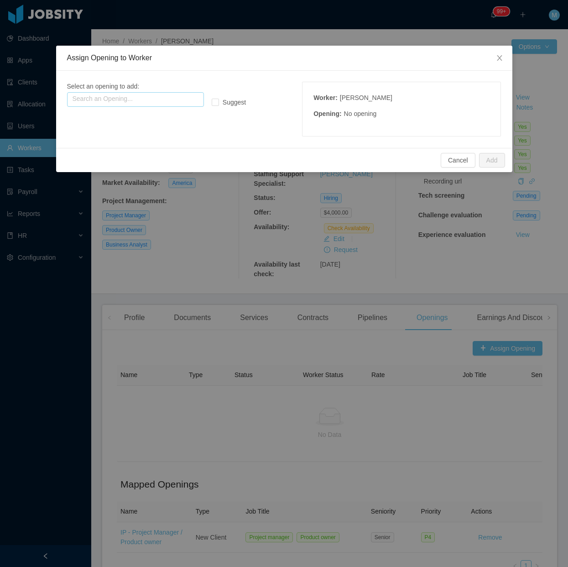
click at [168, 102] on input "text" at bounding box center [135, 99] width 137 height 15
type input "*"
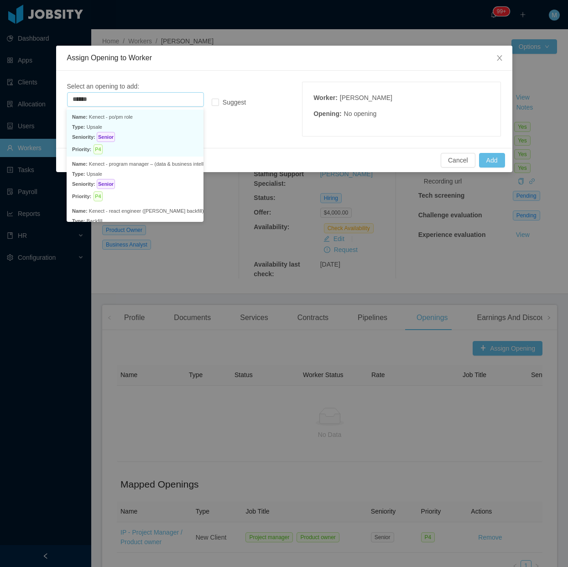
click at [148, 131] on p "Type: Upsale" at bounding box center [135, 127] width 126 height 10
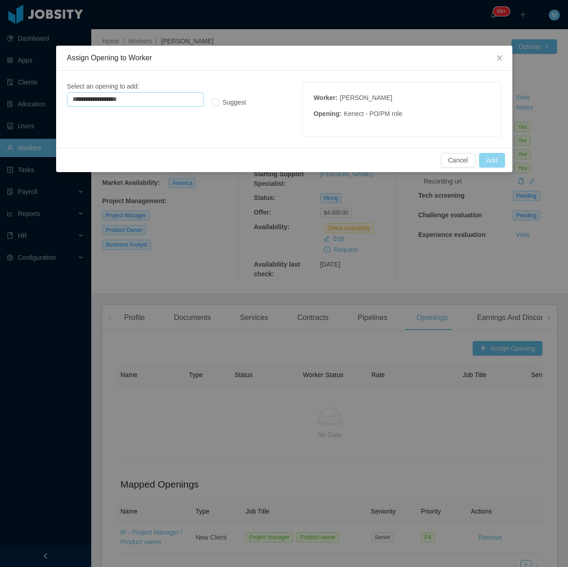
type input "**********"
click at [485, 162] on button "Add" at bounding box center [492, 160] width 26 height 15
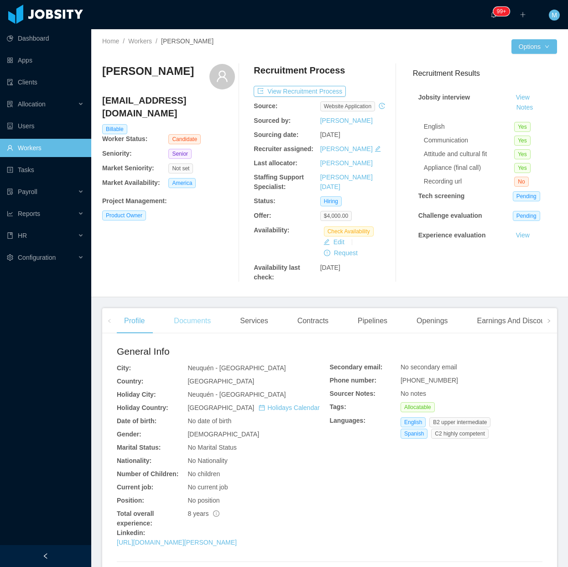
click at [197, 331] on div "Documents" at bounding box center [193, 321] width 52 height 26
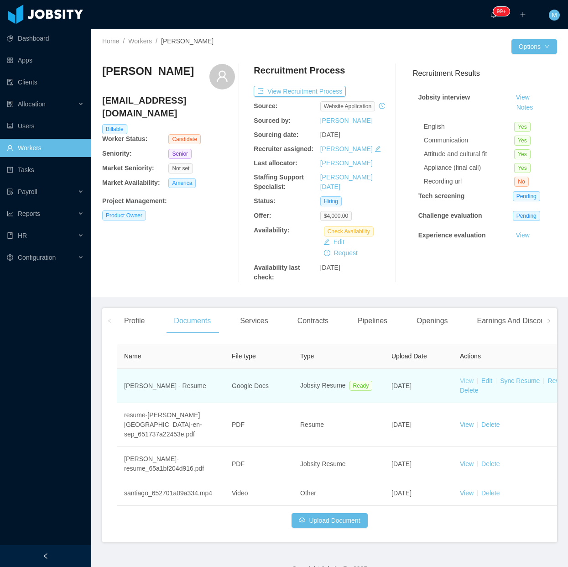
click at [466, 384] on link "View" at bounding box center [467, 380] width 14 height 7
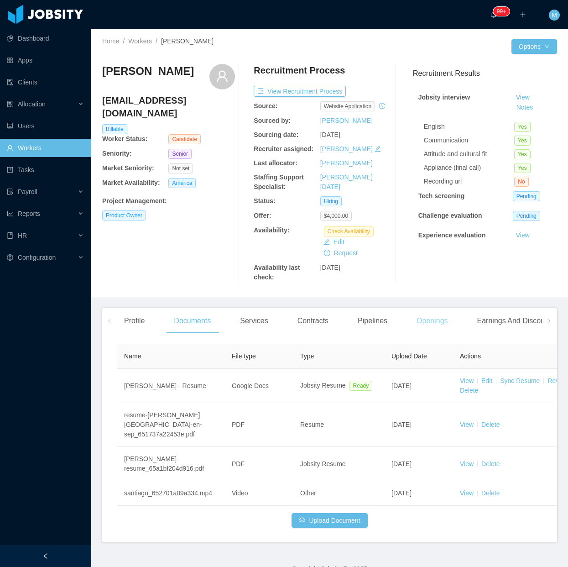
drag, startPoint x: 423, startPoint y: 334, endPoint x: 403, endPoint y: 327, distance: 21.8
click at [423, 333] on div "Openings" at bounding box center [432, 321] width 46 height 26
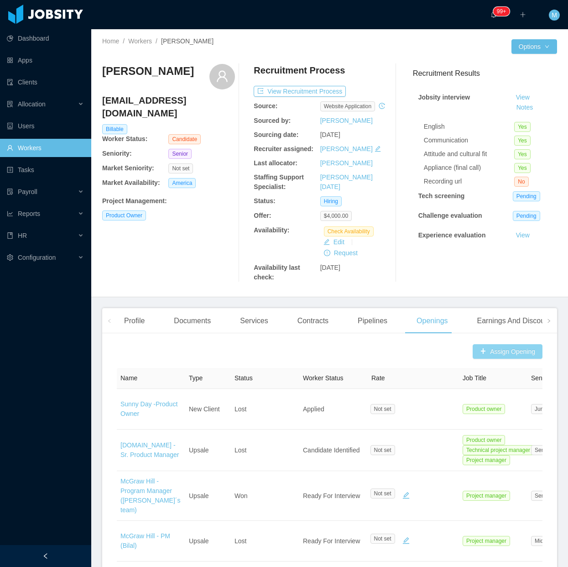
click at [485, 359] on button "Assign Opening" at bounding box center [508, 351] width 70 height 15
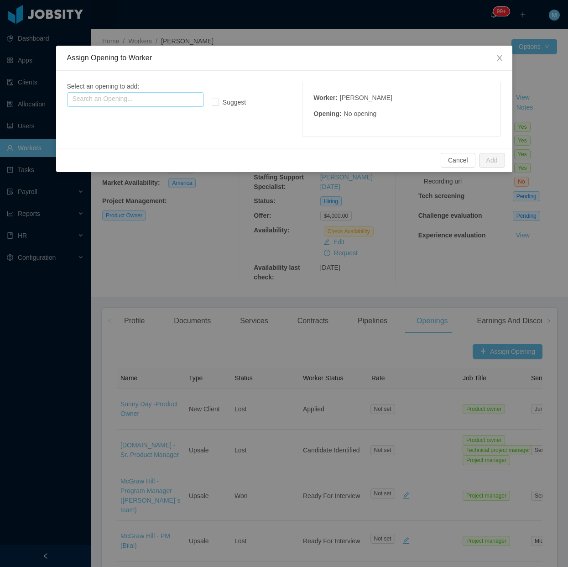
click at [162, 97] on input "text" at bounding box center [135, 99] width 137 height 15
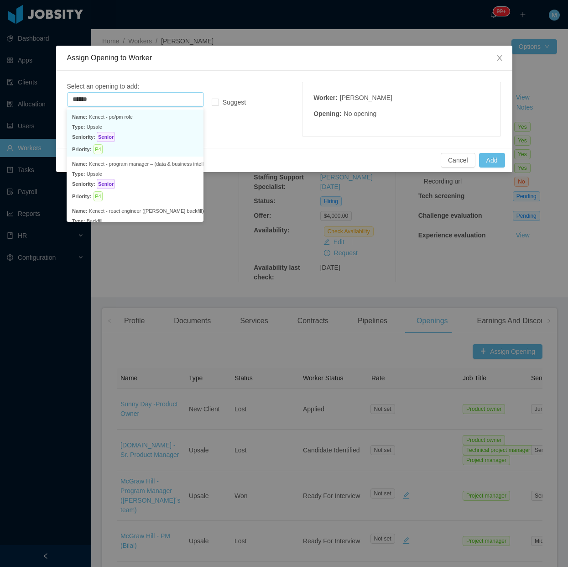
drag, startPoint x: 147, startPoint y: 119, endPoint x: 317, endPoint y: 137, distance: 170.7
click at [138, 133] on p "Seniority: Senior" at bounding box center [135, 137] width 126 height 10
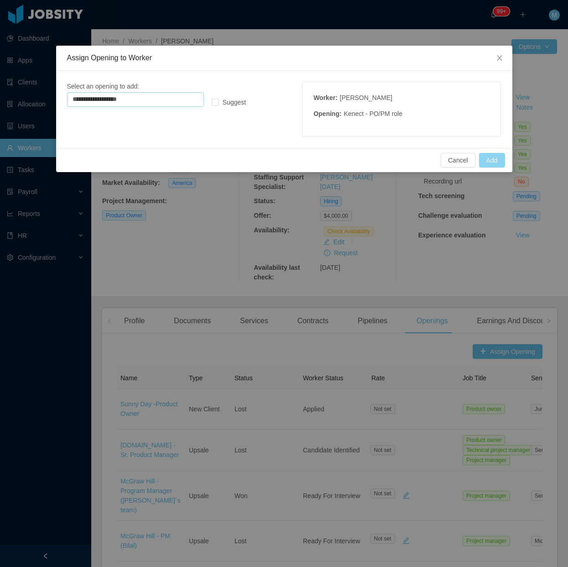
type input "**********"
click at [491, 158] on button "Add" at bounding box center [492, 160] width 26 height 15
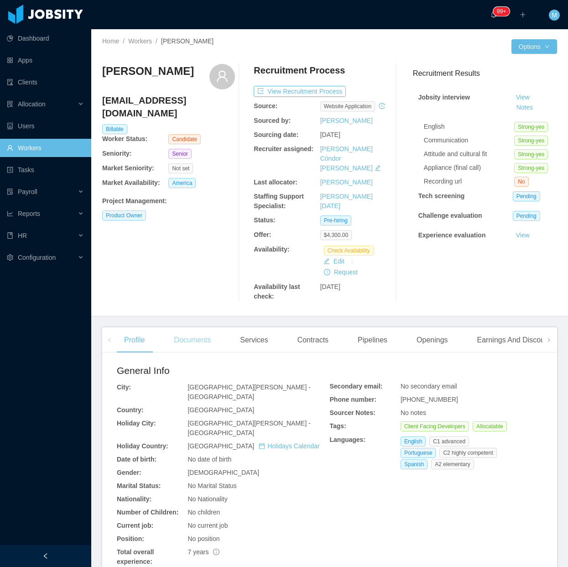
click at [209, 349] on div "Documents" at bounding box center [193, 340] width 52 height 26
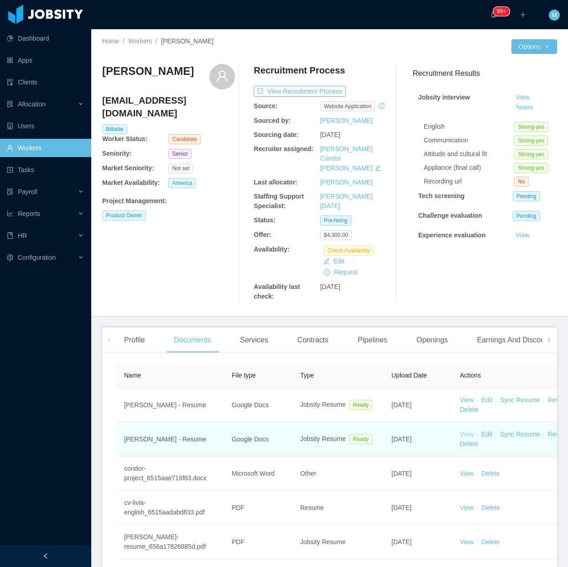
click at [465, 432] on link "View" at bounding box center [467, 433] width 14 height 7
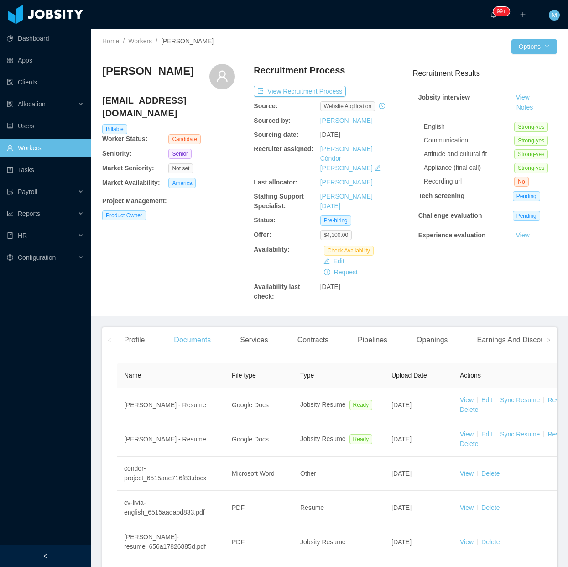
click at [61, 550] on div at bounding box center [45, 556] width 91 height 22
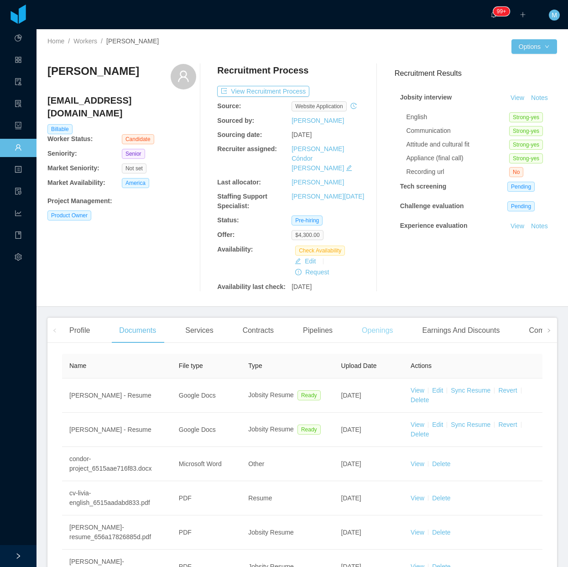
drag, startPoint x: 375, startPoint y: 318, endPoint x: 363, endPoint y: 308, distance: 15.9
click at [373, 318] on div "Openings" at bounding box center [377, 331] width 46 height 26
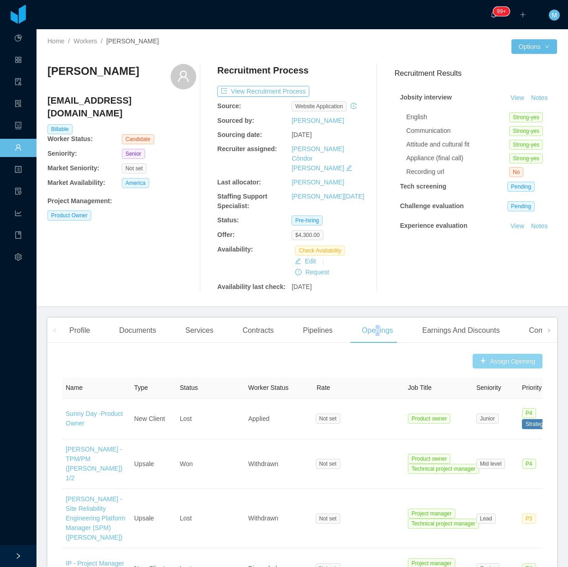
click at [492, 354] on button "Assign Opening" at bounding box center [508, 361] width 70 height 15
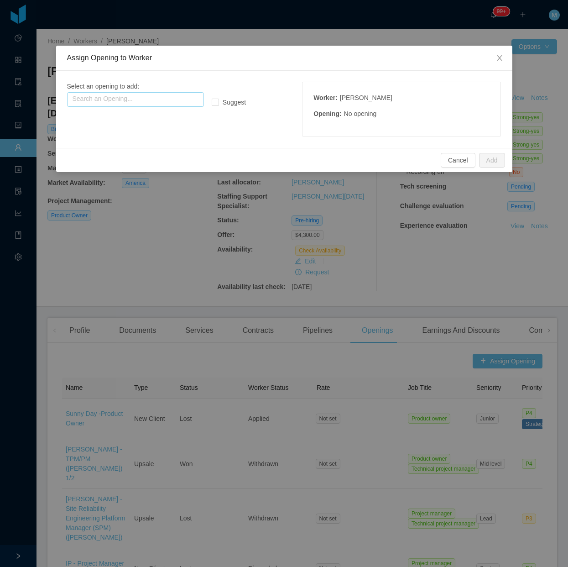
click at [129, 96] on input "text" at bounding box center [135, 99] width 137 height 15
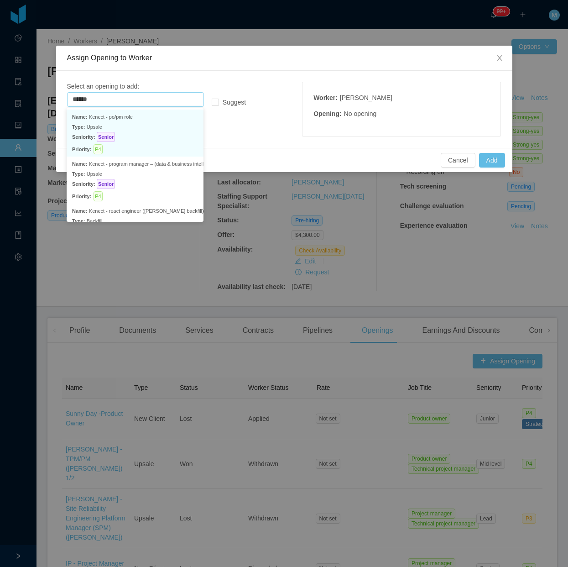
click at [122, 132] on p "Seniority: Senior" at bounding box center [135, 137] width 126 height 10
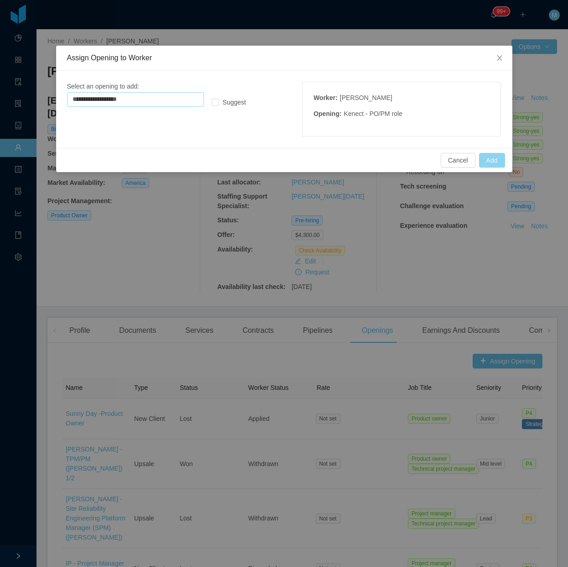
type input "**********"
click at [494, 162] on button "Add" at bounding box center [492, 160] width 26 height 15
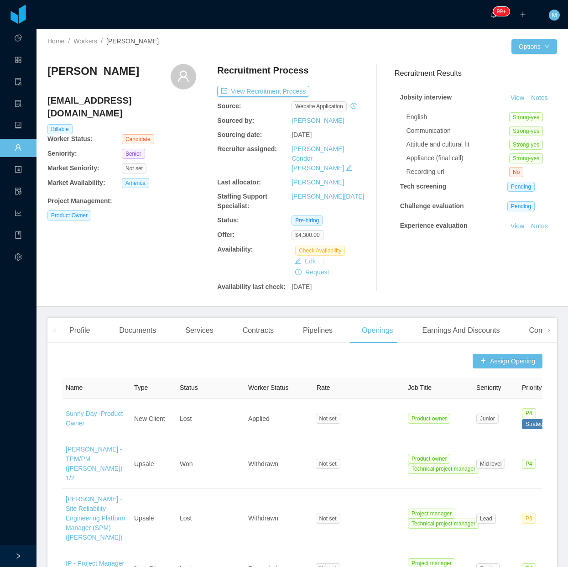
drag, startPoint x: 170, startPoint y: 261, endPoint x: 175, endPoint y: 231, distance: 31.0
click at [170, 261] on div "[PERSON_NAME] [EMAIL_ADDRESS][DOMAIN_NAME] Billable Worker Status: Candidate Se…" at bounding box center [121, 178] width 149 height 228
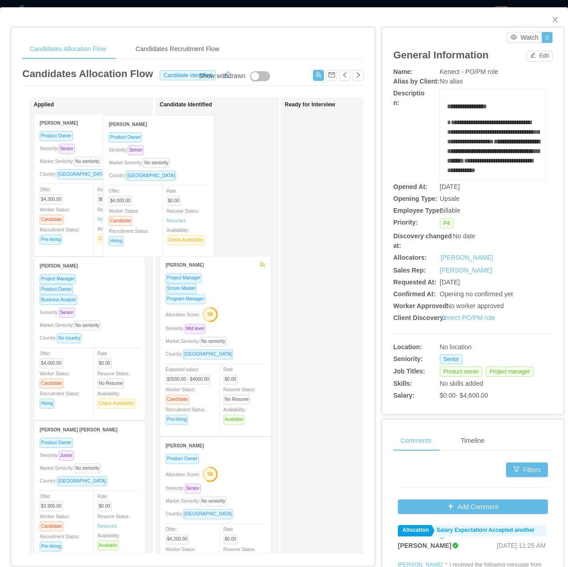
drag, startPoint x: 85, startPoint y: 174, endPoint x: 150, endPoint y: 173, distance: 64.3
click at [160, 175] on div "Applied Santiago Vallazza Product Owner Seniority: Senior Market Seniority: No …" at bounding box center [192, 328] width 341 height 463
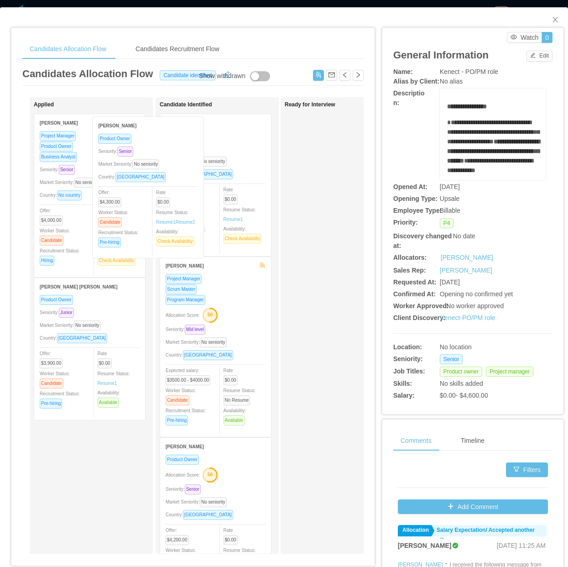
drag, startPoint x: 74, startPoint y: 183, endPoint x: 153, endPoint y: 185, distance: 78.5
click at [155, 185] on div "Applied Livia Scattolini Product Owner Seniority: Senior Market Seniority: No s…" at bounding box center [192, 328] width 341 height 463
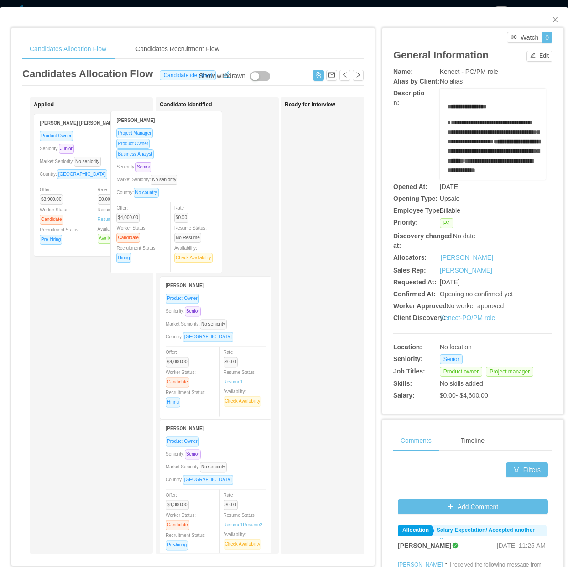
click at [162, 184] on div "Applied Ricardo Da Silva Project Manager Product Owner Business Analyst Seniori…" at bounding box center [192, 328] width 341 height 463
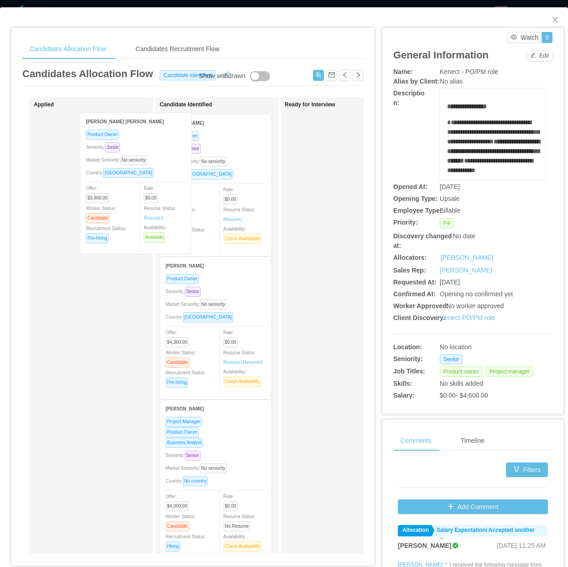
drag, startPoint x: 156, startPoint y: 186, endPoint x: 182, endPoint y: 186, distance: 25.5
click at [180, 186] on div "Applied Jorge Yuri Ozato Product Owner Seniority: Junior Market Seniority: No s…" at bounding box center [192, 328] width 341 height 463
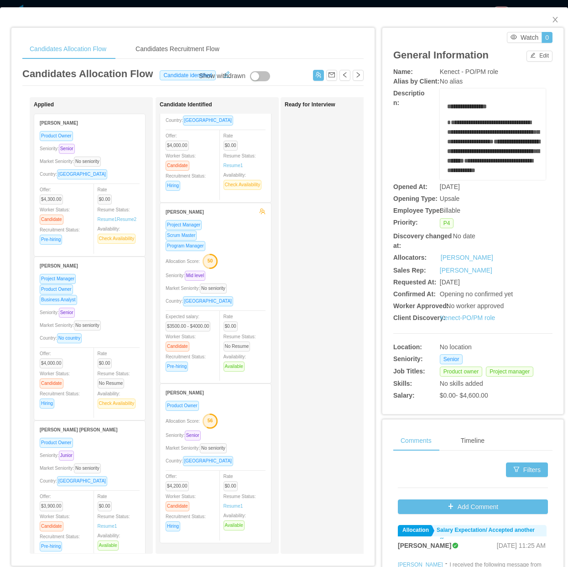
scroll to position [68, 0]
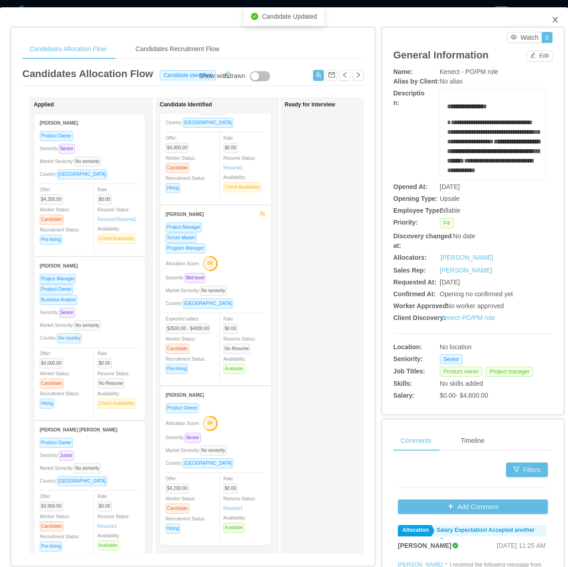
drag, startPoint x: 549, startPoint y: 21, endPoint x: 304, endPoint y: 96, distance: 255.8
click at [552, 21] on icon "icon: close" at bounding box center [555, 19] width 7 height 7
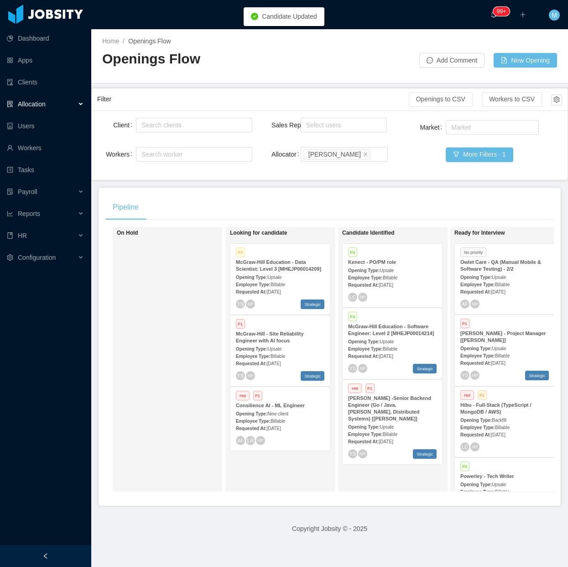
drag, startPoint x: 86, startPoint y: 100, endPoint x: 80, endPoint y: 100, distance: 5.9
click at [86, 100] on div "Allocation" at bounding box center [45, 104] width 91 height 18
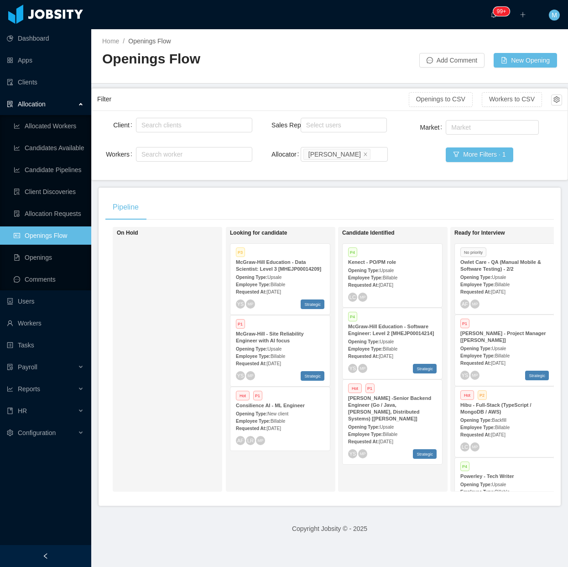
click at [56, 562] on div at bounding box center [45, 556] width 91 height 22
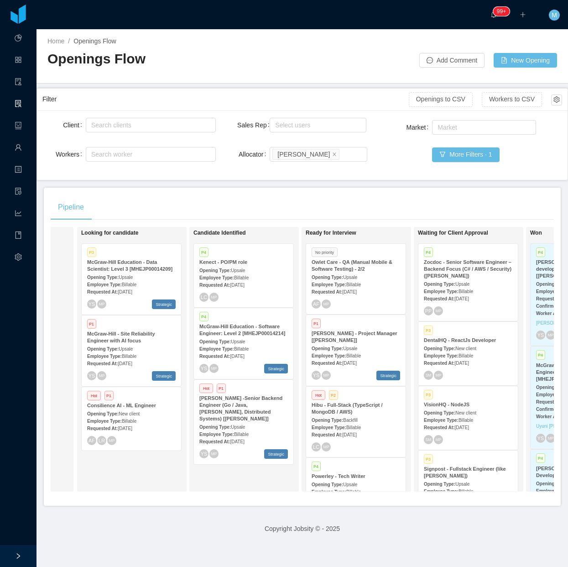
scroll to position [0, 92]
click at [263, 281] on div "Requested At: Sep 26th, 2025" at bounding box center [245, 285] width 89 height 10
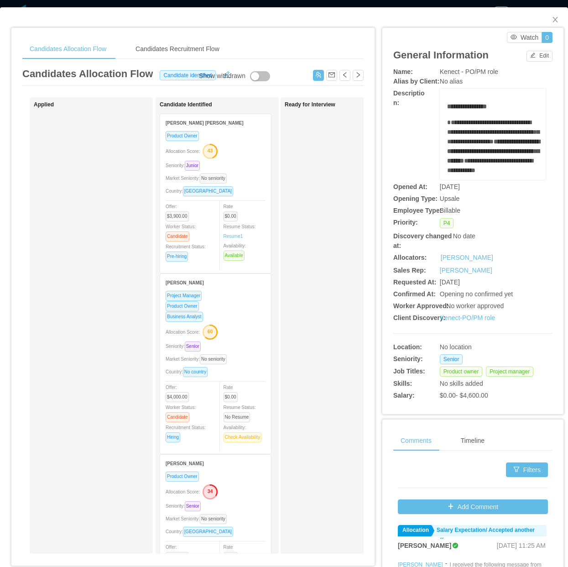
click at [363, 210] on div "Candidates Allocation Flow Candidates Recruitment Flow Candidates Allocation Fl…" at bounding box center [192, 300] width 363 height 544
click at [355, 323] on div "Ready for Interview" at bounding box center [349, 325] width 128 height 448
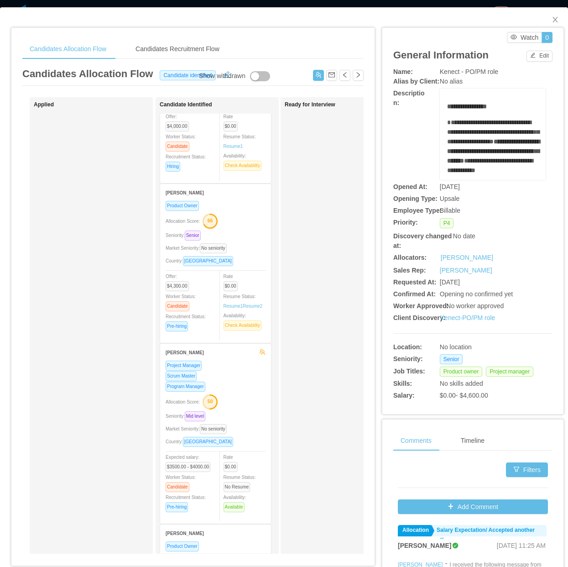
scroll to position [566, 0]
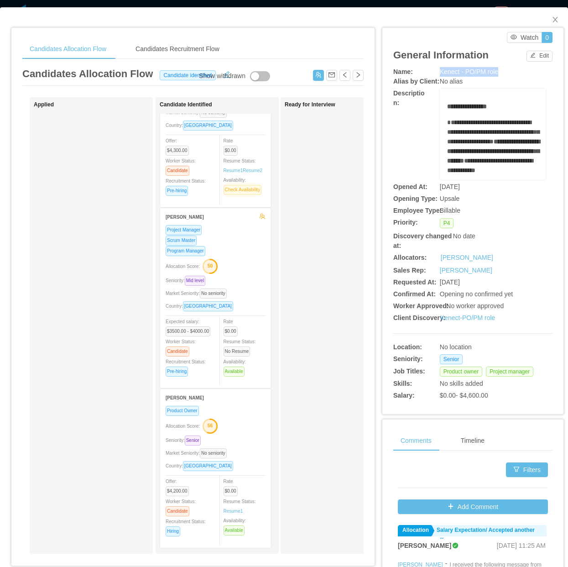
drag, startPoint x: 431, startPoint y: 71, endPoint x: 494, endPoint y: 74, distance: 62.6
click at [494, 74] on div "Name: Kenect - PO/PM role" at bounding box center [472, 72] width 159 height 10
copy div "Kenect - PO/PM role"
drag, startPoint x: 458, startPoint y: 125, endPoint x: 450, endPoint y: 121, distance: 8.6
click at [458, 125] on span "**********" at bounding box center [493, 132] width 92 height 26
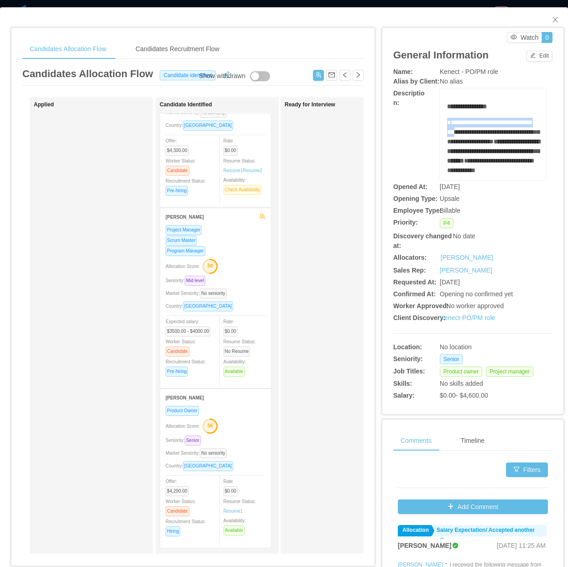
drag, startPoint x: 441, startPoint y: 121, endPoint x: 475, endPoint y: 131, distance: 35.8
click at [475, 131] on span "**********" at bounding box center [493, 132] width 92 height 26
copy span "**********"
click at [345, 345] on div "Ready for Interview" at bounding box center [349, 325] width 128 height 448
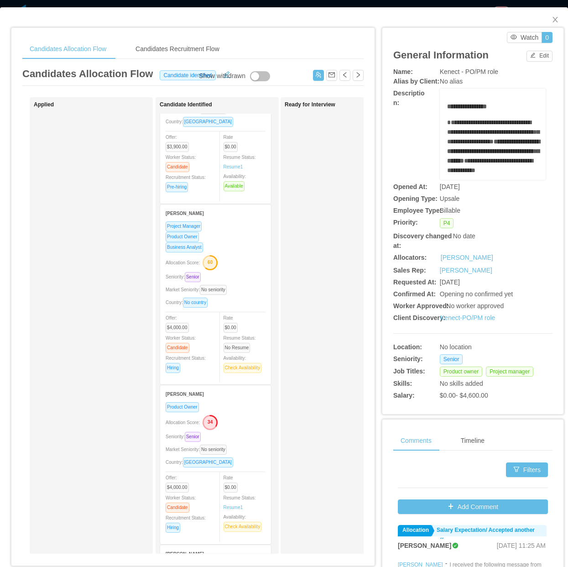
scroll to position [0, 0]
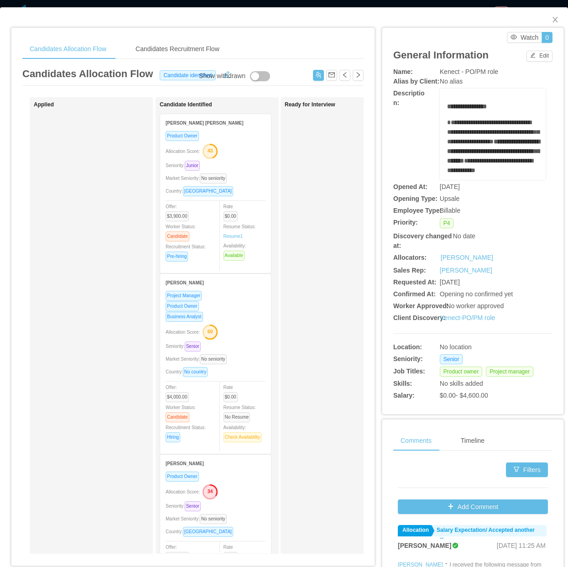
click at [245, 181] on div "Market Seniority: No seniority" at bounding box center [216, 178] width 100 height 10
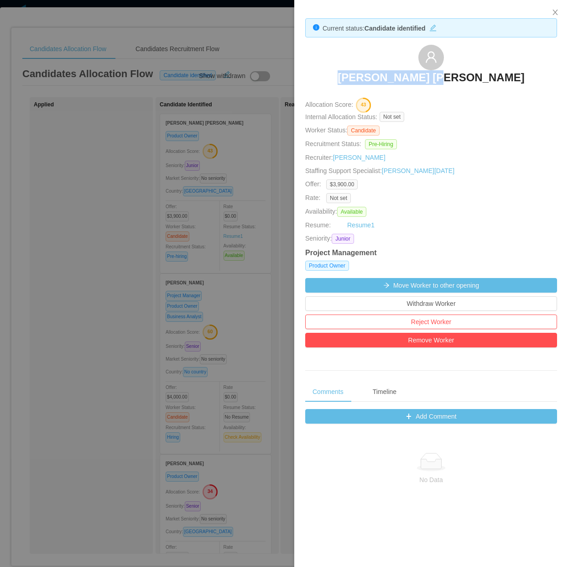
drag, startPoint x: 365, startPoint y: 74, endPoint x: 496, endPoint y: 74, distance: 131.4
click at [496, 74] on div "Jorge Yuri Ozato" at bounding box center [431, 68] width 252 height 46
copy h3 "Jorge Yuri Ozato"
drag, startPoint x: 135, startPoint y: 192, endPoint x: 157, endPoint y: 225, distance: 39.7
click at [135, 193] on div at bounding box center [284, 283] width 568 height 567
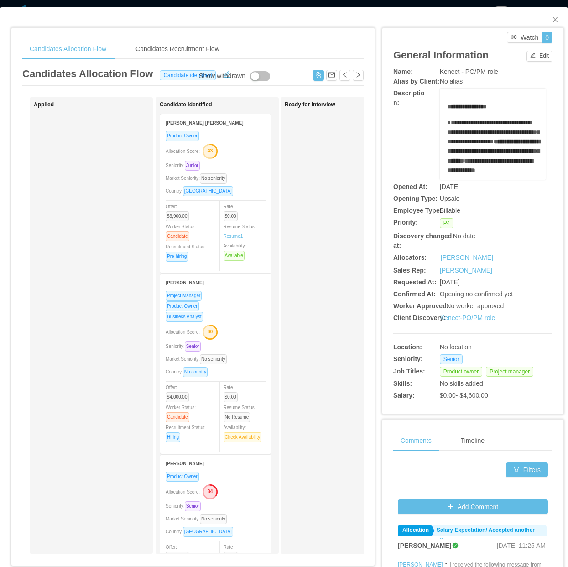
click at [238, 308] on div "Product Owner" at bounding box center [216, 306] width 100 height 10
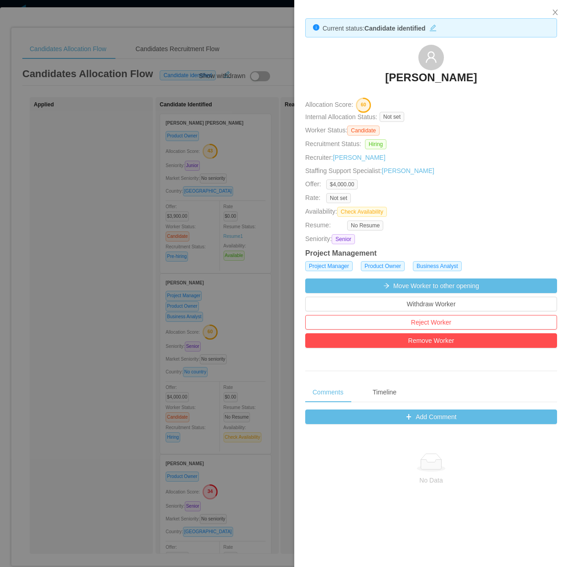
drag, startPoint x: 359, startPoint y: 71, endPoint x: 489, endPoint y: 78, distance: 129.8
click at [489, 78] on div "Ricardo Da Silva" at bounding box center [431, 68] width 252 height 46
copy h3 "Ricardo Da Silva"
click at [141, 380] on div at bounding box center [284, 283] width 568 height 567
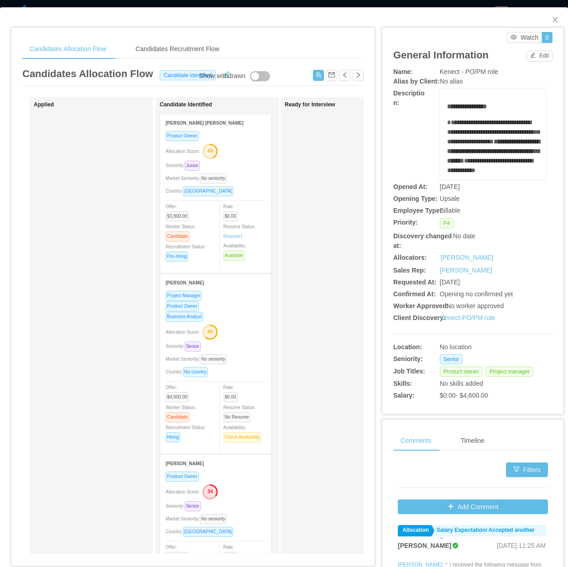
scroll to position [114, 0]
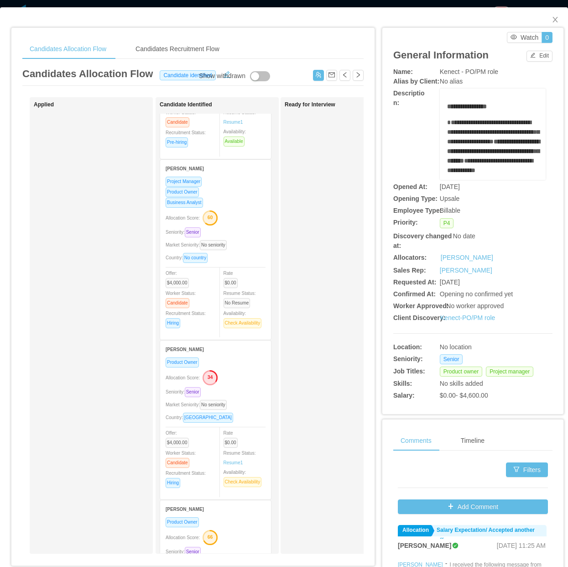
click at [250, 399] on div "Market Seniority: No seniority" at bounding box center [216, 404] width 100 height 10
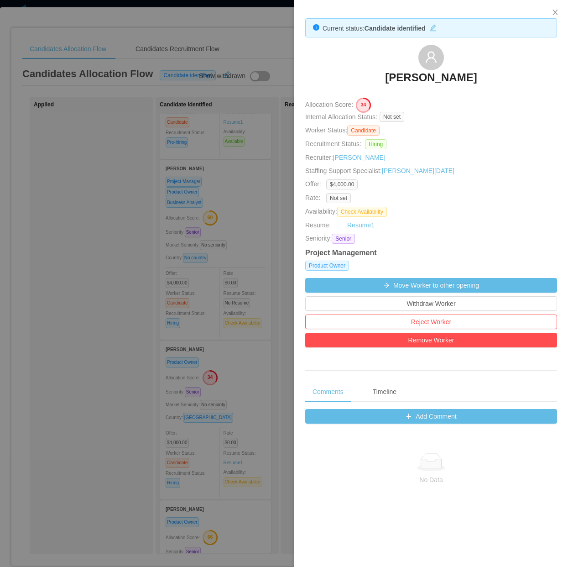
drag, startPoint x: 374, startPoint y: 73, endPoint x: 509, endPoint y: 74, distance: 134.6
click at [509, 74] on div "Santiago Vallazza" at bounding box center [431, 68] width 252 height 46
copy h3 "Santiago Vallazza"
drag, startPoint x: 125, startPoint y: 323, endPoint x: 115, endPoint y: 323, distance: 10.0
click at [125, 323] on div at bounding box center [284, 283] width 568 height 567
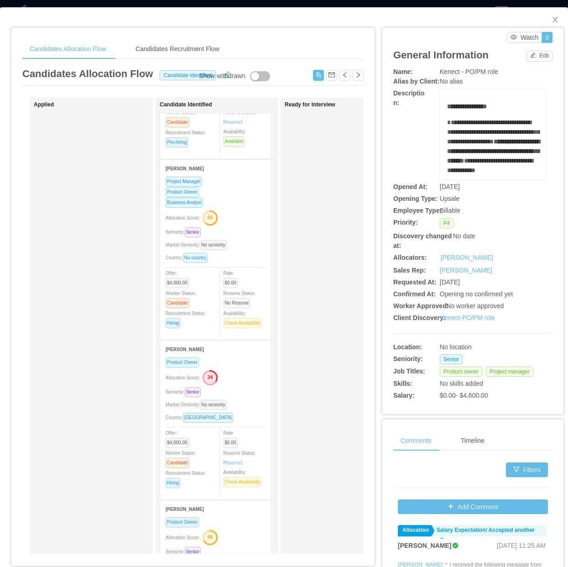
click at [115, 323] on div "Applied" at bounding box center [98, 325] width 128 height 448
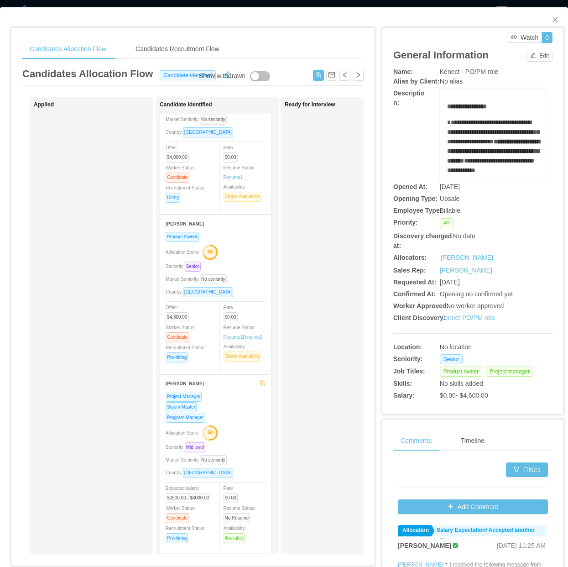
click at [286, 279] on div "Ready for Interview" at bounding box center [349, 325] width 128 height 448
click at [242, 217] on div "Livia Scattolini" at bounding box center [216, 222] width 100 height 17
click at [238, 268] on div "Product Owner Allocation Score: 66 Seniority: Senior Market Seniority: No senio…" at bounding box center [216, 298] width 100 height 137
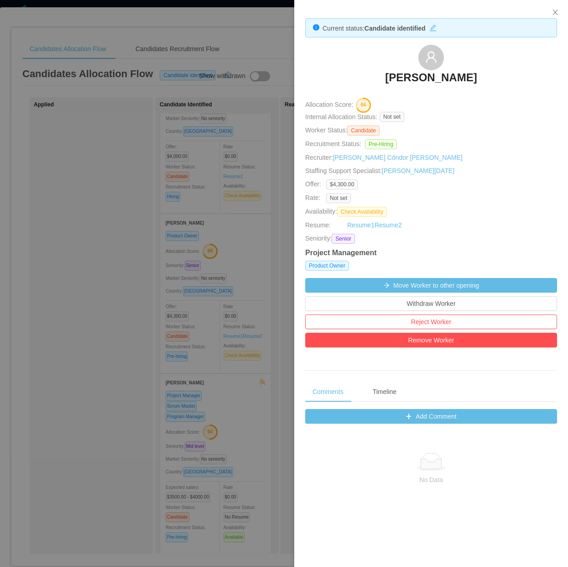
drag, startPoint x: 366, startPoint y: 75, endPoint x: 504, endPoint y: 80, distance: 137.8
click at [507, 79] on div "Livia Scattolini" at bounding box center [431, 68] width 252 height 46
copy h3 "Livia Scattolini"
click at [124, 354] on div at bounding box center [284, 283] width 568 height 567
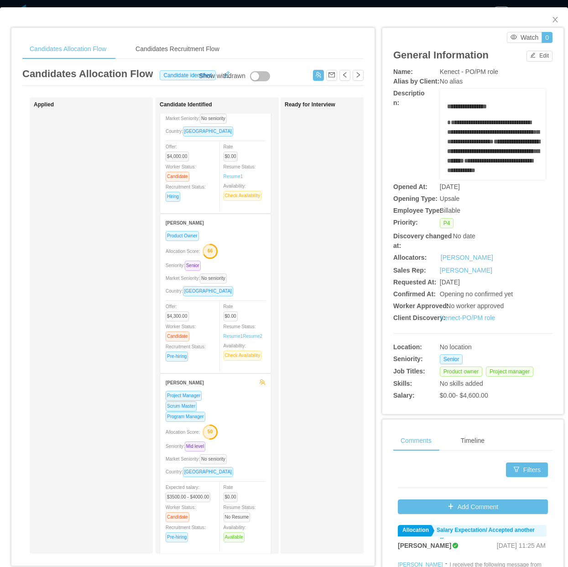
click at [87, 354] on div "Applied" at bounding box center [98, 325] width 128 height 448
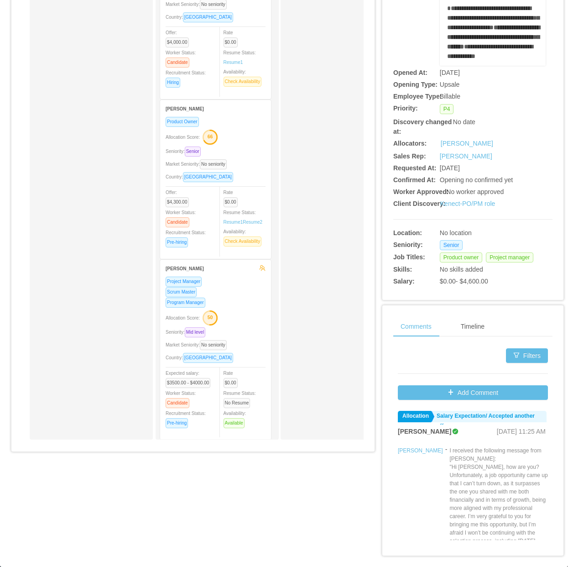
scroll to position [126, 0]
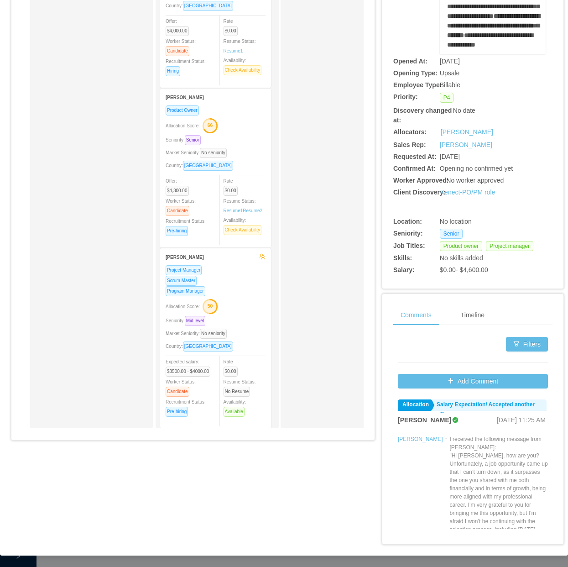
click at [256, 304] on div "Allocation Score: 50" at bounding box center [216, 305] width 100 height 15
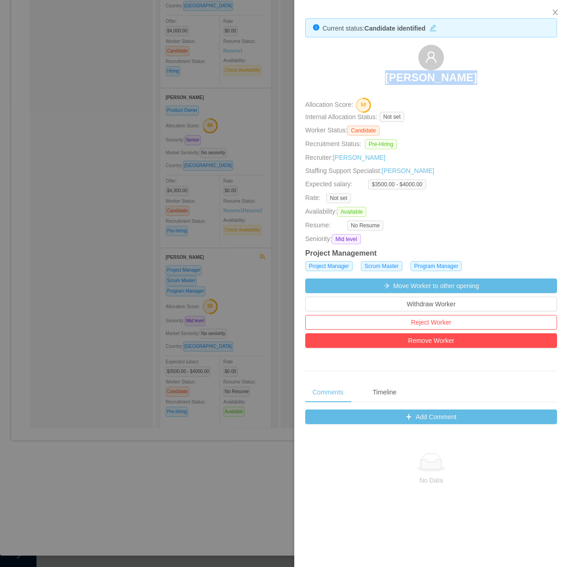
drag, startPoint x: 366, startPoint y: 69, endPoint x: 476, endPoint y: 72, distance: 110.0
click at [476, 72] on div "Isabel Santos" at bounding box center [431, 68] width 252 height 46
copy h3 "Isabel Santos"
click at [135, 313] on div at bounding box center [284, 283] width 568 height 567
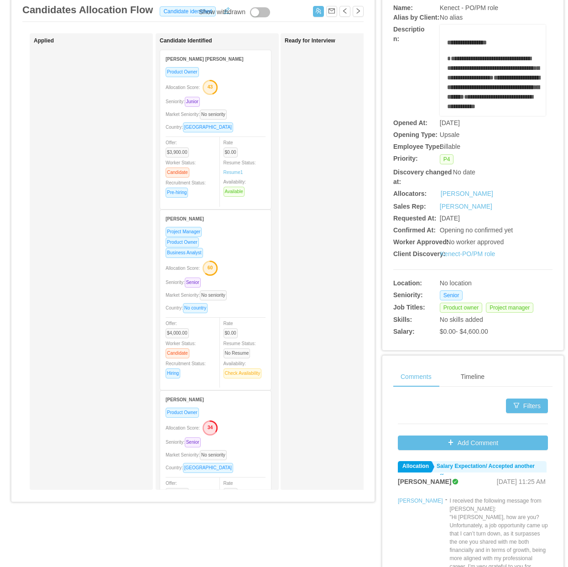
scroll to position [0, 0]
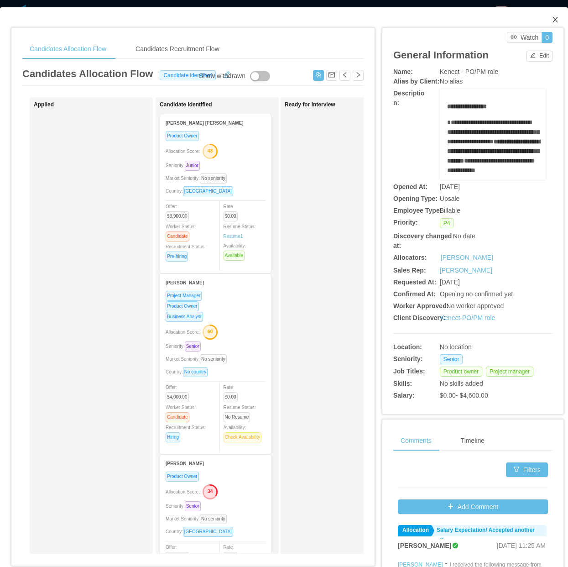
click at [552, 21] on icon "icon: close" at bounding box center [555, 19] width 7 height 7
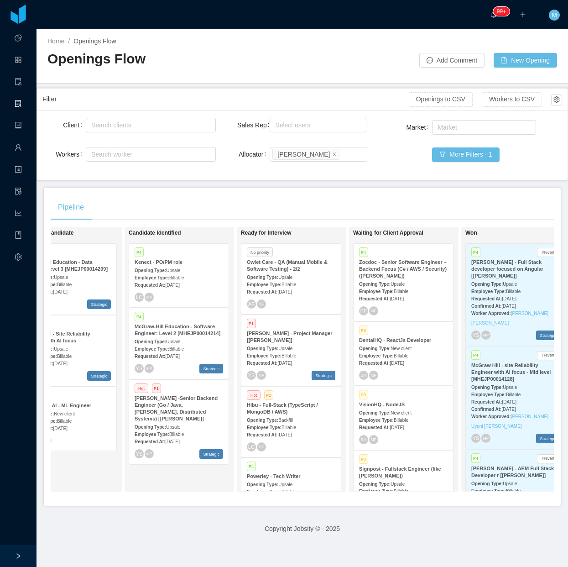
scroll to position [0, 161]
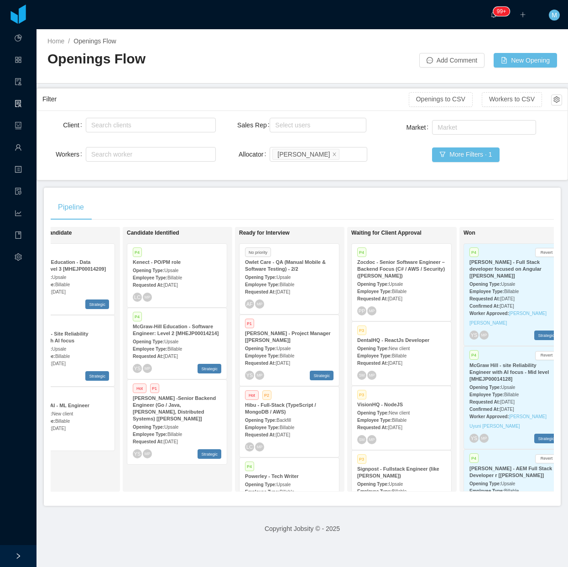
click at [375, 194] on div "Pipeline On Hold Looking for candidate P3 McGraw-Hill Education - Data Scientis…" at bounding box center [302, 346] width 517 height 318
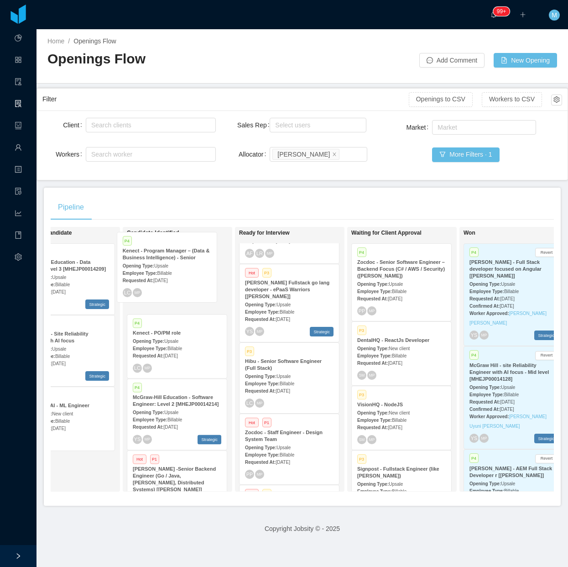
drag, startPoint x: 288, startPoint y: 386, endPoint x: 166, endPoint y: 277, distance: 164.1
click at [166, 277] on div "On Hold Looking for candidate P3 McGraw-Hill Education - Data Scientist: Level …" at bounding box center [302, 363] width 503 height 272
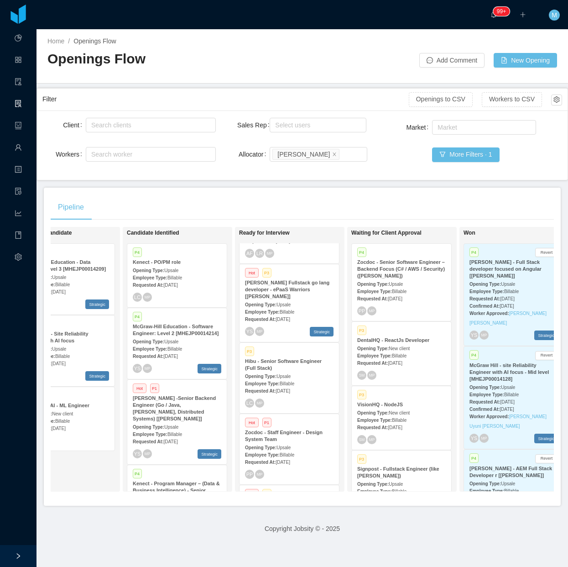
scroll to position [463, 0]
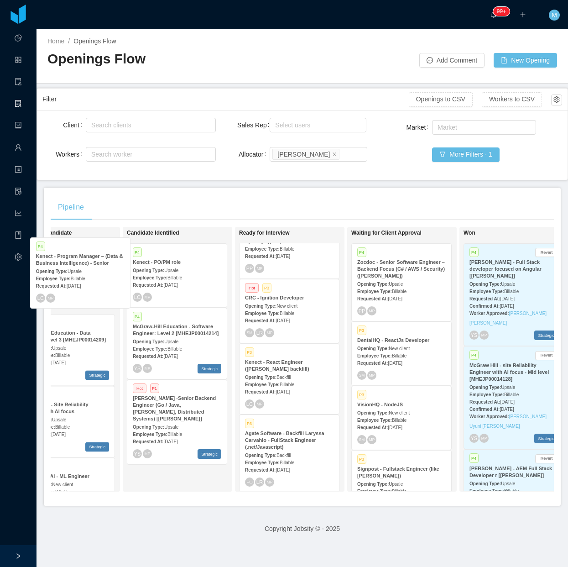
drag, startPoint x: 180, startPoint y: 343, endPoint x: 83, endPoint y: 273, distance: 119.5
click at [83, 273] on div "On Hold Looking for candidate P3 McGraw-Hill Education - Data Scientist: Level …" at bounding box center [302, 363] width 503 height 272
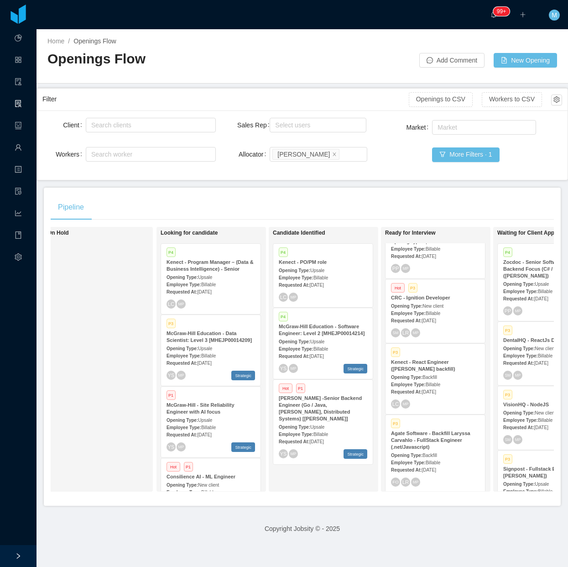
scroll to position [0, 15]
click at [201, 284] on strong "Employee Type:" at bounding box center [184, 284] width 35 height 5
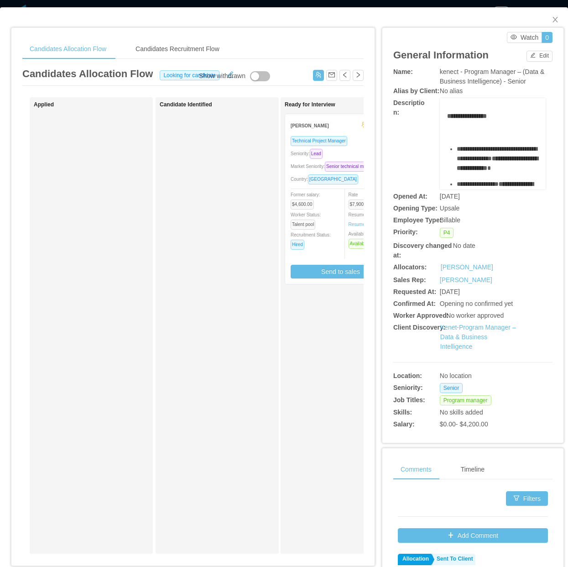
drag, startPoint x: 192, startPoint y: 379, endPoint x: 210, endPoint y: 487, distance: 110.2
click at [192, 382] on div "Candidate Identified" at bounding box center [224, 325] width 128 height 448
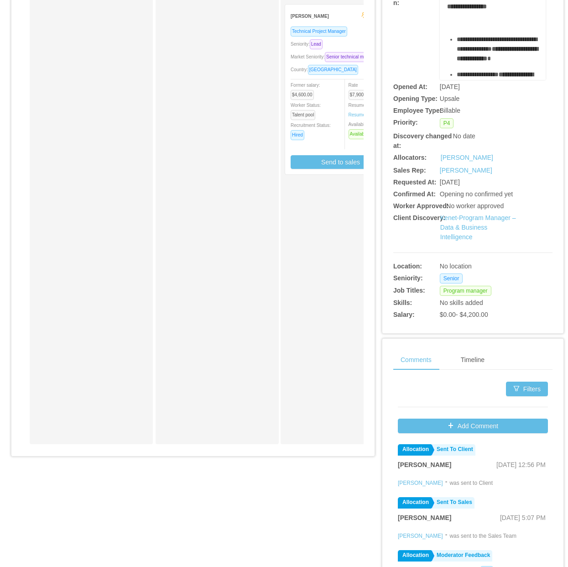
scroll to position [114, 0]
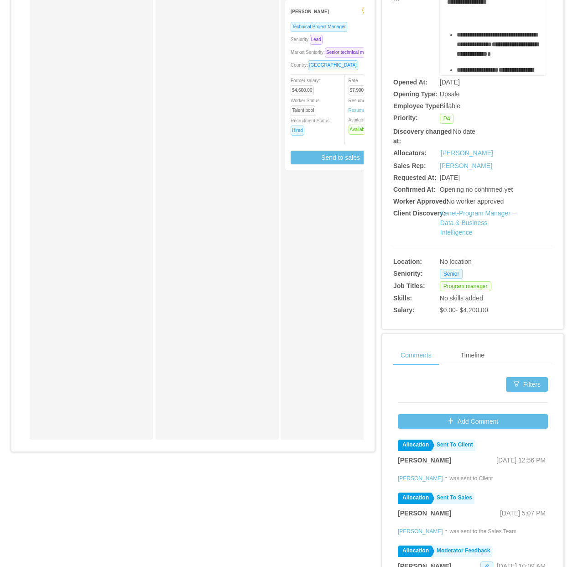
drag, startPoint x: 144, startPoint y: 456, endPoint x: 213, endPoint y: 452, distance: 69.0
click at [213, 452] on div "Candidates Allocation Flow Candidates Recruitment Flow Candidates Allocation Fl…" at bounding box center [192, 186] width 363 height 544
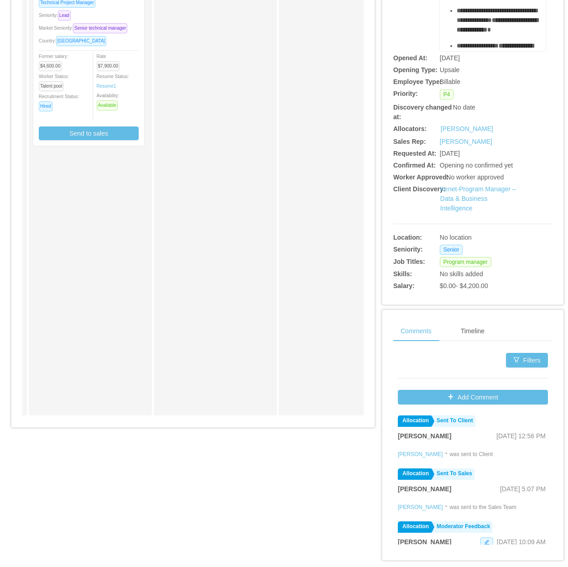
scroll to position [155, 0]
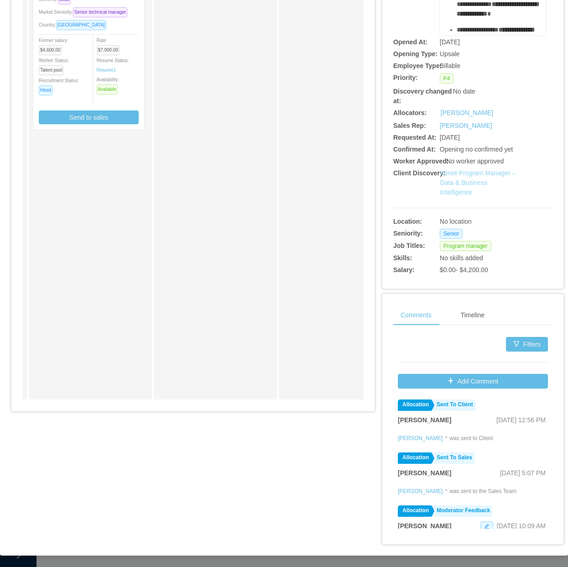
click at [489, 172] on link "Kenet-Program Manager – Data & Business Intelligence" at bounding box center [478, 182] width 76 height 26
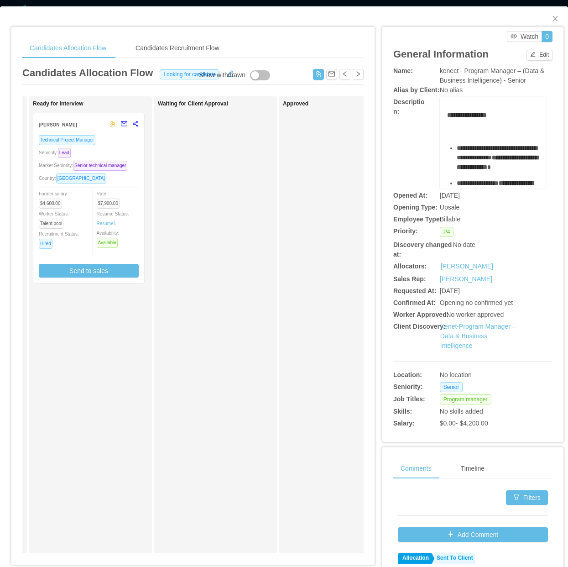
scroll to position [0, 0]
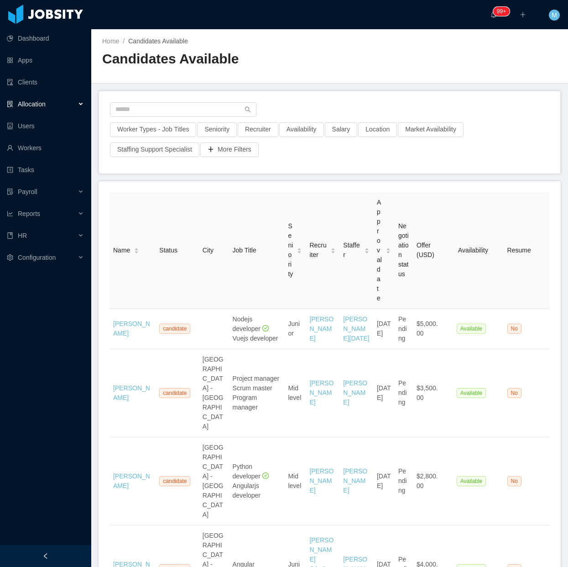
drag, startPoint x: 61, startPoint y: 557, endPoint x: 62, endPoint y: 542, distance: 15.1
click at [61, 557] on div at bounding box center [45, 556] width 91 height 22
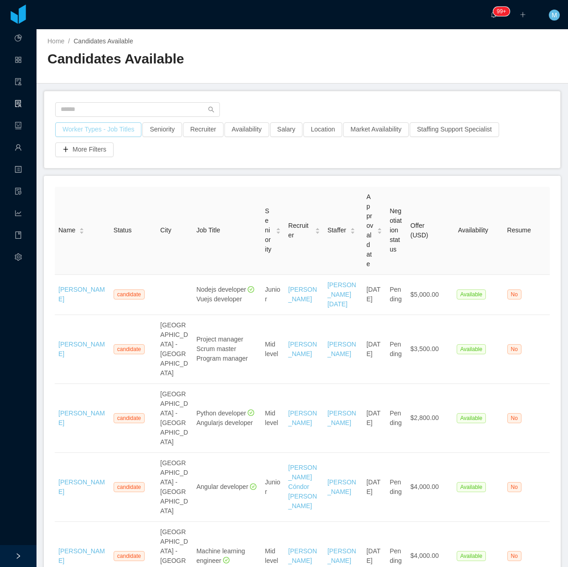
click at [120, 129] on button "Worker Types - Job Titles" at bounding box center [98, 129] width 86 height 15
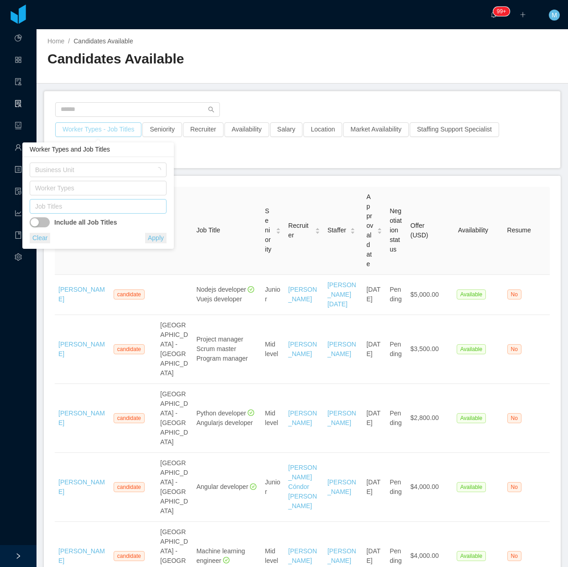
click at [88, 203] on div "Job Titles" at bounding box center [96, 206] width 122 height 9
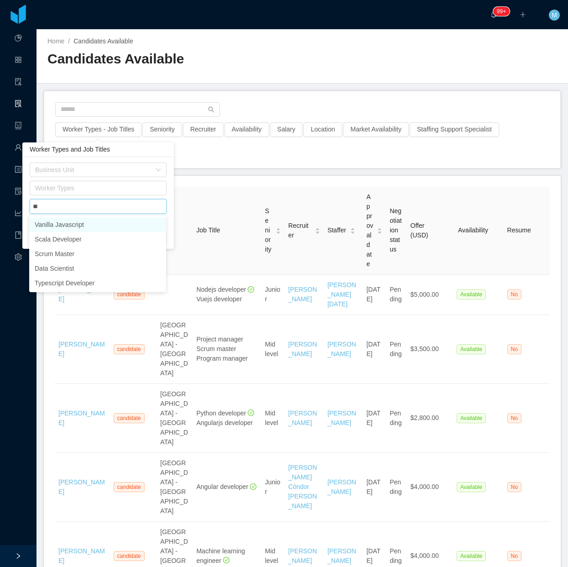
type input "***"
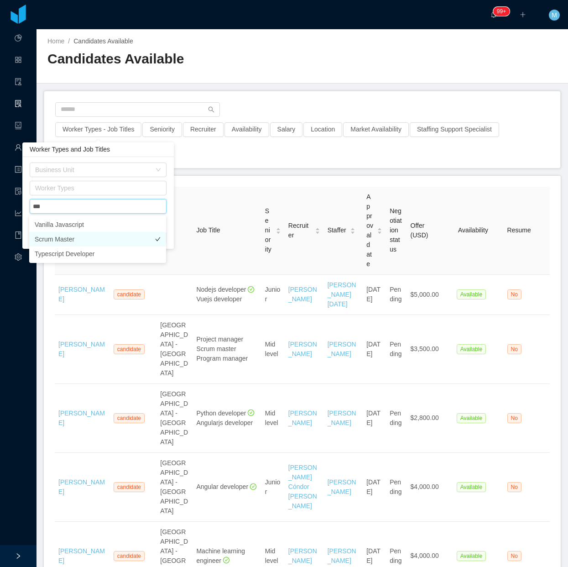
click at [92, 236] on li "Scrum Master" at bounding box center [97, 239] width 137 height 15
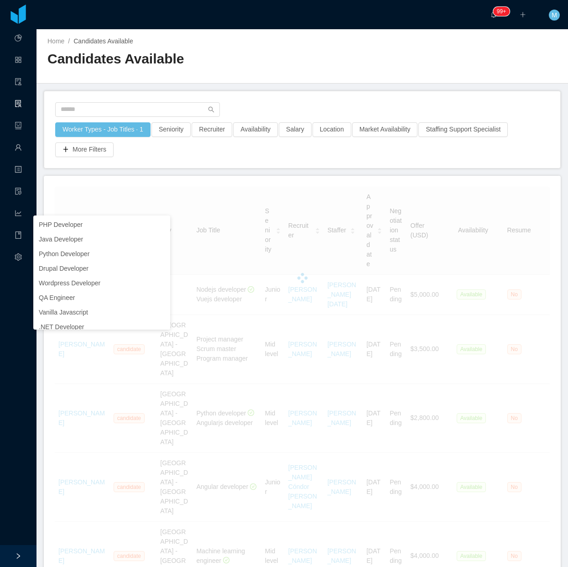
click at [217, 173] on main "Home / Candidates Available / Candidates Available Worker Types - Job Titles · …" at bounding box center [301, 297] width 531 height 537
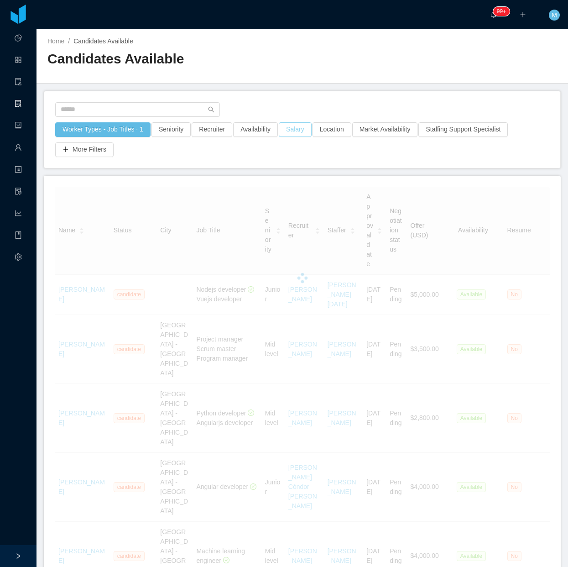
click at [293, 131] on button "Salary" at bounding box center [295, 129] width 33 height 15
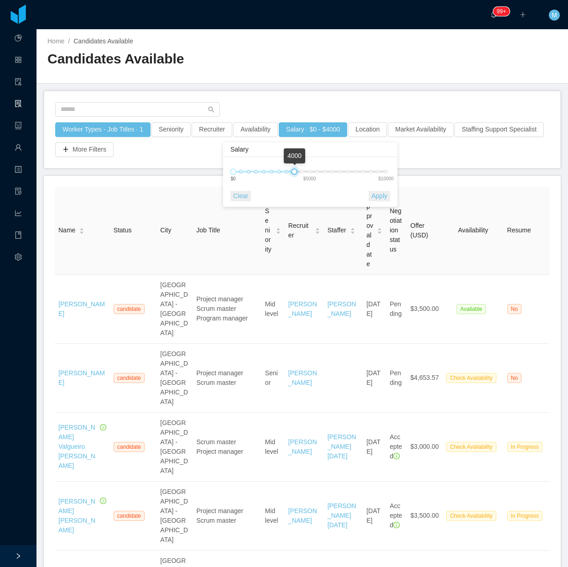
drag, startPoint x: 366, startPoint y: 169, endPoint x: 292, endPoint y: 171, distance: 73.5
click at [292, 171] on div at bounding box center [294, 171] width 6 height 6
click at [374, 194] on button "Apply" at bounding box center [379, 196] width 21 height 10
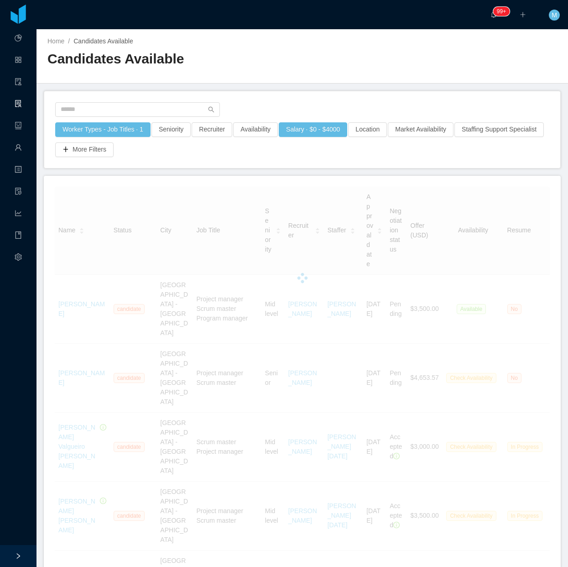
click at [353, 94] on div "Worker Types - Job Titles · 1 Seniority Recruiter Availability Salary · $0 - $4…" at bounding box center [302, 129] width 516 height 77
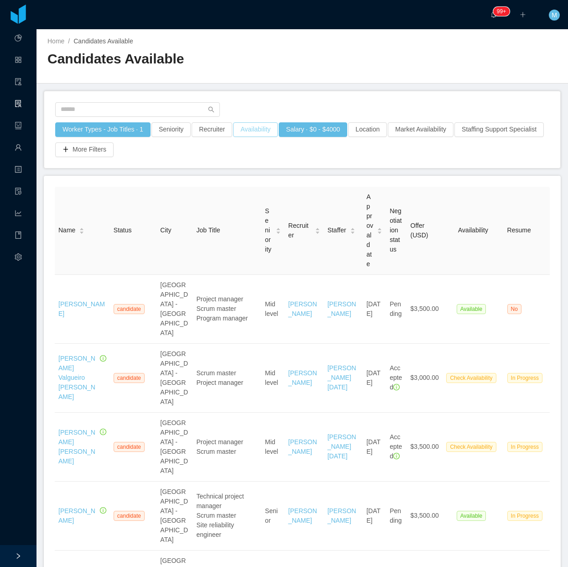
click at [252, 129] on button "Availability" at bounding box center [255, 129] width 45 height 15
click at [220, 169] on div "Select one" at bounding box center [251, 169] width 122 height 9
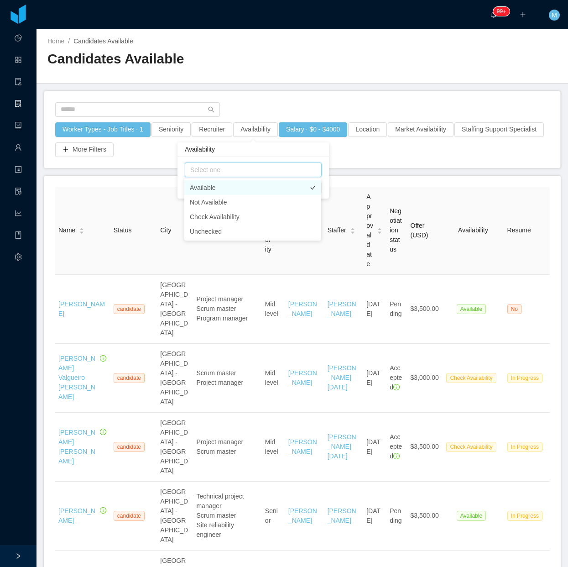
click at [210, 186] on li "Available" at bounding box center [252, 187] width 137 height 15
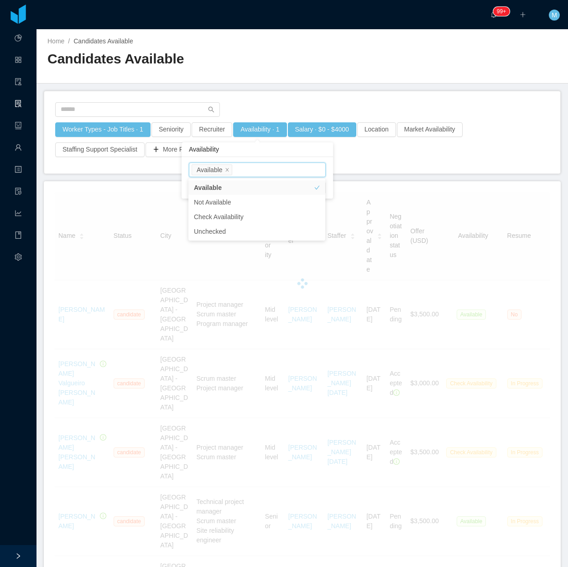
click at [283, 86] on main "Home / Candidates Available / Candidates Available Worker Types - Job Titles · …" at bounding box center [301, 297] width 531 height 537
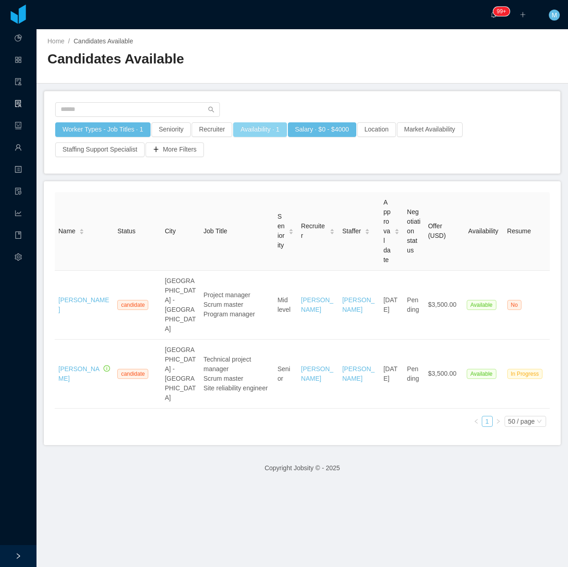
click at [256, 135] on button "Availability · 1" at bounding box center [259, 129] width 53 height 15
click at [245, 167] on div "Select one Available" at bounding box center [256, 170] width 129 height 14
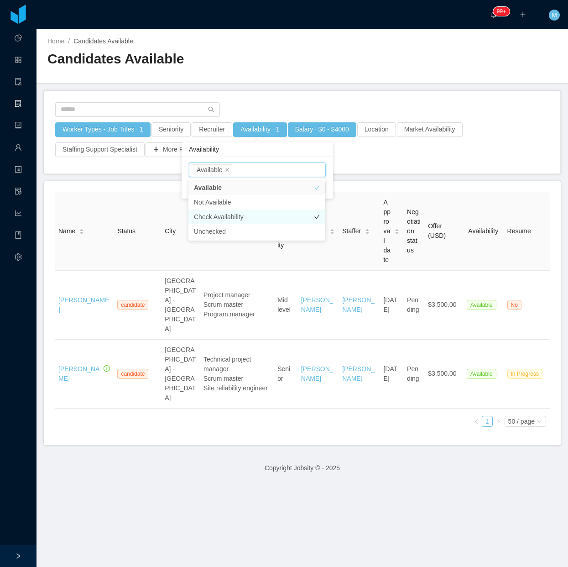
click at [232, 213] on li "Check Availability" at bounding box center [256, 216] width 137 height 15
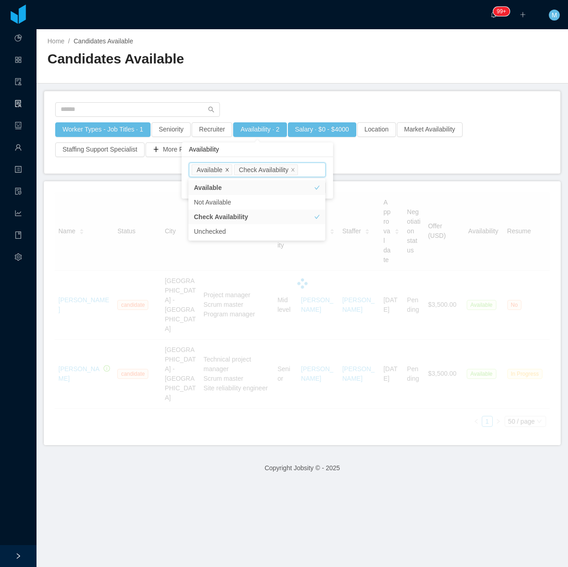
click at [227, 170] on icon "icon: close" at bounding box center [226, 169] width 3 height 3
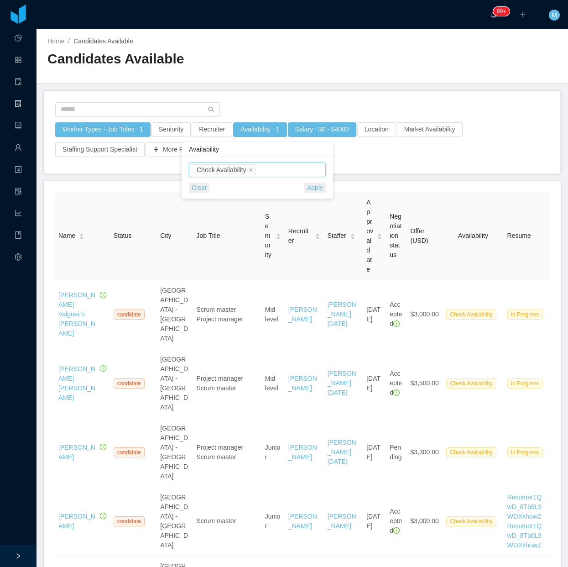
click at [498, 155] on div "Worker Types - Job Titles · 1 Seniority Recruiter Availability · 1 Salary · $0 …" at bounding box center [302, 142] width 495 height 40
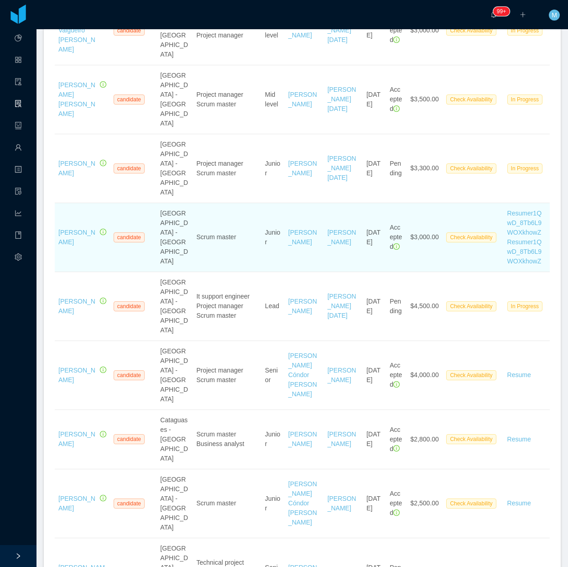
scroll to position [285, 0]
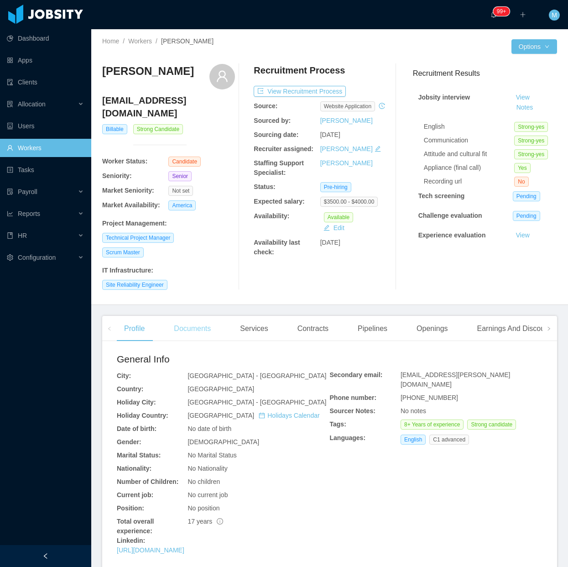
click at [203, 316] on div "Documents" at bounding box center [193, 329] width 52 height 26
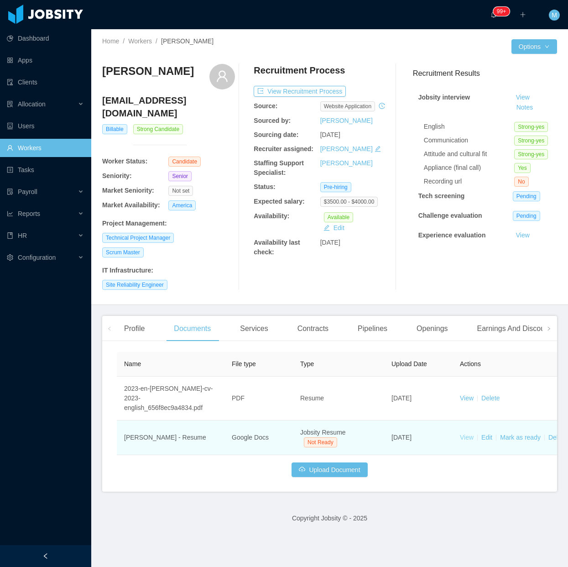
click at [474, 420] on td "View Edit [PERSON_NAME] as ready Delete" at bounding box center [521, 437] width 137 height 35
click at [463, 433] on link "View" at bounding box center [467, 436] width 14 height 7
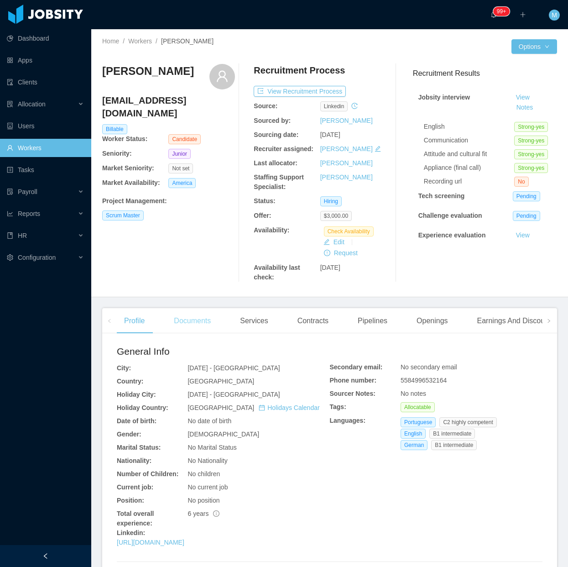
click at [194, 321] on div "Documents" at bounding box center [193, 321] width 52 height 26
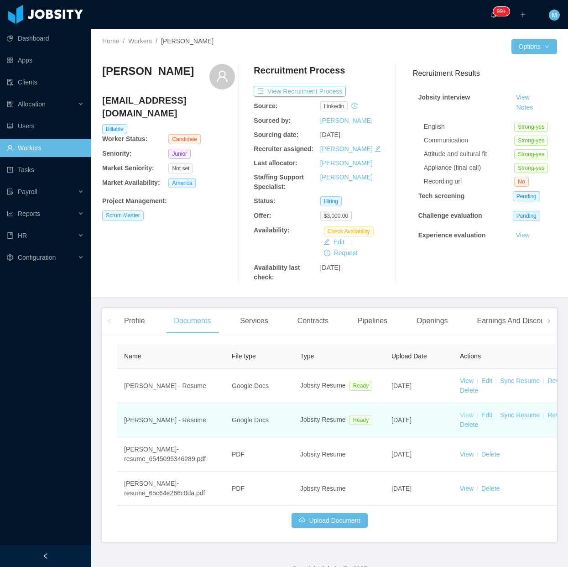
click at [466, 414] on link "View" at bounding box center [467, 414] width 14 height 7
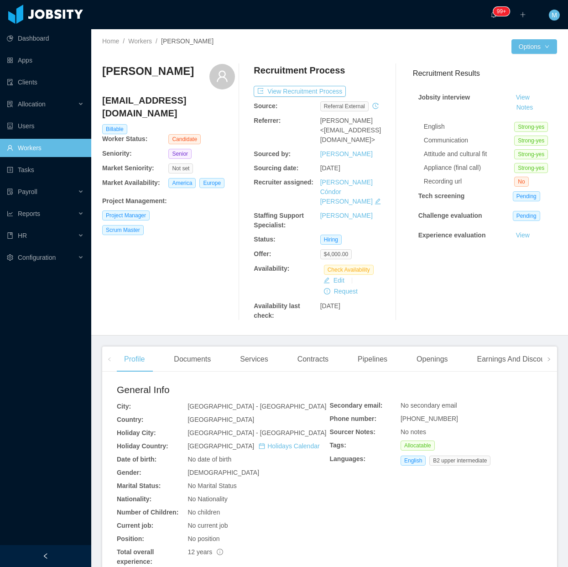
drag, startPoint x: 204, startPoint y: 341, endPoint x: 227, endPoint y: 349, distance: 24.2
click at [204, 346] on div "Documents" at bounding box center [193, 359] width 52 height 26
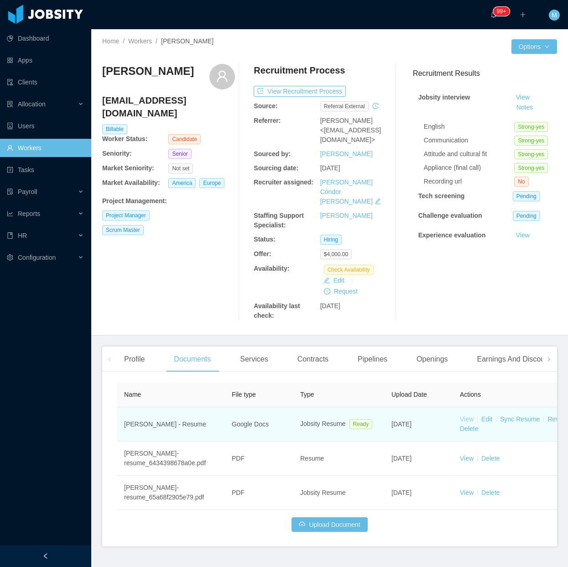
click at [466, 415] on link "View" at bounding box center [467, 418] width 14 height 7
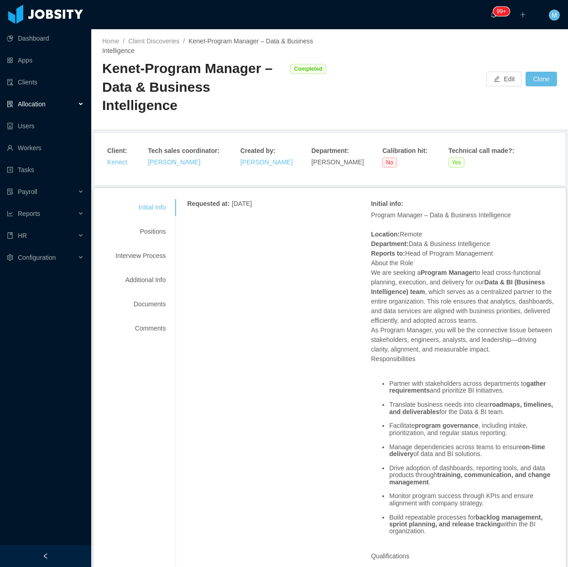
drag, startPoint x: 374, startPoint y: 292, endPoint x: 379, endPoint y: 286, distance: 8.5
click at [378, 286] on p "Program Manager – Data & Business Intelligence Location: Remote Department: Dat…" at bounding box center [463, 286] width 184 height 153
drag, startPoint x: 379, startPoint y: 286, endPoint x: 489, endPoint y: 70, distance: 242.2
click at [489, 72] on button "Edit" at bounding box center [504, 79] width 36 height 15
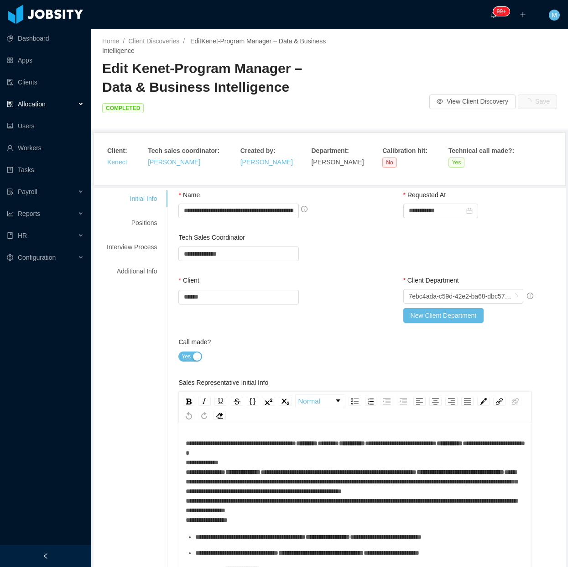
click at [67, 557] on div at bounding box center [45, 556] width 91 height 22
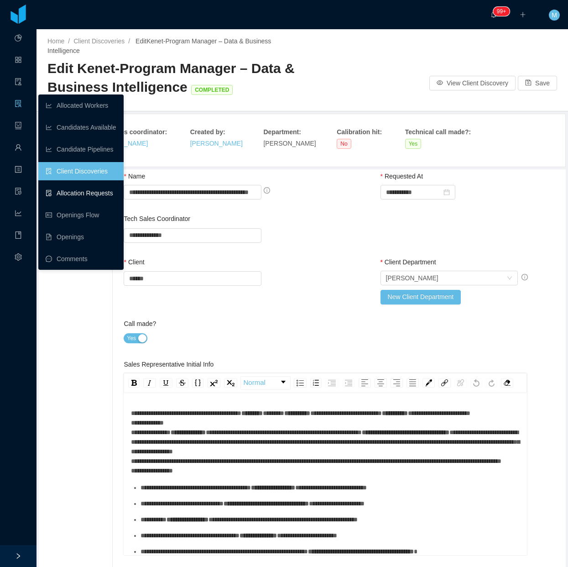
click at [88, 194] on link "Allocation Requests" at bounding box center [81, 193] width 71 height 18
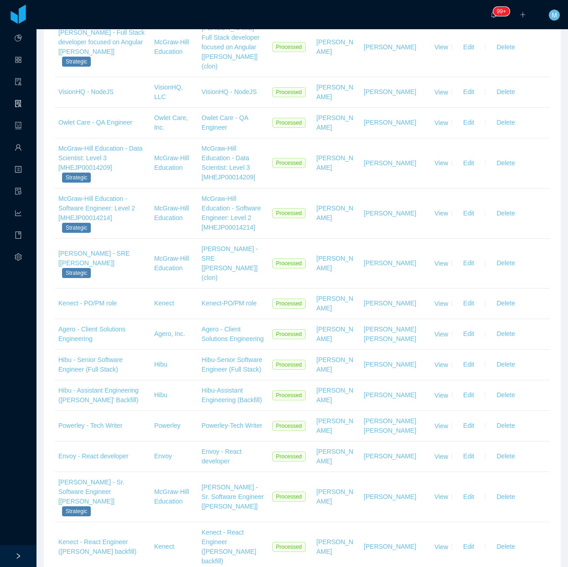
scroll to position [1009, 0]
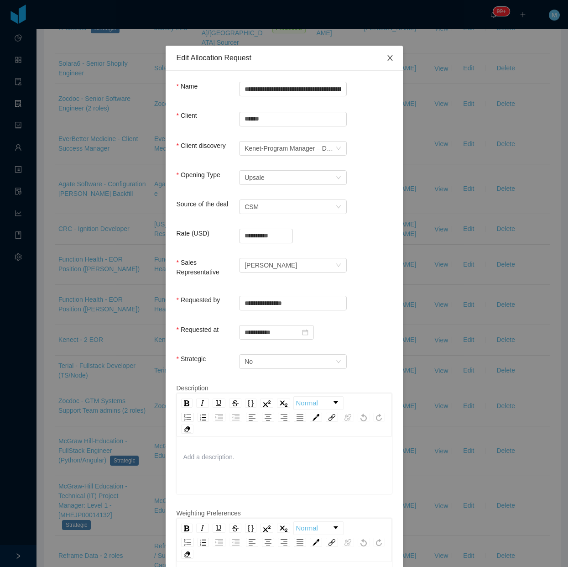
click at [386, 59] on icon "icon: close" at bounding box center [389, 57] width 7 height 7
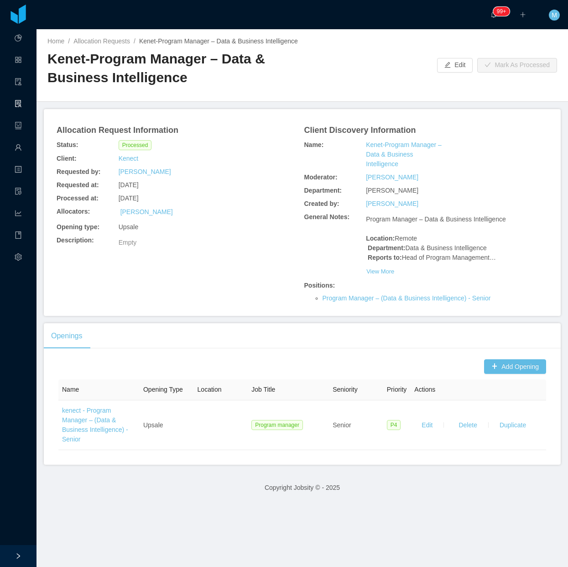
click at [232, 292] on div "Allocation Request Information Status: Processed Client: Kenect Requested by: B…" at bounding box center [302, 212] width 495 height 185
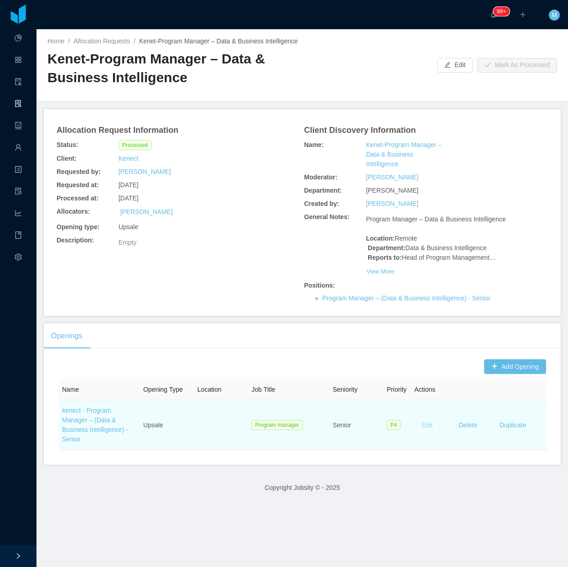
click at [422, 432] on button "Edit" at bounding box center [427, 424] width 26 height 15
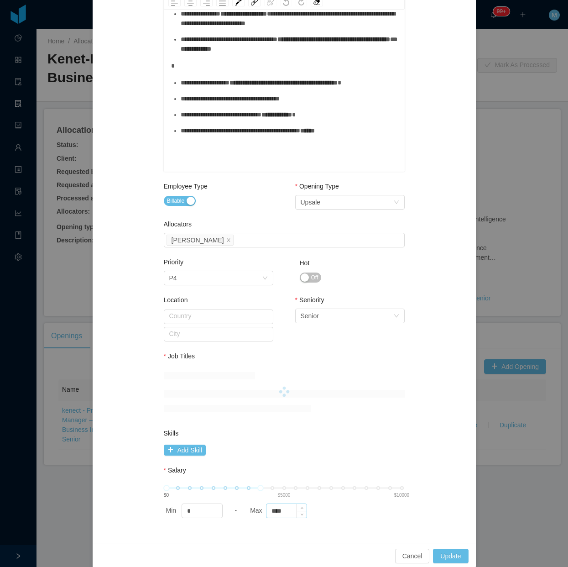
scroll to position [199, 0]
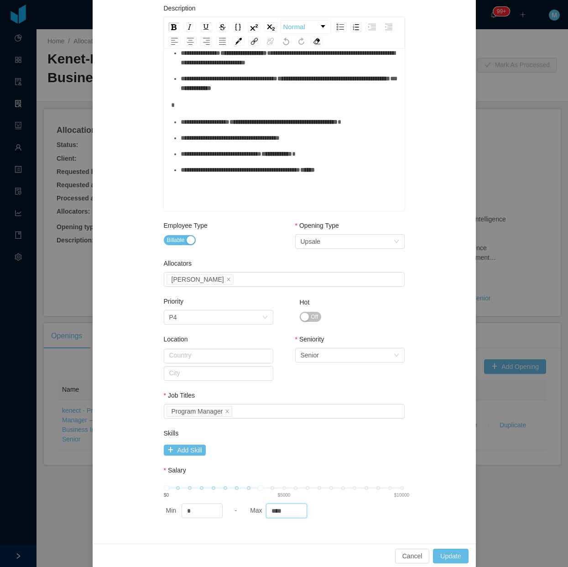
drag, startPoint x: 273, startPoint y: 507, endPoint x: 227, endPoint y: 509, distance: 46.1
click at [227, 509] on div "Min * - Max ****" at bounding box center [284, 510] width 241 height 15
drag, startPoint x: 273, startPoint y: 505, endPoint x: 288, endPoint y: 504, distance: 15.1
click at [274, 505] on input "****" at bounding box center [286, 511] width 40 height 14
drag, startPoint x: 288, startPoint y: 505, endPoint x: 255, endPoint y: 509, distance: 33.0
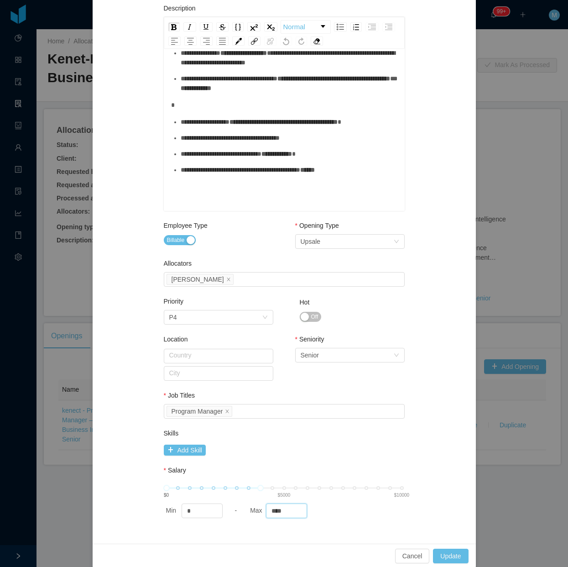
click at [255, 509] on div "Max ****" at bounding box center [288, 510] width 80 height 15
type input "****"
click at [337, 350] on div "Select Seniority Senior" at bounding box center [347, 355] width 93 height 14
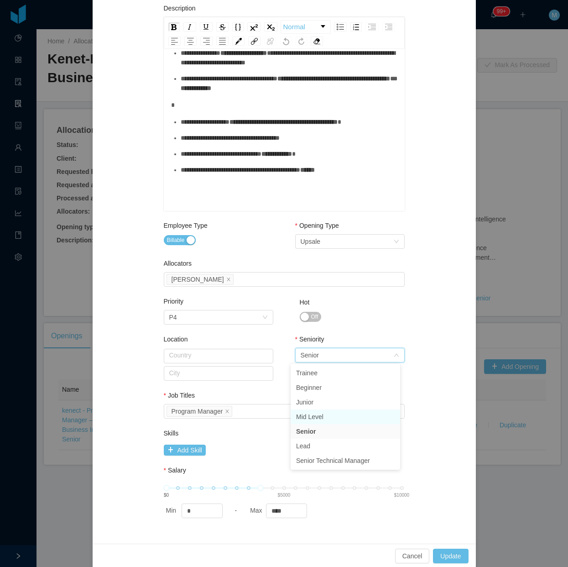
click at [333, 418] on li "Mid Level" at bounding box center [345, 416] width 109 height 15
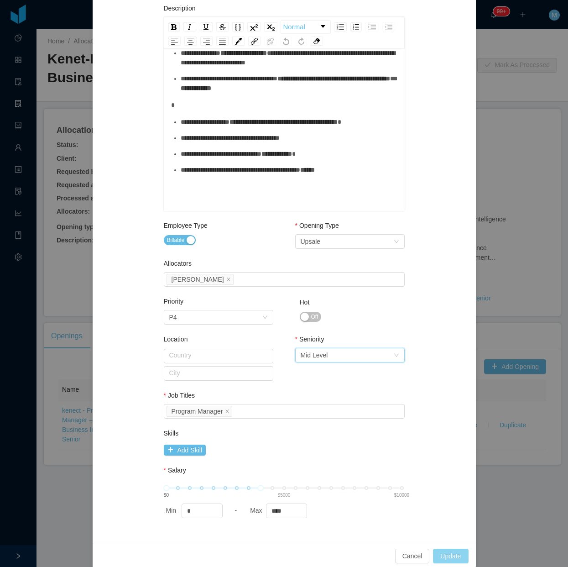
click at [447, 557] on button "Update" at bounding box center [450, 555] width 35 height 15
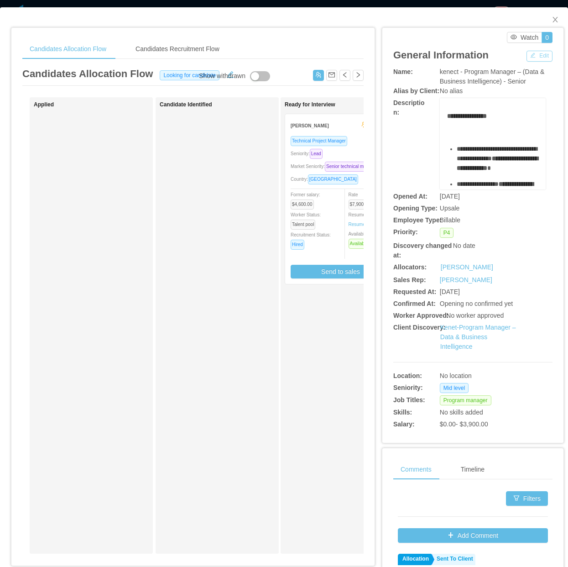
click at [526, 55] on button "Edit" at bounding box center [539, 56] width 26 height 11
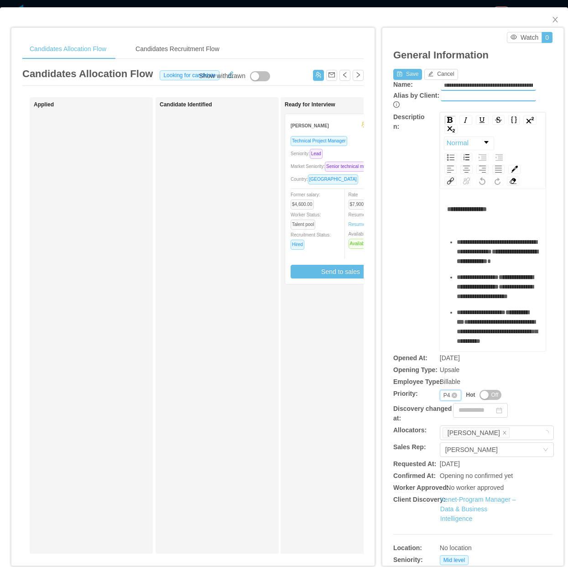
click at [443, 397] on div "P4" at bounding box center [446, 395] width 7 height 10
click at [441, 411] on li "P1" at bounding box center [443, 409] width 21 height 15
click at [404, 78] on button "Save" at bounding box center [407, 74] width 29 height 11
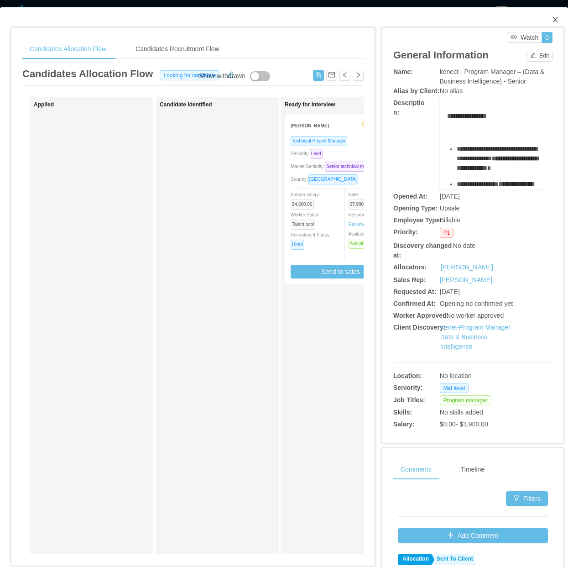
drag, startPoint x: 542, startPoint y: 19, endPoint x: 520, endPoint y: 36, distance: 27.6
click at [544, 19] on span "Close" at bounding box center [555, 20] width 26 height 26
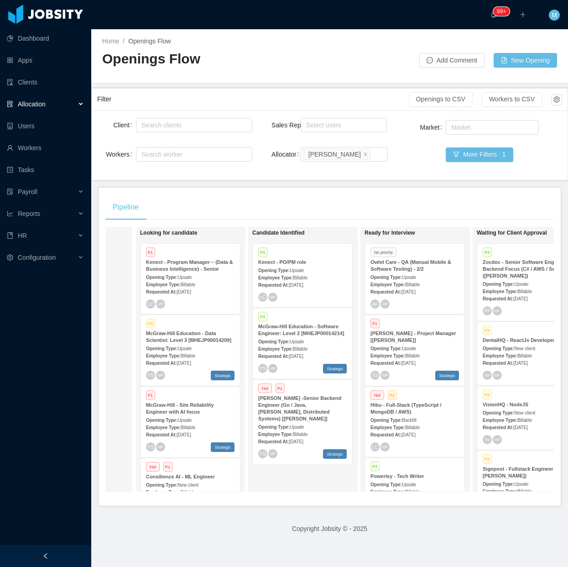
scroll to position [0, 101]
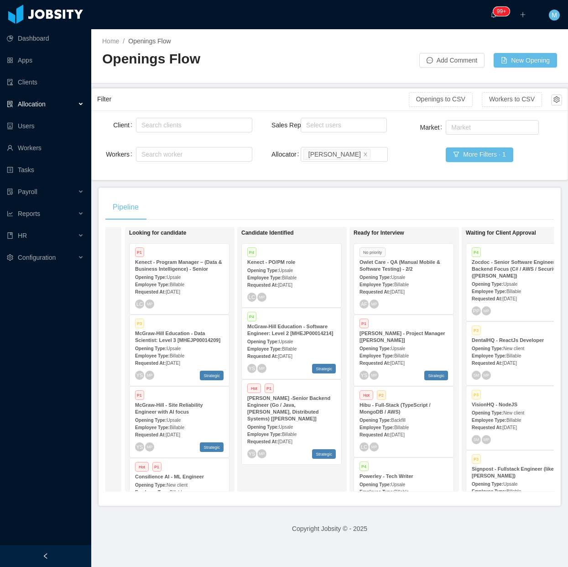
click at [274, 199] on div "Pipeline" at bounding box center [329, 207] width 448 height 26
click at [203, 291] on div "Requested At: Sep 9th, 2025" at bounding box center [179, 291] width 89 height 10
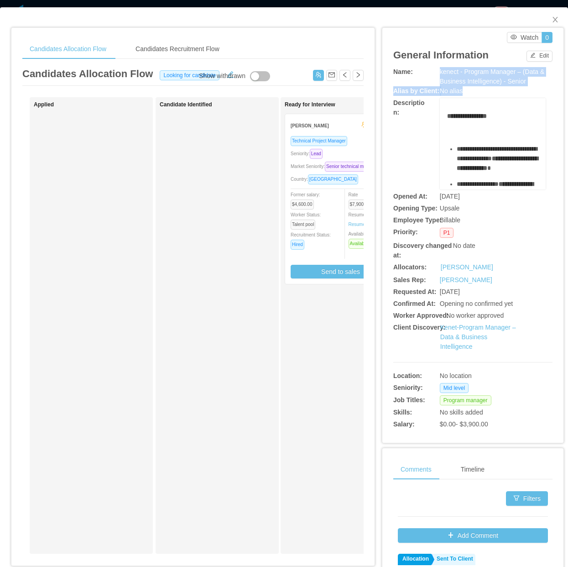
drag, startPoint x: 427, startPoint y: 71, endPoint x: 526, endPoint y: 87, distance: 100.3
click at [526, 87] on div "**********" at bounding box center [472, 249] width 159 height 364
drag, startPoint x: 526, startPoint y: 87, endPoint x: 449, endPoint y: 84, distance: 76.7
click at [449, 84] on span "kenect - Program Manager – (Data & Business Intelligence) - Senior" at bounding box center [492, 76] width 105 height 17
drag, startPoint x: 429, startPoint y: 69, endPoint x: 527, endPoint y: 81, distance: 98.4
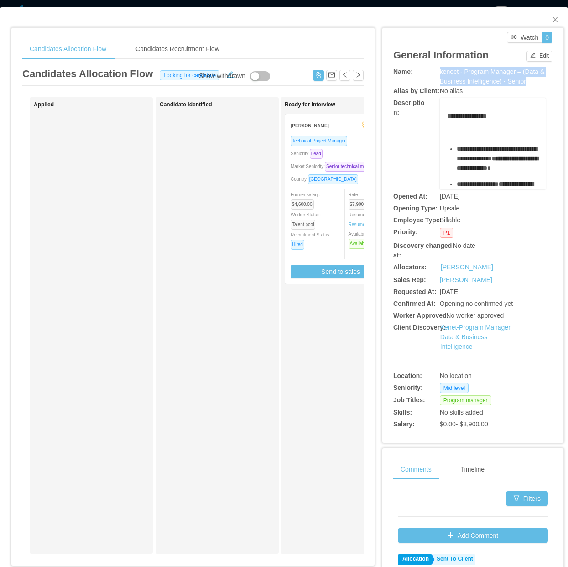
click at [527, 81] on div "Name: kenect - Program Manager – (Data & Business Intelligence) - Senior" at bounding box center [472, 76] width 159 height 19
copy div "kenect - Program Manager – (Data & Business Intelligence) - Senior"
click at [334, 202] on div "Former salary: $4,600.00 Worker Status: Talent pool Recruitment Status: Hired" at bounding box center [316, 219] width 50 height 60
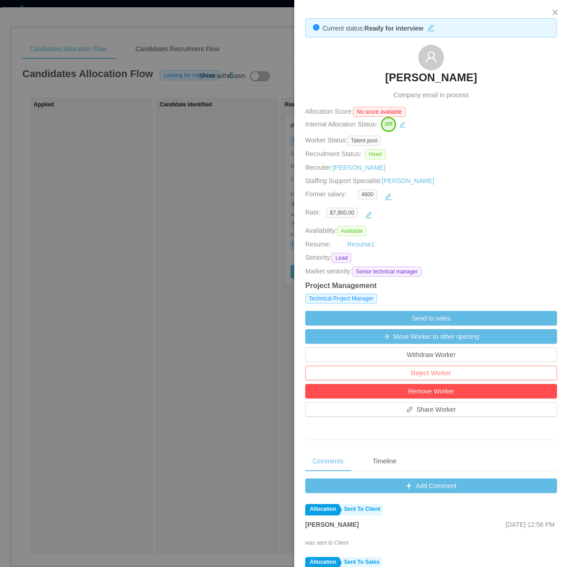
click at [432, 375] on button "Reject Worker" at bounding box center [431, 372] width 252 height 15
click at [448, 349] on button "Reject" at bounding box center [447, 349] width 26 height 11
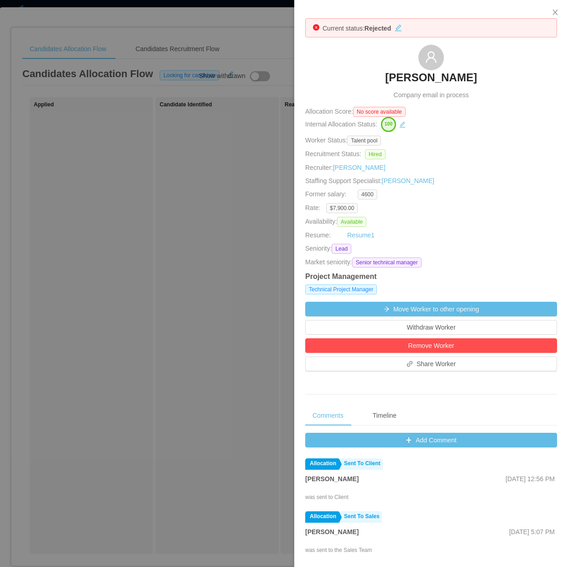
click at [195, 361] on div at bounding box center [284, 283] width 568 height 567
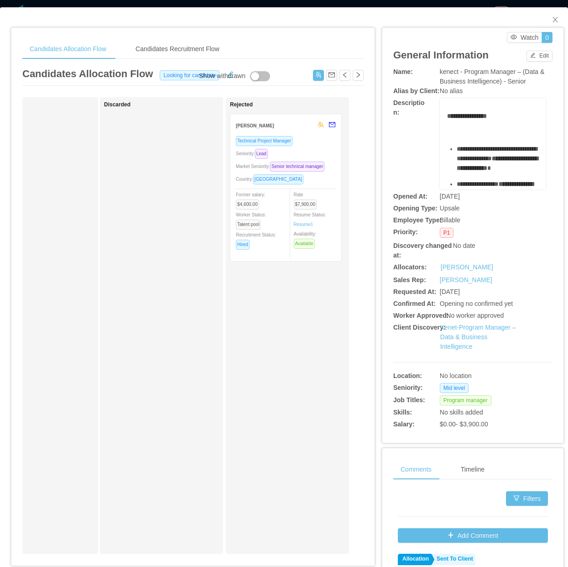
scroll to position [0, 562]
drag, startPoint x: 547, startPoint y: 17, endPoint x: 550, endPoint y: 24, distance: 7.4
click at [552, 17] on icon "icon: close" at bounding box center [555, 19] width 7 height 7
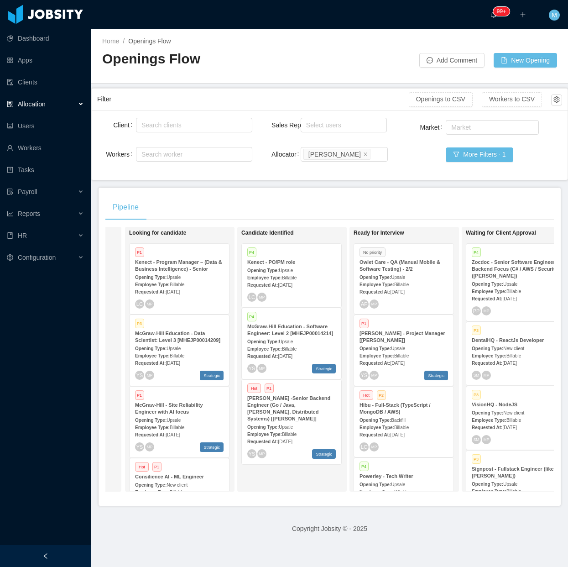
drag, startPoint x: 65, startPoint y: 562, endPoint x: 84, endPoint y: 529, distance: 37.9
click at [63, 561] on div at bounding box center [45, 556] width 91 height 22
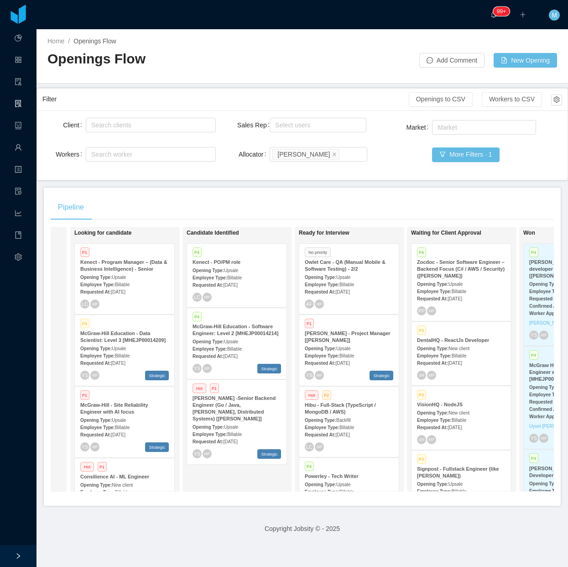
click at [349, 193] on div "Pipeline On Hold Looking for candidate P1 Kenect - Program Manager – (Data & Bu…" at bounding box center [302, 346] width 517 height 318
click at [157, 199] on div "Pipeline" at bounding box center [302, 207] width 503 height 26
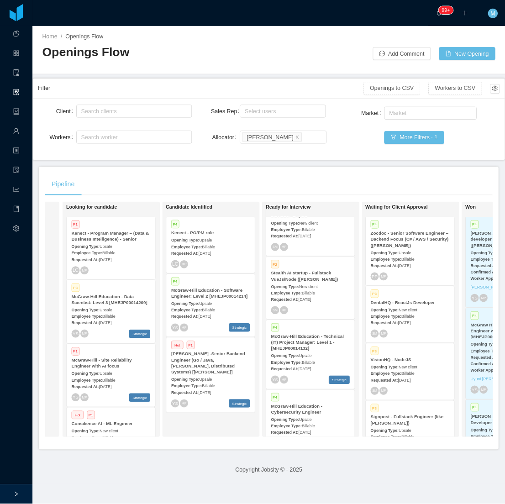
scroll to position [0, 311]
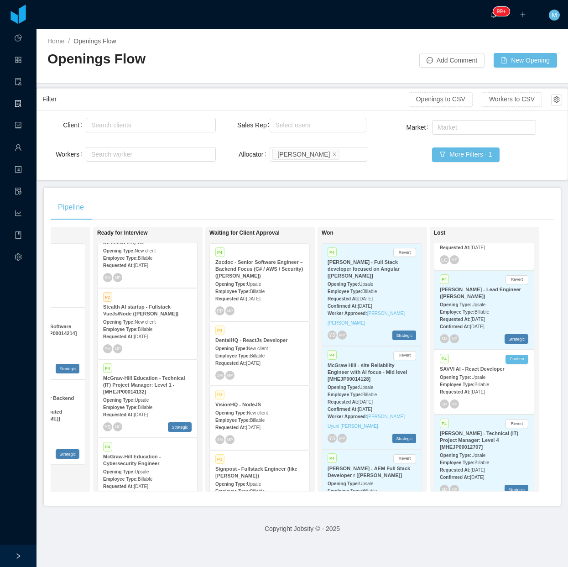
click at [474, 460] on span "Billable" at bounding box center [481, 462] width 15 height 5
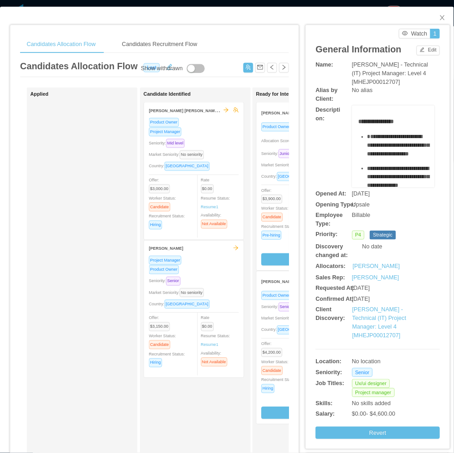
scroll to position [3447, 0]
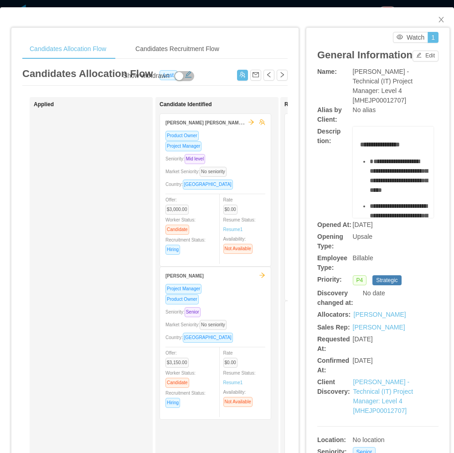
drag, startPoint x: 535, startPoint y: 0, endPoint x: 70, endPoint y: 201, distance: 506.1
click at [70, 201] on div "Applied" at bounding box center [98, 325] width 128 height 448
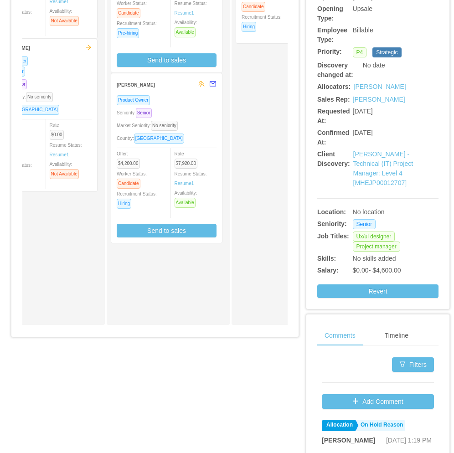
scroll to position [0, 169]
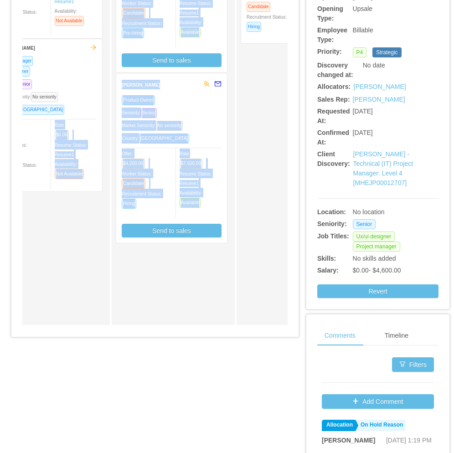
drag, startPoint x: 113, startPoint y: 333, endPoint x: 94, endPoint y: 335, distance: 18.8
click at [94, 333] on div "Applied Candidate Identified Christian Esteban Hernandez Olave Product Owner Pr…" at bounding box center [155, 100] width 266 height 463
drag, startPoint x: 94, startPoint y: 335, endPoint x: 112, endPoint y: 338, distance: 18.5
click at [107, 341] on div "Candidates Allocation Flow Candidates Recruitment Flow Candidates Allocation Fl…" at bounding box center [154, 72] width 287 height 544
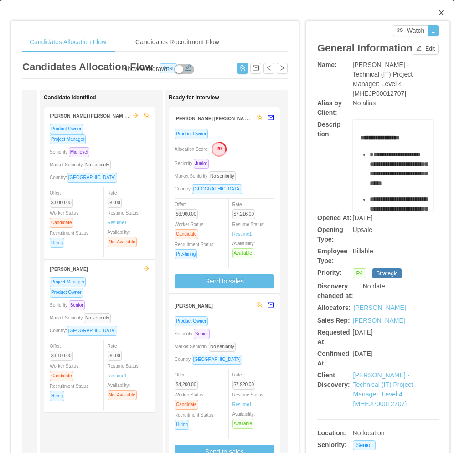
scroll to position [0, 0]
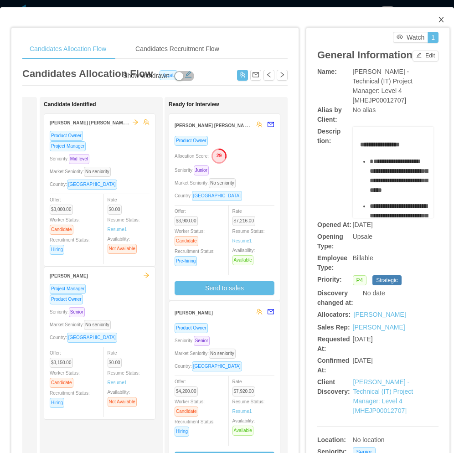
click at [440, 19] on span "Close" at bounding box center [442, 20] width 26 height 26
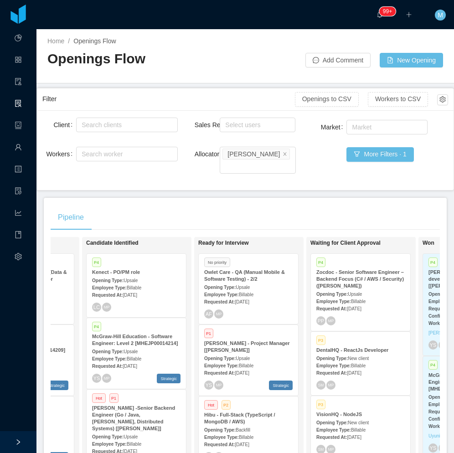
scroll to position [1258, 0]
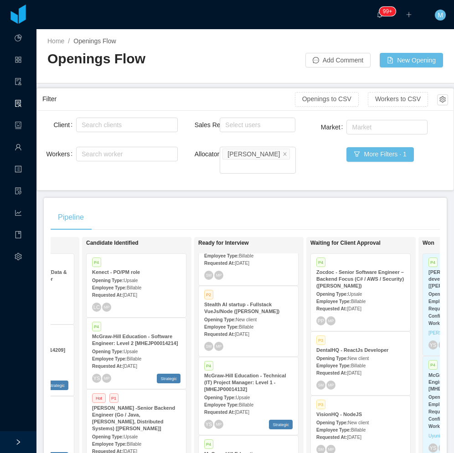
click at [252, 373] on div "McGraw-Hill Education - Technical (IT) Project Manager: Level 1 - [MHEJP0001413…" at bounding box center [248, 383] width 89 height 21
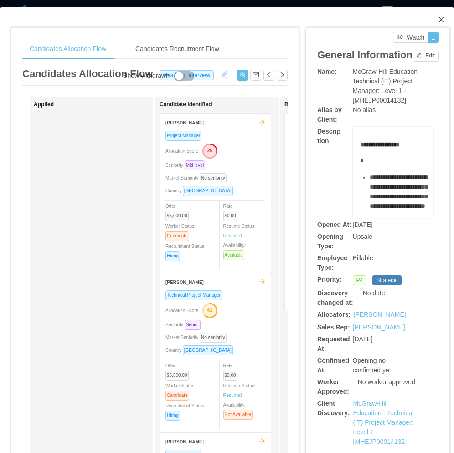
drag, startPoint x: 435, startPoint y: 21, endPoint x: 406, endPoint y: 26, distance: 29.6
click at [438, 21] on icon "icon: close" at bounding box center [441, 19] width 7 height 7
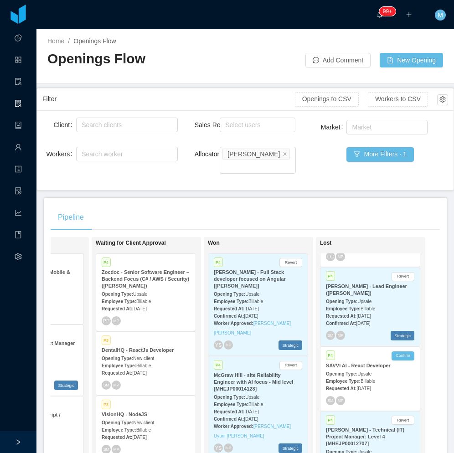
scroll to position [3115, 0]
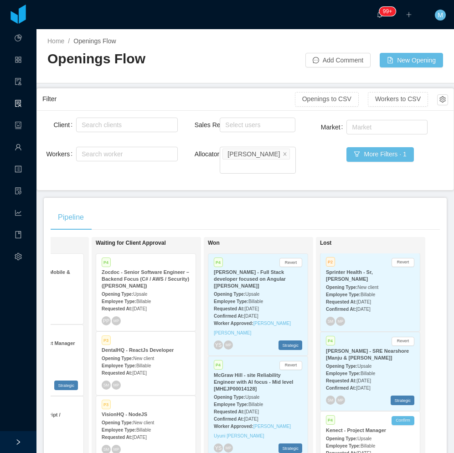
click at [357, 451] on span "Mar 7th, 2025" at bounding box center [364, 453] width 14 height 5
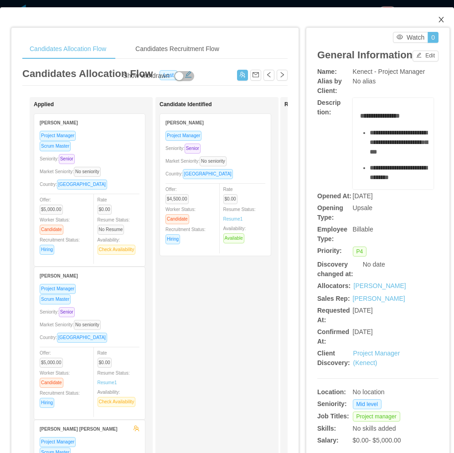
drag, startPoint x: 437, startPoint y: 17, endPoint x: 414, endPoint y: 26, distance: 25.4
click at [438, 17] on icon "icon: close" at bounding box center [441, 19] width 7 height 7
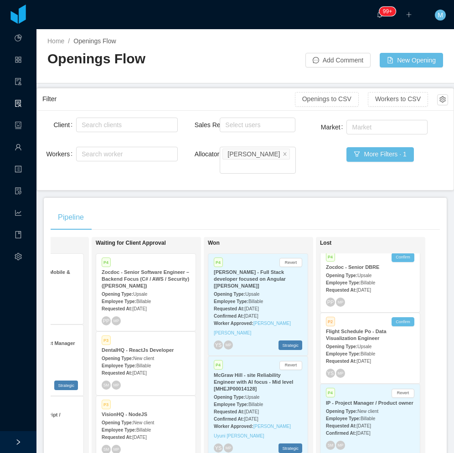
click at [341, 424] on strong "Requested At:" at bounding box center [341, 426] width 31 height 5
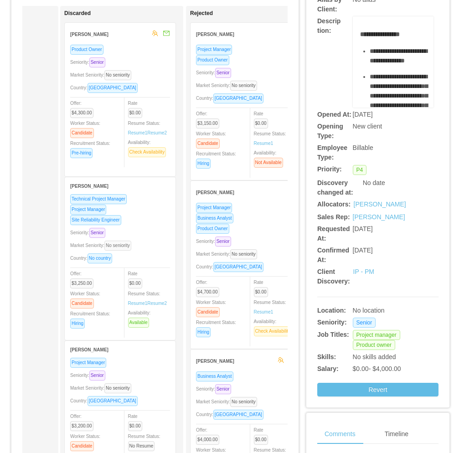
click at [131, 244] on span "No seniority" at bounding box center [117, 246] width 27 height 10
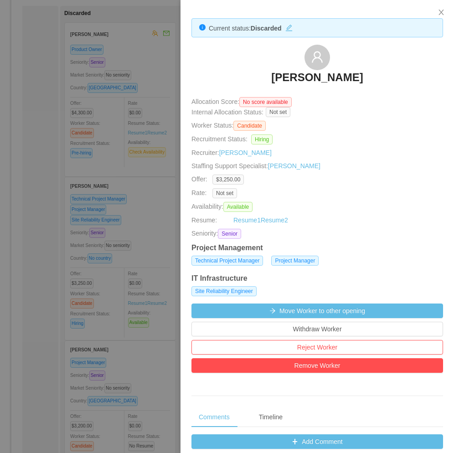
drag, startPoint x: 79, startPoint y: 241, endPoint x: 61, endPoint y: 267, distance: 31.1
click at [79, 241] on div at bounding box center [227, 226] width 454 height 453
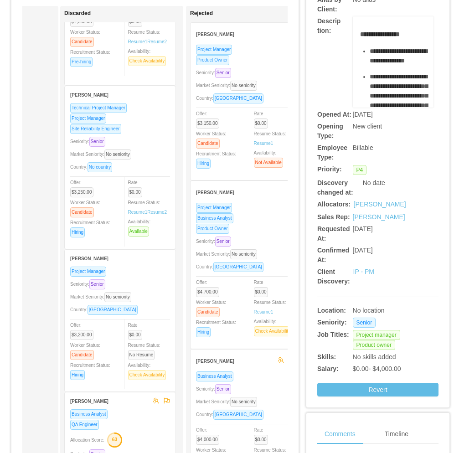
scroll to position [137, 0]
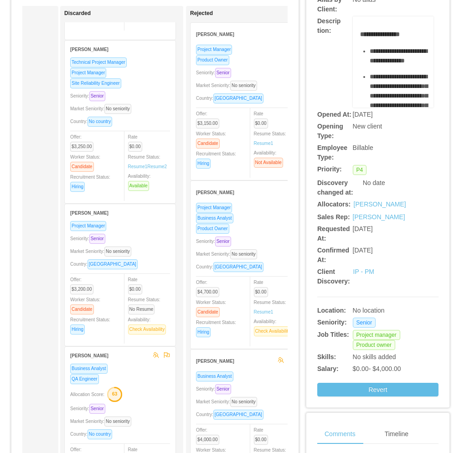
click at [138, 242] on div "Seniority: Senior" at bounding box center [120, 239] width 100 height 10
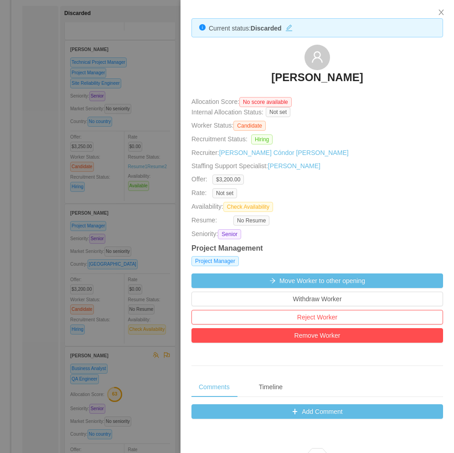
click at [94, 277] on div at bounding box center [227, 226] width 454 height 453
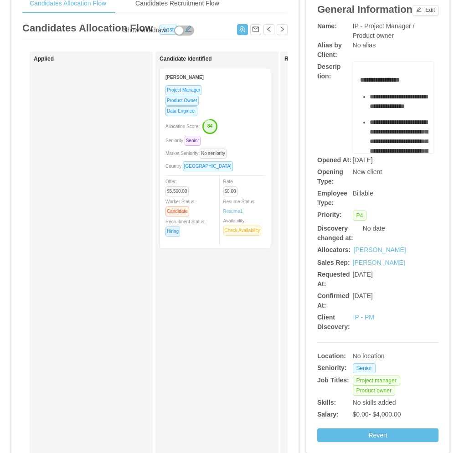
scroll to position [16, 0]
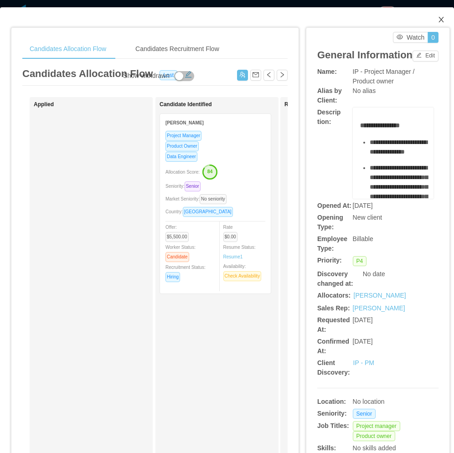
drag, startPoint x: 437, startPoint y: 22, endPoint x: 384, endPoint y: 27, distance: 53.2
click at [438, 22] on icon "icon: close" at bounding box center [441, 19] width 7 height 7
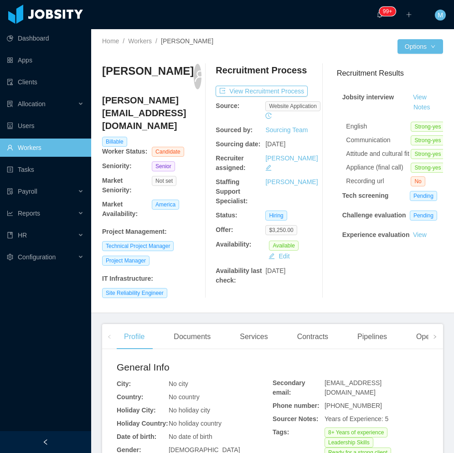
drag, startPoint x: 200, startPoint y: 239, endPoint x: 197, endPoint y: 245, distance: 6.9
click at [202, 239] on div at bounding box center [209, 181] width 14 height 234
click at [194, 326] on div "Documents" at bounding box center [193, 337] width 52 height 26
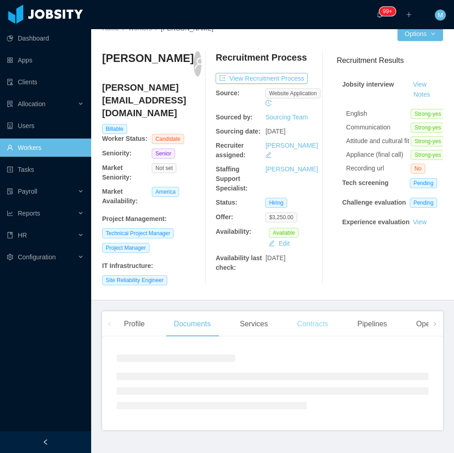
scroll to position [20, 0]
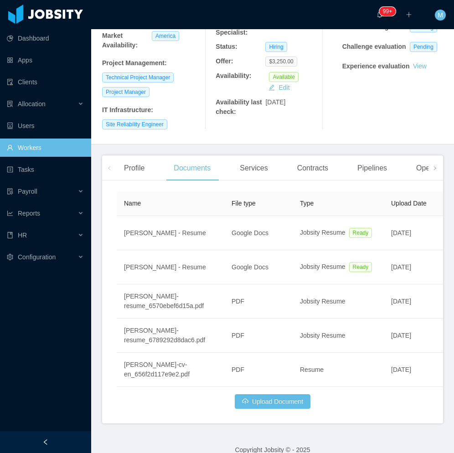
click at [42, 442] on div at bounding box center [45, 443] width 91 height 22
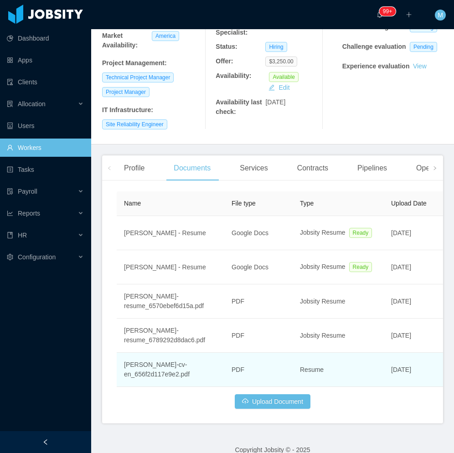
scroll to position [159, 0]
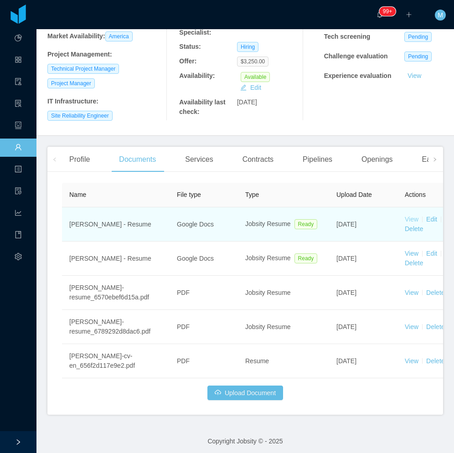
click at [409, 216] on link "View" at bounding box center [412, 219] width 14 height 7
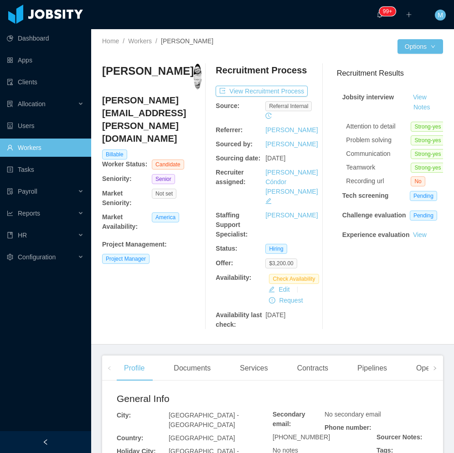
drag, startPoint x: 72, startPoint y: 445, endPoint x: 74, endPoint y: 433, distance: 12.2
click at [70, 444] on div at bounding box center [45, 443] width 91 height 22
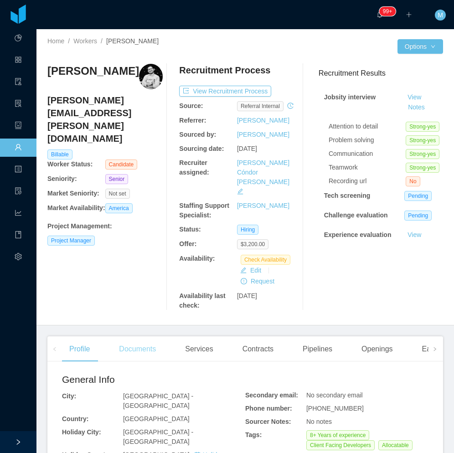
click at [152, 337] on div "Documents" at bounding box center [138, 350] width 52 height 26
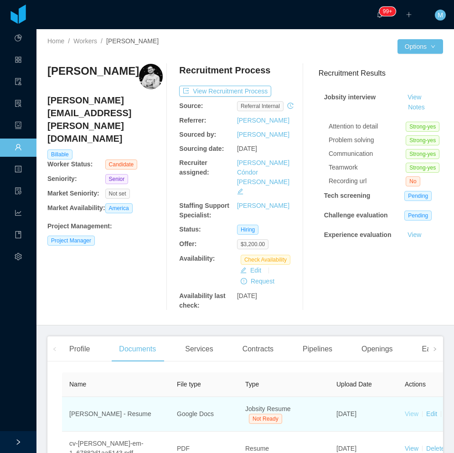
click at [408, 411] on link "View" at bounding box center [412, 414] width 14 height 7
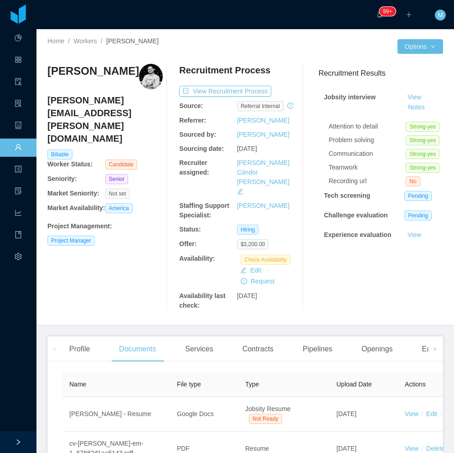
drag, startPoint x: 143, startPoint y: 90, endPoint x: 51, endPoint y: 73, distance: 93.2
click at [51, 73] on div "[PERSON_NAME]" at bounding box center [104, 77] width 115 height 26
copy h3 "[PERSON_NAME]"
click at [141, 276] on div "[PERSON_NAME] Ramos [EMAIL_ADDRESS][PERSON_NAME][DOMAIN_NAME] Billable Worker S…" at bounding box center [104, 187] width 115 height 247
drag, startPoint x: 178, startPoint y: 289, endPoint x: 226, endPoint y: 102, distance: 193.5
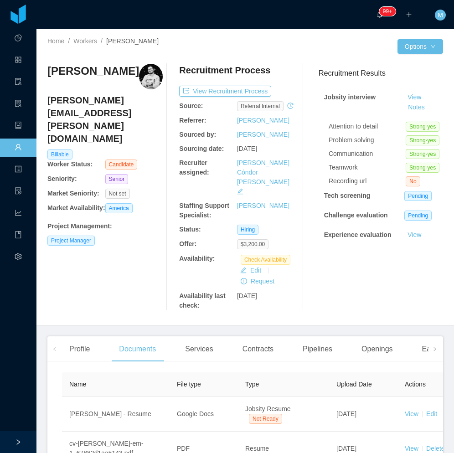
click at [179, 292] on b "Availability last check:" at bounding box center [202, 300] width 46 height 17
